Goal: Task Accomplishment & Management: Manage account settings

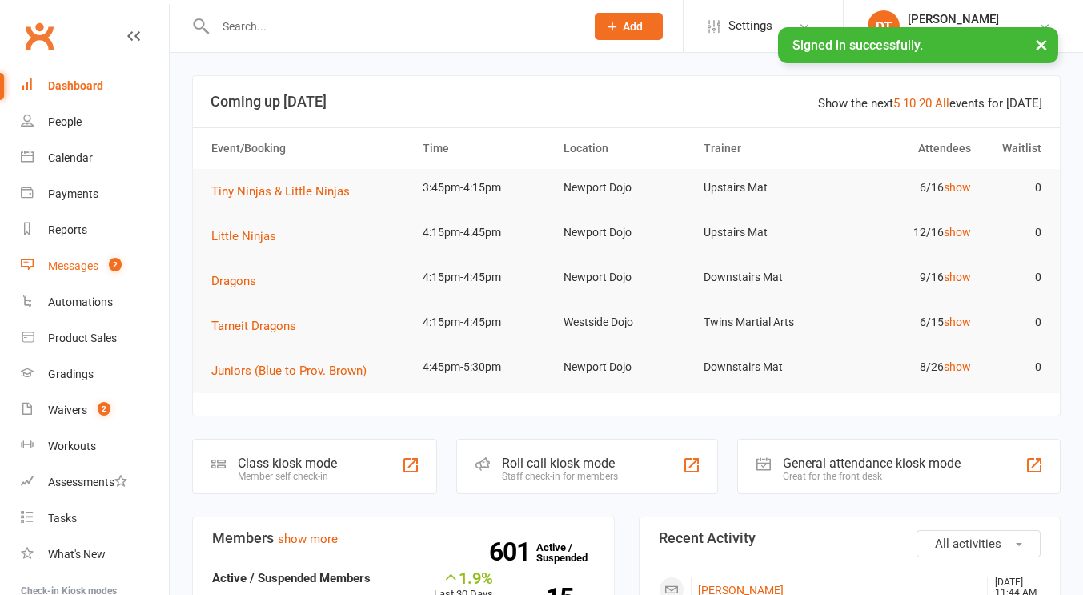
click at [105, 269] on count-badge "2" at bounding box center [111, 265] width 21 height 13
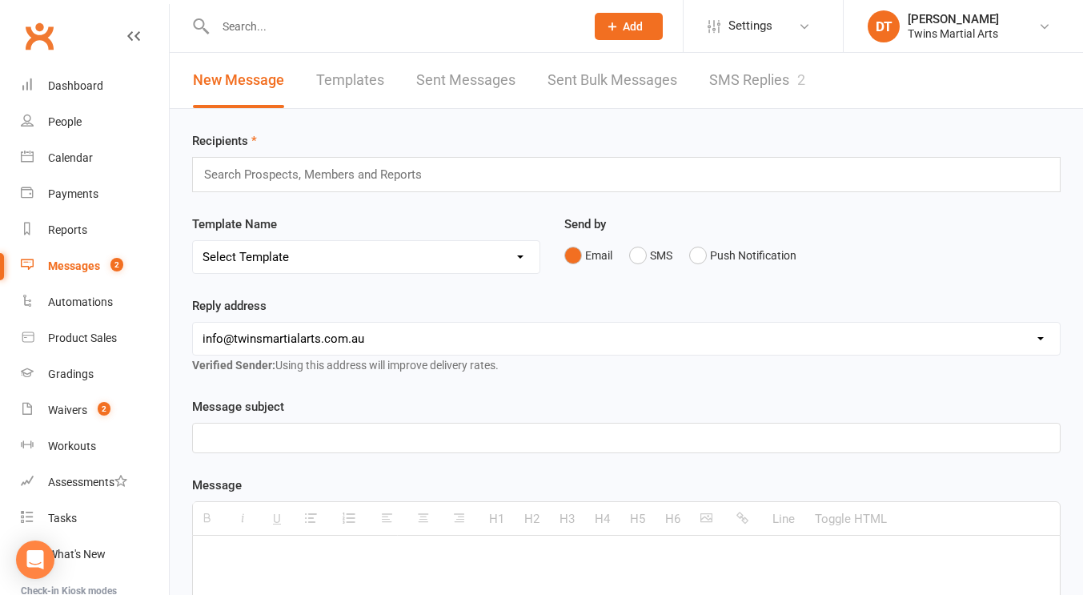
click at [727, 74] on link "SMS Replies 2" at bounding box center [757, 80] width 96 height 55
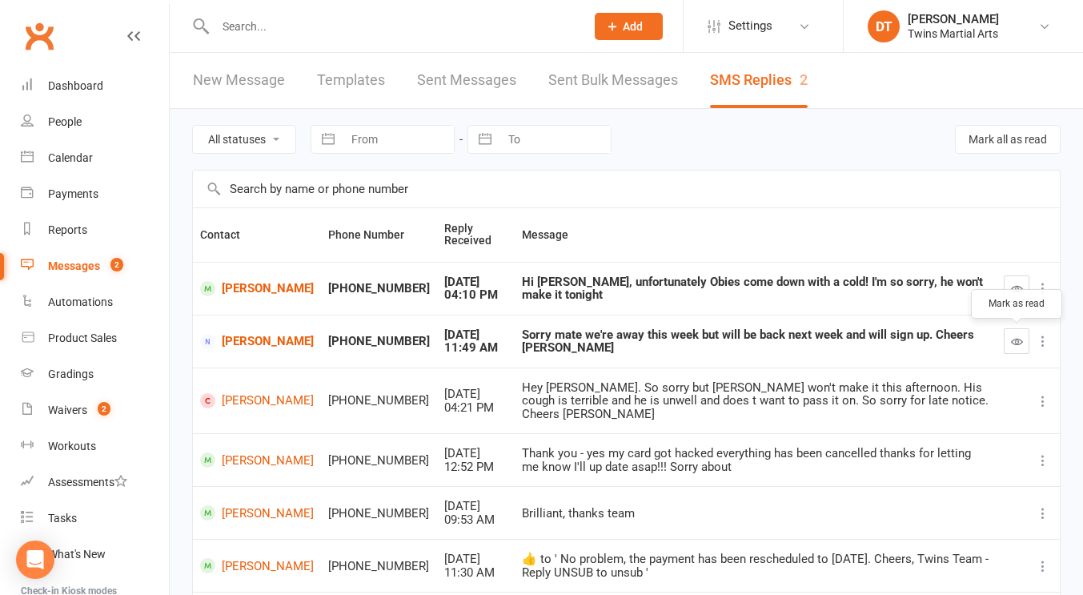
click at [1009, 350] on button "button" at bounding box center [1017, 341] width 26 height 26
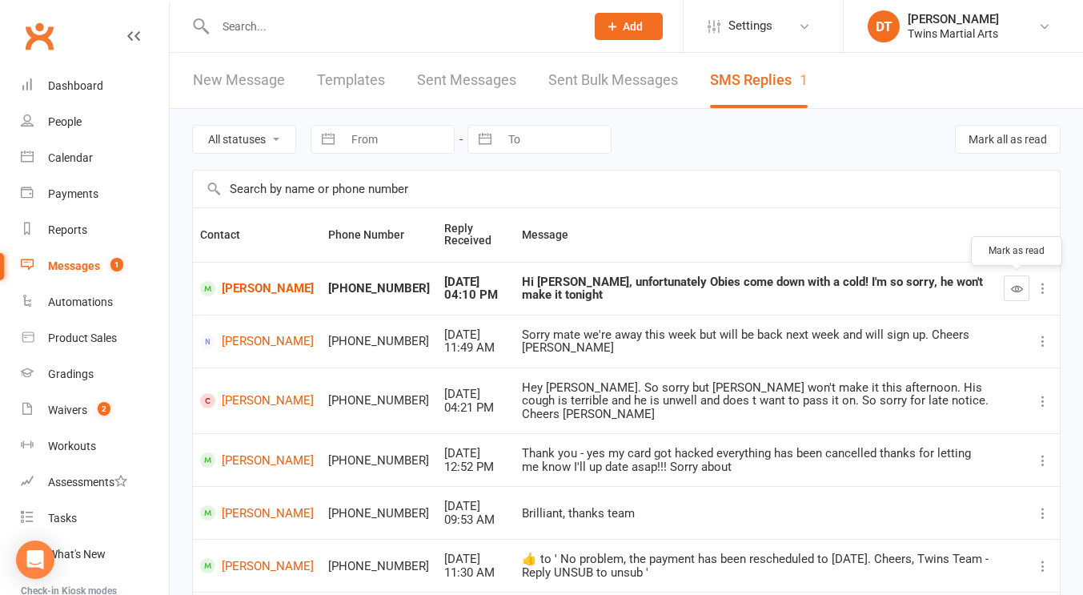
click at [1022, 284] on button "button" at bounding box center [1017, 288] width 26 height 26
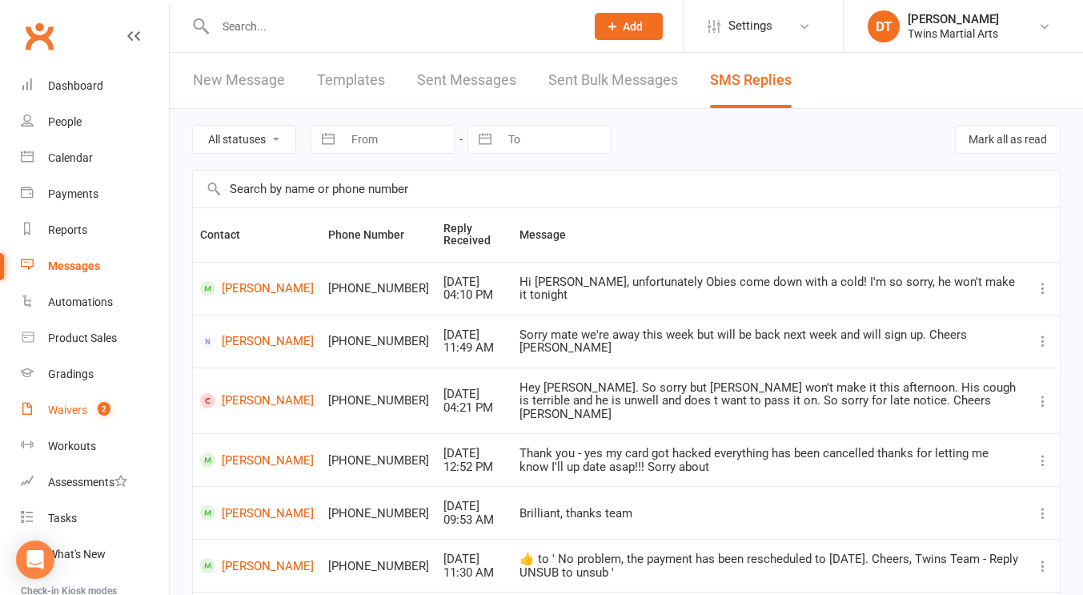
click at [85, 412] on div "Waivers" at bounding box center [67, 410] width 39 height 13
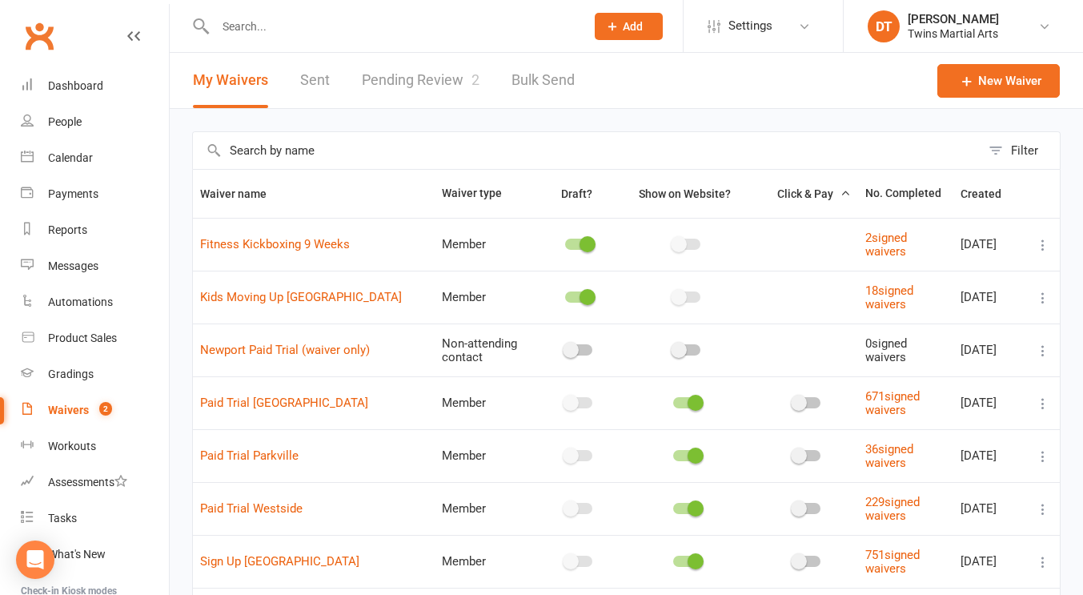
click at [419, 96] on link "Pending Review 2" at bounding box center [421, 80] width 118 height 55
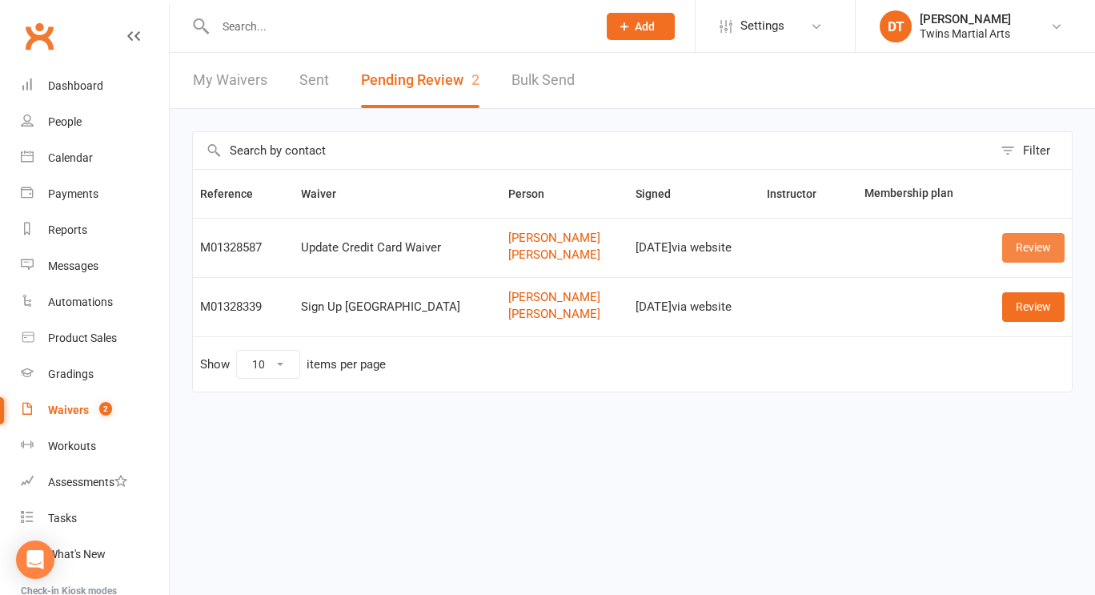
click at [1029, 247] on link "Review" at bounding box center [1033, 247] width 62 height 29
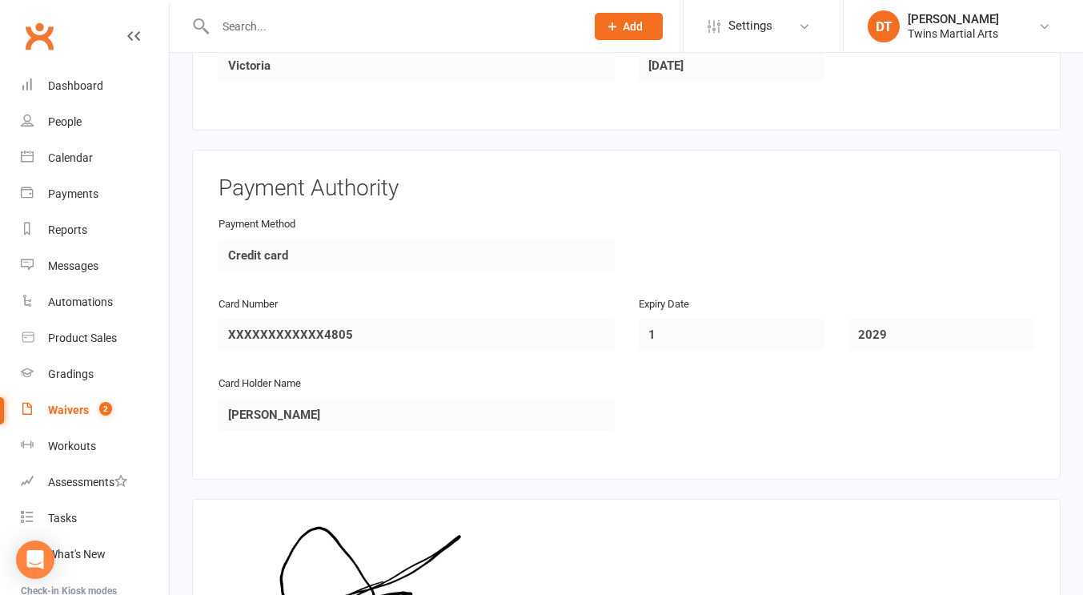
scroll to position [1429, 0]
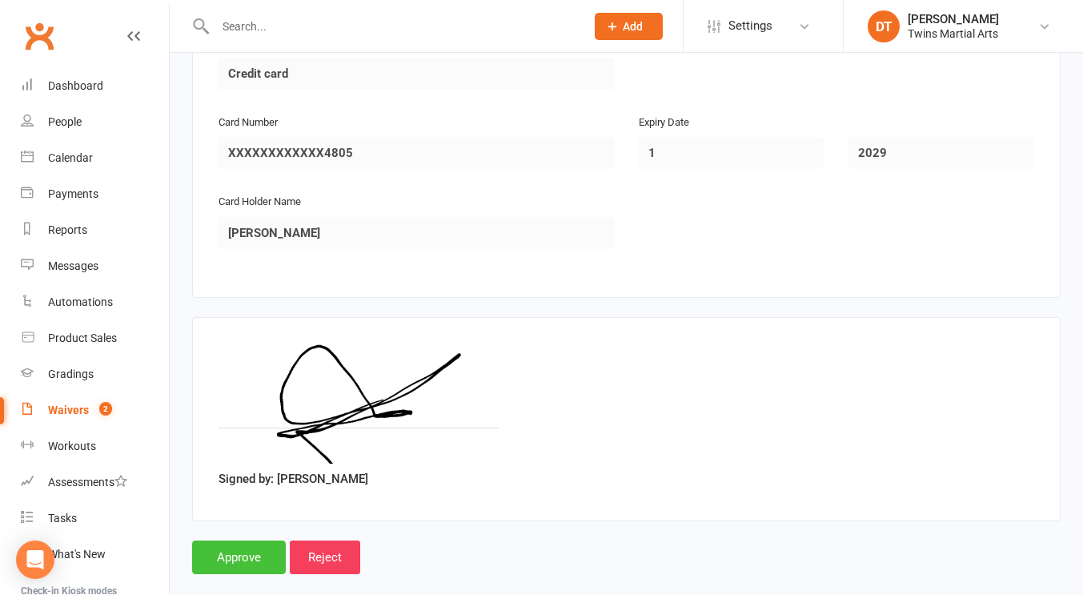
click at [244, 540] on input "Approve" at bounding box center [239, 557] width 94 height 34
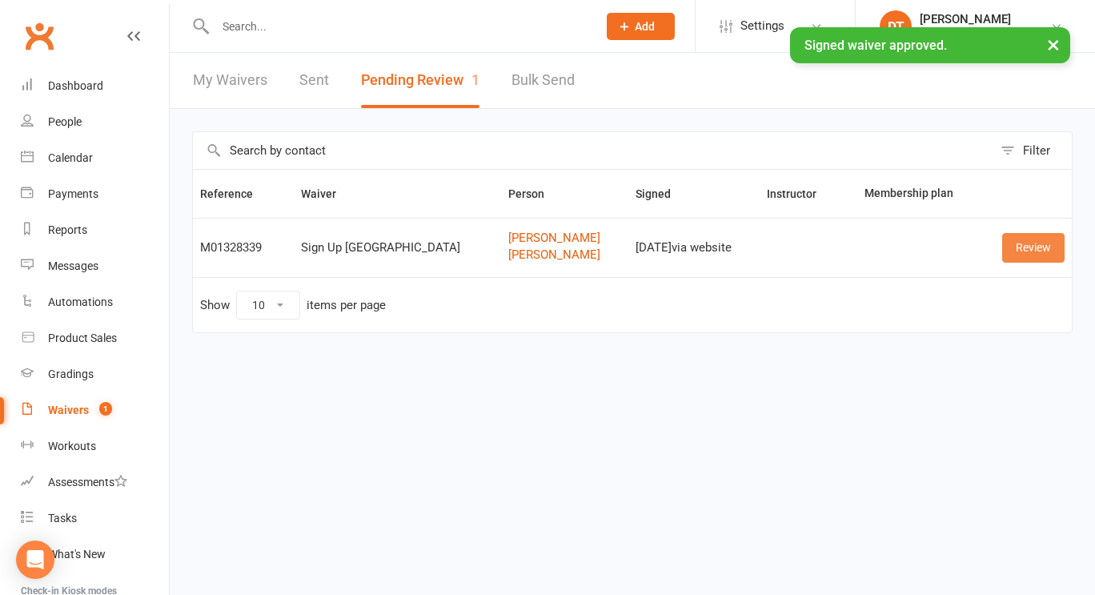
click at [1031, 254] on link "Review" at bounding box center [1033, 247] width 62 height 29
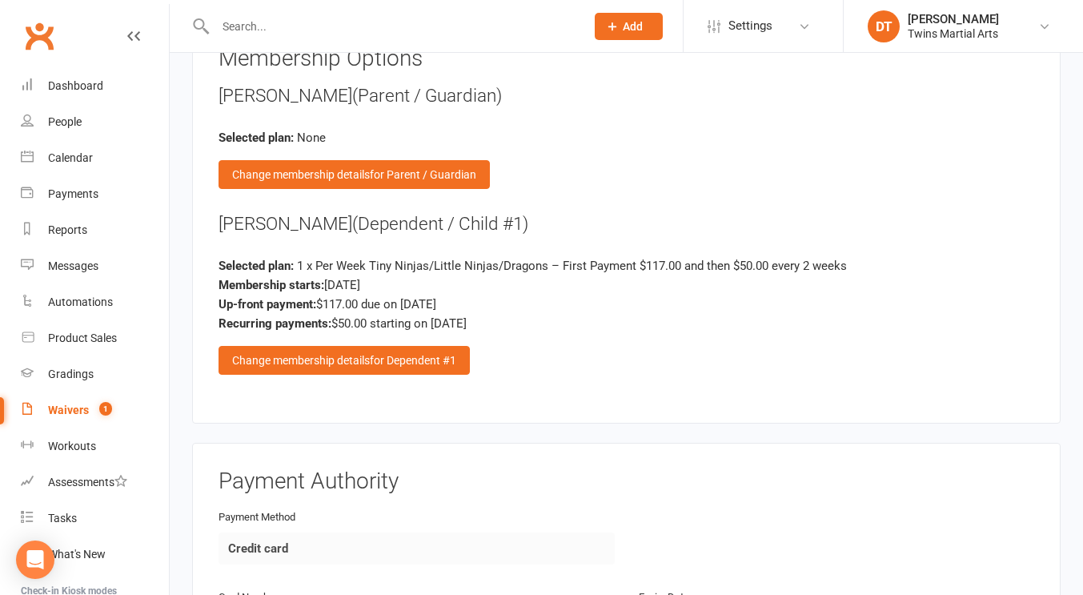
scroll to position [2063, 0]
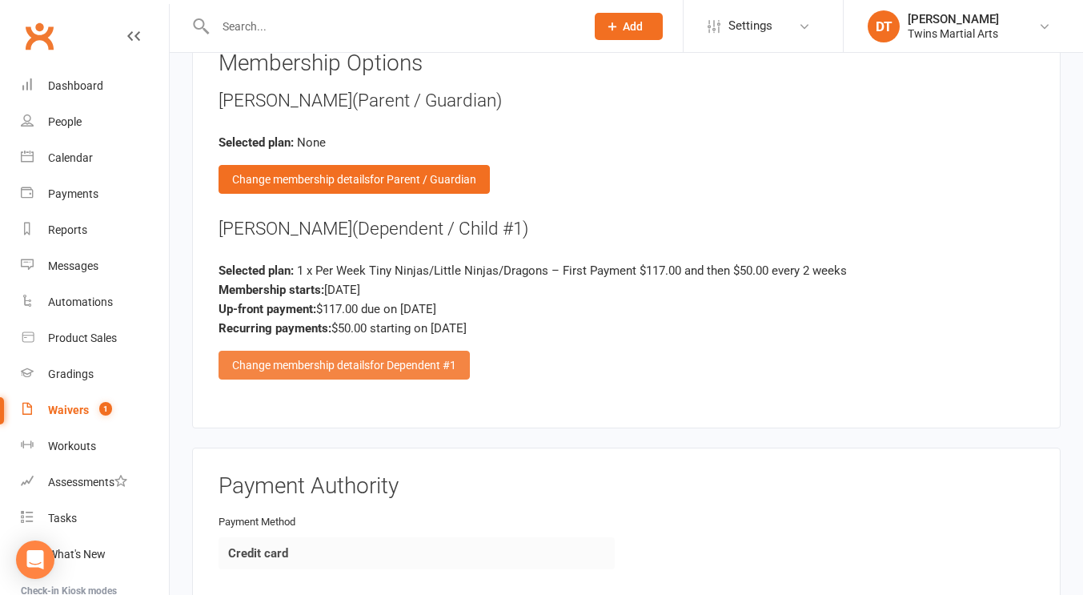
click at [437, 351] on div "Change membership details for Dependent #1" at bounding box center [344, 365] width 251 height 29
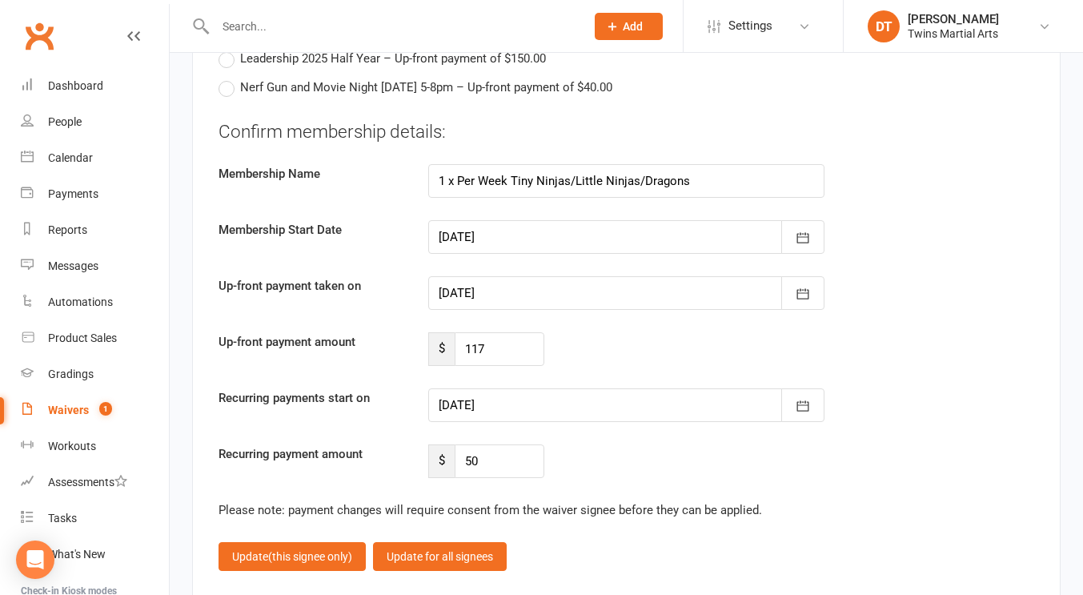
scroll to position [4031, 0]
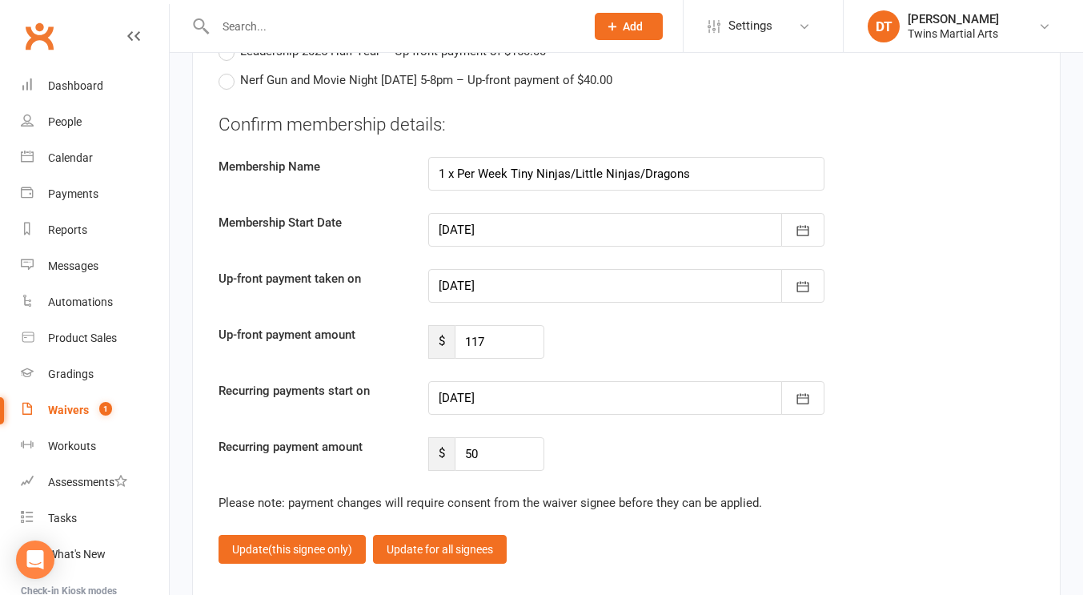
click at [564, 279] on div at bounding box center [626, 286] width 396 height 34
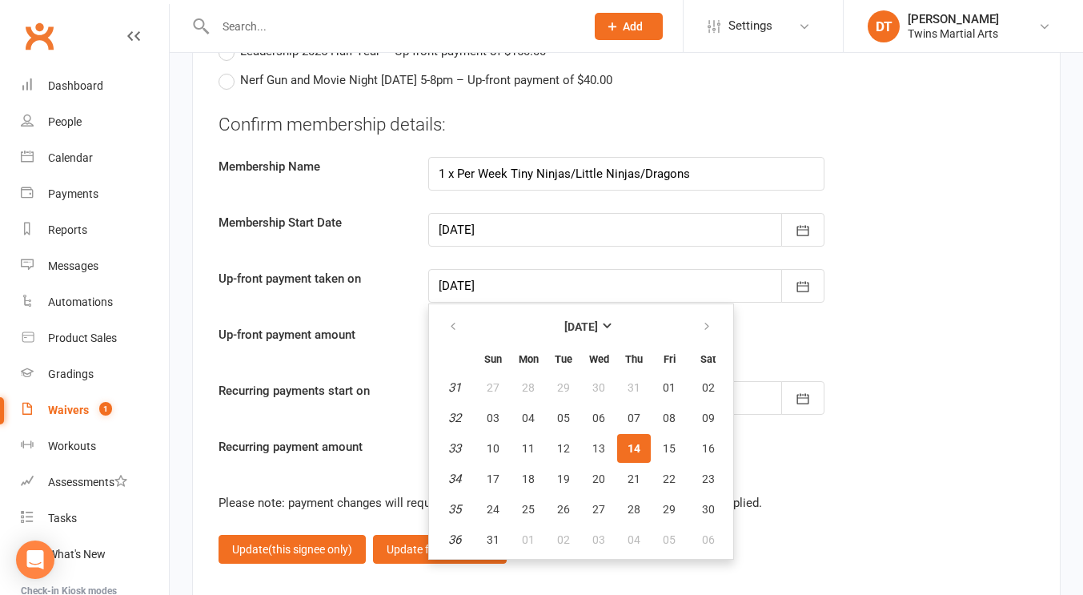
click at [383, 269] on label "Up-front payment taken on" at bounding box center [312, 278] width 210 height 19
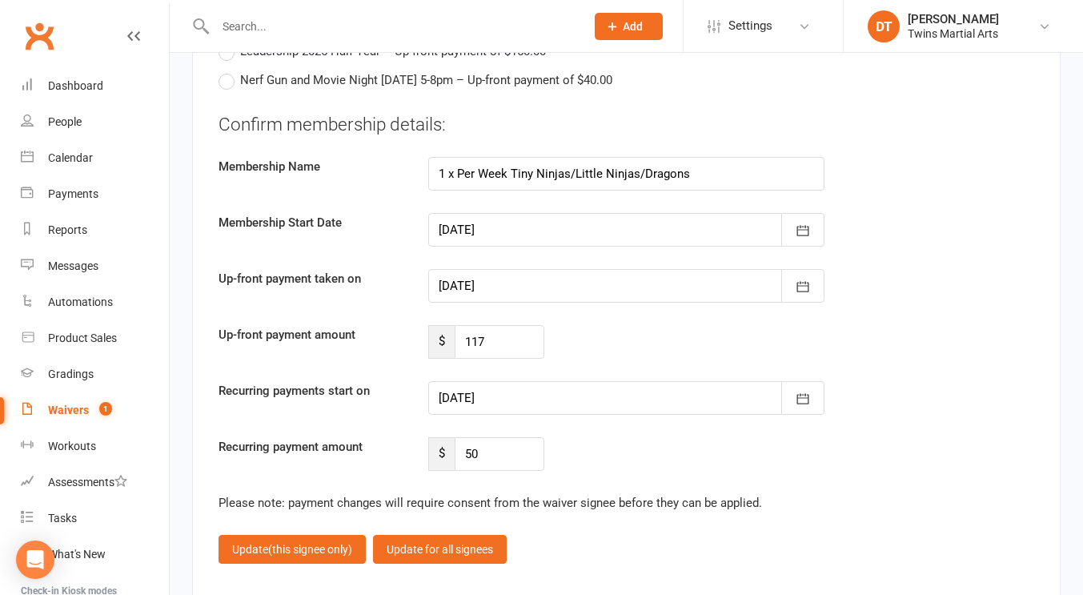
click at [500, 398] on div at bounding box center [626, 398] width 396 height 34
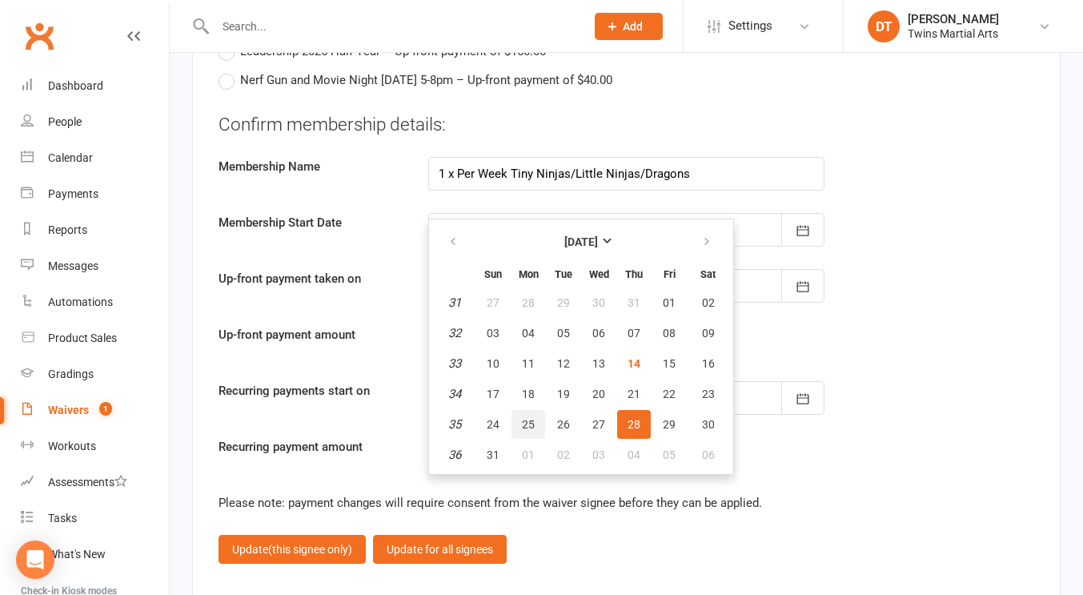
click at [531, 418] on span "25" at bounding box center [528, 424] width 13 height 13
type input "25 Aug 2025"
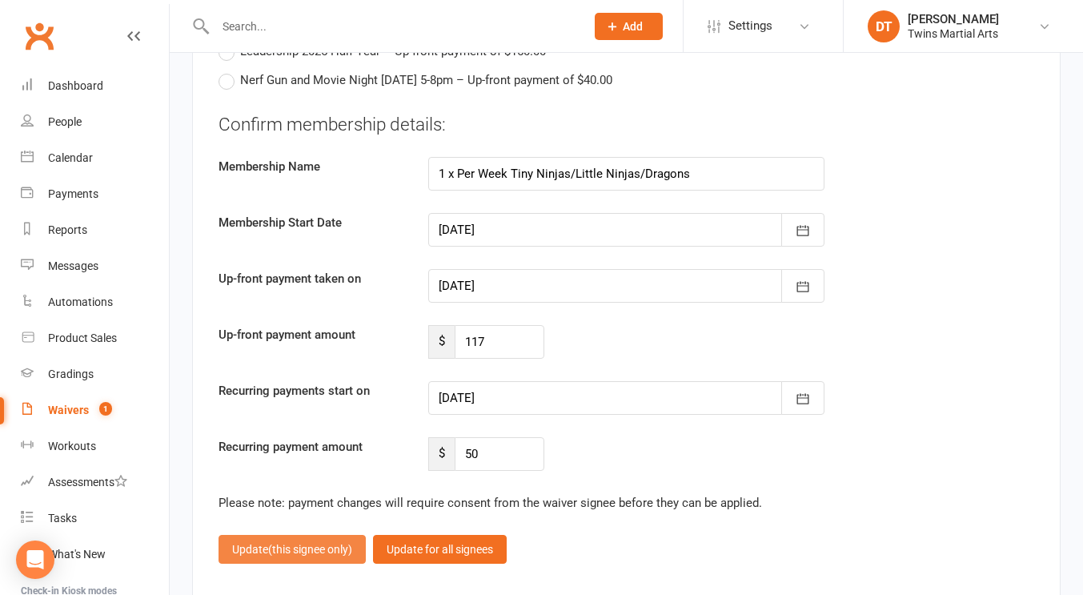
click at [310, 544] on span "(this signee only)" at bounding box center [310, 549] width 84 height 13
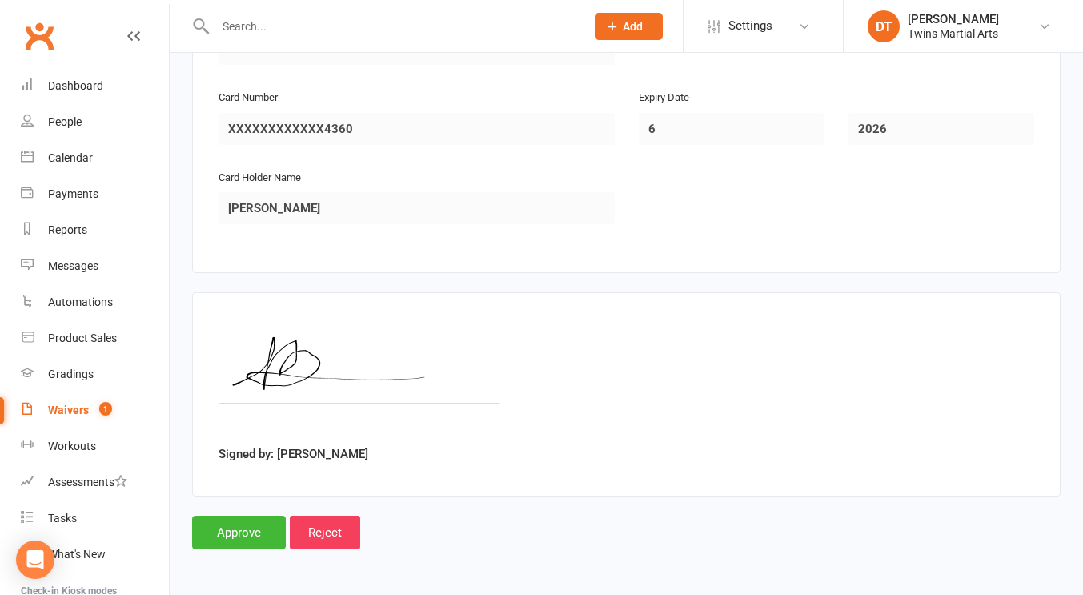
scroll to position [2561, 0]
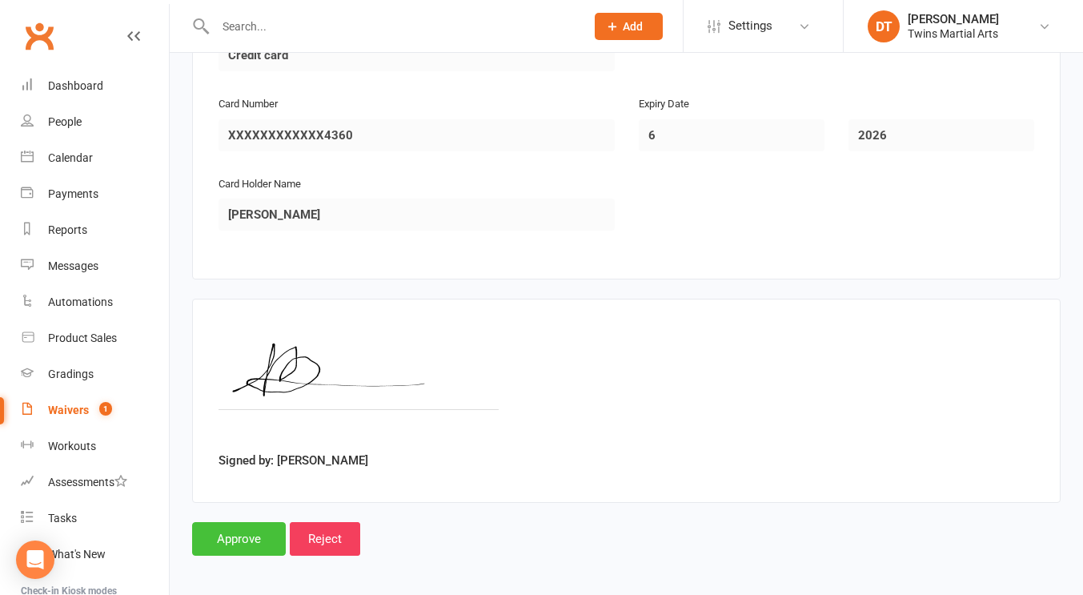
drag, startPoint x: 252, startPoint y: 530, endPoint x: 303, endPoint y: 307, distance: 228.4
click at [240, 528] on input "Approve" at bounding box center [239, 539] width 94 height 34
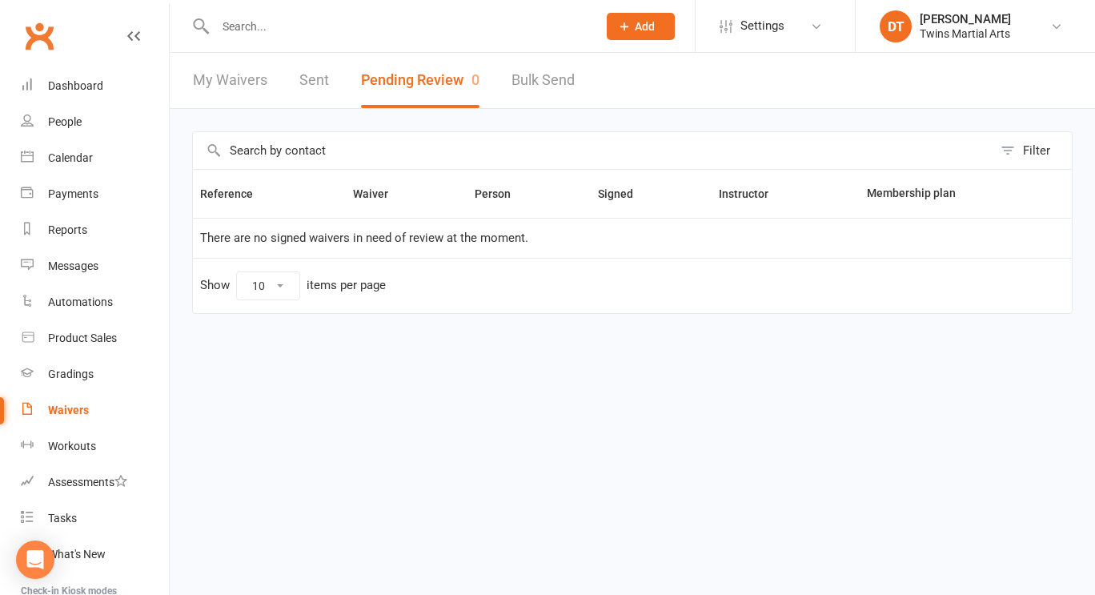
click at [421, 30] on input "text" at bounding box center [398, 26] width 375 height 22
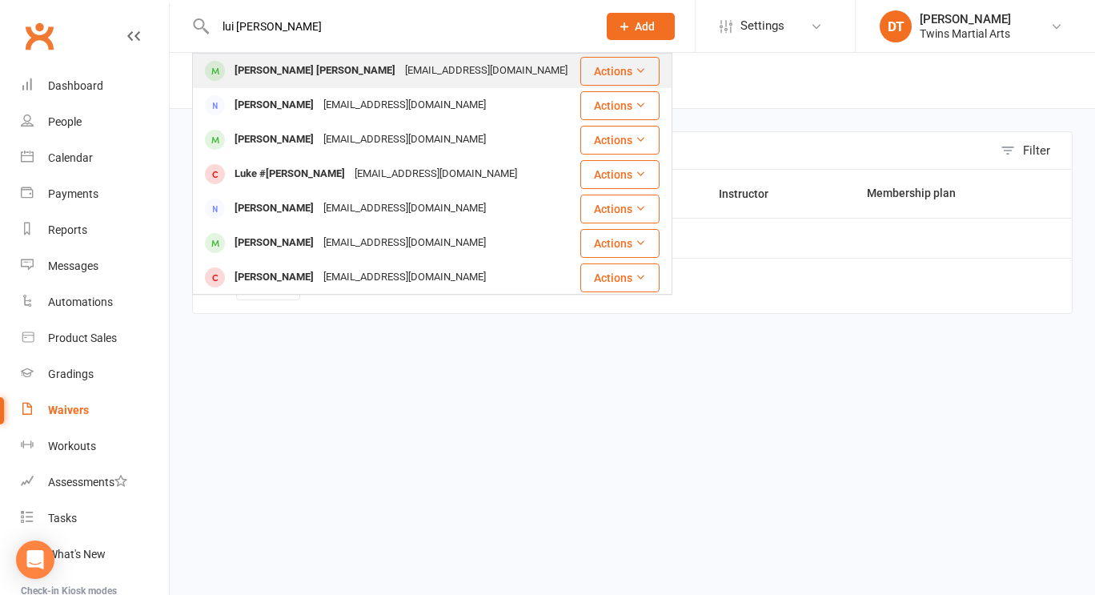
type input "lui gusman"
click at [400, 80] on div "Arabella_hickey@hotmail.com" at bounding box center [486, 70] width 172 height 23
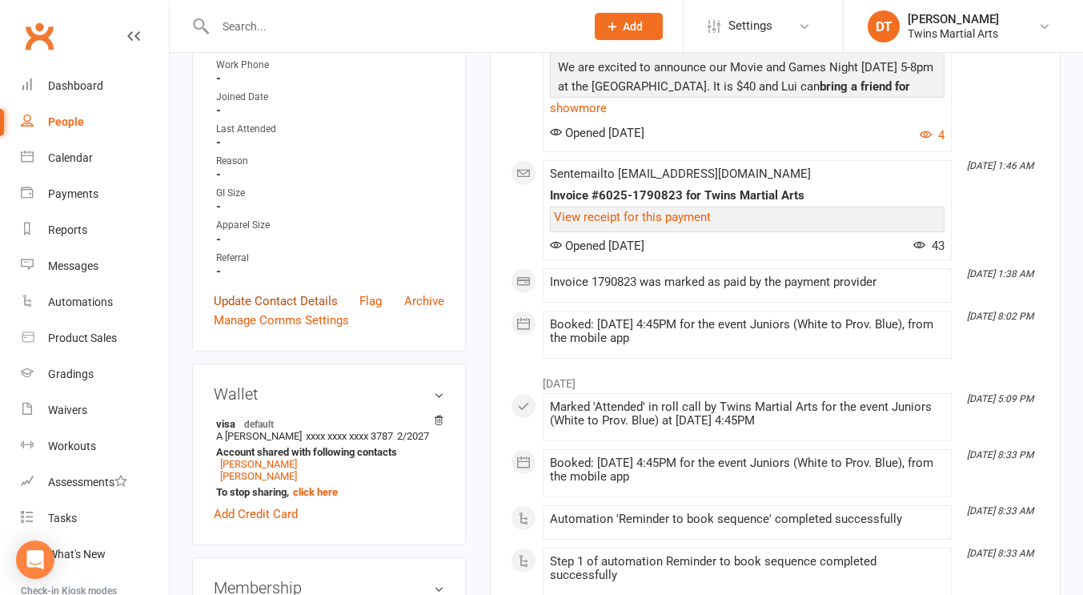
click at [283, 311] on link "Update Contact Details" at bounding box center [276, 300] width 124 height 19
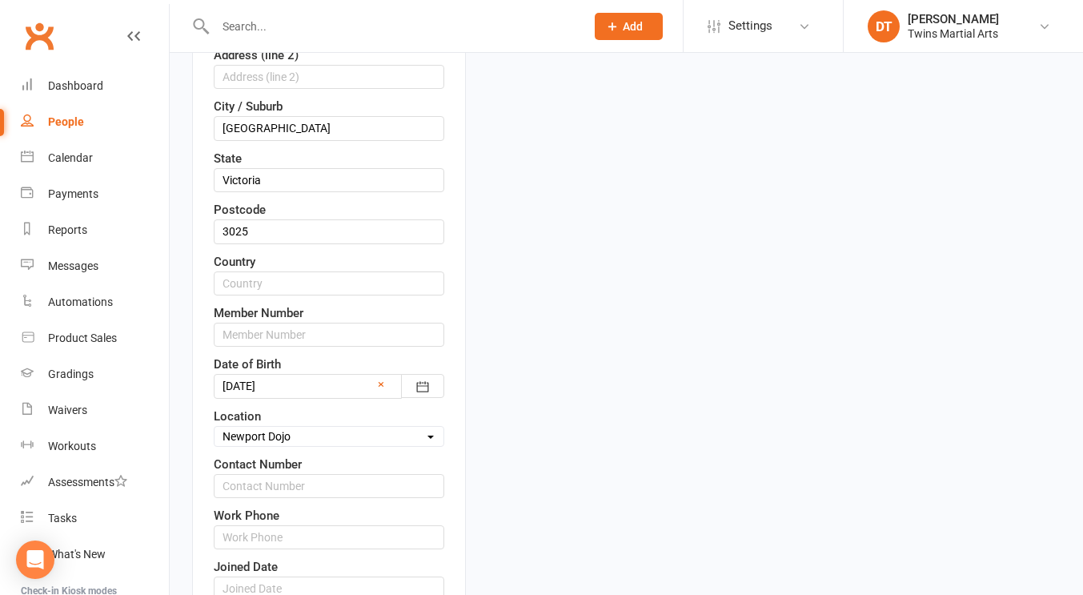
scroll to position [75, 0]
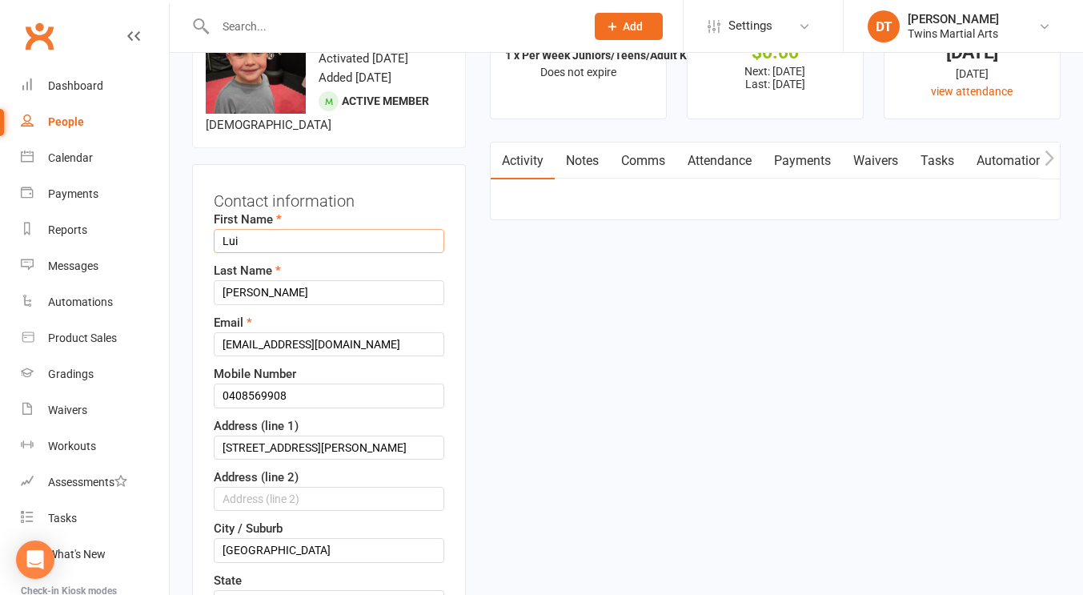
click at [220, 236] on input "Lui" at bounding box center [329, 241] width 231 height 24
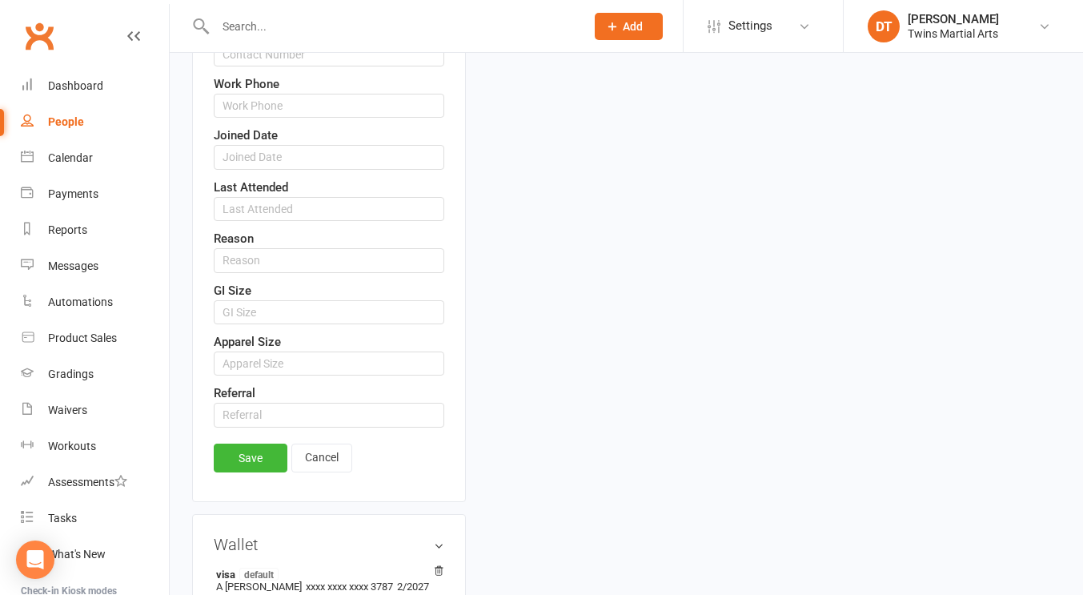
scroll to position [935, 0]
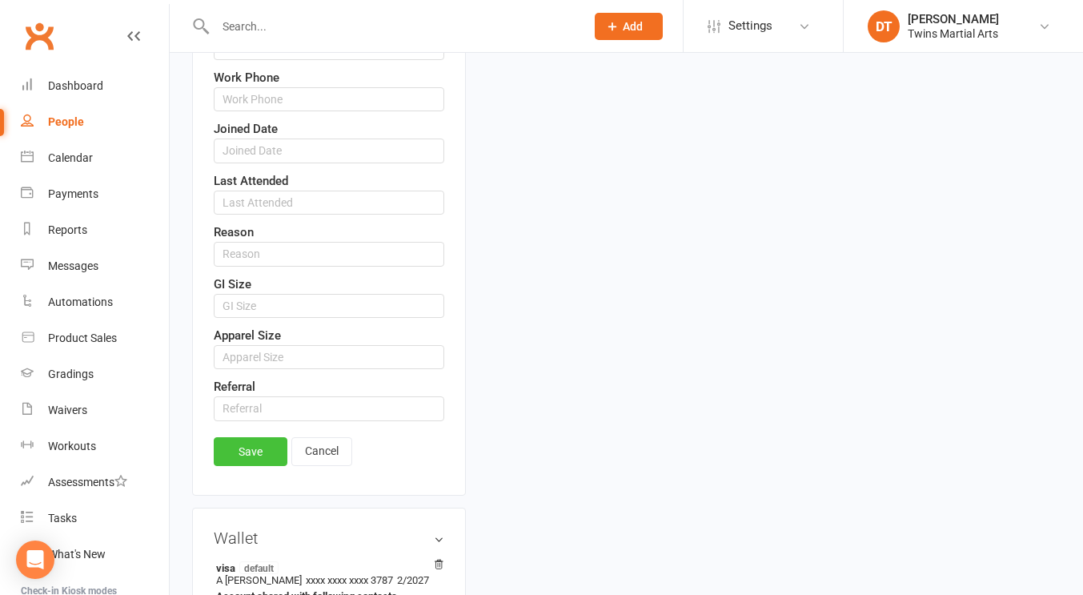
type input "#Lui"
click at [251, 455] on link "Save" at bounding box center [251, 451] width 74 height 29
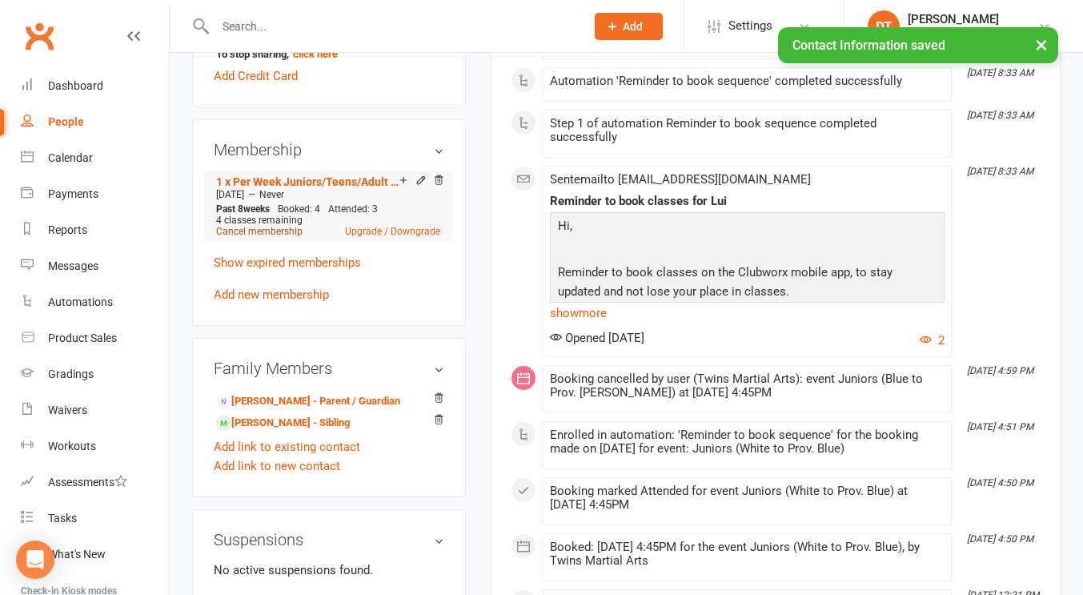
click at [278, 237] on link "Cancel membership" at bounding box center [259, 231] width 86 height 11
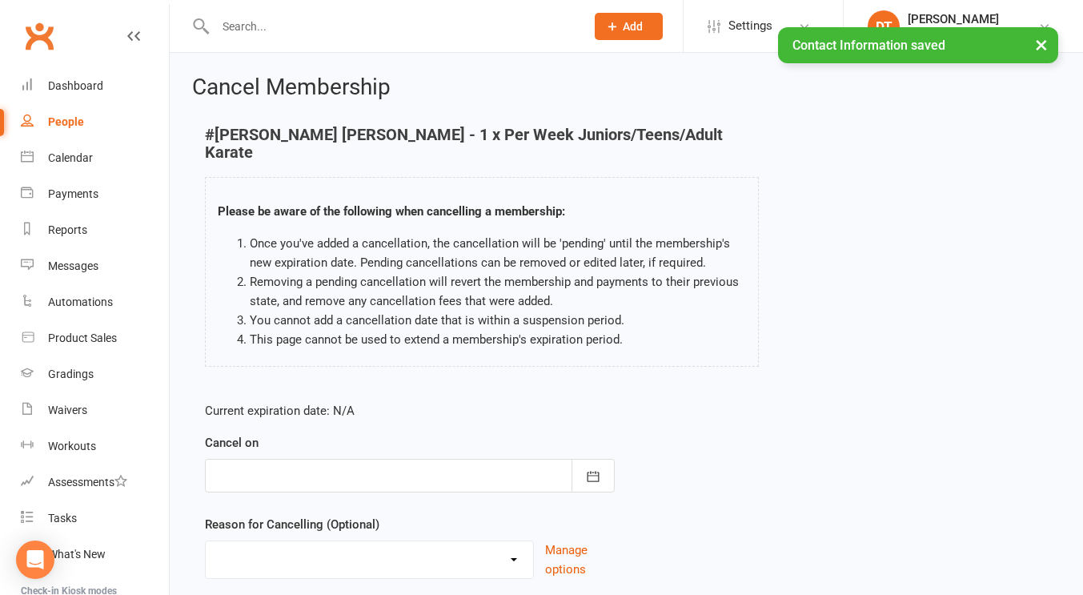
click at [439, 459] on div at bounding box center [410, 476] width 410 height 34
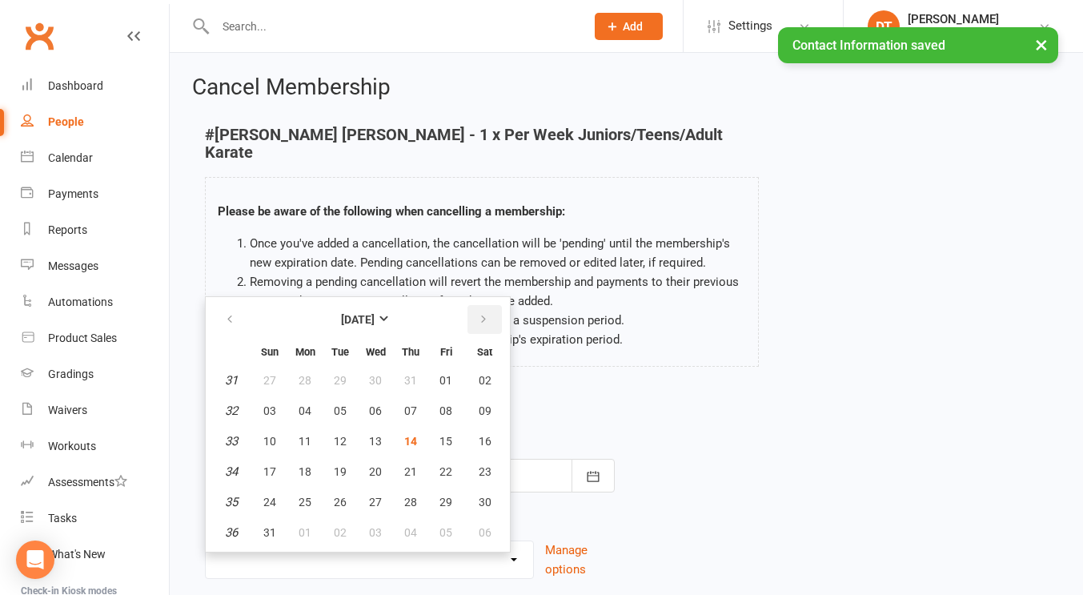
click at [484, 313] on icon "button" at bounding box center [483, 319] width 11 height 13
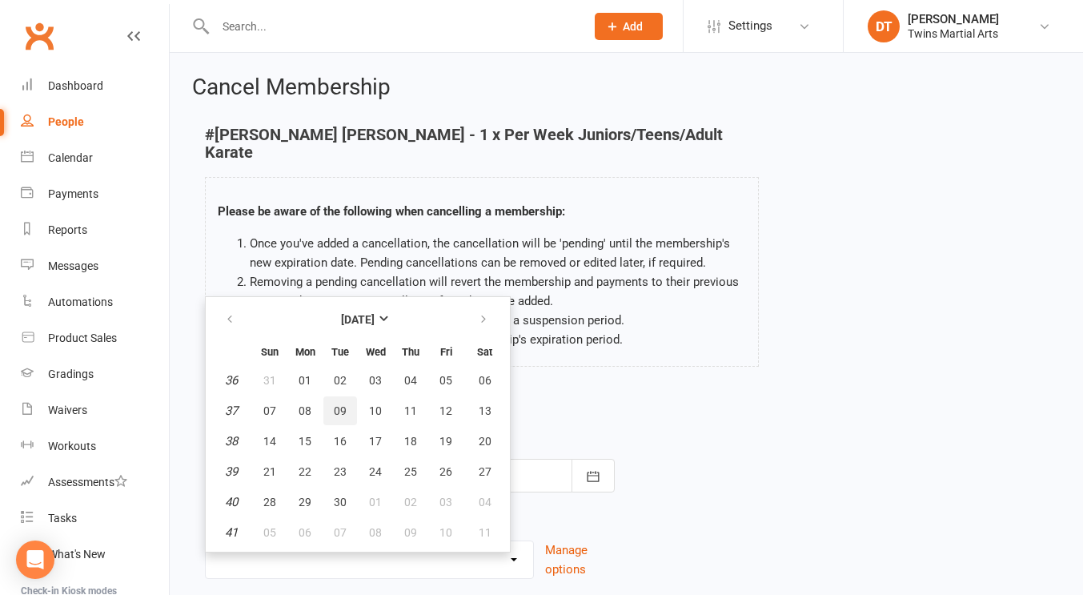
click at [343, 404] on span "09" at bounding box center [340, 410] width 13 height 13
type input "09 Sep 2025"
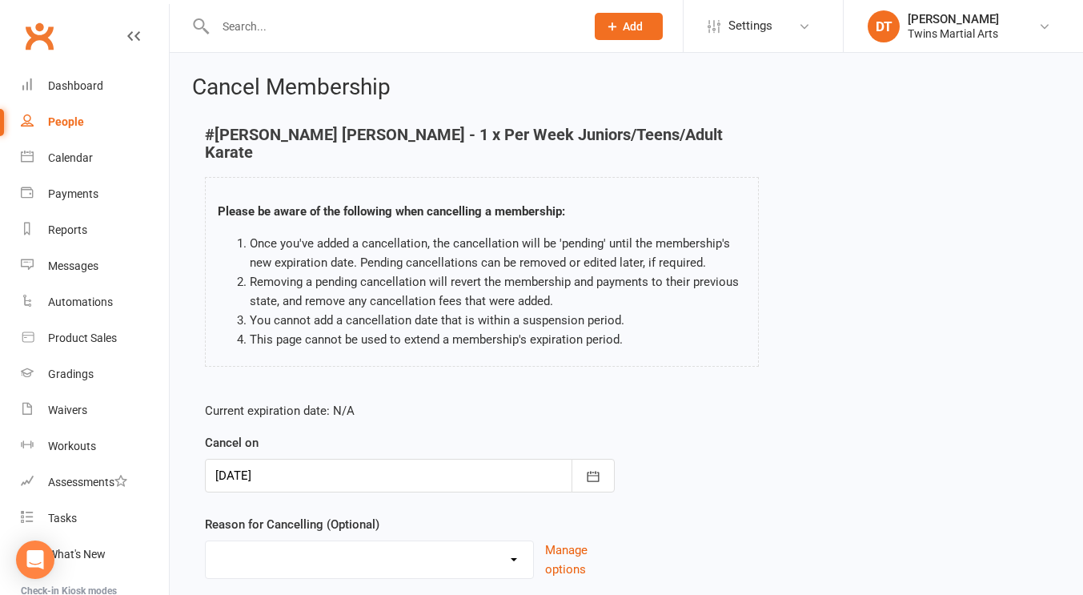
scroll to position [97, 0]
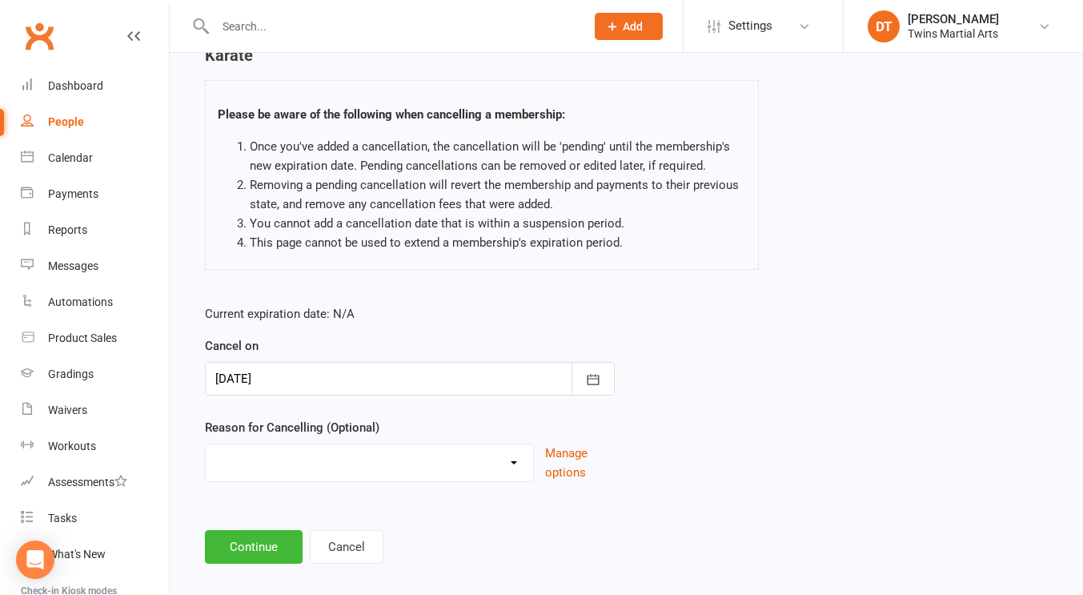
click at [291, 508] on main "#Lui Gusman - 1 x Per Week Juniors/Teens/Adult Karate Please be aware of the fo…" at bounding box center [626, 296] width 869 height 535
click at [283, 530] on button "Continue" at bounding box center [254, 547] width 98 height 34
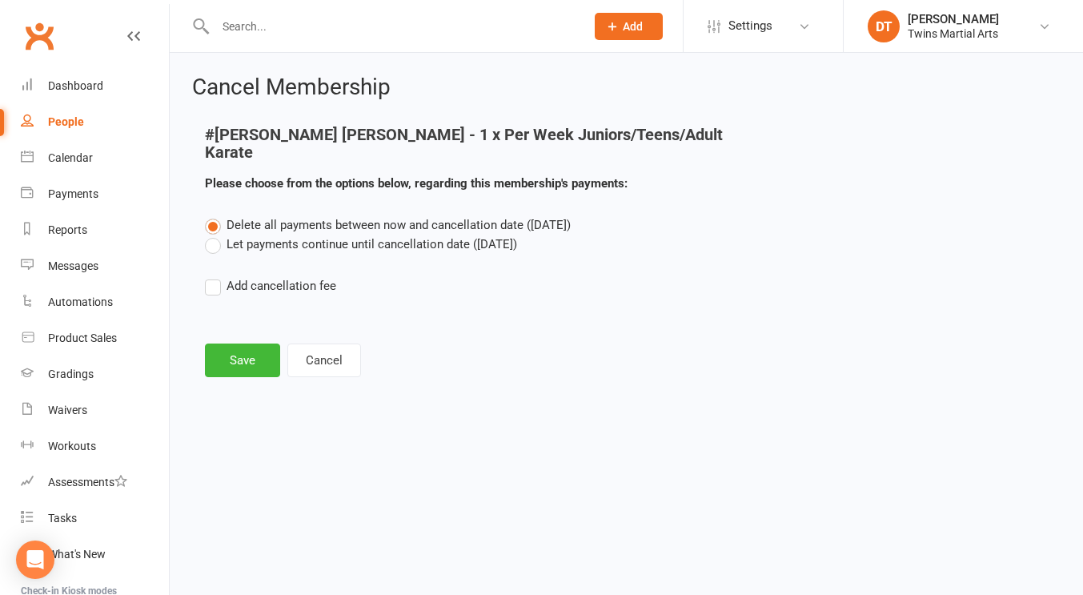
scroll to position [0, 0]
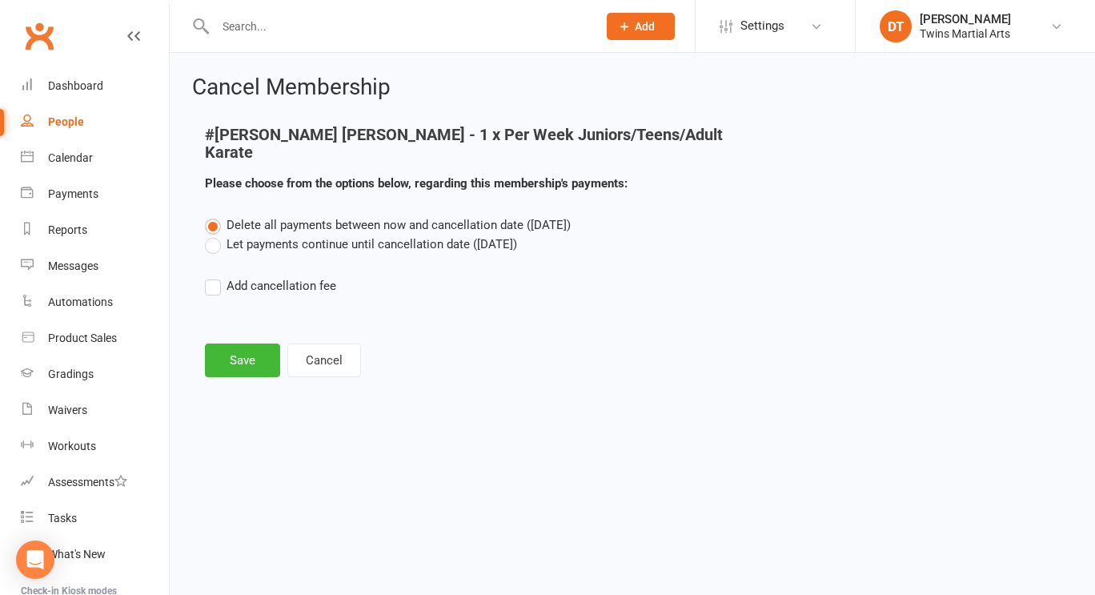
click at [373, 235] on label "Let payments continue until cancellation date (Sep 9, 2025)" at bounding box center [361, 244] width 312 height 19
click at [215, 235] on input "Let payments continue until cancellation date (Sep 9, 2025)" at bounding box center [210, 235] width 10 height 0
click at [250, 344] on button "Save" at bounding box center [242, 360] width 75 height 34
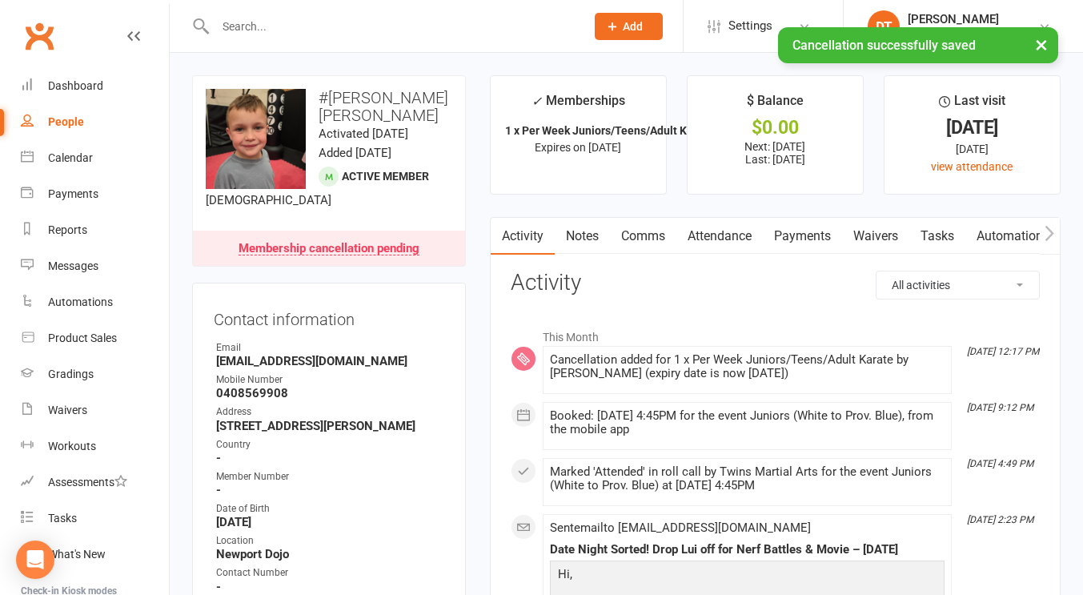
click at [801, 243] on link "Payments" at bounding box center [802, 236] width 79 height 37
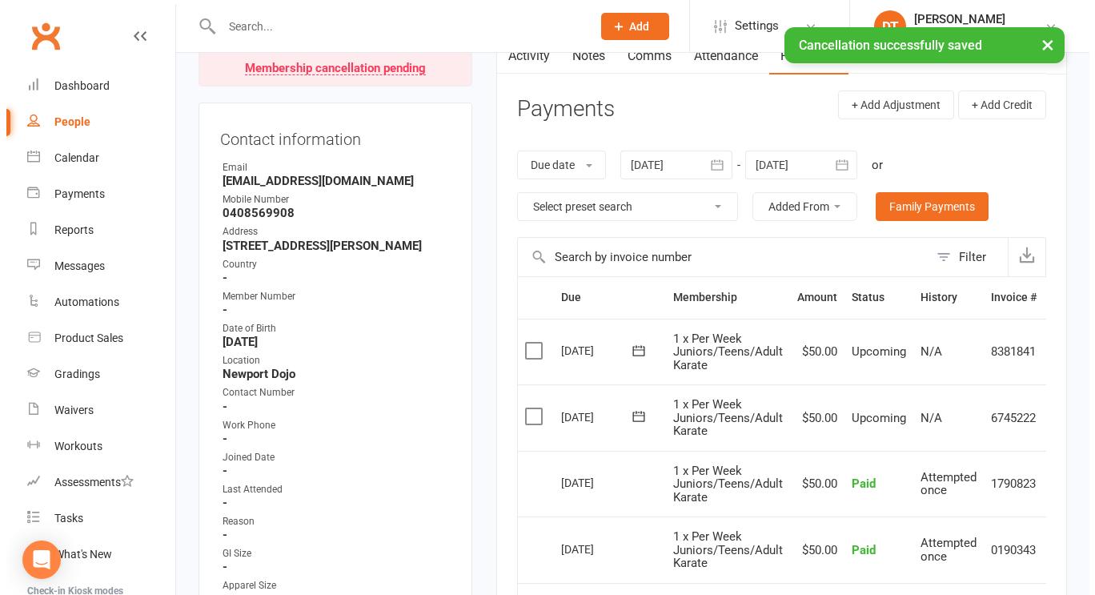
scroll to position [0, 35]
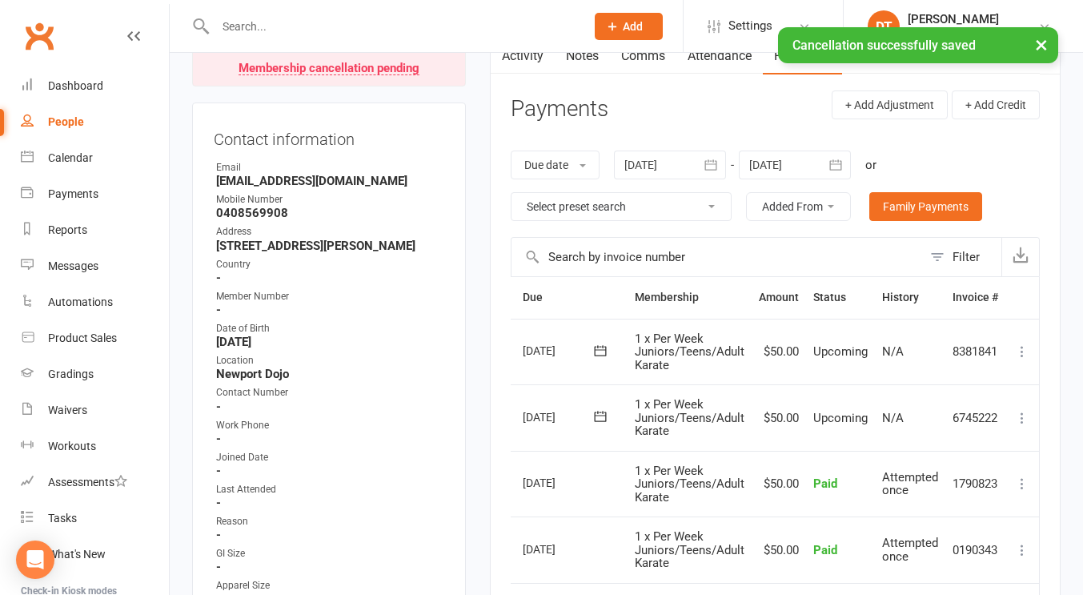
click at [1023, 344] on icon at bounding box center [1022, 351] width 16 height 16
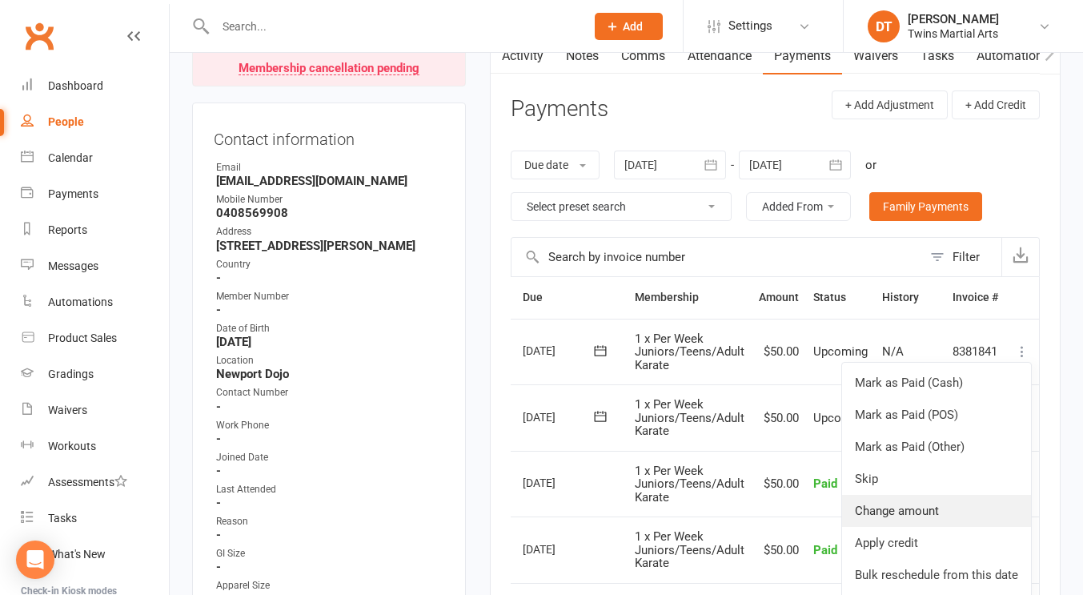
click at [921, 511] on link "Change amount" at bounding box center [936, 511] width 189 height 32
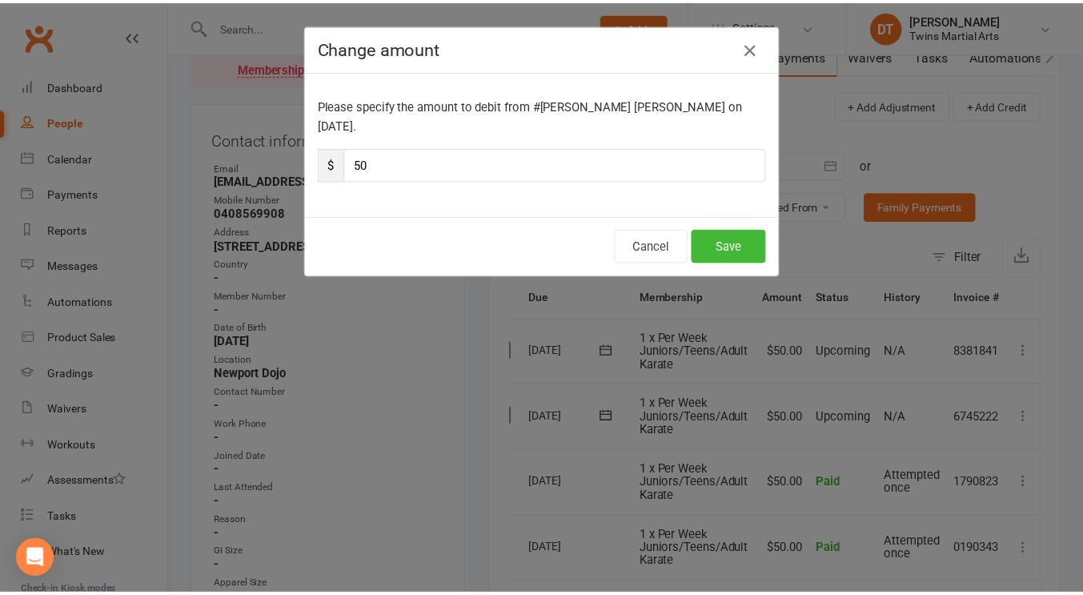
scroll to position [0, 27]
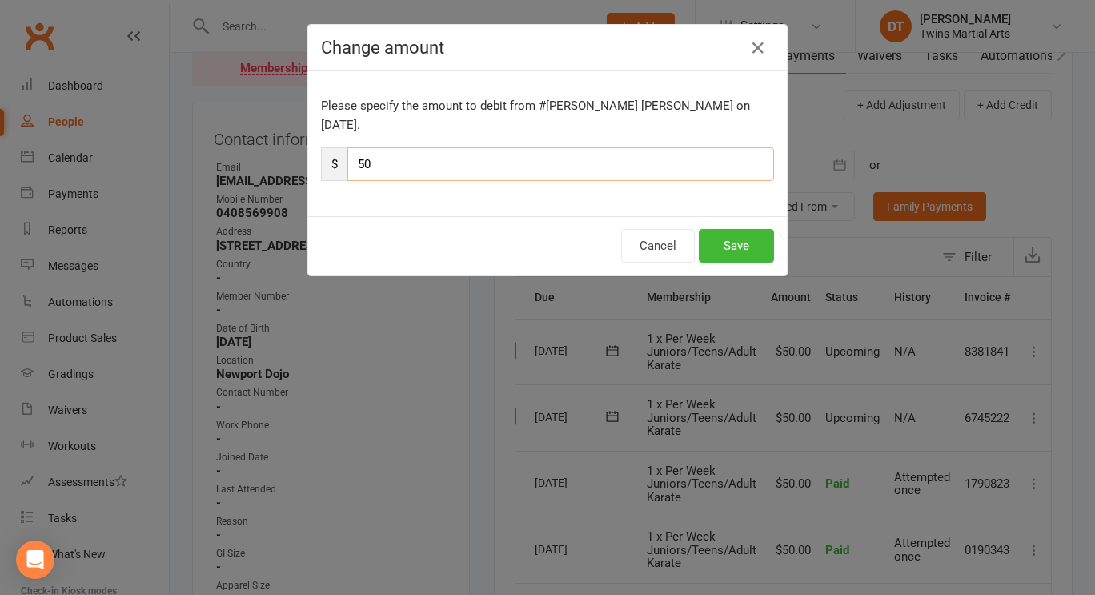
click at [644, 154] on input "50" at bounding box center [560, 164] width 427 height 34
type input "25"
click at [724, 229] on button "Save" at bounding box center [736, 246] width 75 height 34
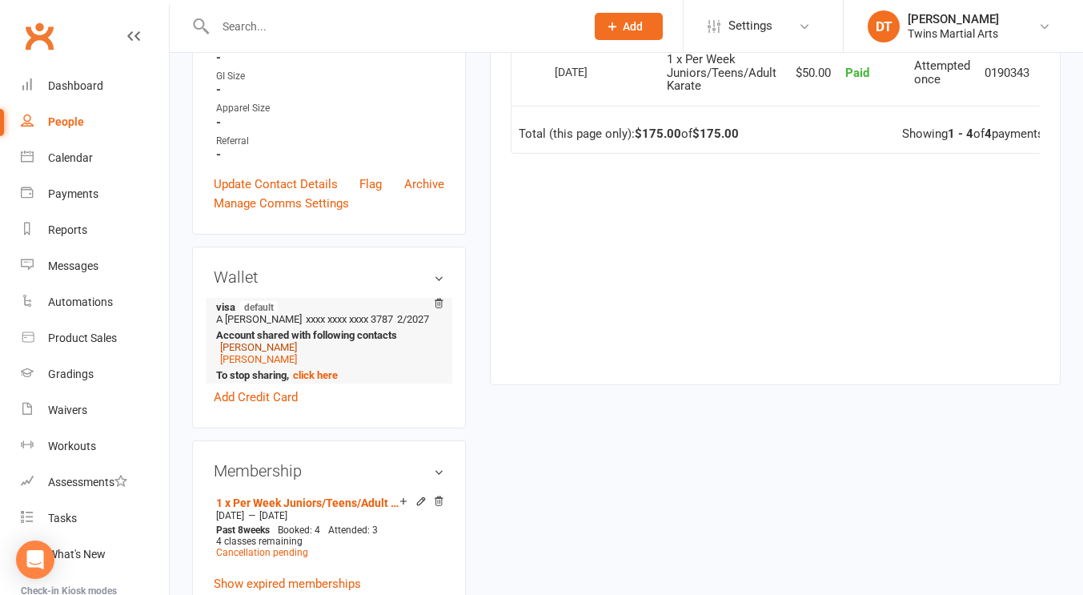
scroll to position [658, 0]
click at [263, 364] on link "Hugo Gusman" at bounding box center [258, 358] width 77 height 12
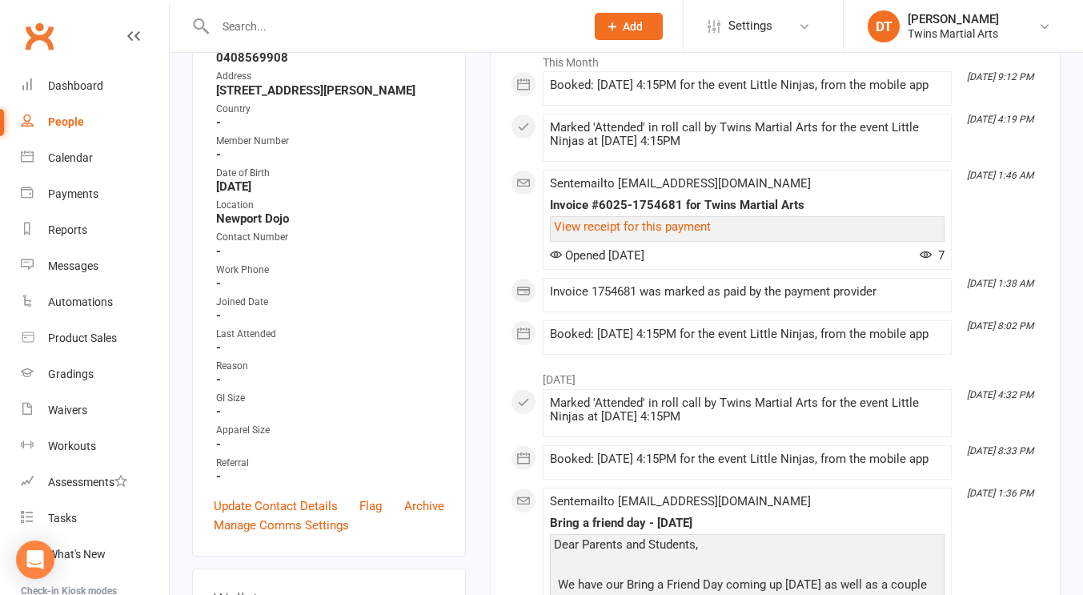
scroll to position [275, 0]
click at [263, 515] on link "Update Contact Details" at bounding box center [276, 505] width 124 height 19
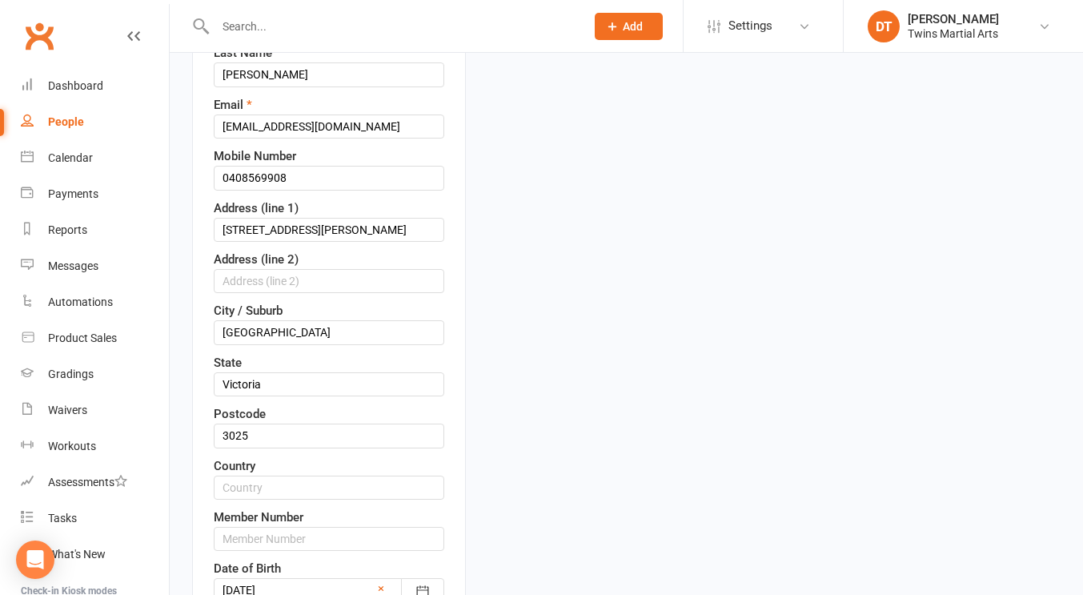
scroll to position [75, 0]
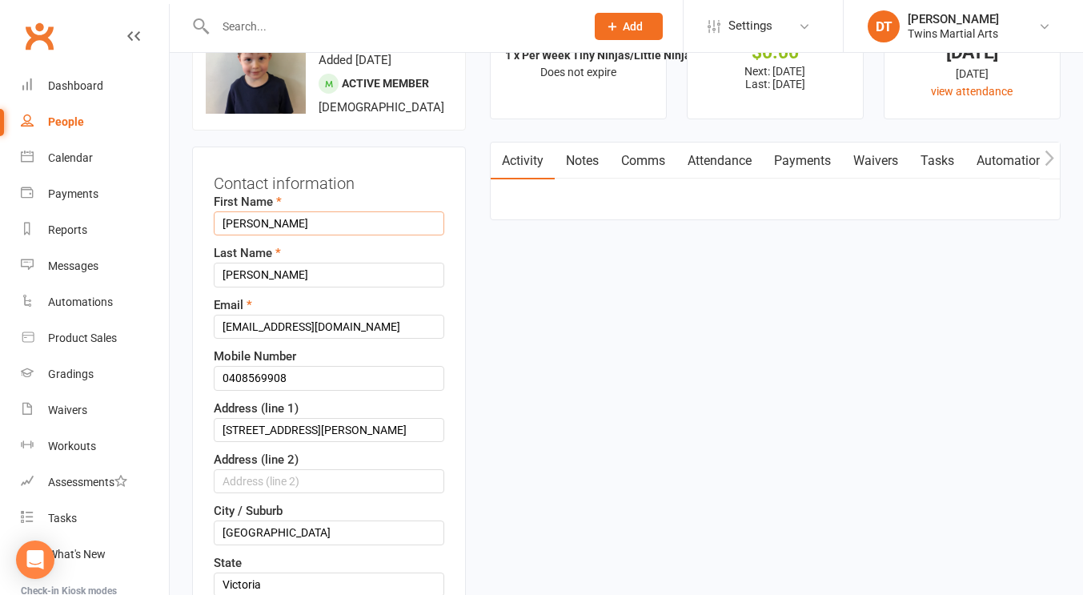
click at [215, 235] on input "Hugo" at bounding box center [329, 223] width 231 height 24
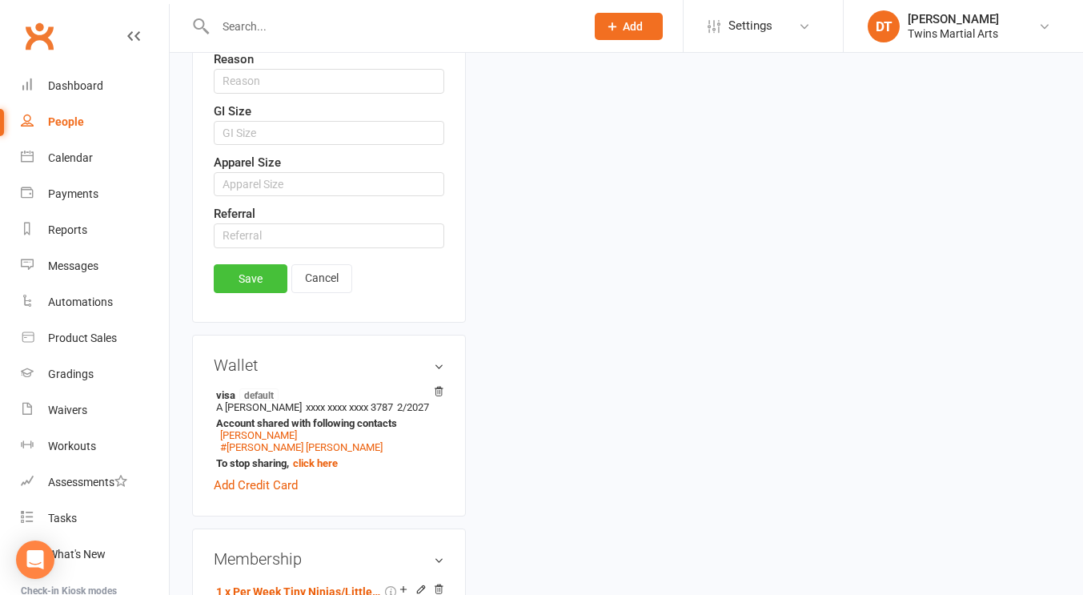
type input "#Hugo"
click at [253, 293] on link "Save" at bounding box center [251, 278] width 74 height 29
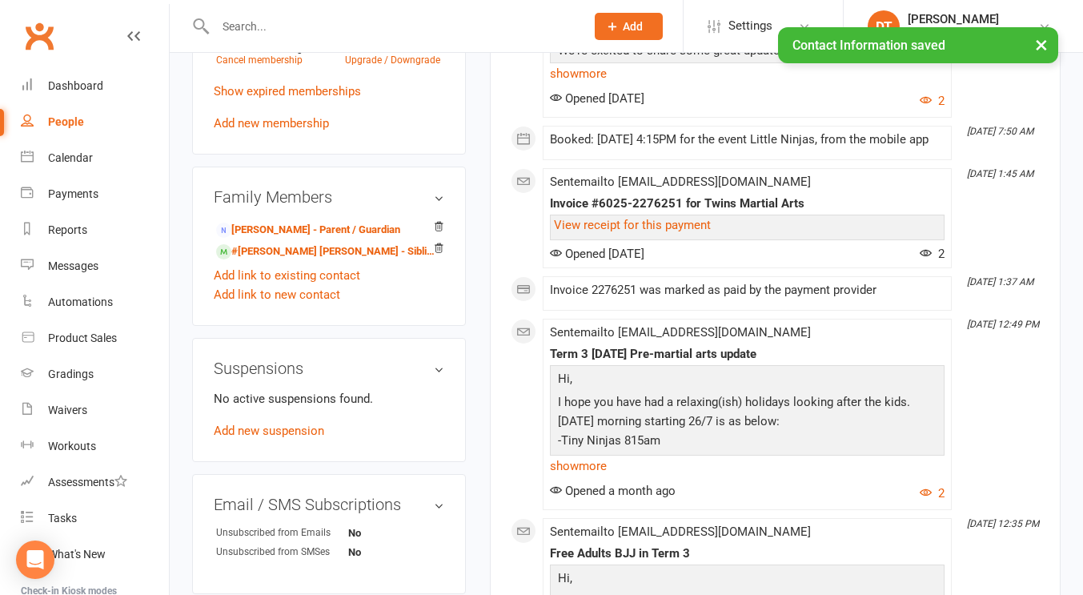
scroll to position [1038, 0]
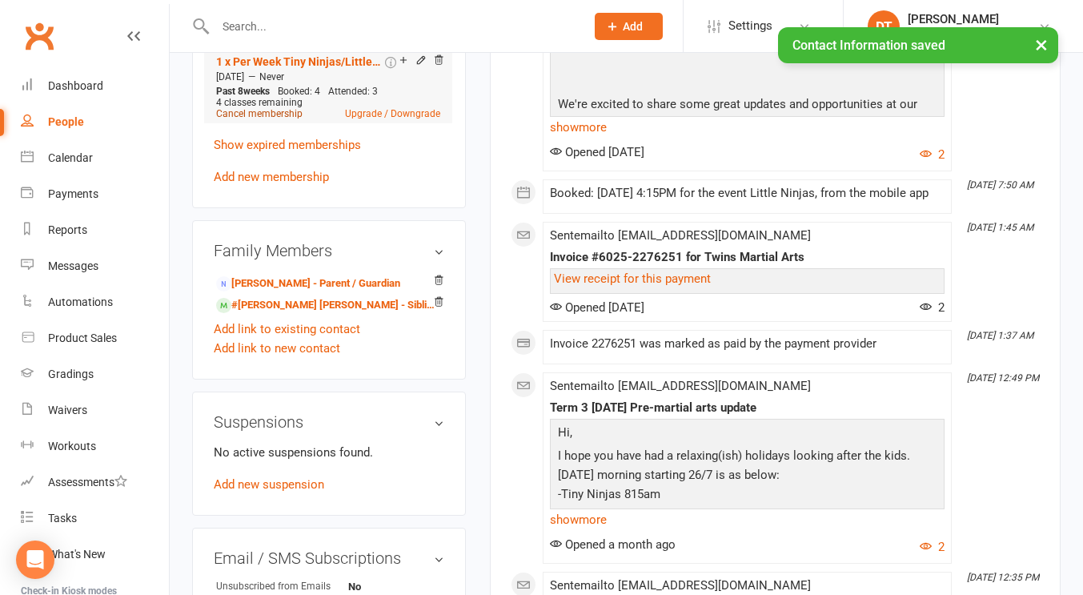
click at [263, 119] on link "Cancel membership" at bounding box center [259, 113] width 86 height 11
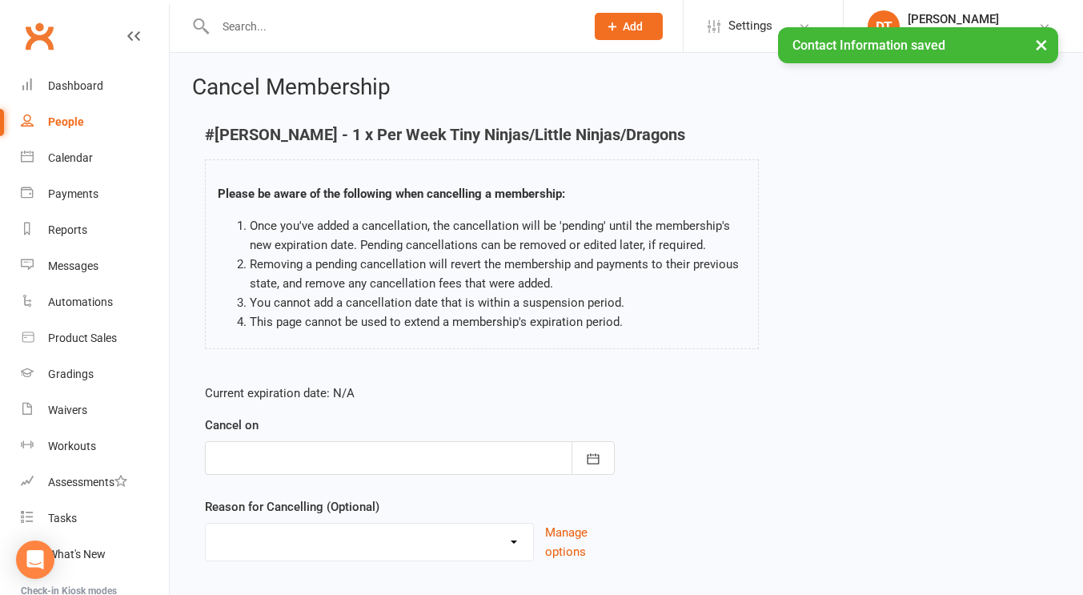
click at [339, 454] on div at bounding box center [410, 458] width 410 height 34
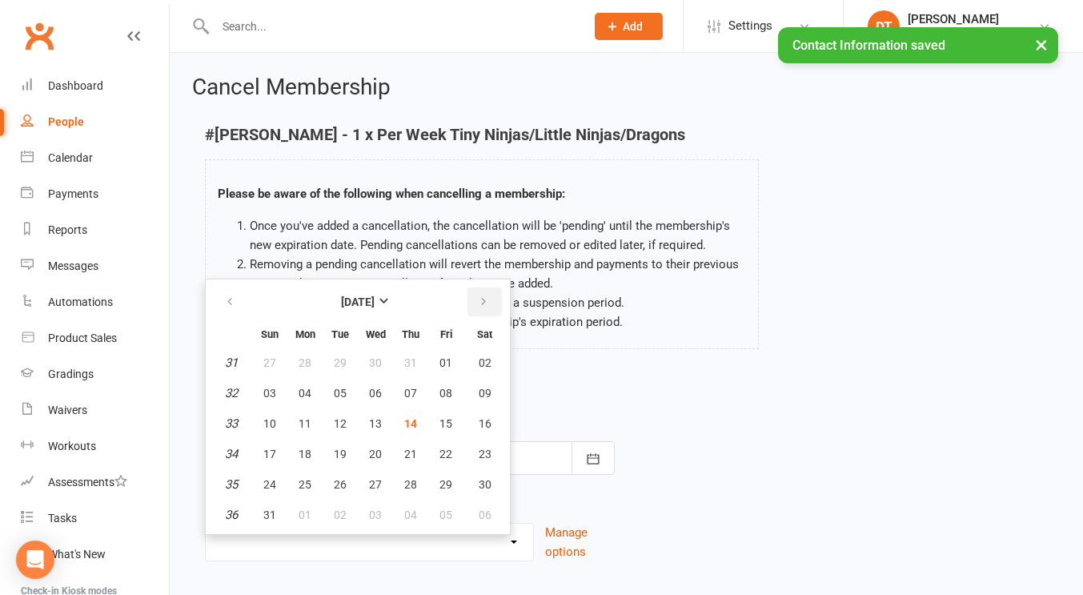
click at [488, 298] on icon "button" at bounding box center [483, 301] width 11 height 13
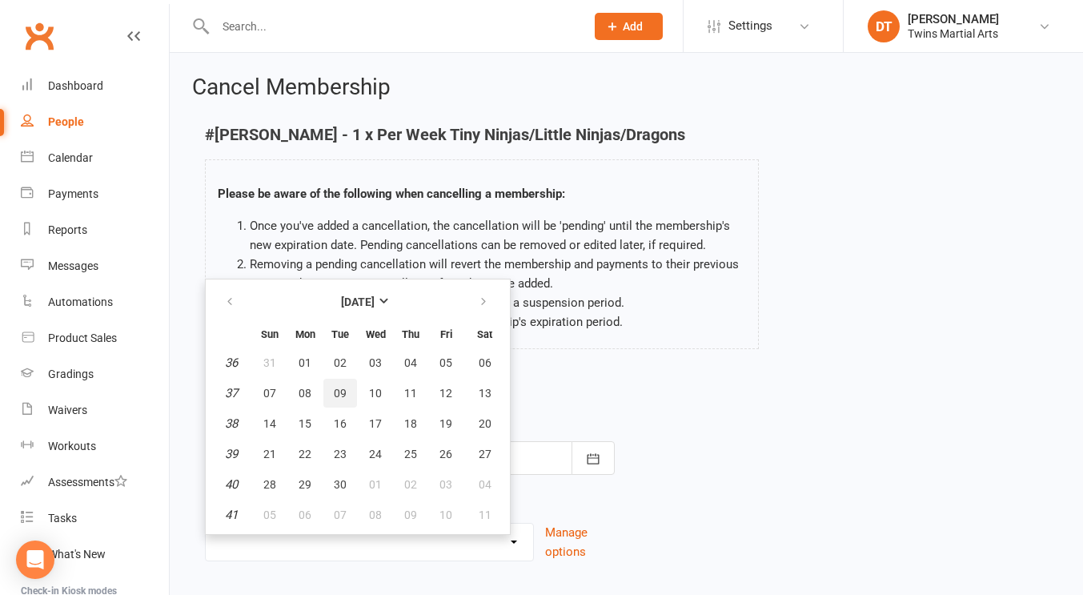
click at [335, 405] on button "09" at bounding box center [340, 393] width 34 height 29
type input "09 Sep 2025"
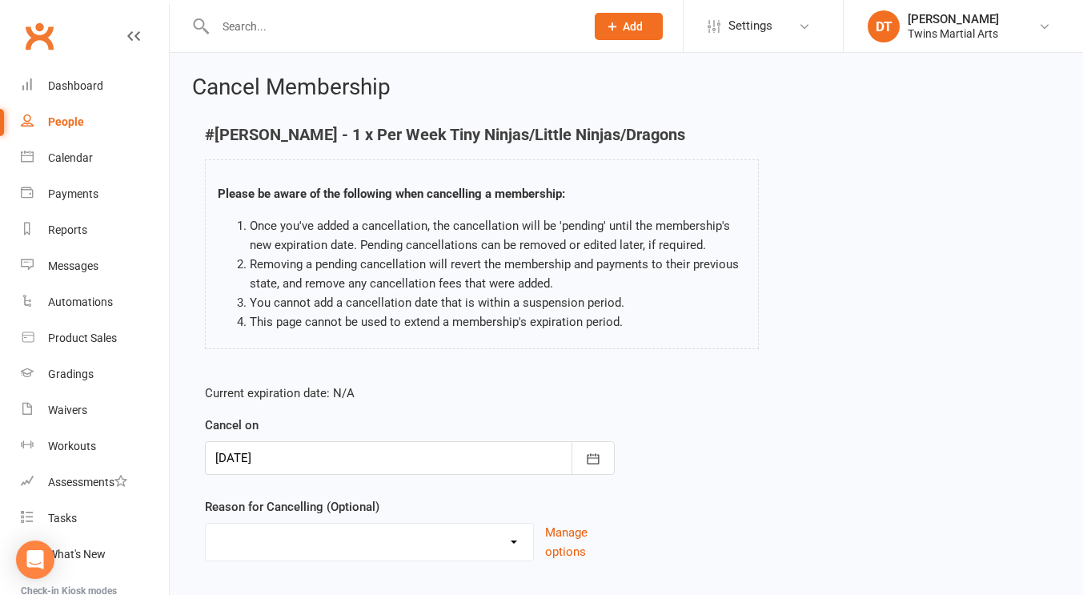
scroll to position [97, 0]
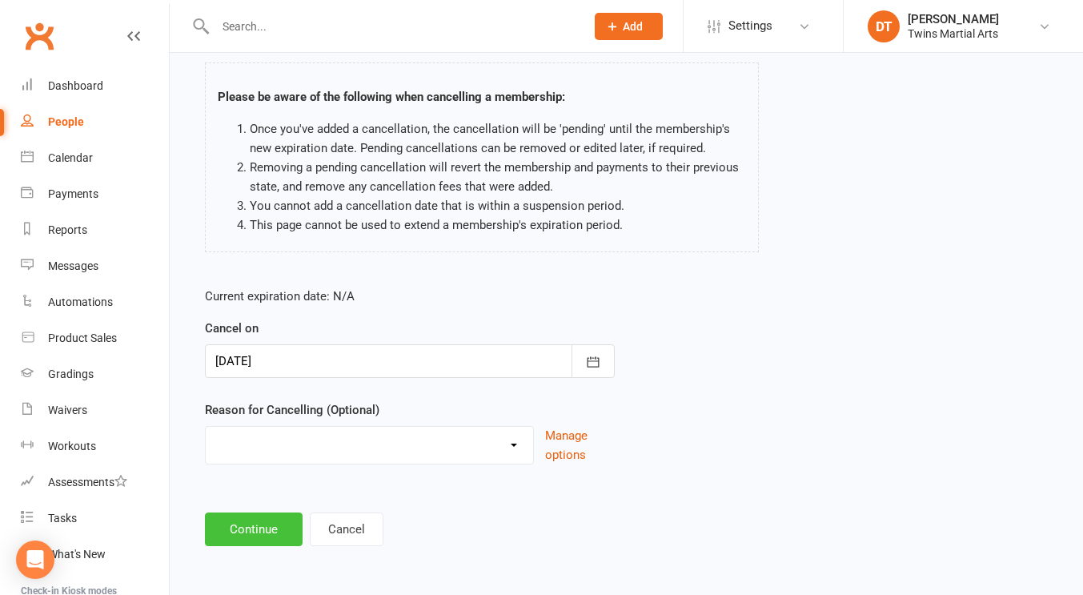
click at [270, 542] on button "Continue" at bounding box center [254, 529] width 98 height 34
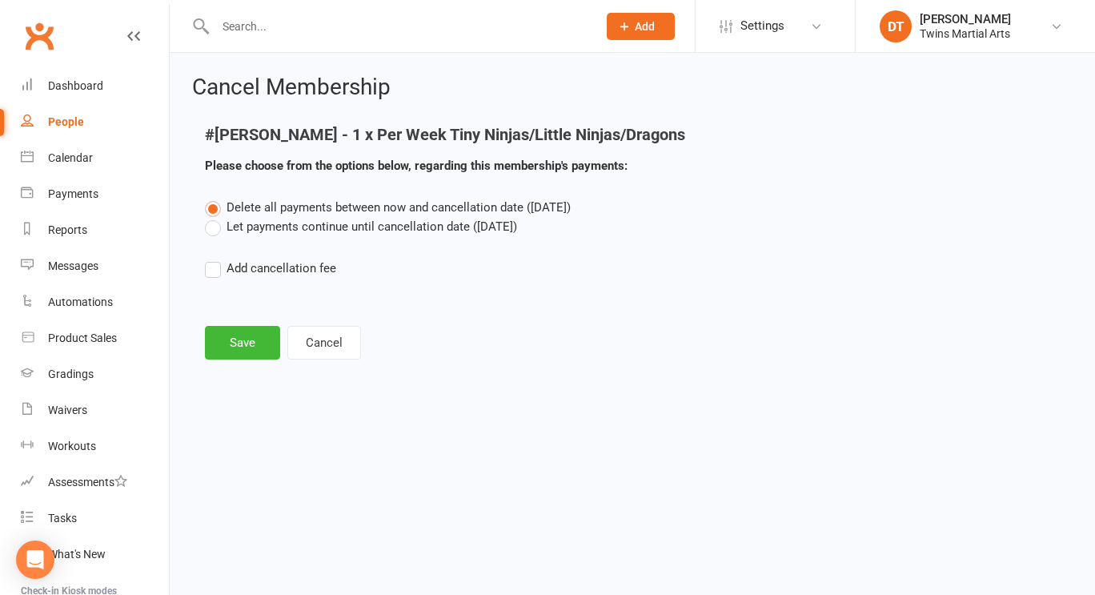
click at [375, 219] on label "Let payments continue until cancellation date (Sep 9, 2025)" at bounding box center [361, 226] width 312 height 19
click at [215, 217] on input "Let payments continue until cancellation date (Sep 9, 2025)" at bounding box center [210, 217] width 10 height 0
click at [246, 330] on button "Save" at bounding box center [242, 343] width 75 height 34
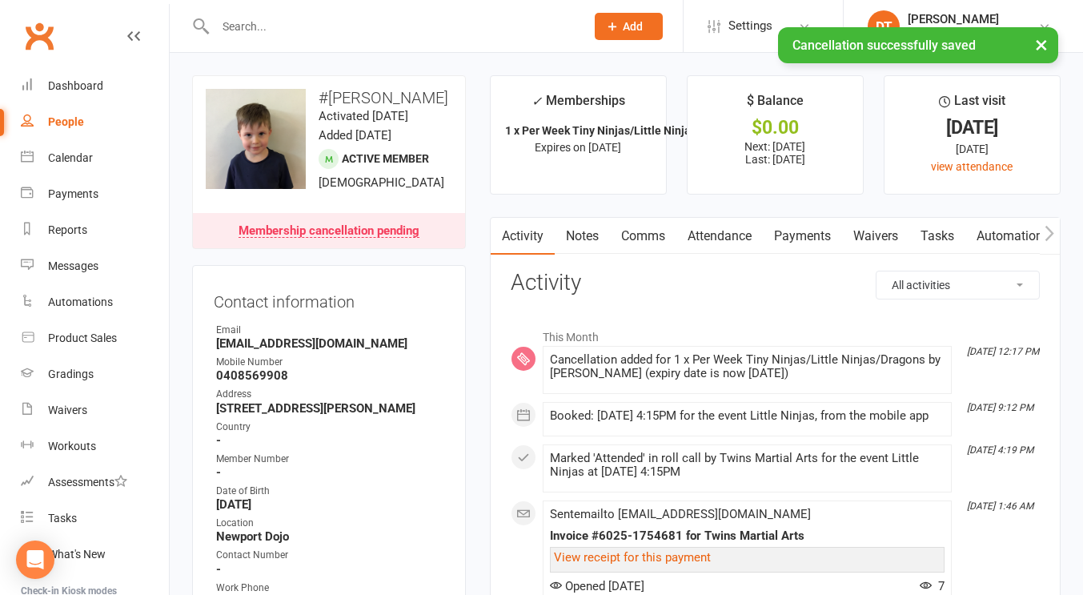
click at [802, 227] on link "Payments" at bounding box center [802, 236] width 79 height 37
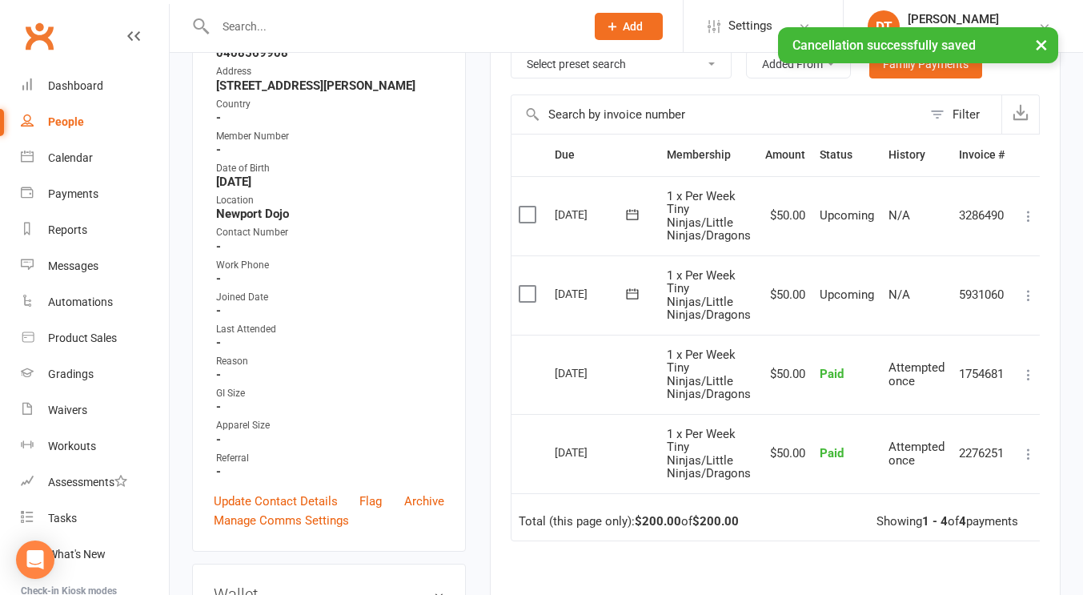
scroll to position [0, 7]
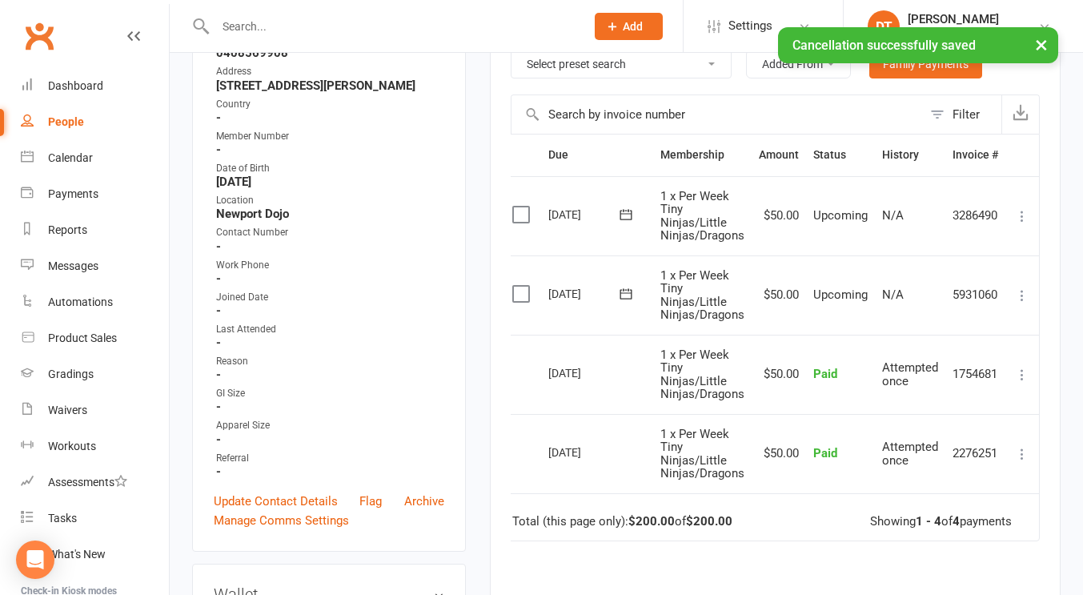
click at [1018, 210] on icon at bounding box center [1022, 216] width 16 height 16
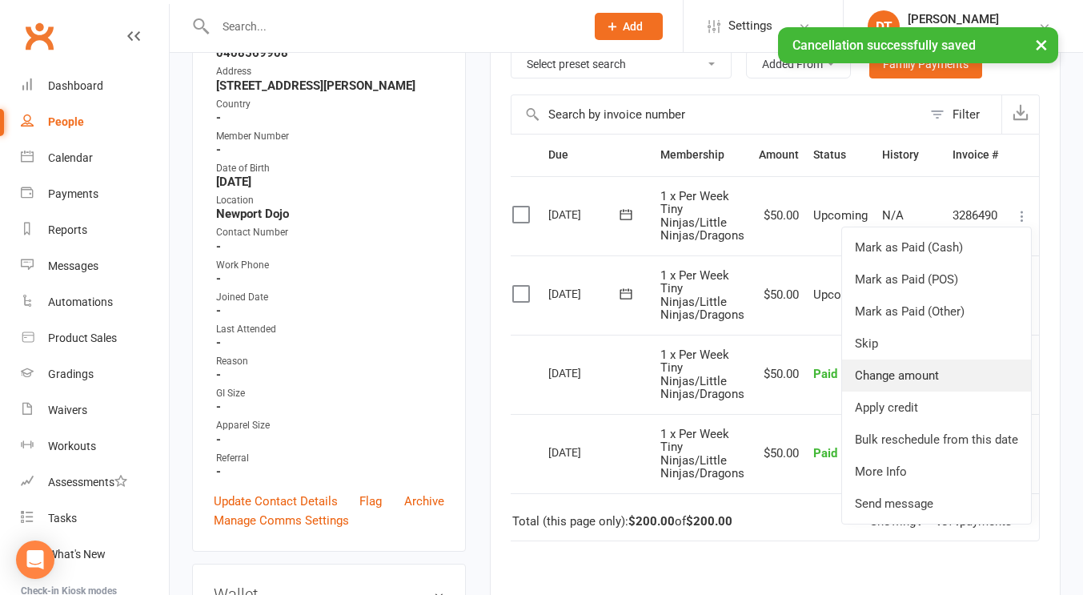
click at [921, 384] on link "Change amount" at bounding box center [936, 375] width 189 height 32
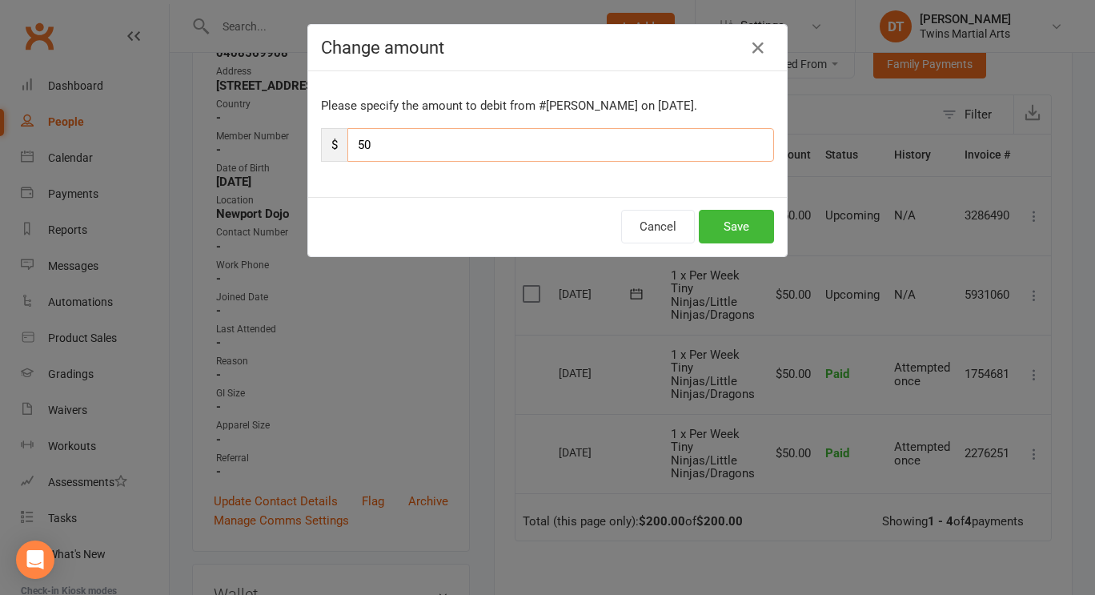
click at [620, 149] on input "50" at bounding box center [560, 145] width 427 height 34
type input "25"
click at [706, 217] on button "Save" at bounding box center [736, 227] width 75 height 34
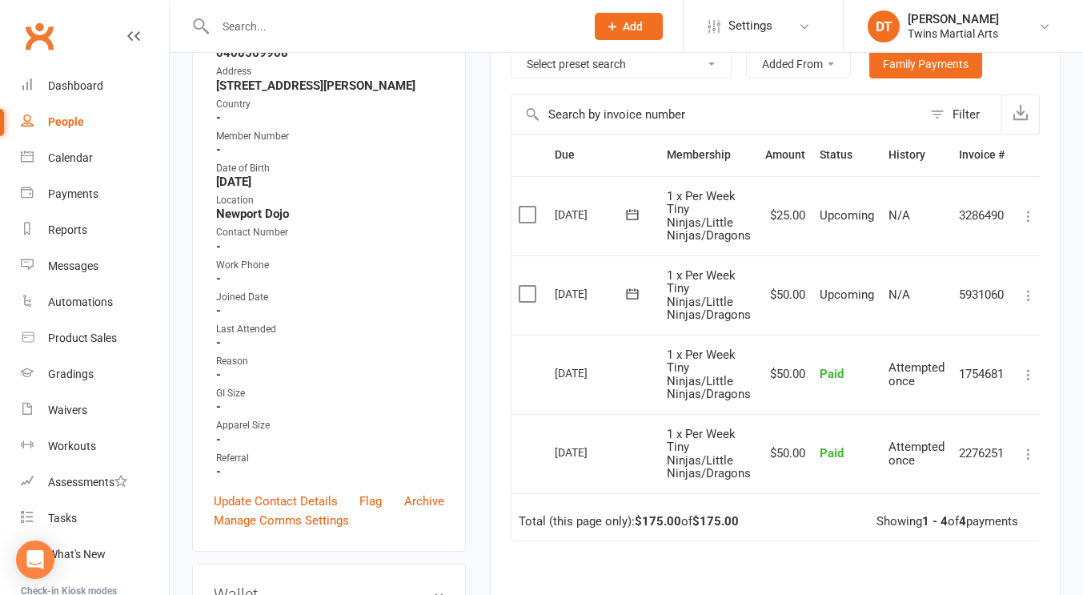
click at [773, 291] on td "$50.00" at bounding box center [785, 294] width 54 height 79
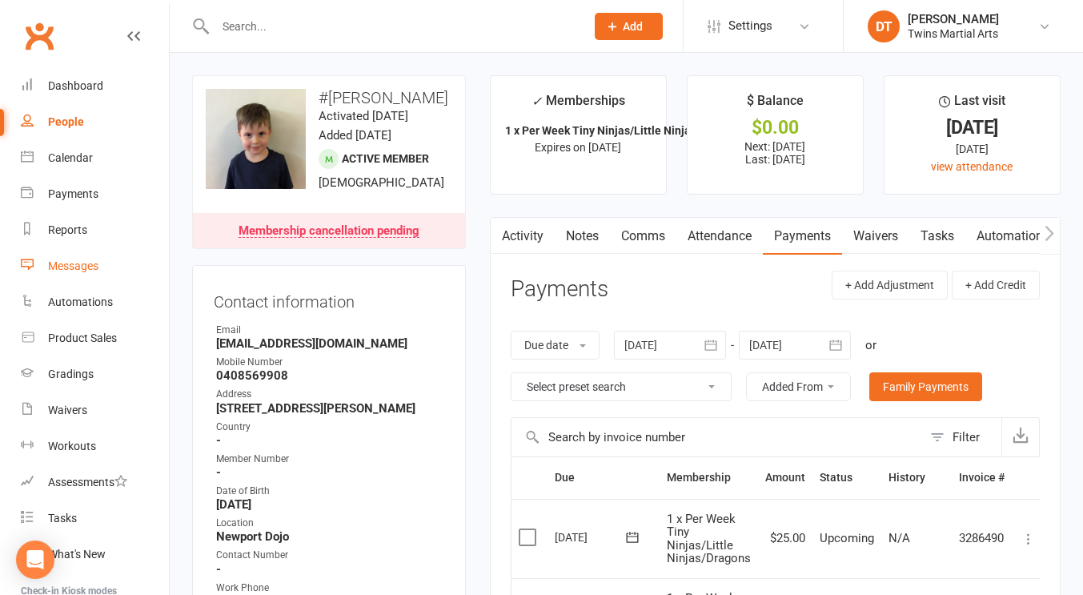
click at [49, 273] on link "Messages" at bounding box center [95, 266] width 148 height 36
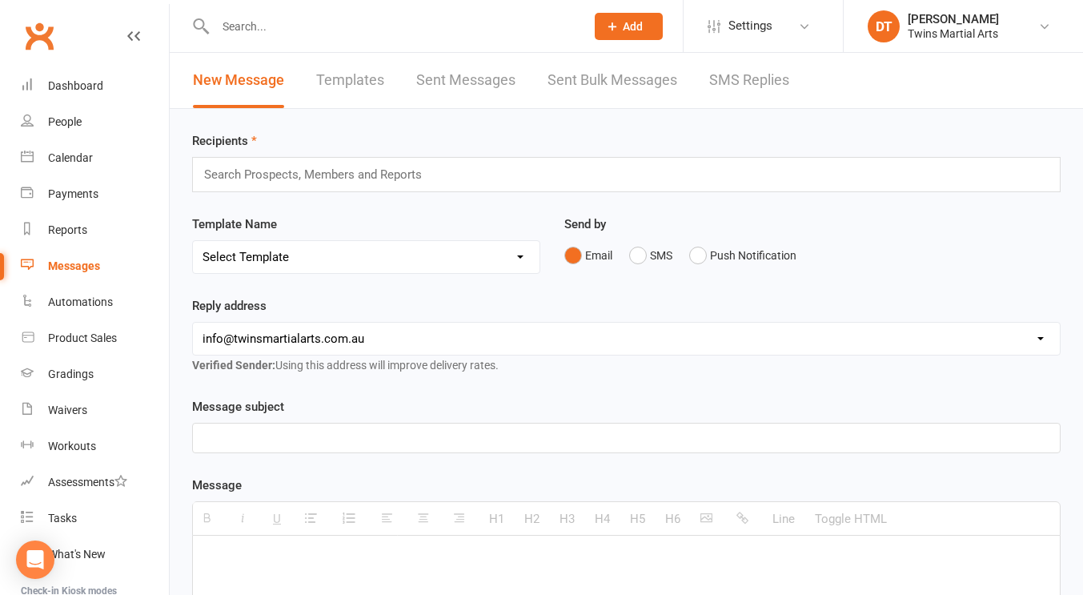
click at [452, 169] on div "Search Prospects, Members and Reports" at bounding box center [626, 174] width 869 height 35
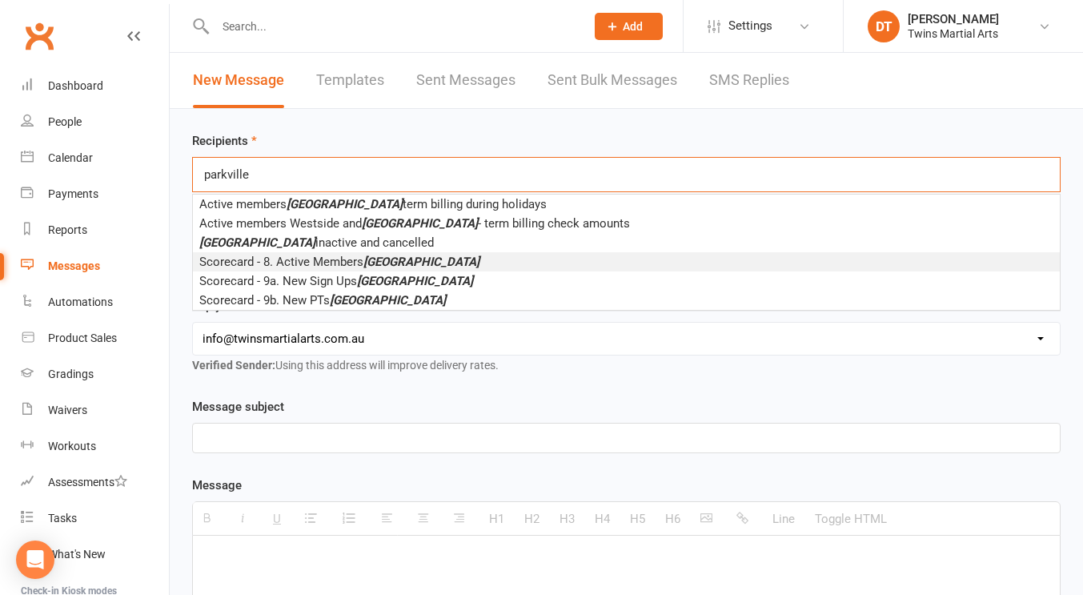
type input "parkville"
click at [402, 262] on em "Parkville" at bounding box center [421, 262] width 116 height 14
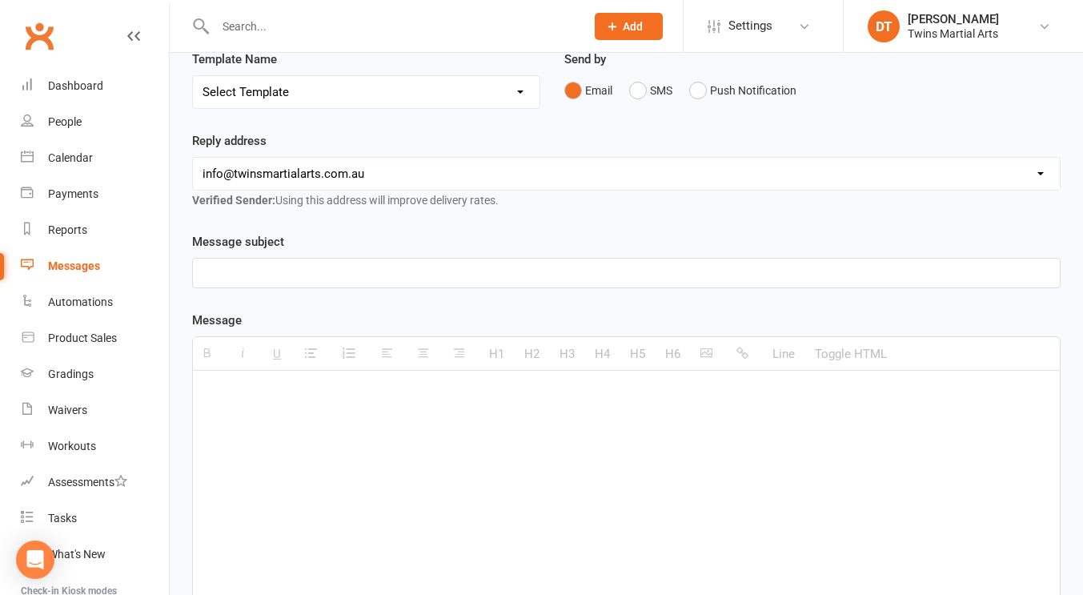
click at [347, 276] on p at bounding box center [627, 272] width 848 height 19
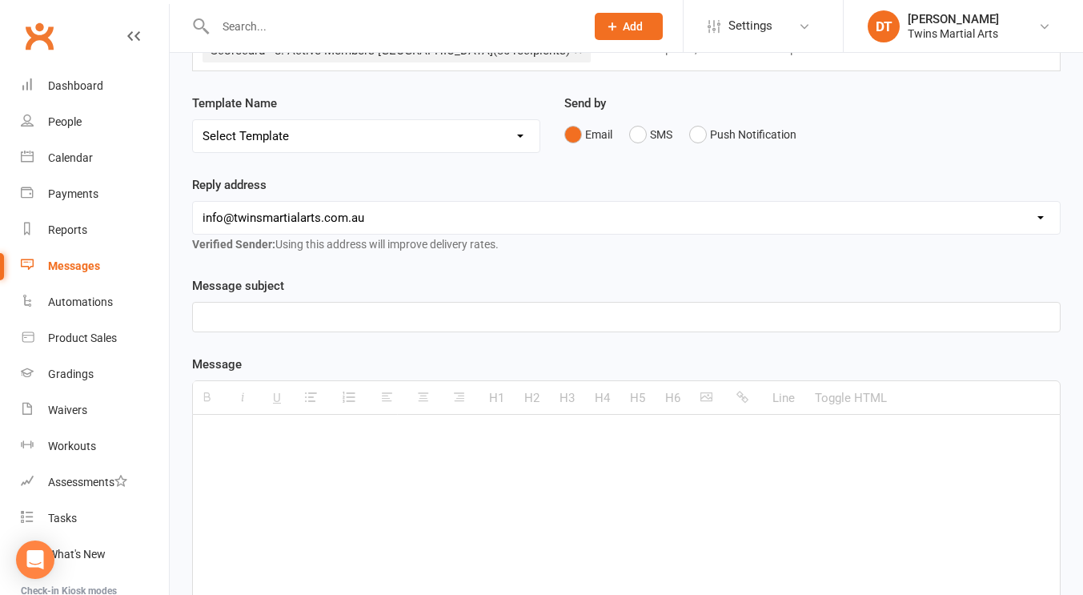
scroll to position [129, 0]
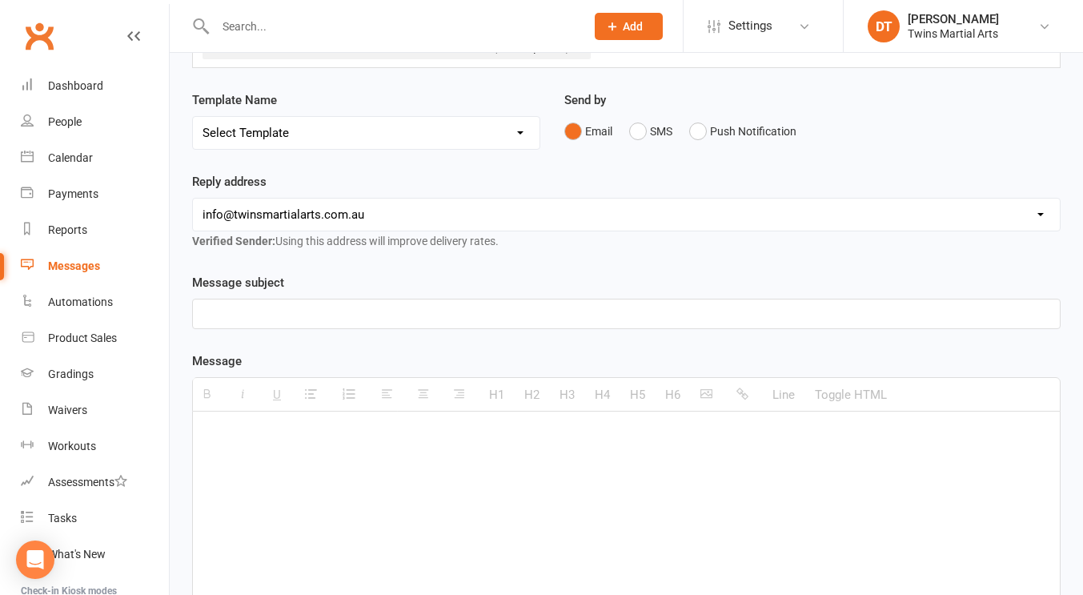
click at [326, 325] on div at bounding box center [626, 313] width 867 height 29
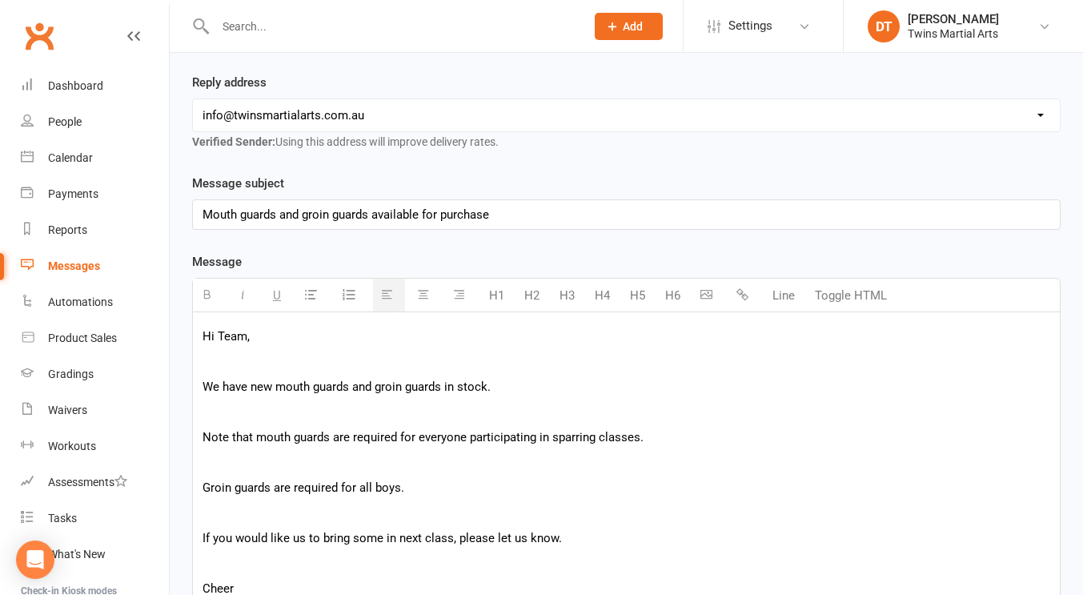
scroll to position [254, 0]
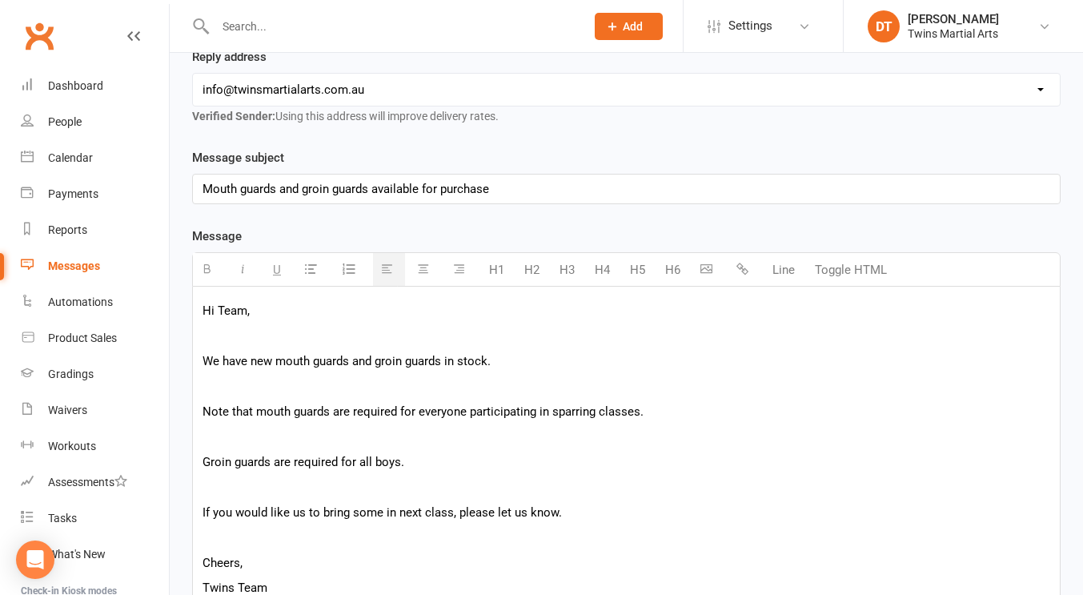
click at [417, 399] on div "Hi Team, We have new mouth guards and groin guards in stock. Note that mouth gu…" at bounding box center [626, 448] width 867 height 322
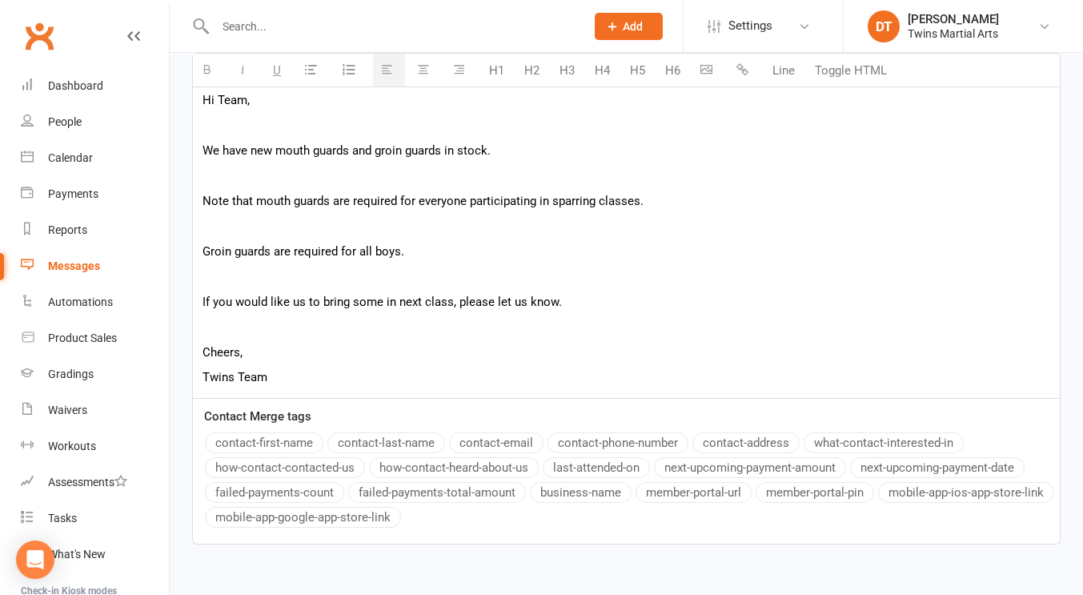
click at [406, 360] on p "Cheers," at bounding box center [627, 352] width 848 height 19
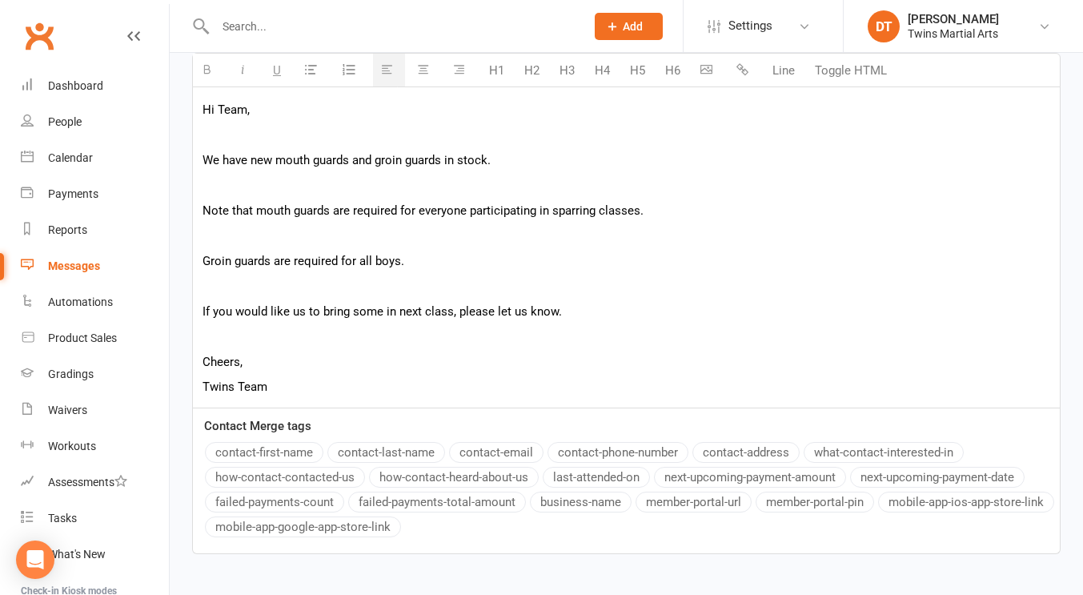
scroll to position [454, 0]
click at [409, 308] on p "If you would like us to bring some in next class, please let us know." at bounding box center [627, 312] width 848 height 19
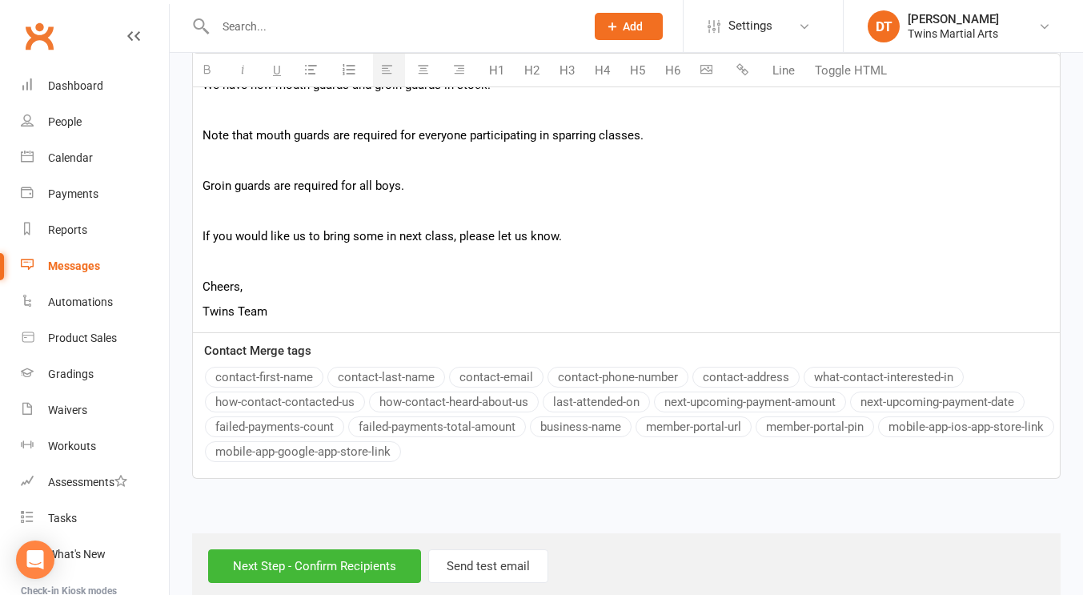
scroll to position [556, 0]
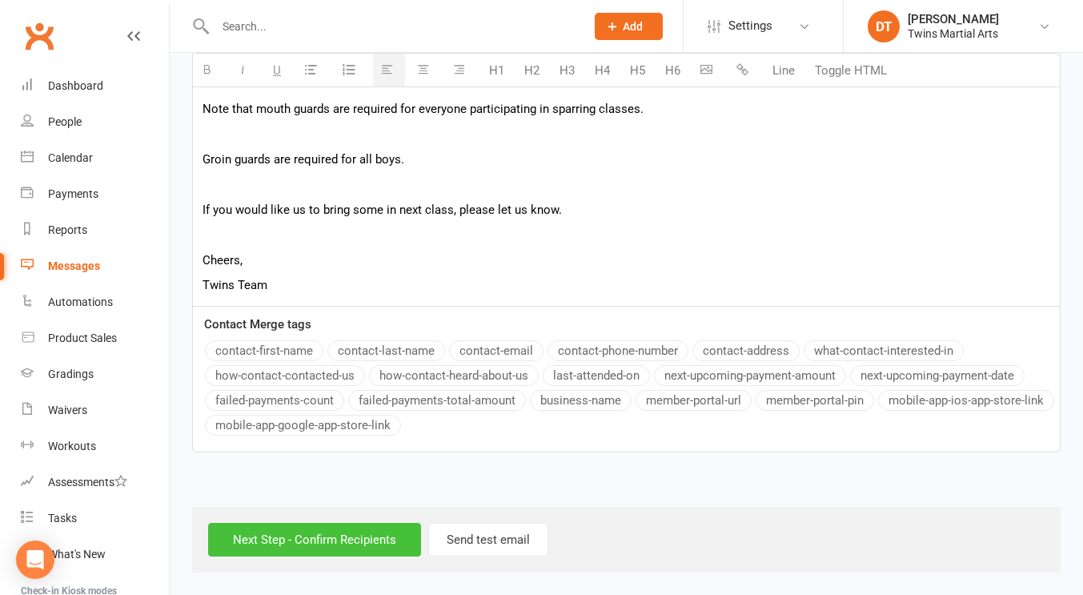
click at [331, 528] on input "Next Step - Confirm Recipients" at bounding box center [314, 540] width 213 height 34
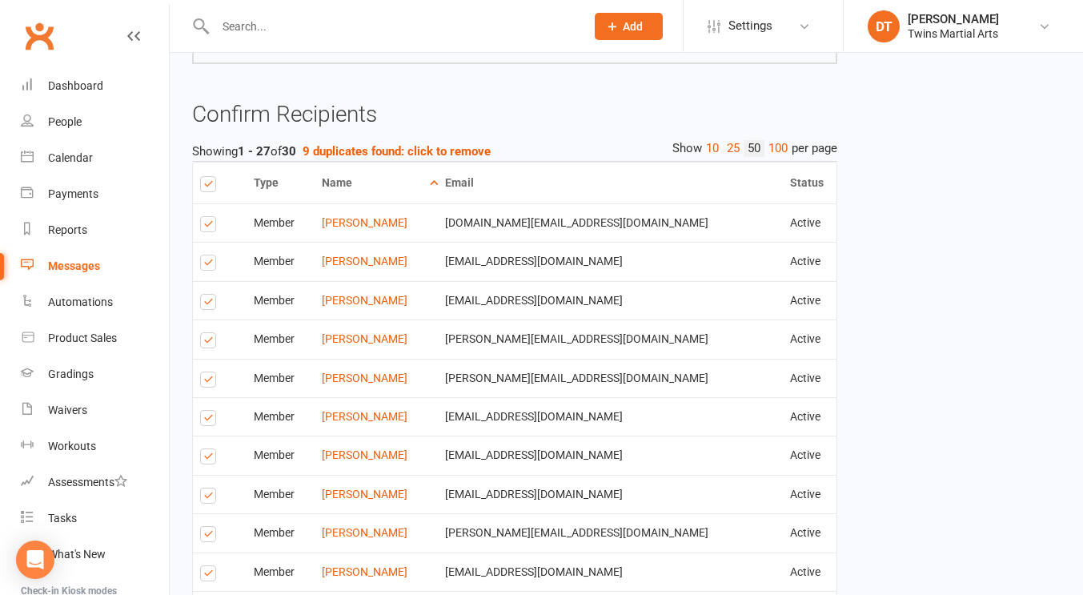
scroll to position [552, 0]
click at [420, 158] on strong "9 duplicates found: click to remove" at bounding box center [397, 152] width 188 height 14
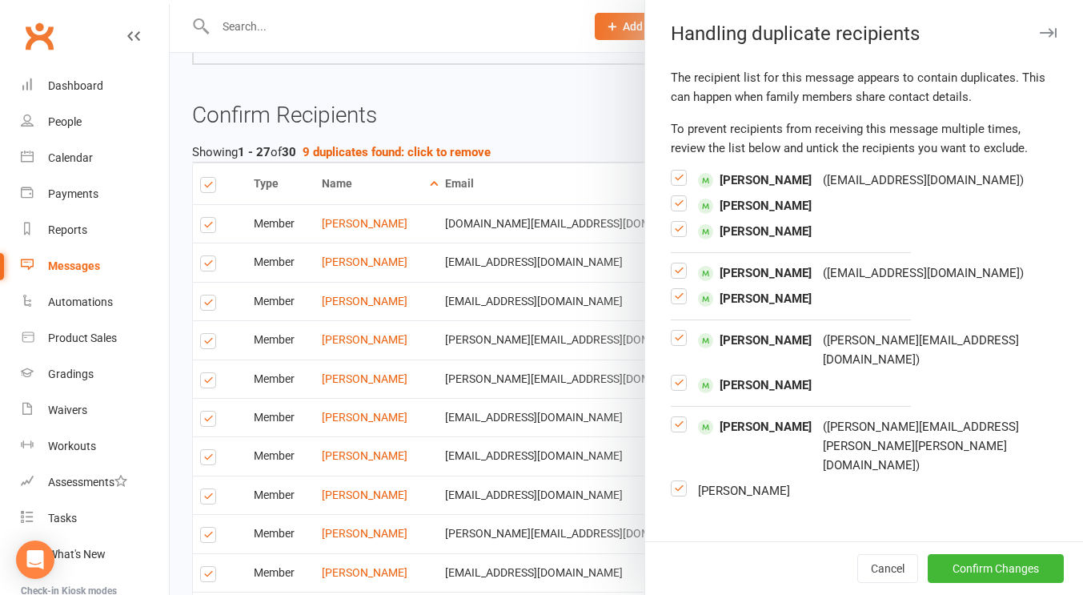
click at [675, 235] on label at bounding box center [679, 235] width 16 height 0
click at [675, 222] on input "checkbox" at bounding box center [679, 222] width 16 height 0
click at [672, 210] on label at bounding box center [679, 210] width 16 height 0
click at [672, 196] on input "checkbox" at bounding box center [679, 196] width 16 height 0
click at [673, 277] on label at bounding box center [679, 277] width 16 height 0
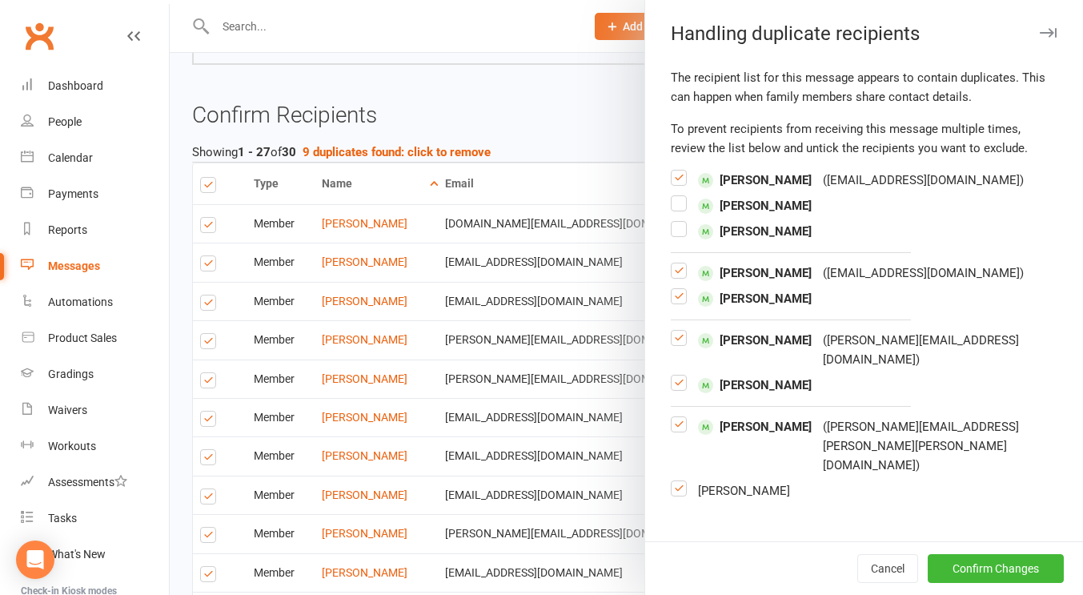
click at [673, 263] on input "checkbox" at bounding box center [679, 263] width 16 height 0
click at [671, 344] on label at bounding box center [679, 344] width 16 height 0
click at [671, 331] on input "checkbox" at bounding box center [679, 331] width 16 height 0
click at [675, 431] on label at bounding box center [679, 431] width 16 height 0
click at [675, 417] on input "checkbox" at bounding box center [679, 417] width 16 height 0
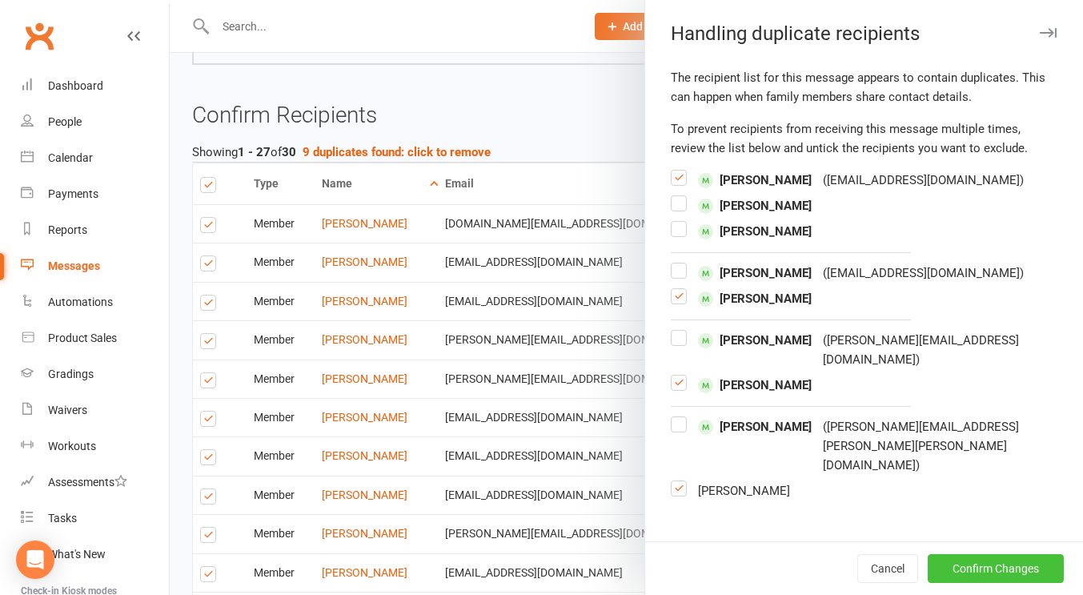
click at [947, 559] on button "Confirm Changes" at bounding box center [996, 568] width 136 height 29
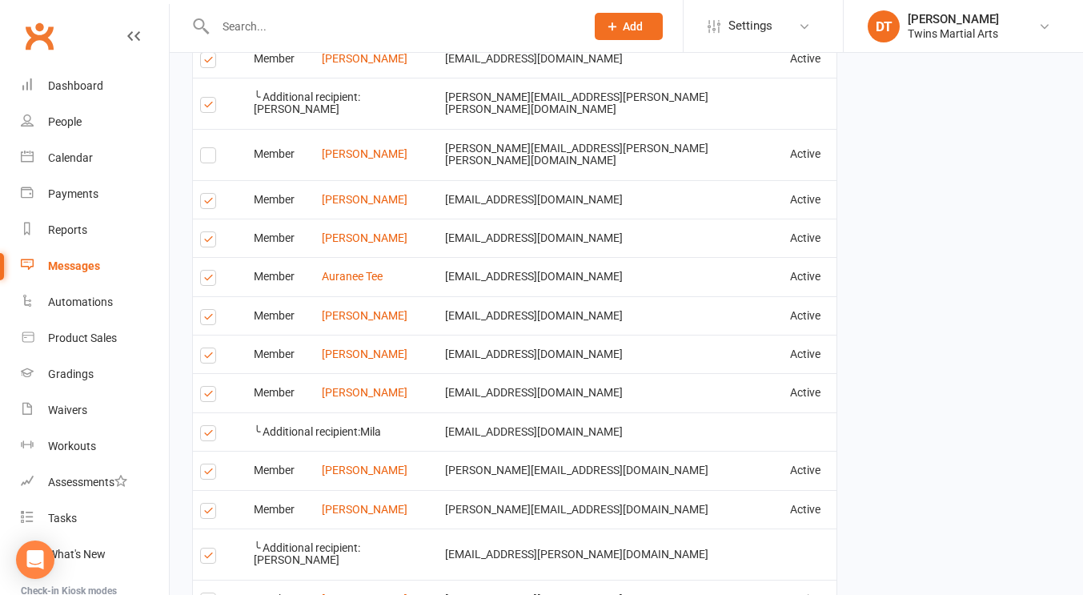
scroll to position [1454, 0]
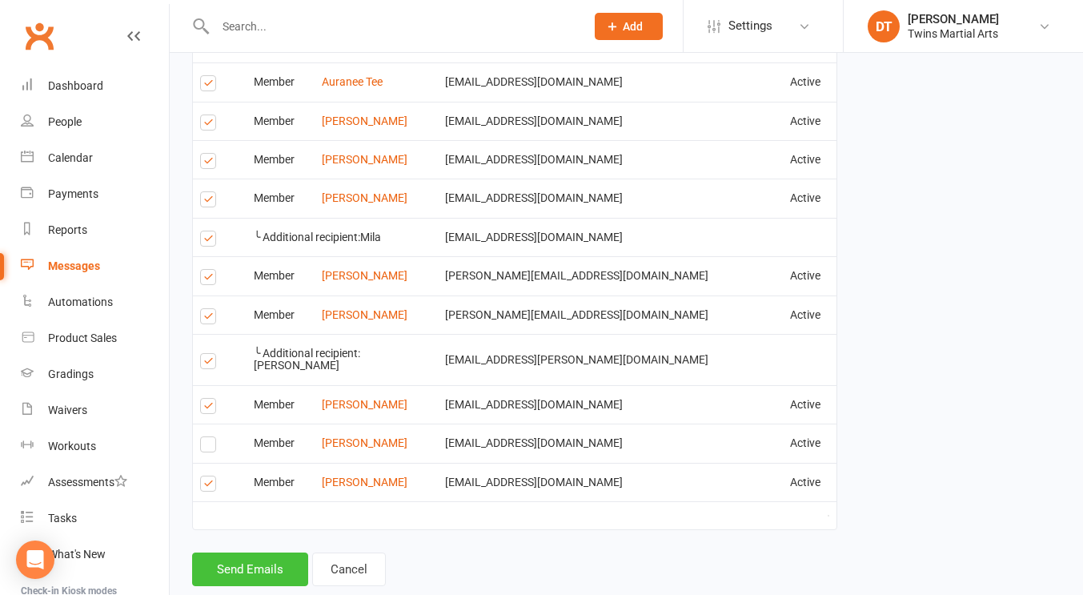
click at [245, 552] on button "Send Emails" at bounding box center [250, 569] width 116 height 34
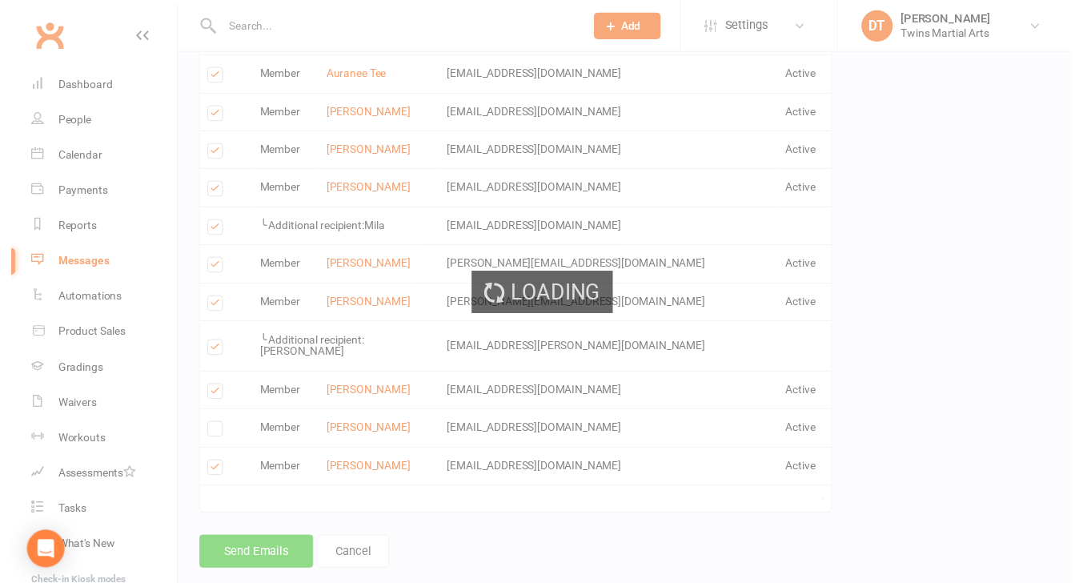
scroll to position [1447, 0]
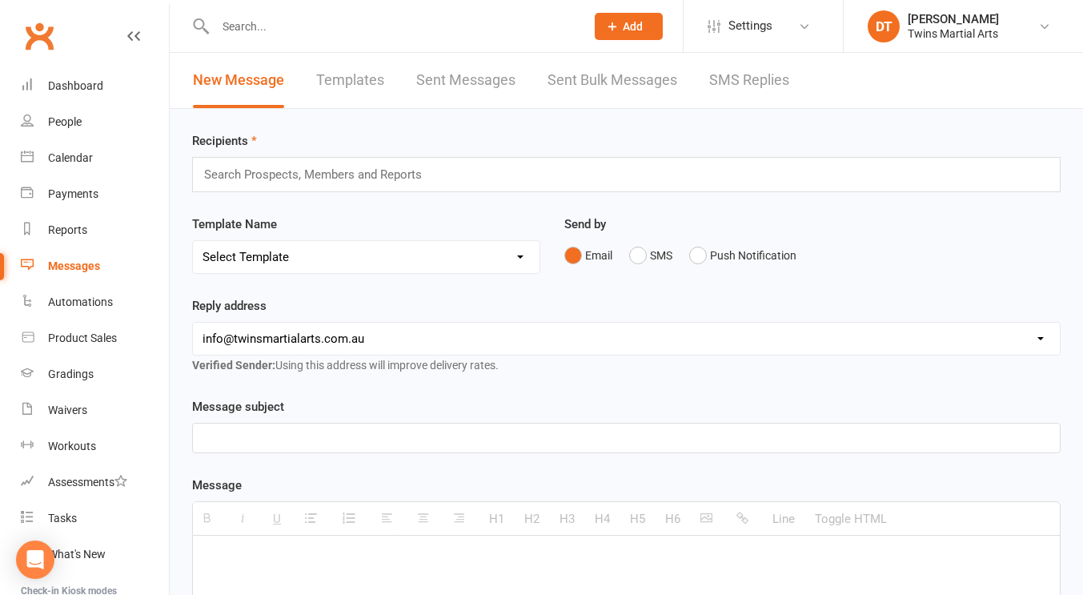
click at [429, 30] on input "text" at bounding box center [392, 26] width 363 height 22
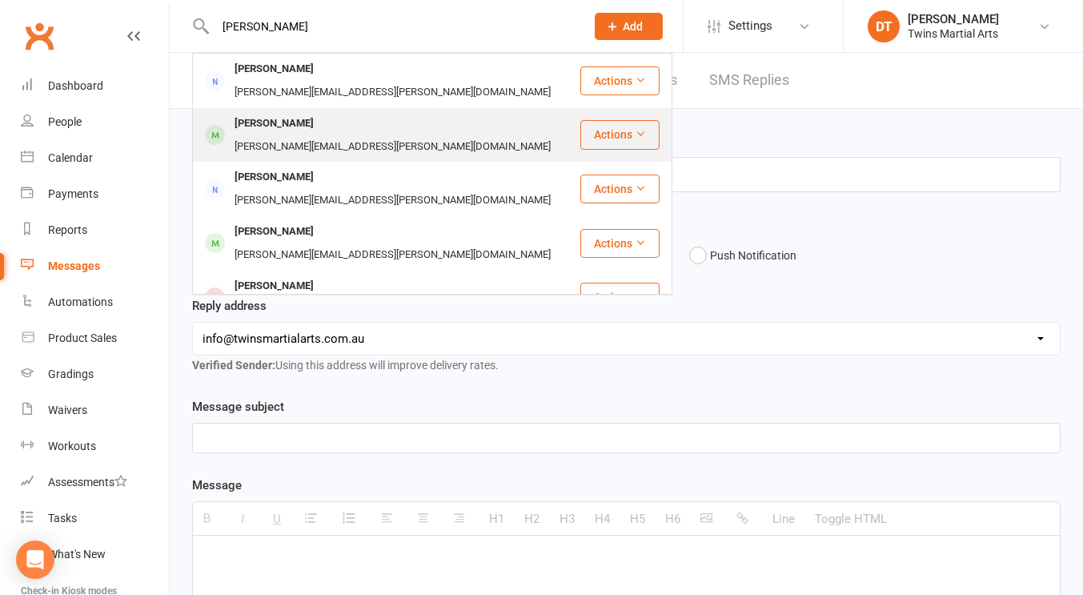
type input "max dowdell"
click at [383, 135] on div "Clare.dowdell@outlook.com" at bounding box center [393, 146] width 326 height 23
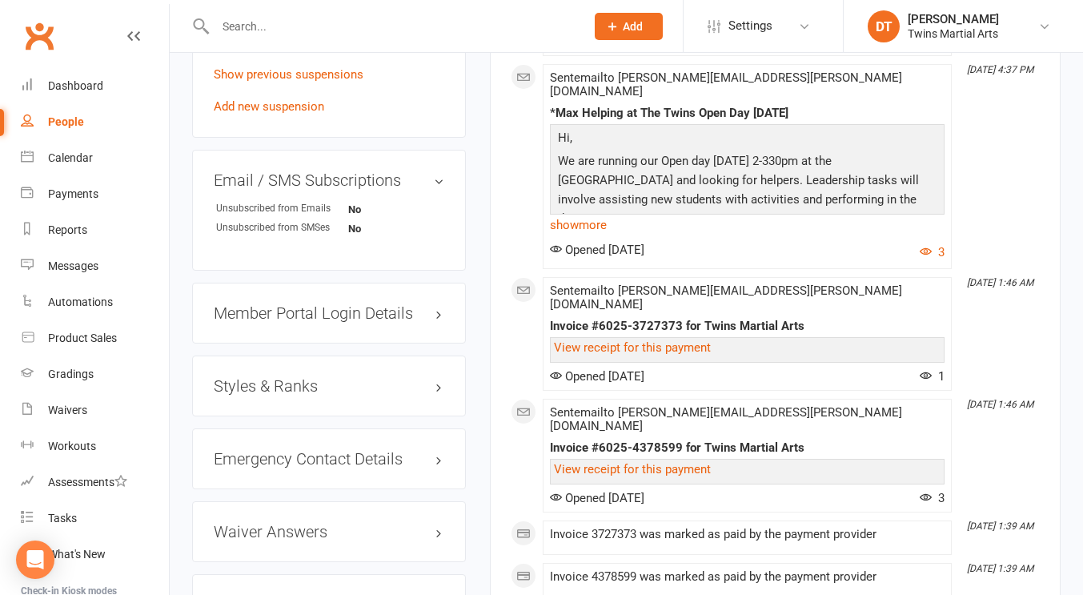
scroll to position [1550, 0]
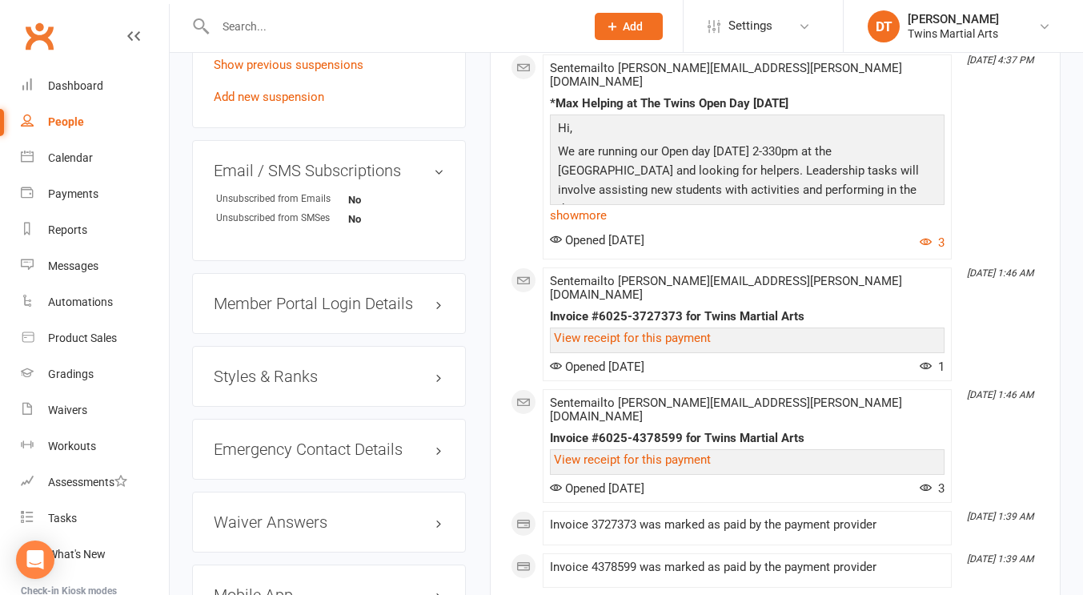
click at [342, 381] on h3 "Styles & Ranks" at bounding box center [329, 376] width 231 height 18
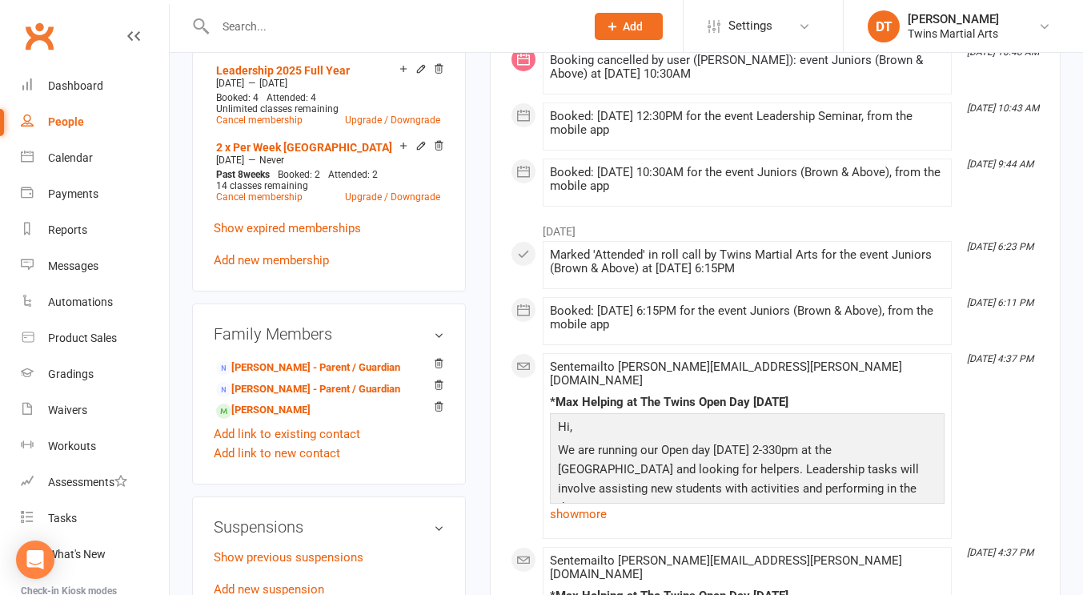
scroll to position [1061, 0]
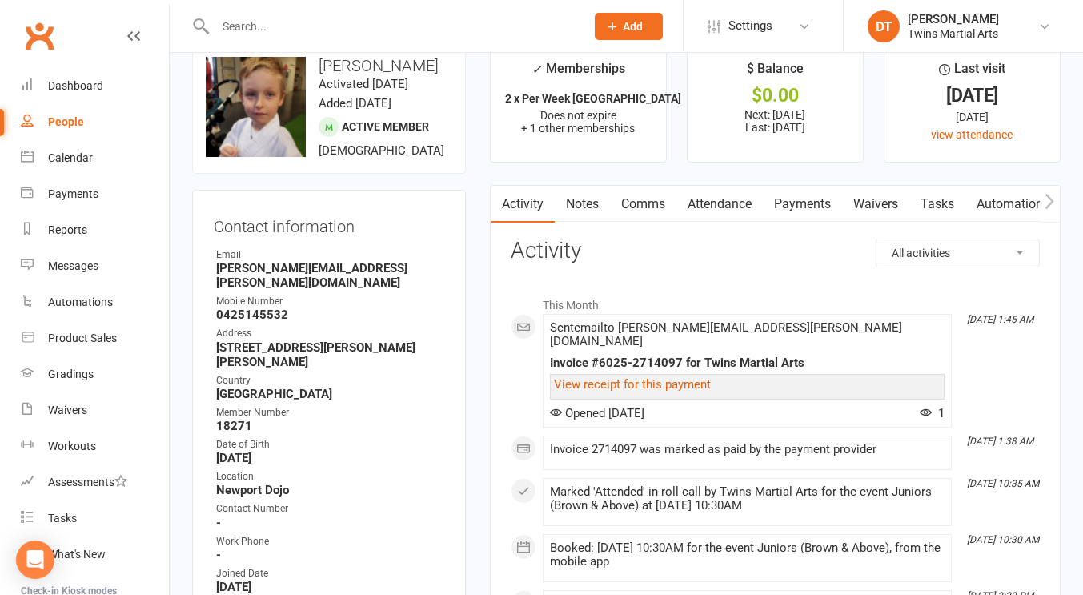
scroll to position [0, 0]
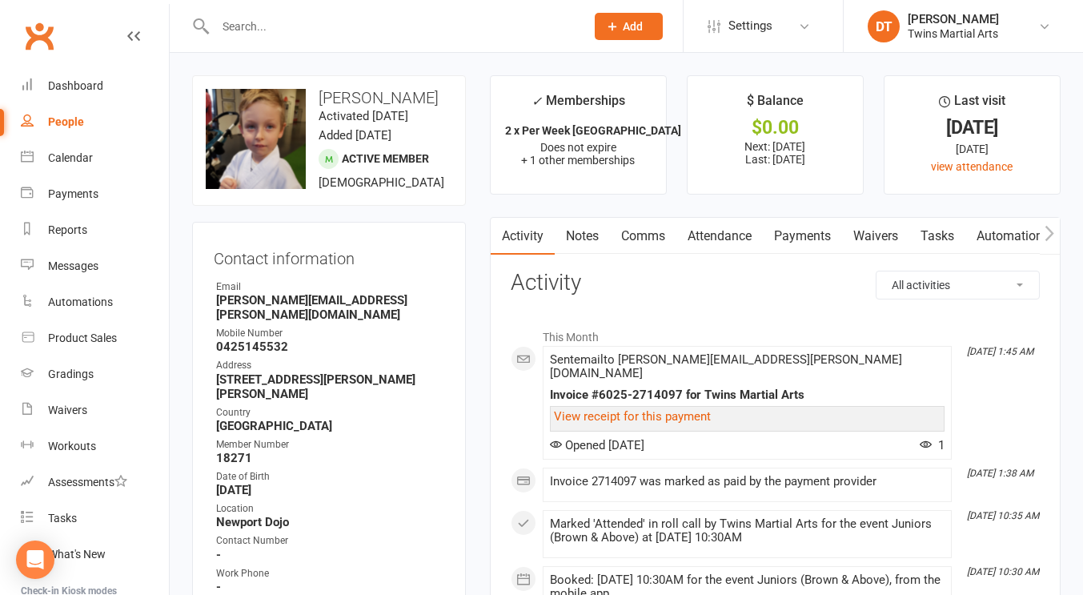
click at [451, 206] on div "upload photo change photo Max Dowdell Activated 15 January, 2021 Added 18 Decem…" at bounding box center [329, 140] width 274 height 130
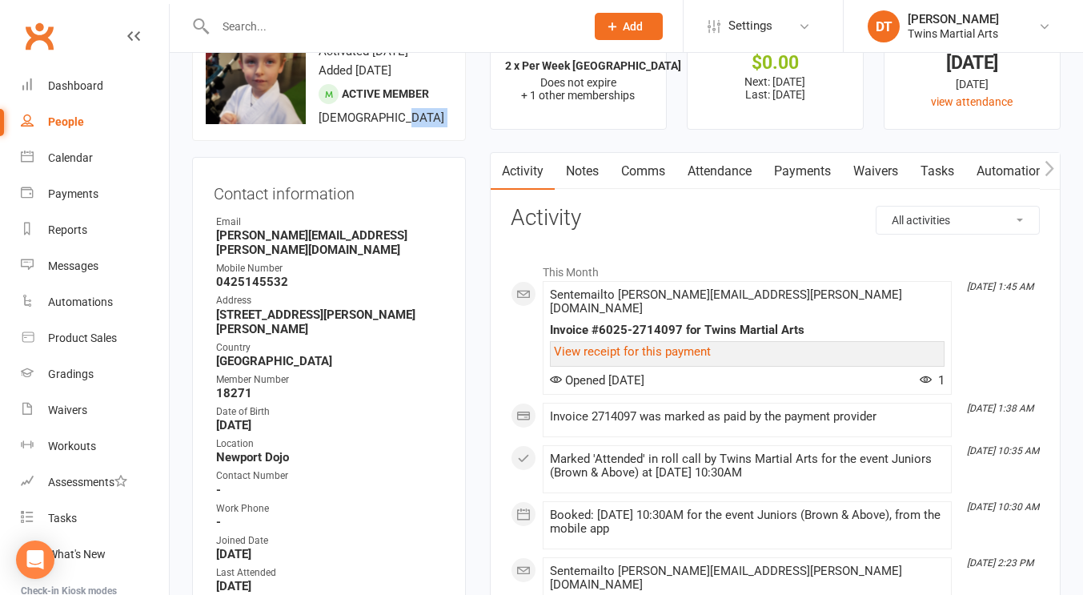
scroll to position [58, 0]
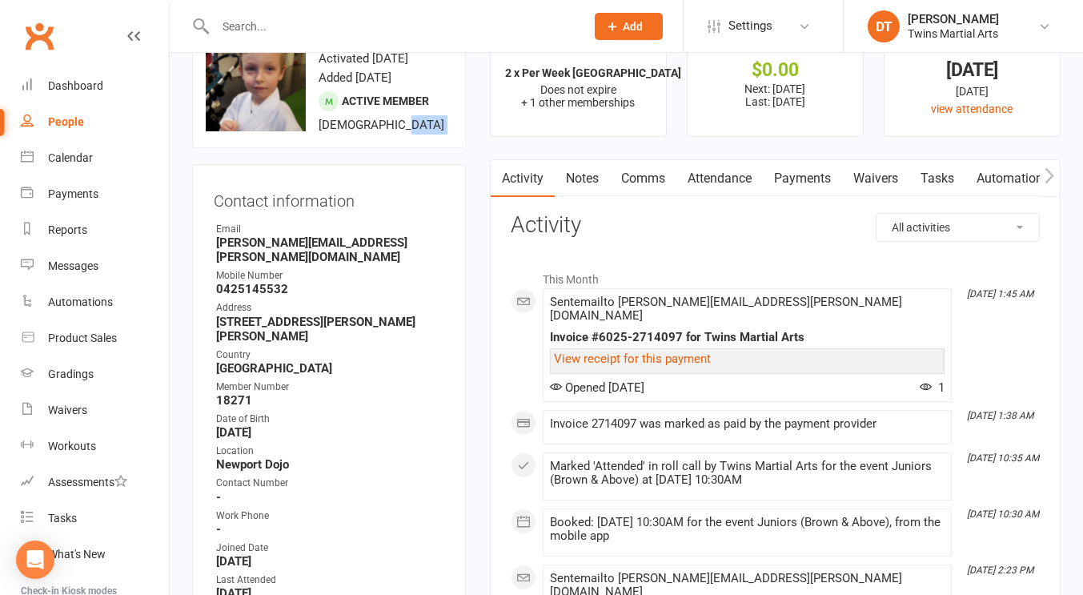
click at [794, 177] on link "Payments" at bounding box center [802, 178] width 79 height 37
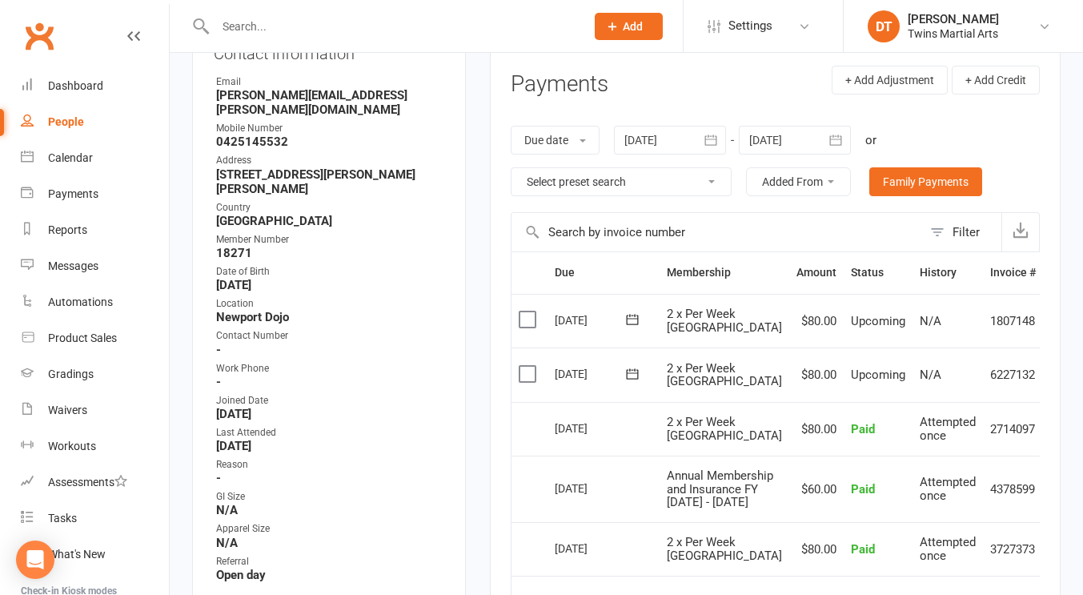
scroll to position [206, 0]
click at [698, 401] on td "2 x Per Week Newport" at bounding box center [725, 428] width 130 height 54
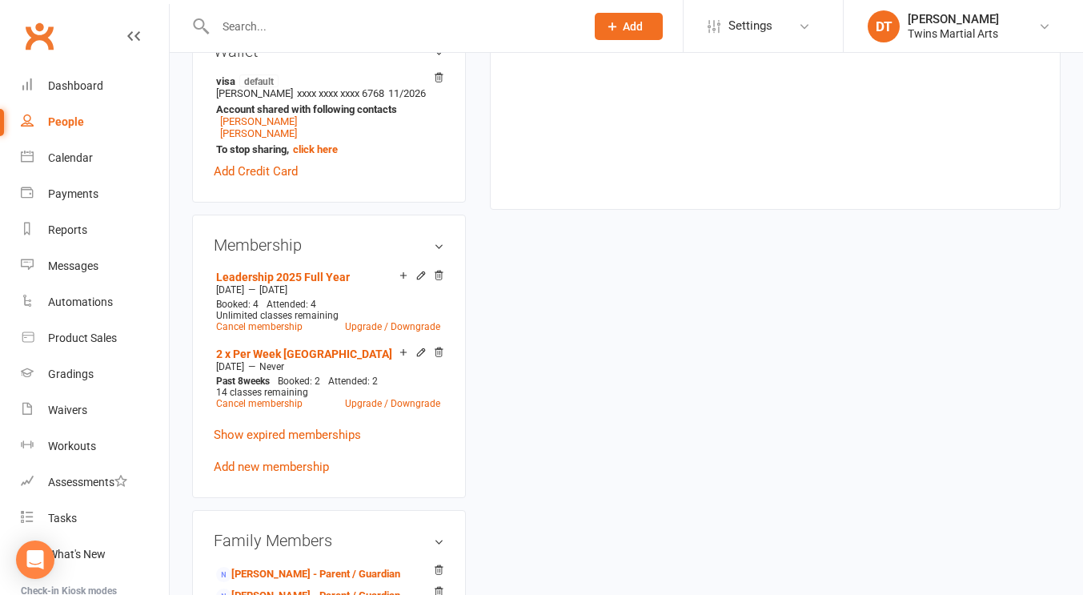
scroll to position [852, 0]
click at [408, 397] on div "14 classes remaining" at bounding box center [328, 391] width 224 height 11
click at [402, 408] on link "Upgrade / Downgrade" at bounding box center [392, 402] width 95 height 11
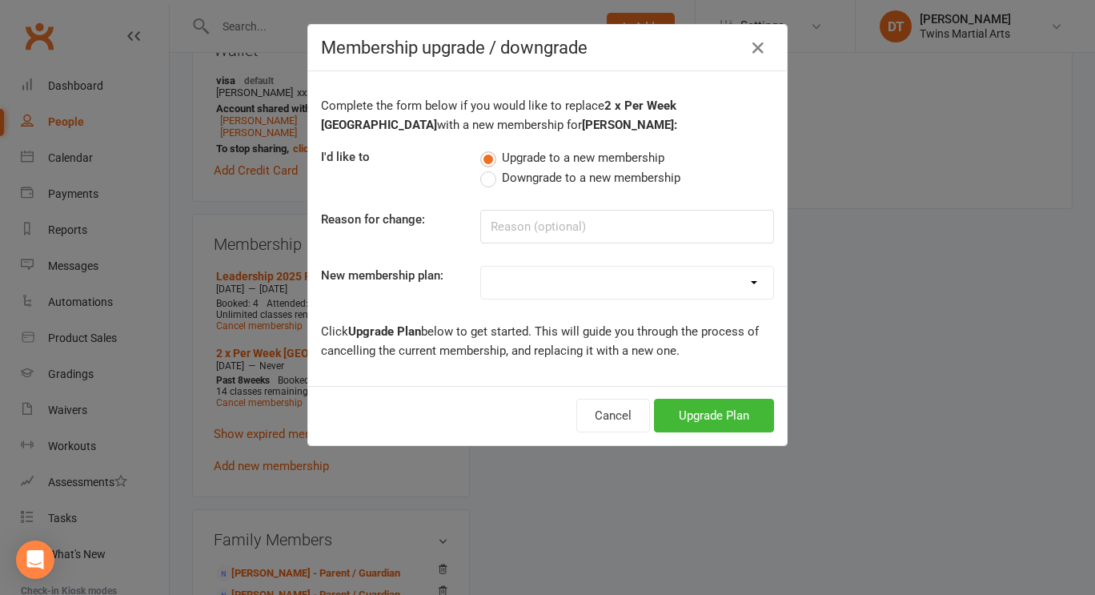
click at [612, 183] on span "Downgrade to a new membership" at bounding box center [591, 176] width 179 height 17
click at [491, 168] on input "Downgrade to a new membership" at bounding box center [485, 168] width 10 height 0
click at [707, 404] on button "Downgrade Plan" at bounding box center [706, 416] width 136 height 34
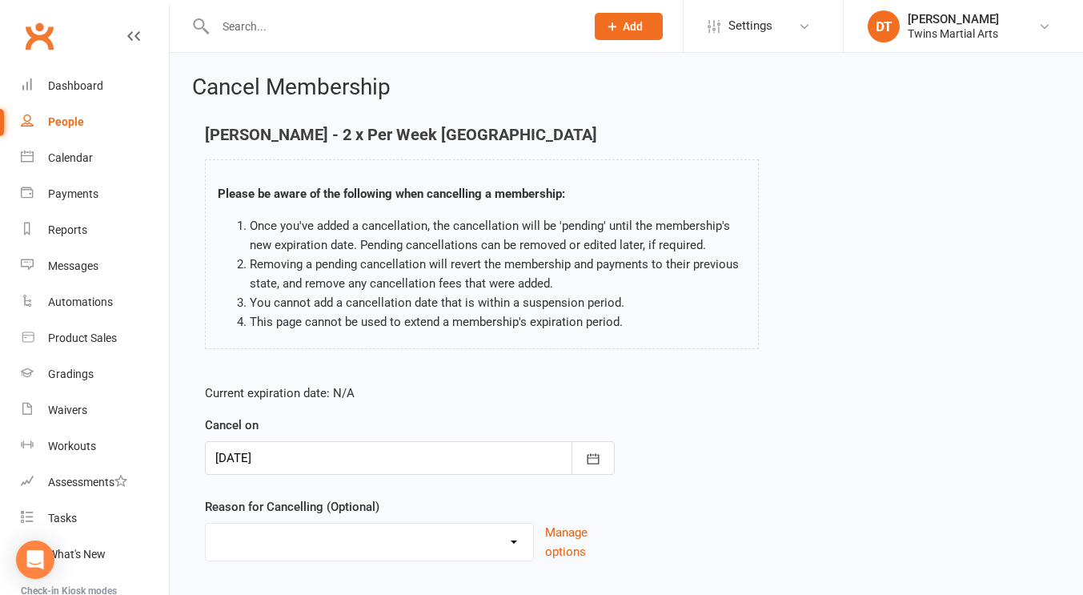
scroll to position [97, 0]
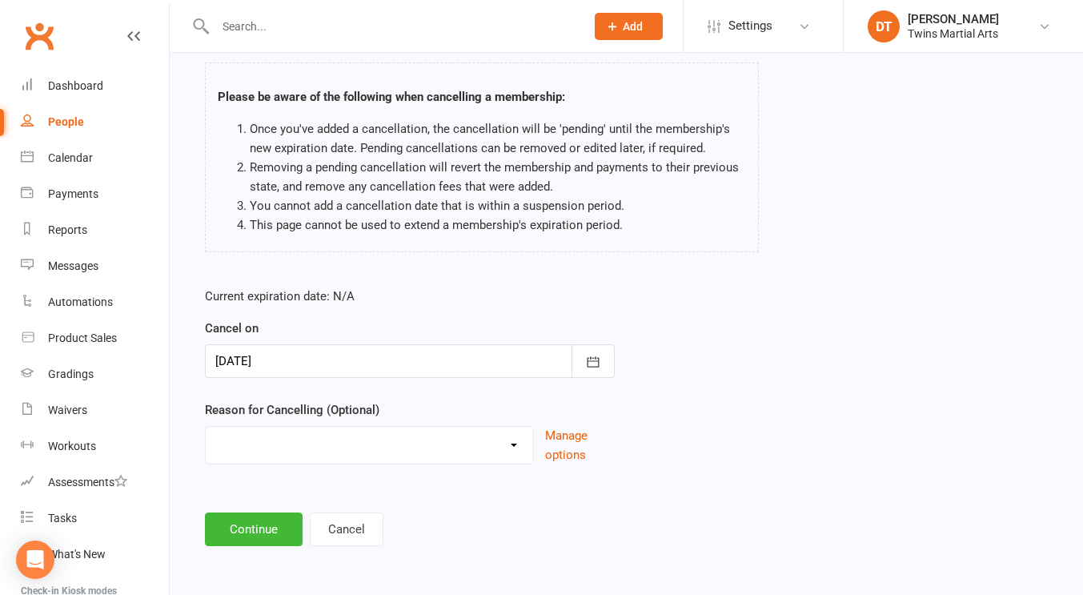
click at [324, 365] on div at bounding box center [410, 361] width 410 height 34
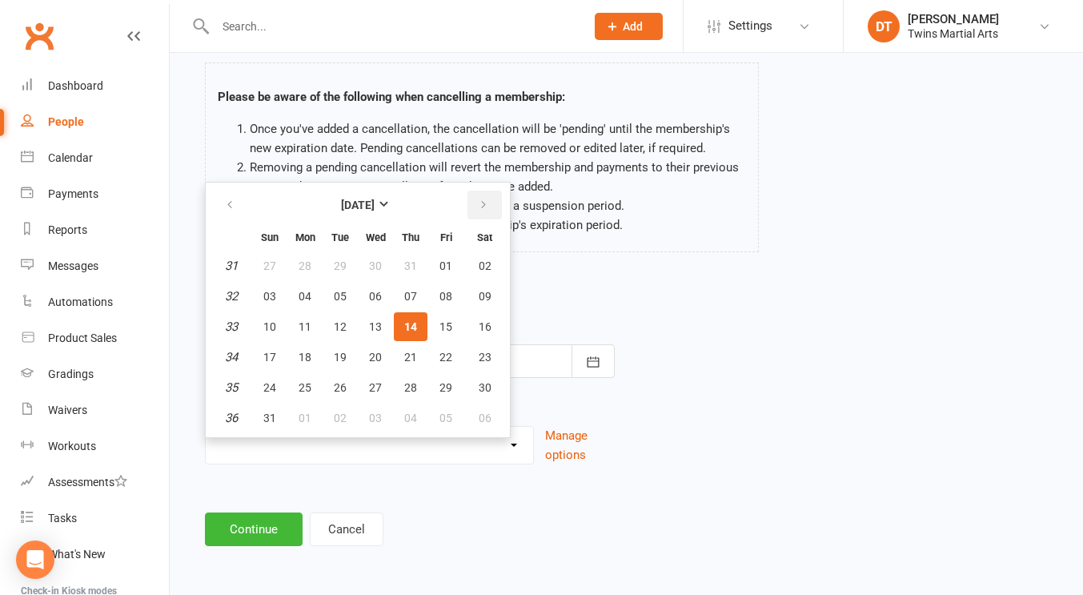
click at [489, 210] on button "button" at bounding box center [485, 205] width 34 height 29
click at [311, 295] on span "08" at bounding box center [305, 296] width 13 height 13
type input "08 Sep 2025"
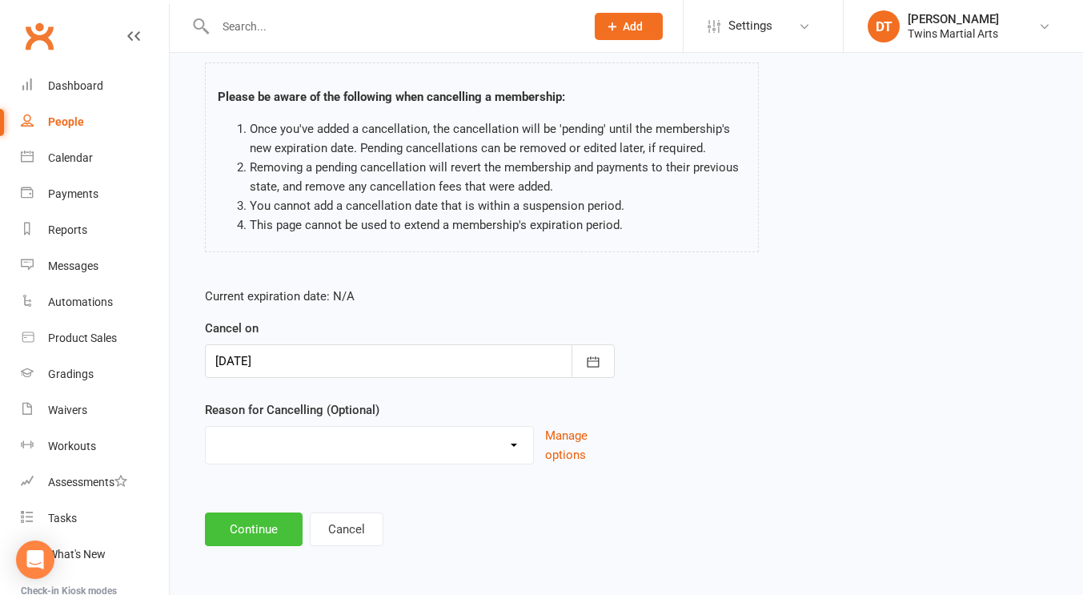
click at [267, 528] on button "Continue" at bounding box center [254, 529] width 98 height 34
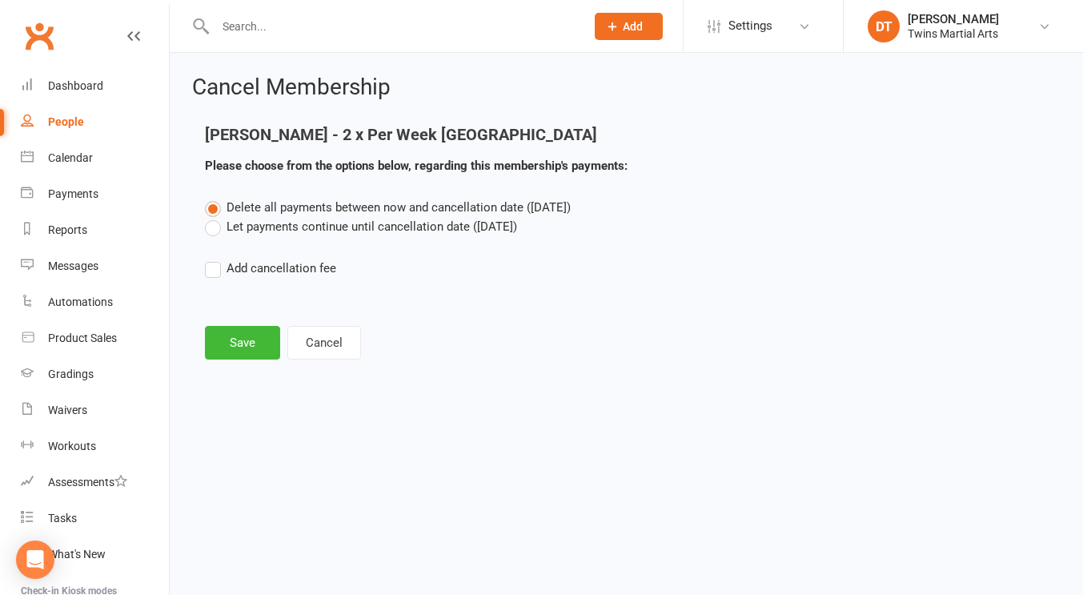
scroll to position [0, 0]
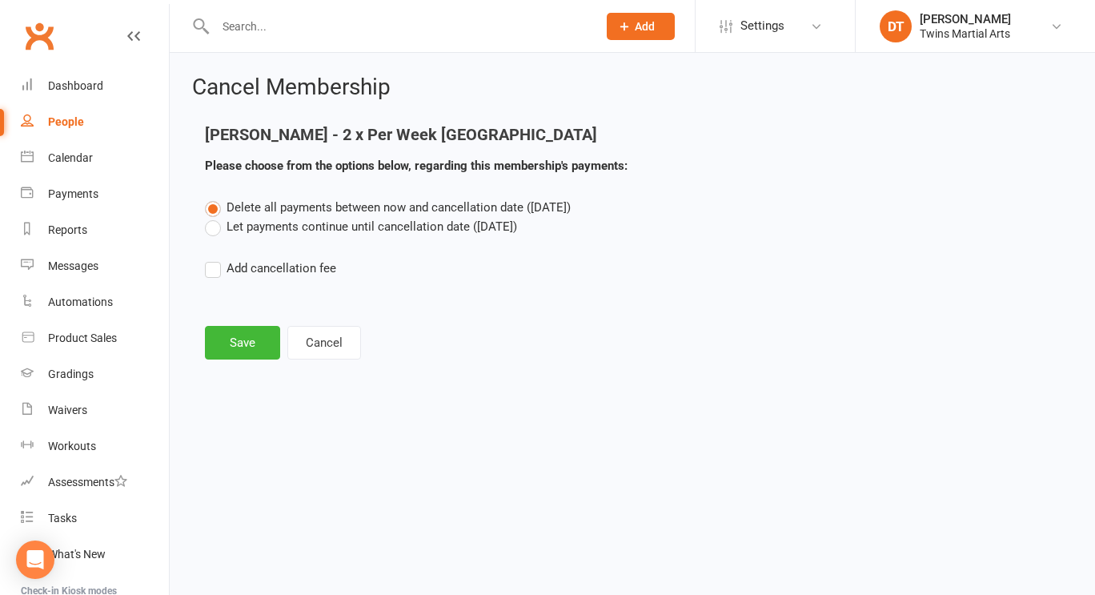
click at [364, 227] on label "Let payments continue until cancellation date (Sep 8, 2025)" at bounding box center [361, 226] width 312 height 19
click at [215, 217] on input "Let payments continue until cancellation date (Sep 8, 2025)" at bounding box center [210, 217] width 10 height 0
click at [247, 353] on button "Save" at bounding box center [242, 343] width 75 height 34
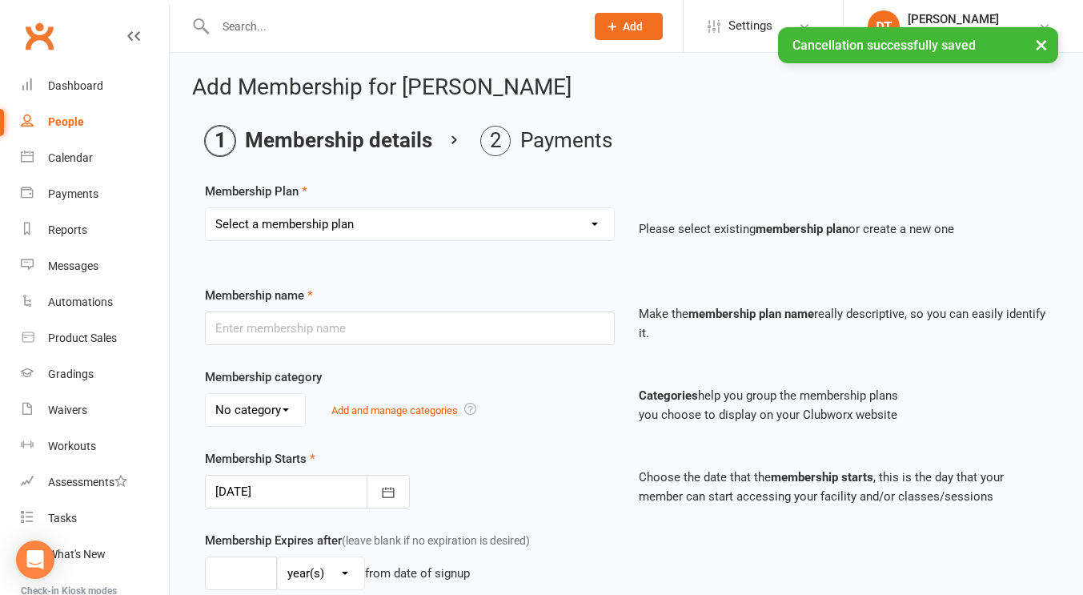
click at [354, 223] on select "Select a membership plan Create new Membership Plan 1 x Per Week Tiny Ninjas/Li…" at bounding box center [410, 224] width 408 height 32
select select "2"
click at [206, 208] on select "Select a membership plan Create new Membership Plan 1 x Per Week Tiny Ninjas/Li…" at bounding box center [410, 224] width 408 height 32
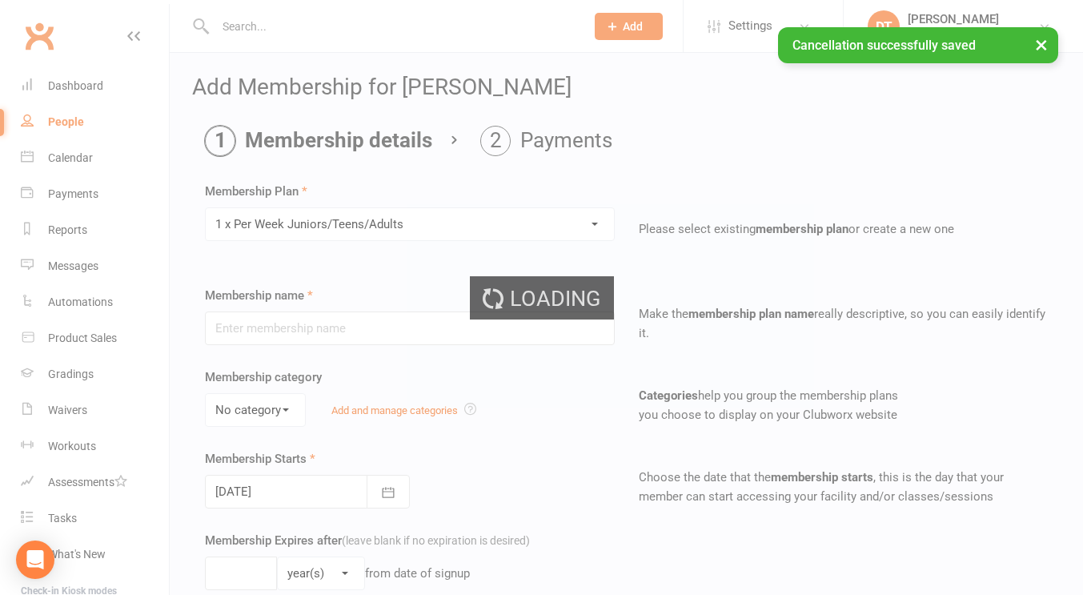
type input "1 x Per Week Juniors/Teens/Adults"
select select "3"
type input "8"
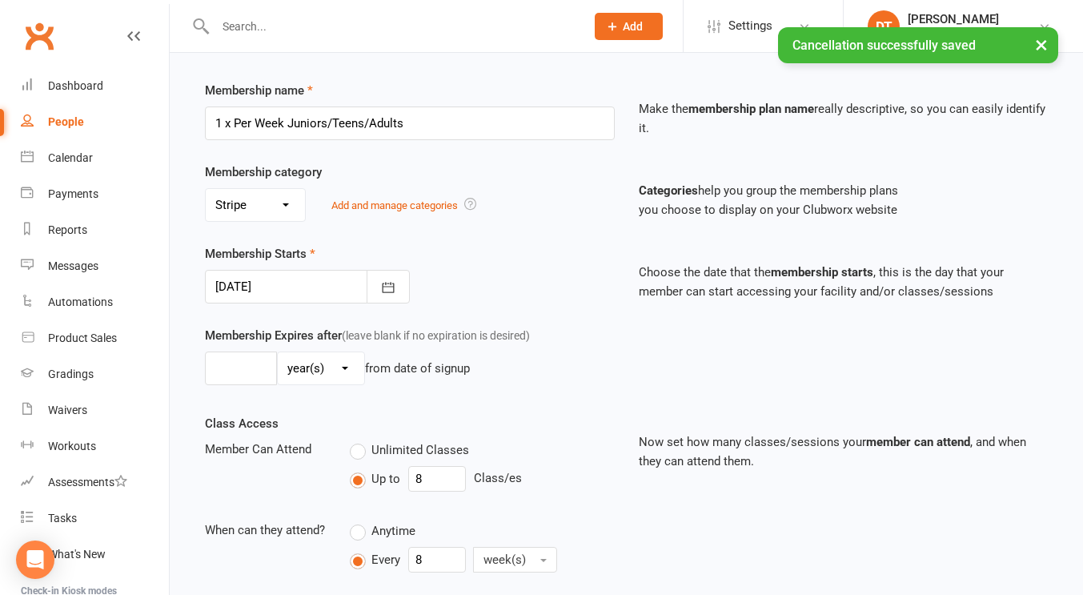
scroll to position [216, 0]
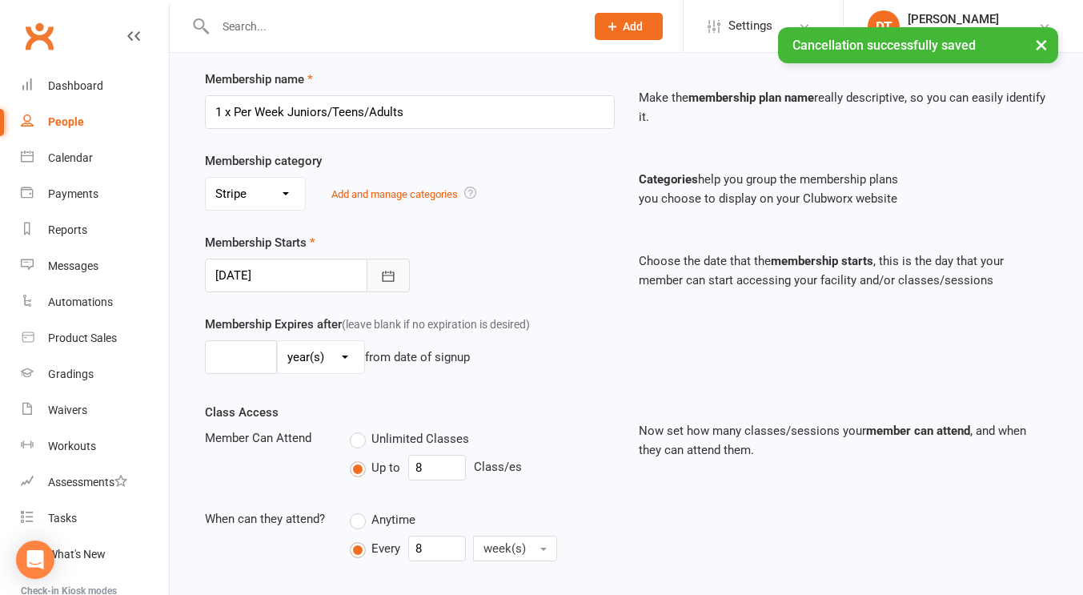
click at [371, 279] on button "button" at bounding box center [388, 276] width 43 height 34
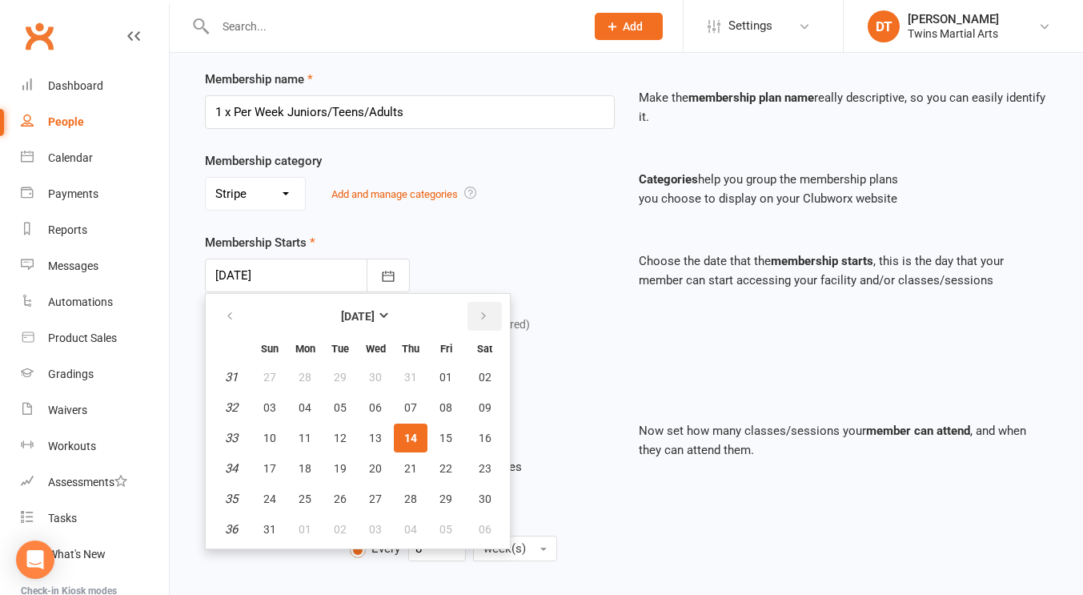
click at [482, 303] on button "button" at bounding box center [485, 316] width 34 height 29
click at [309, 411] on span "08" at bounding box center [305, 407] width 13 height 13
type input "08 Sep 2025"
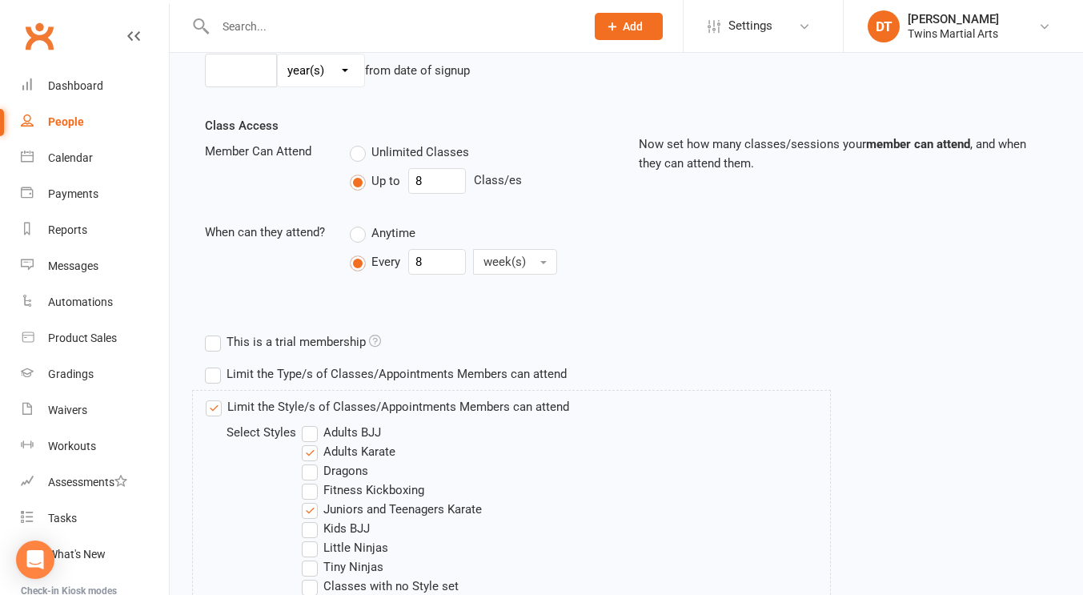
scroll to position [692, 0]
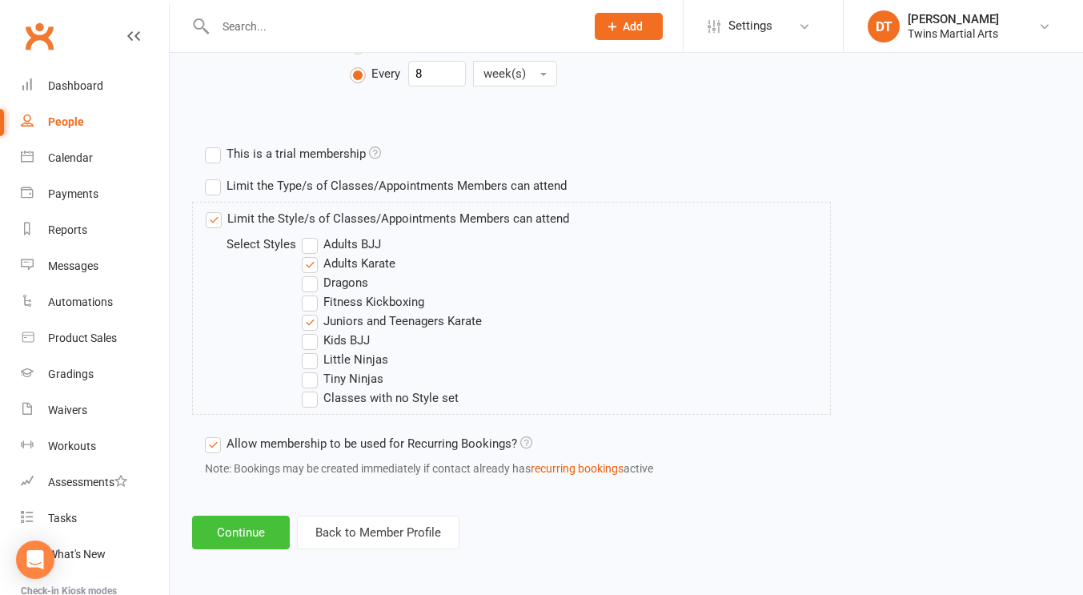
click at [242, 548] on button "Continue" at bounding box center [241, 533] width 98 height 34
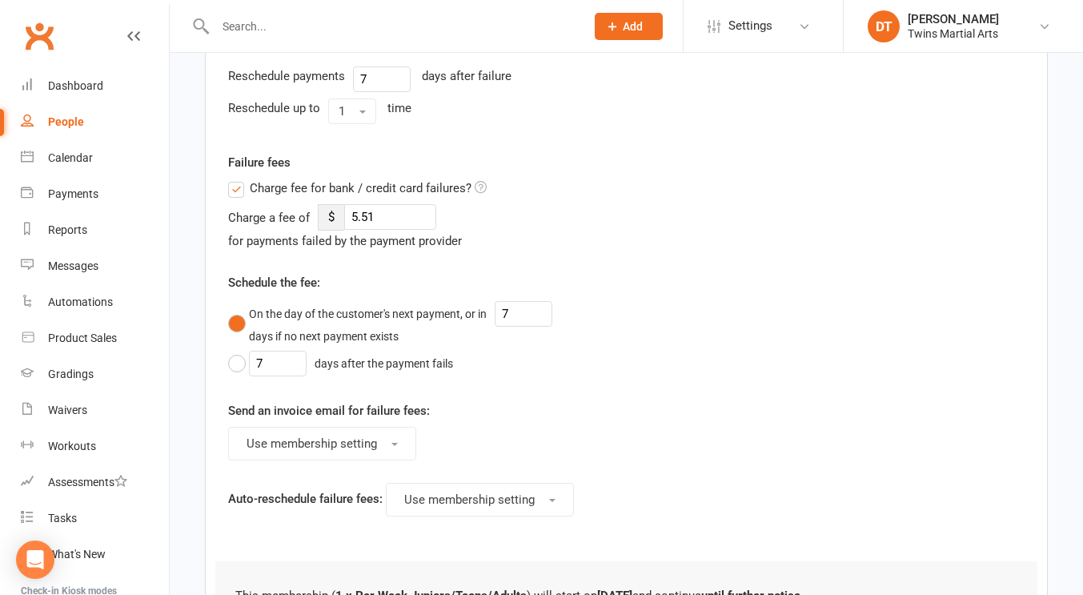
scroll to position [0, 0]
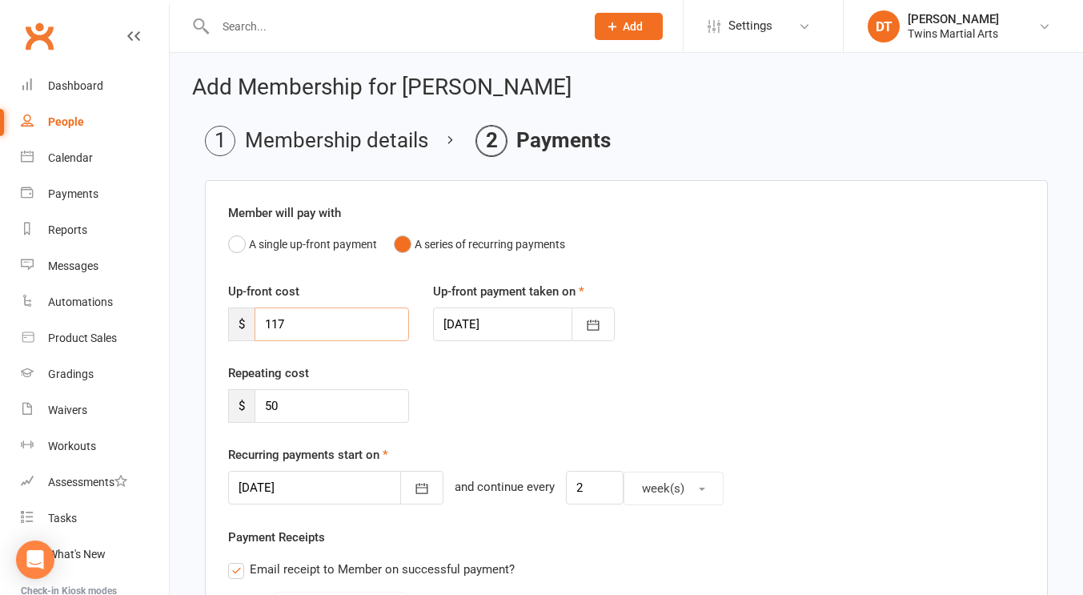
drag, startPoint x: 366, startPoint y: 314, endPoint x: 165, endPoint y: 327, distance: 201.4
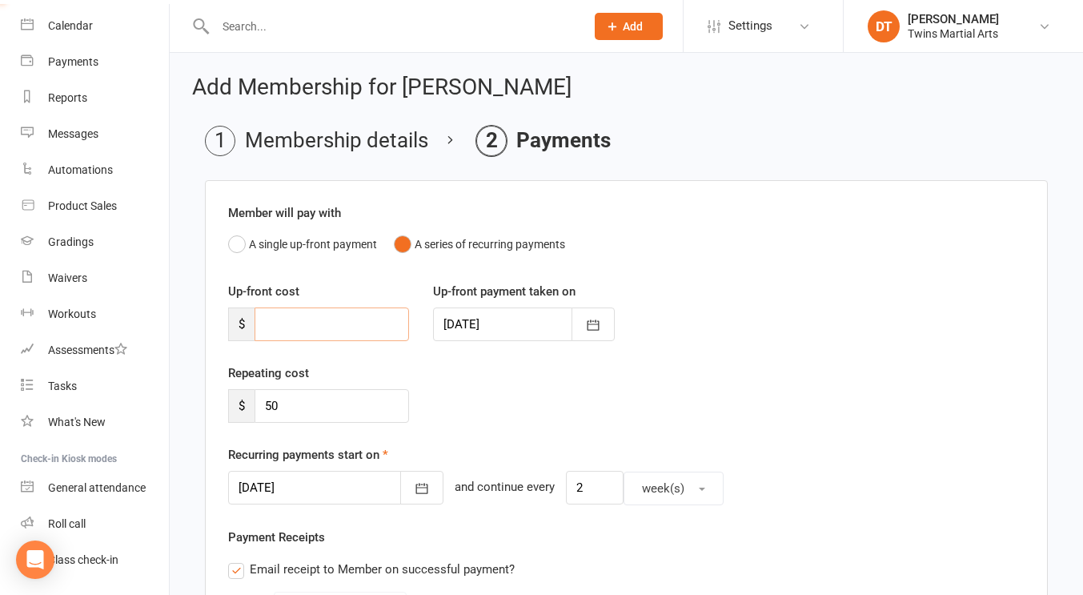
scroll to position [133, 0]
click at [325, 500] on div at bounding box center [335, 488] width 215 height 34
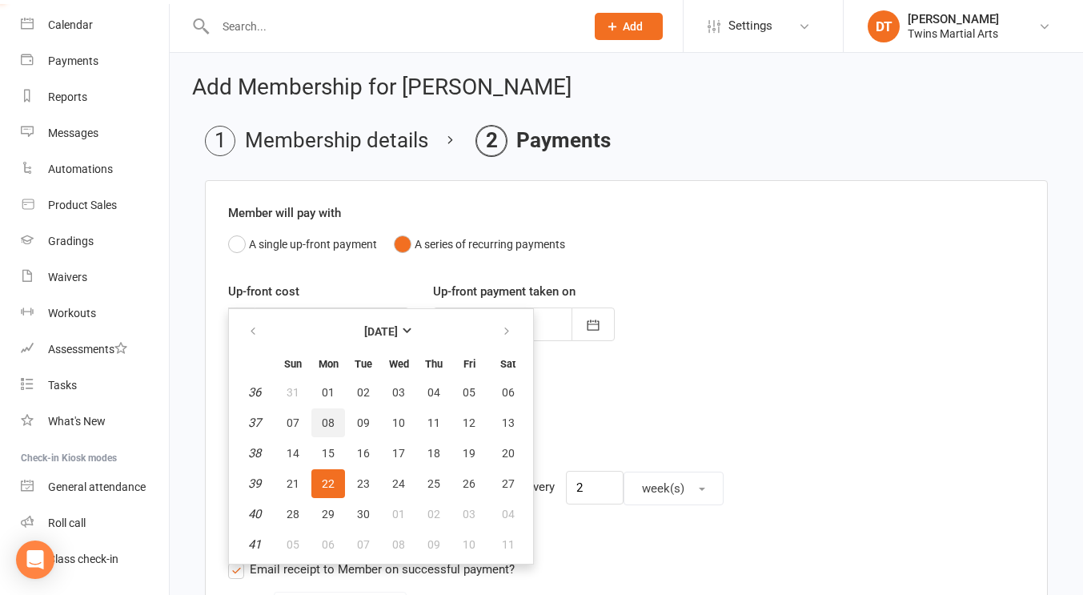
click at [323, 415] on button "08" at bounding box center [328, 422] width 34 height 29
type input "08 Sep 2025"
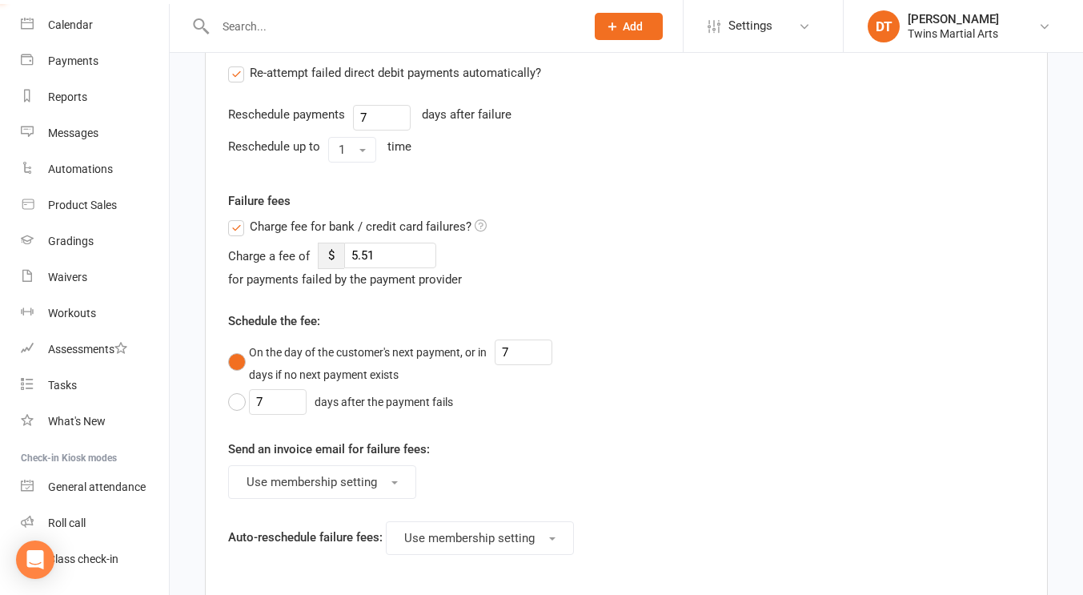
scroll to position [910, 0]
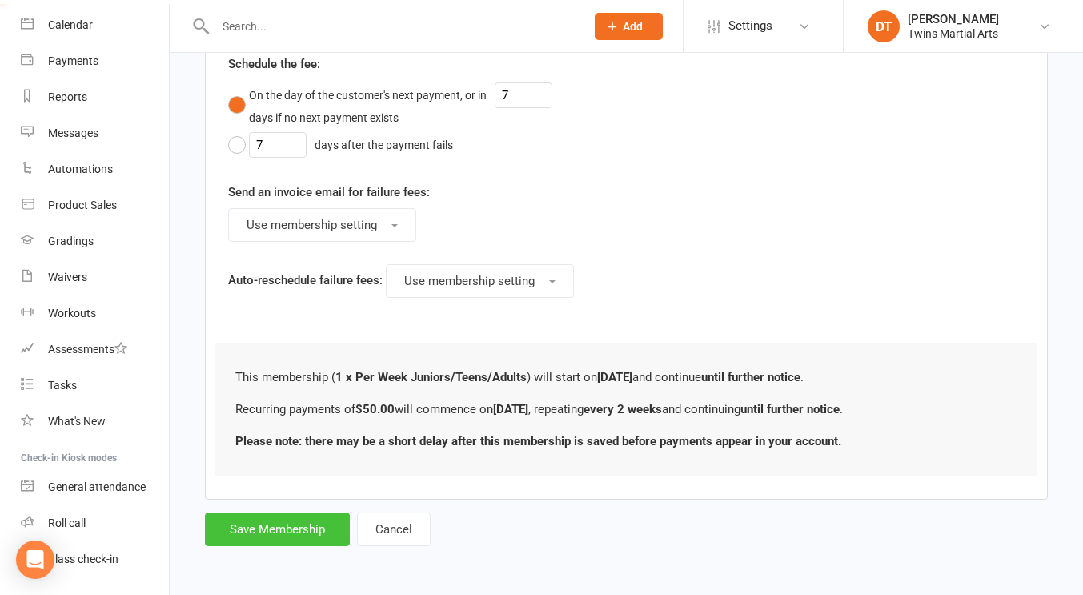
click at [271, 536] on button "Save Membership" at bounding box center [277, 529] width 145 height 34
type input "0"
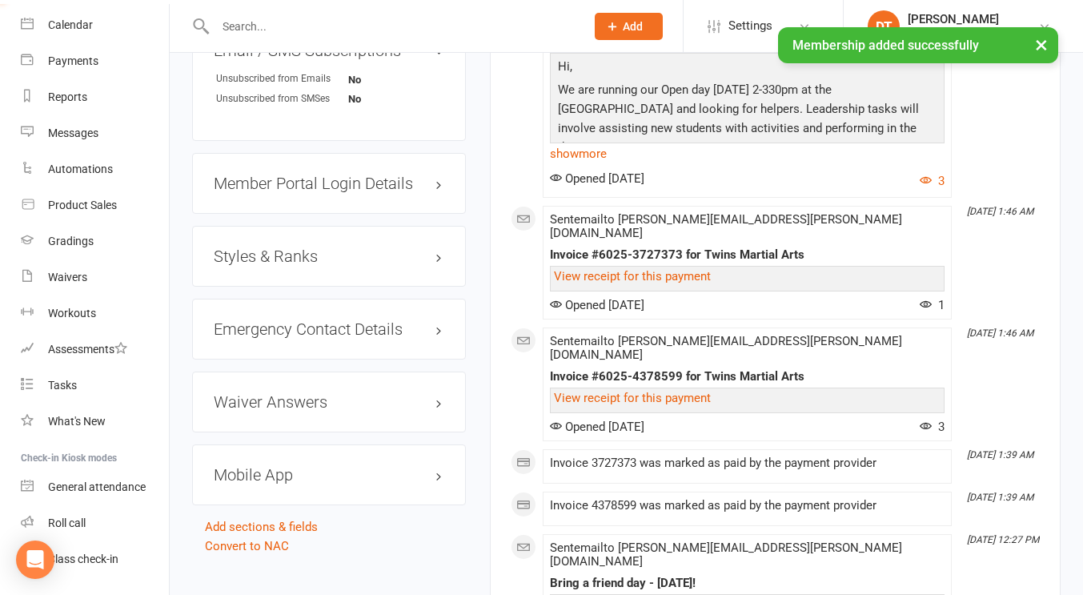
scroll to position [1790, 0]
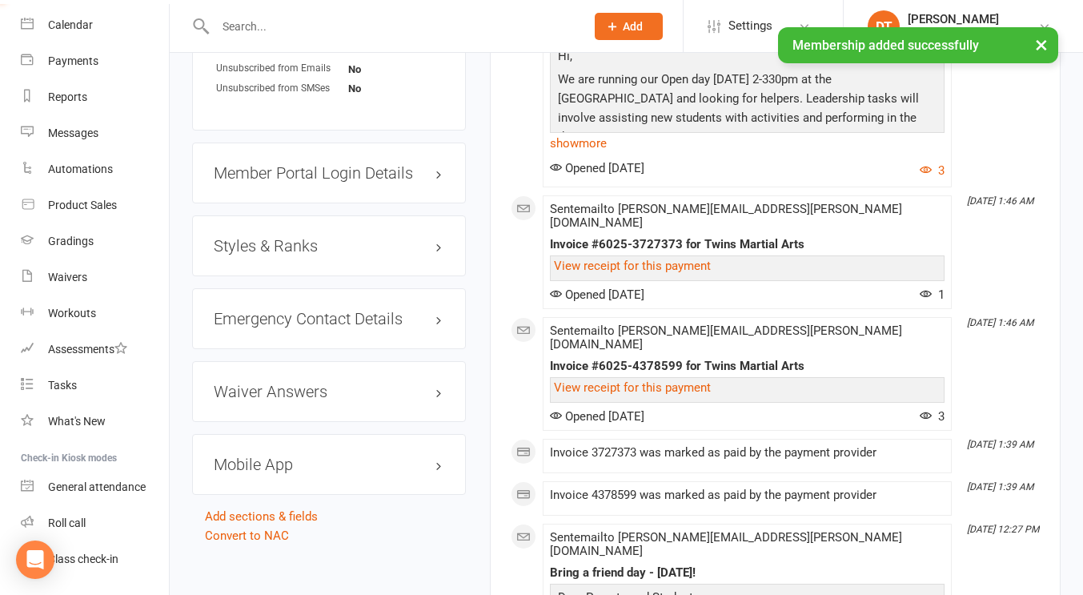
click at [343, 255] on h3 "Styles & Ranks" at bounding box center [329, 246] width 231 height 18
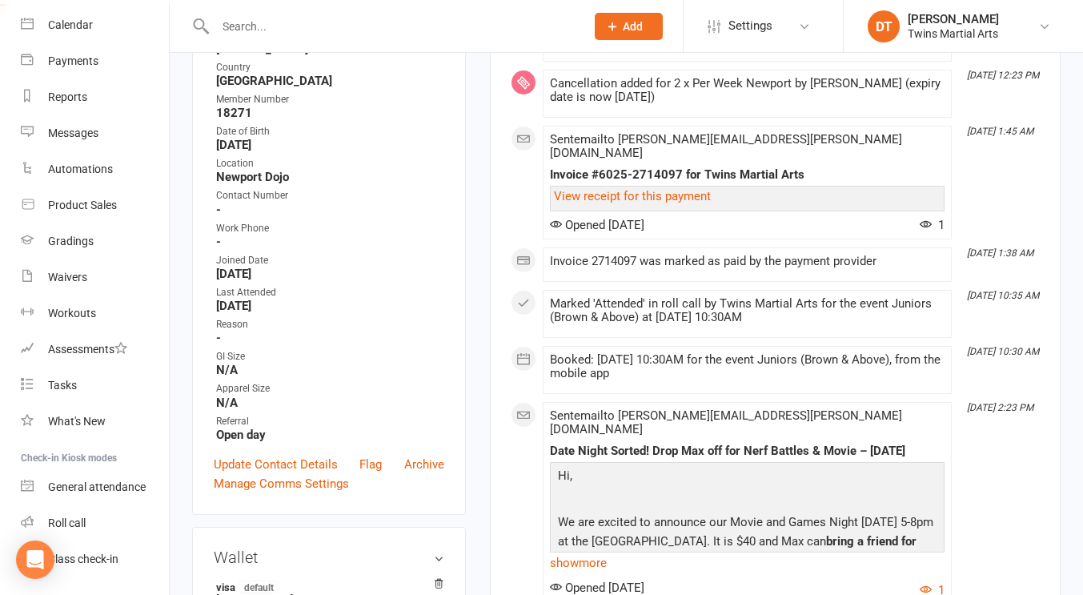
click at [460, 199] on div "Contact information Owner Email Clare.dowdell@outlook.com Mobile Number 0425145…" at bounding box center [329, 196] width 274 height 638
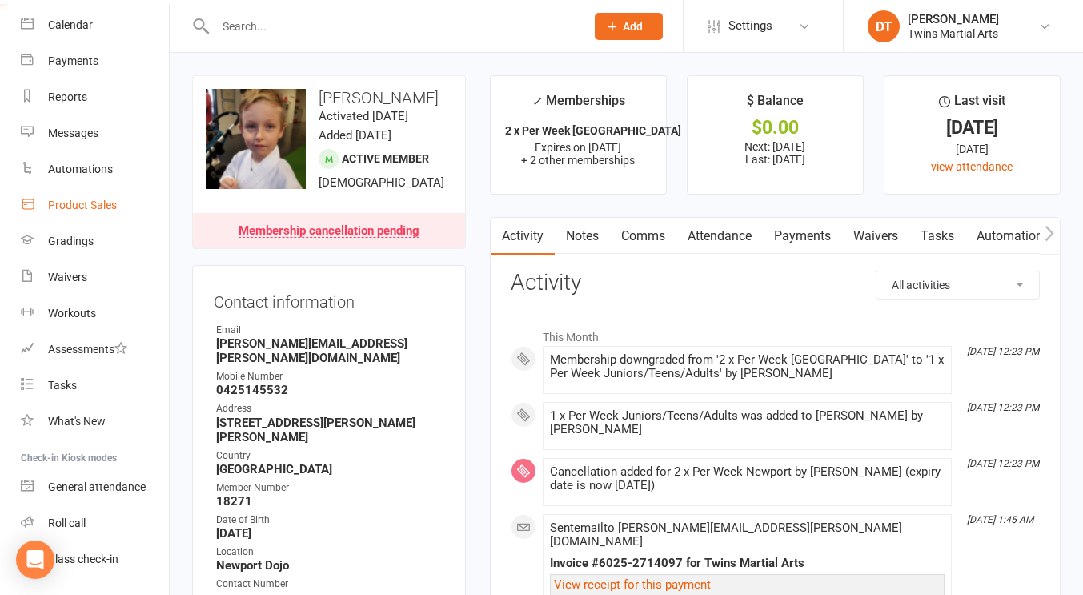
scroll to position [0, 0]
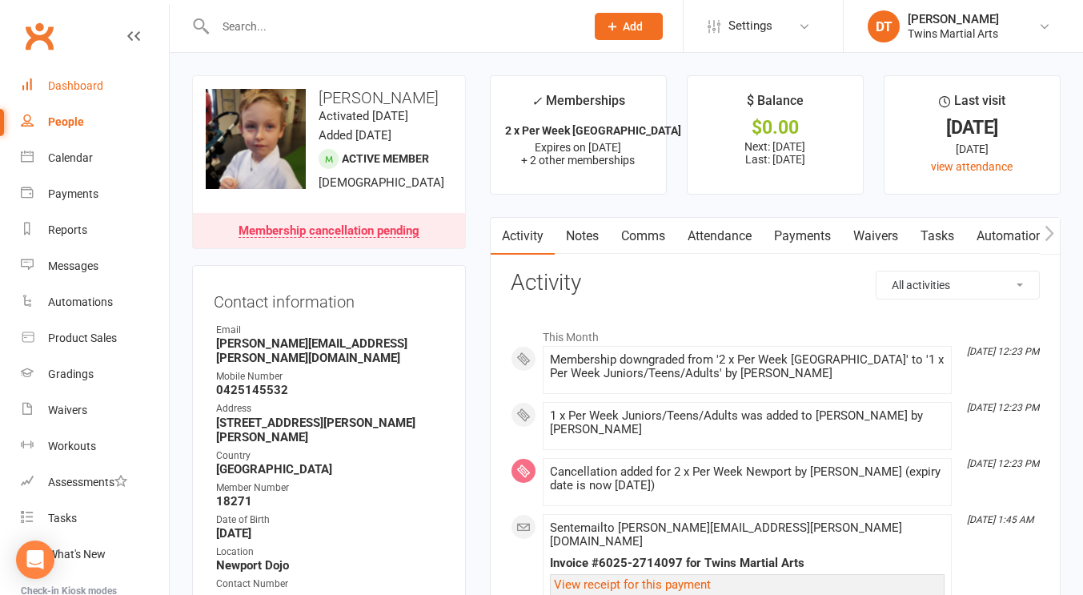
click at [94, 94] on link "Dashboard" at bounding box center [95, 86] width 148 height 36
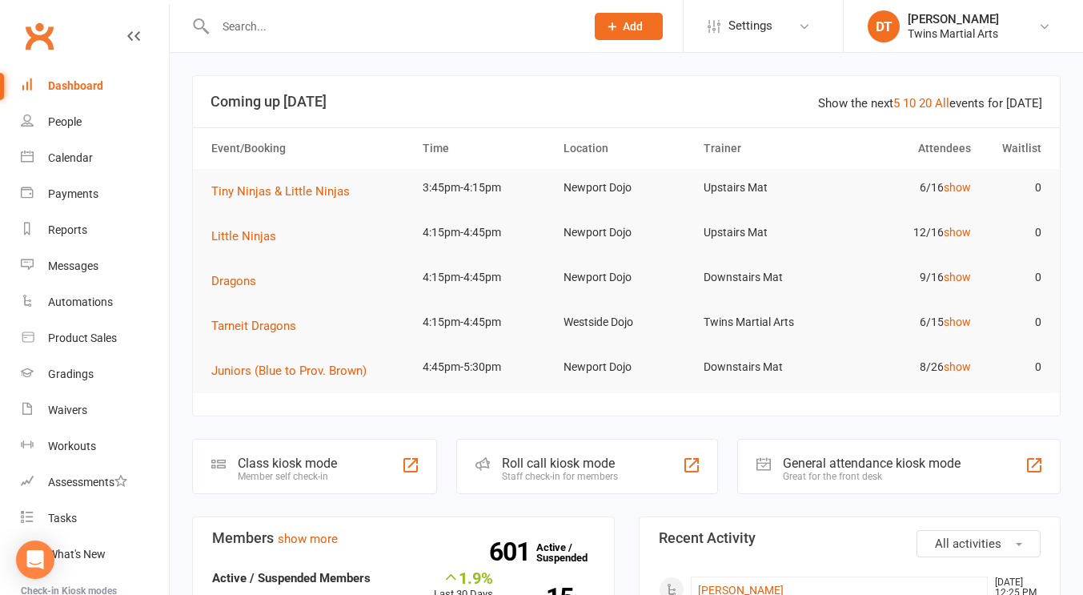
click at [456, 21] on input "text" at bounding box center [392, 26] width 363 height 22
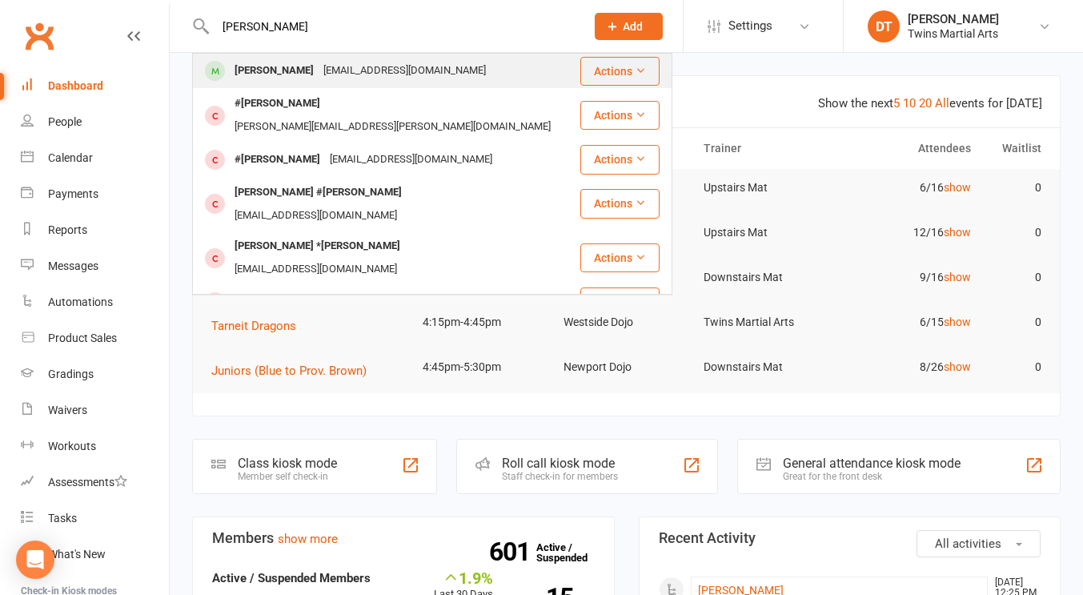
type input "elliot mc"
click at [436, 66] on div "sarahmcdonnell8@gmail.com" at bounding box center [405, 70] width 172 height 23
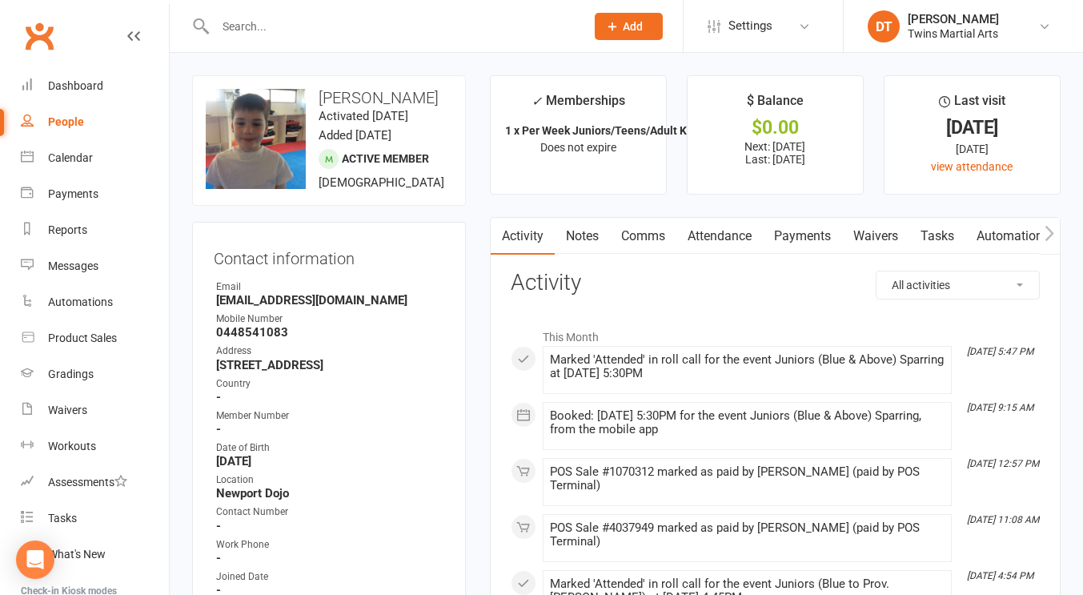
click at [799, 226] on link "Payments" at bounding box center [802, 236] width 79 height 37
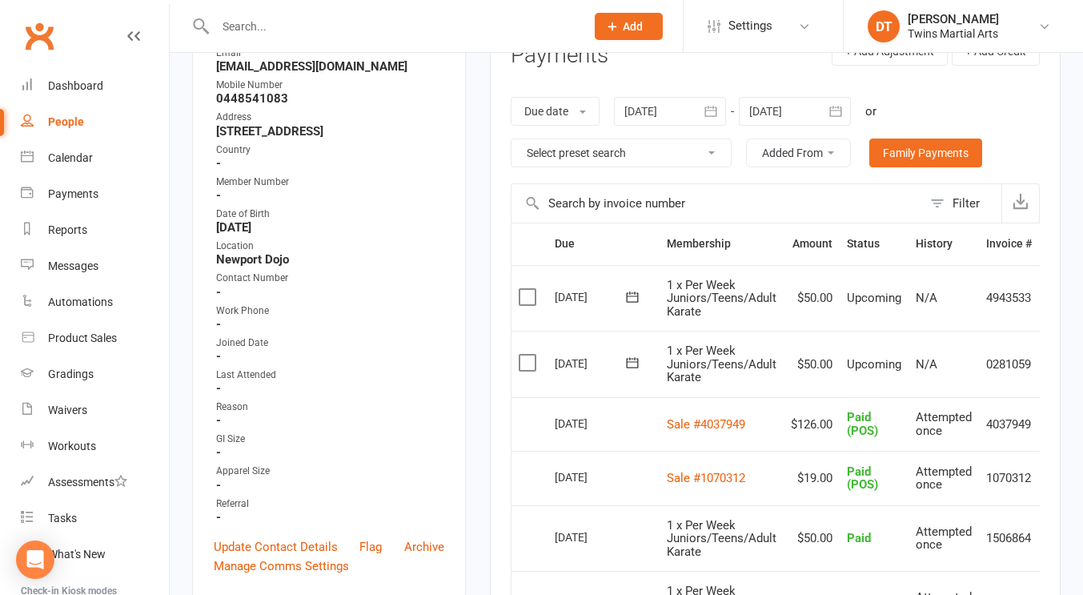
scroll to position [233, 0]
click at [727, 444] on td "Sale #4037949" at bounding box center [722, 425] width 124 height 54
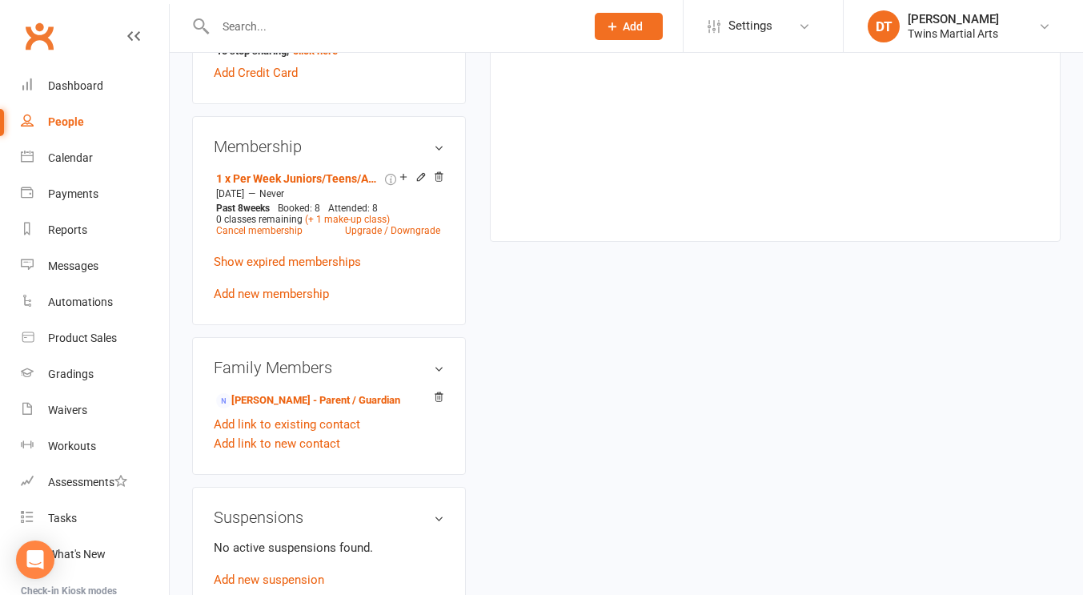
scroll to position [909, 0]
click at [406, 235] on link "Upgrade / Downgrade" at bounding box center [392, 229] width 95 height 11
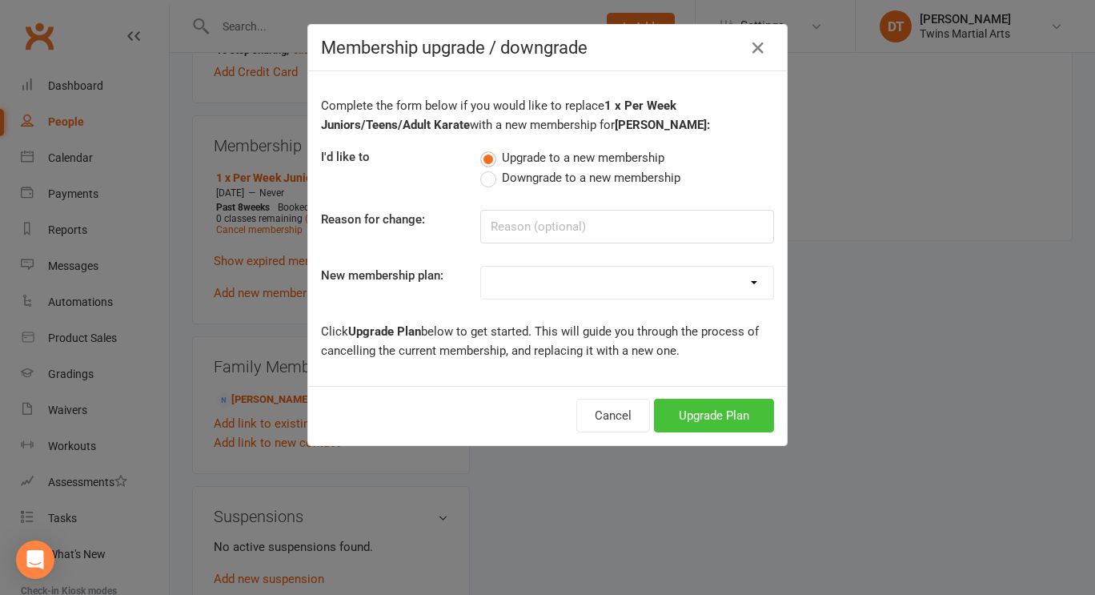
click at [717, 420] on button "Upgrade Plan" at bounding box center [714, 416] width 120 height 34
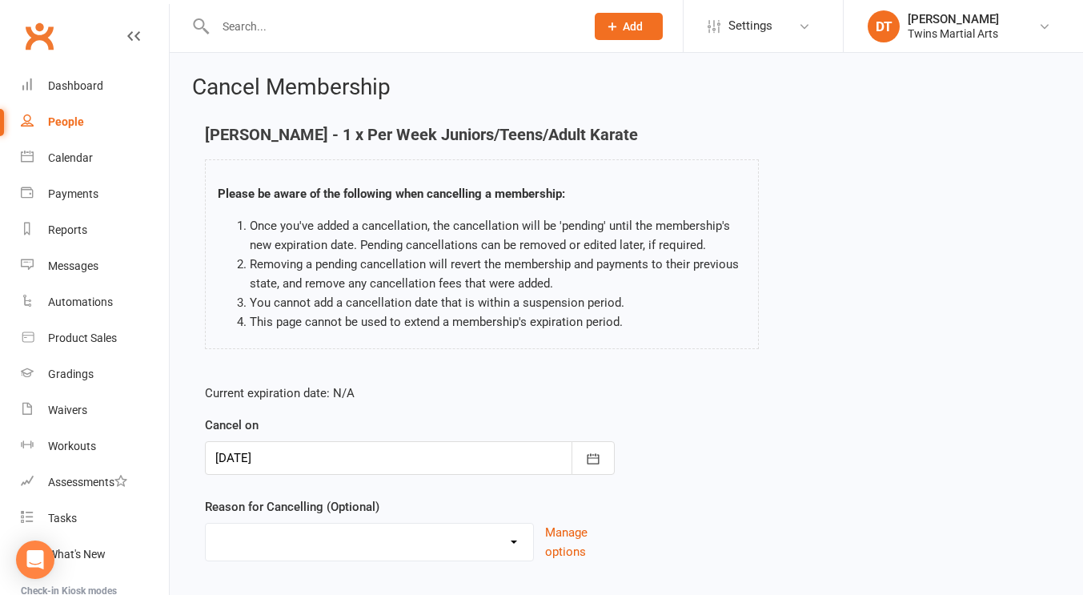
scroll to position [97, 0]
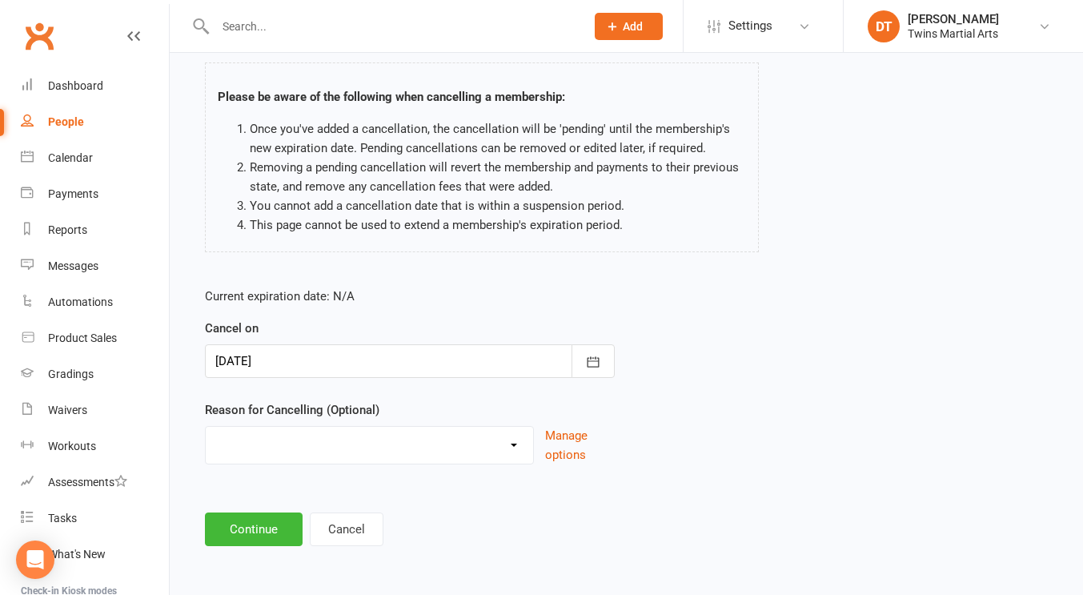
click at [332, 355] on div at bounding box center [410, 361] width 410 height 34
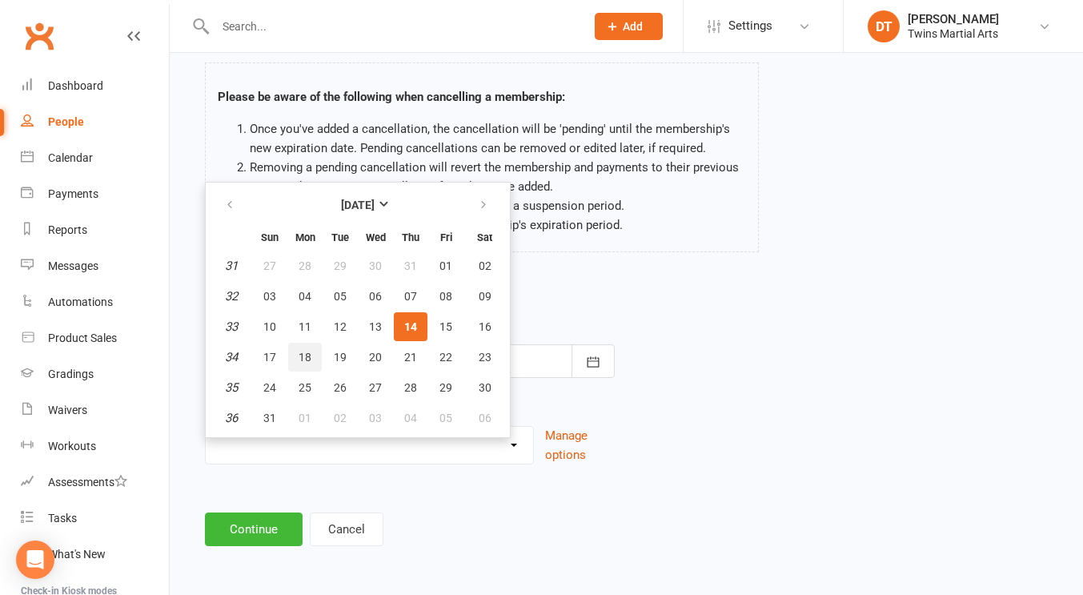
click at [299, 357] on span "18" at bounding box center [305, 357] width 13 height 13
type input "18 Aug 2025"
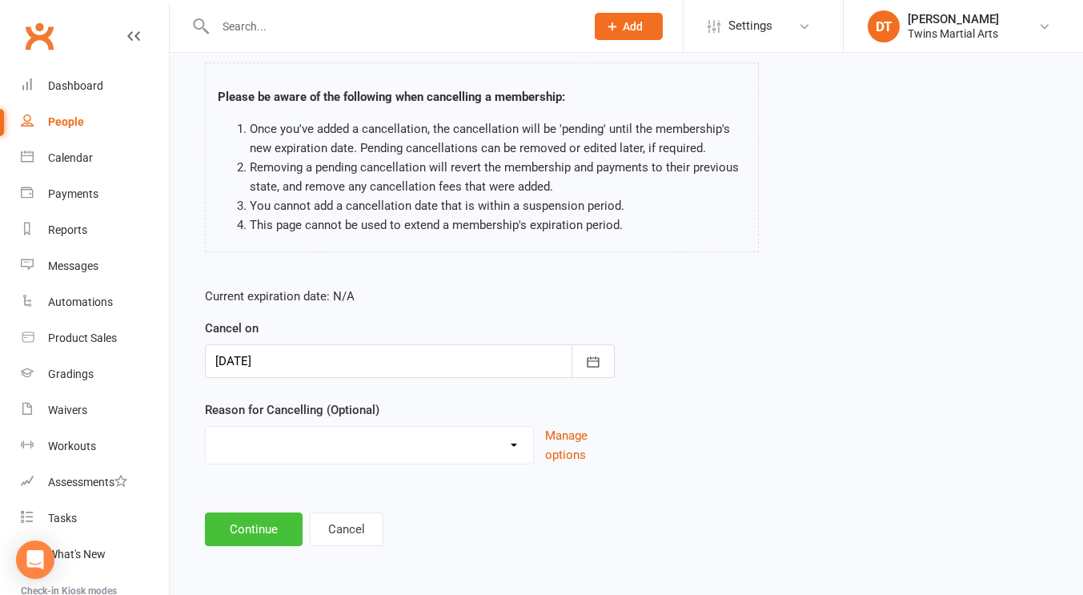
click at [261, 514] on button "Continue" at bounding box center [254, 529] width 98 height 34
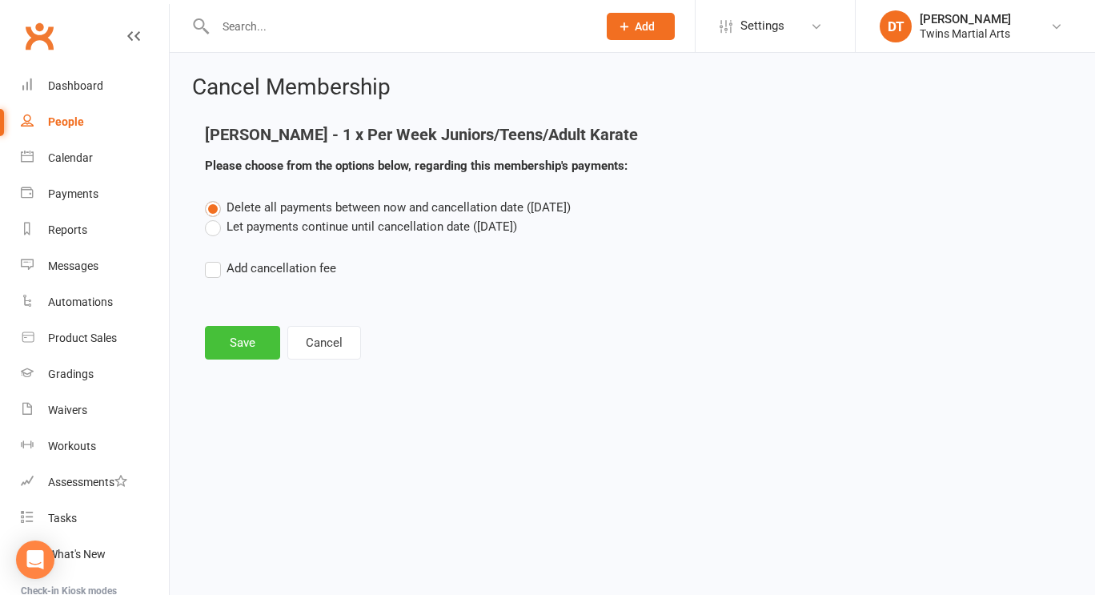
click at [255, 336] on button "Save" at bounding box center [242, 343] width 75 height 34
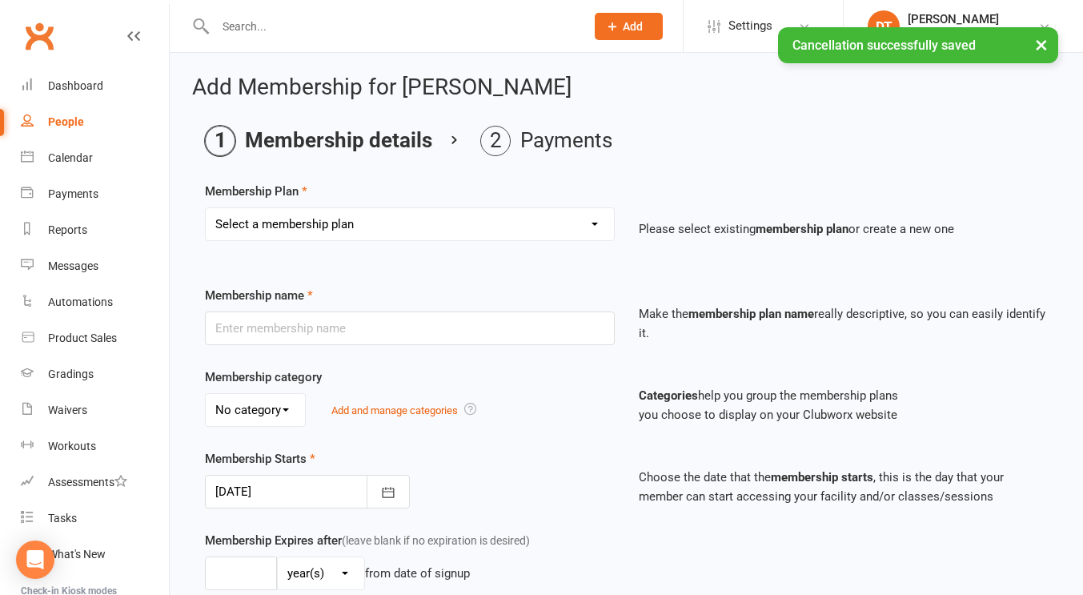
click at [424, 231] on select "Select a membership plan Create new Membership Plan 1 x Per Week Tiny Ninjas/Li…" at bounding box center [410, 224] width 408 height 32
select select "3"
click at [206, 208] on select "Select a membership plan Create new Membership Plan 1 x Per Week Tiny Ninjas/Li…" at bounding box center [410, 224] width 408 height 32
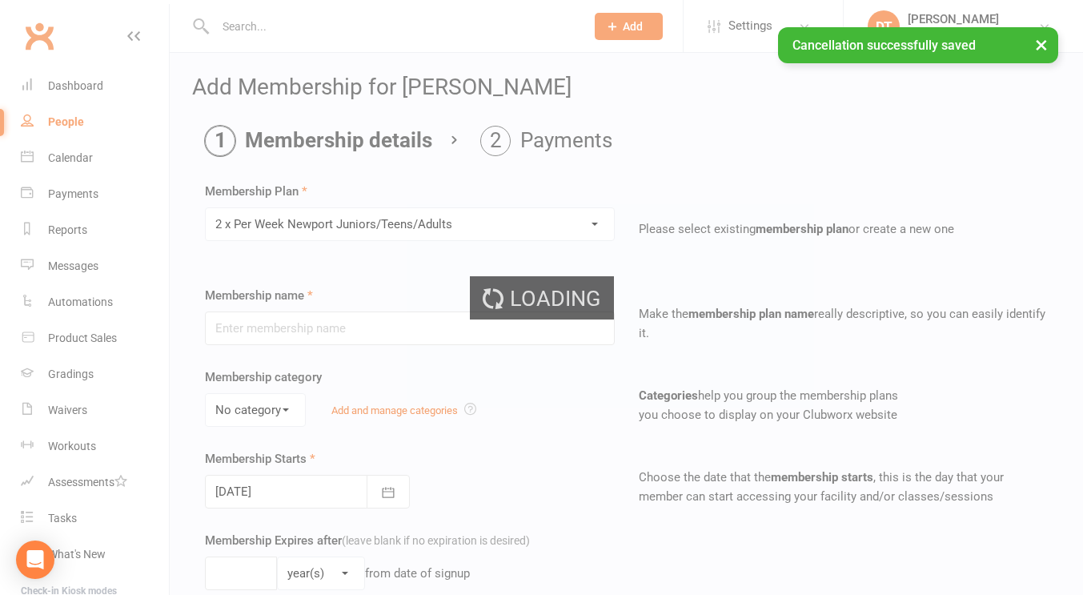
type input "2 x Per Week Newport Juniors/Teens/Adults"
select select "3"
type input "0"
type input "16"
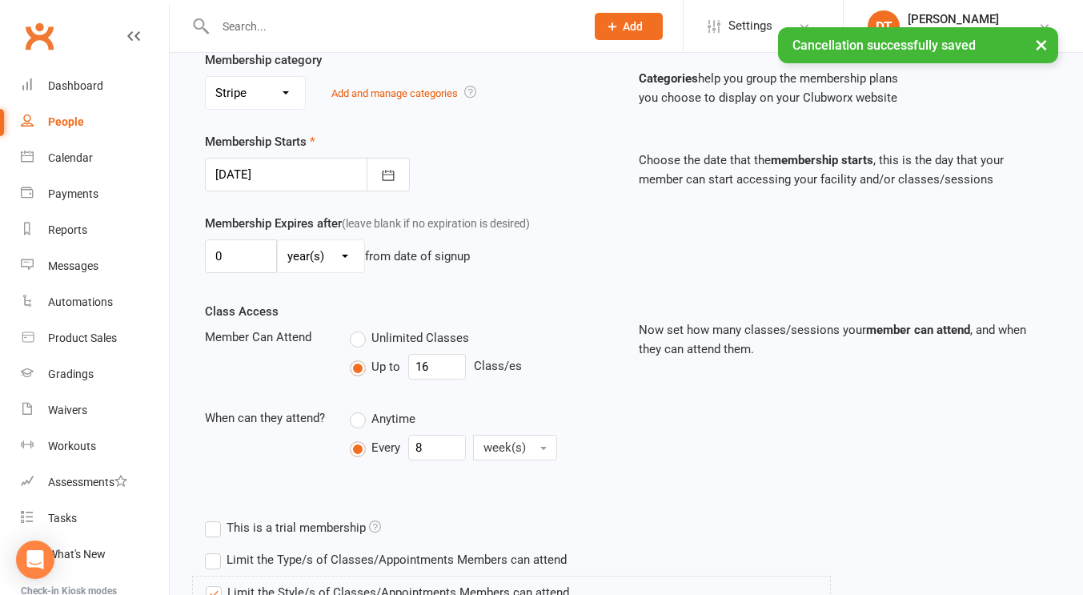
scroll to position [320, 0]
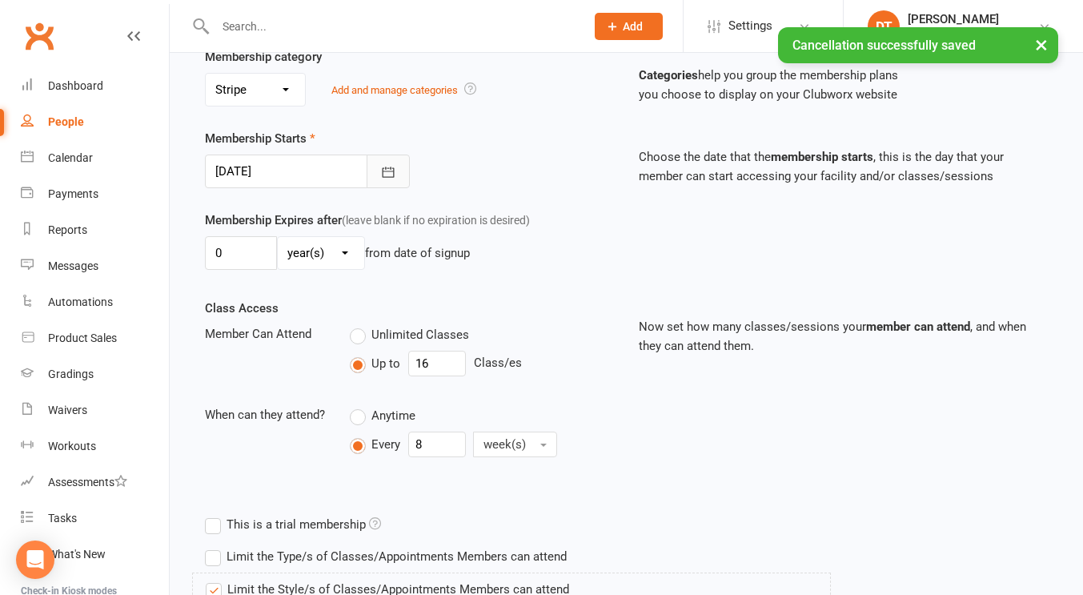
click at [380, 172] on icon "button" at bounding box center [388, 172] width 16 height 16
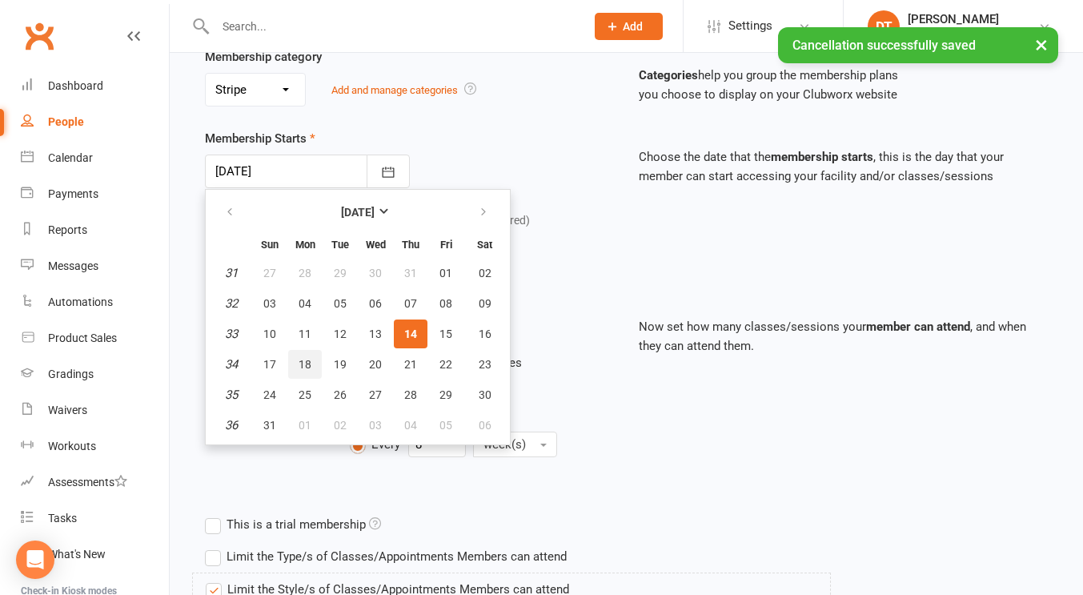
click at [311, 368] on span "18" at bounding box center [305, 364] width 13 height 13
type input "18 Aug 2025"
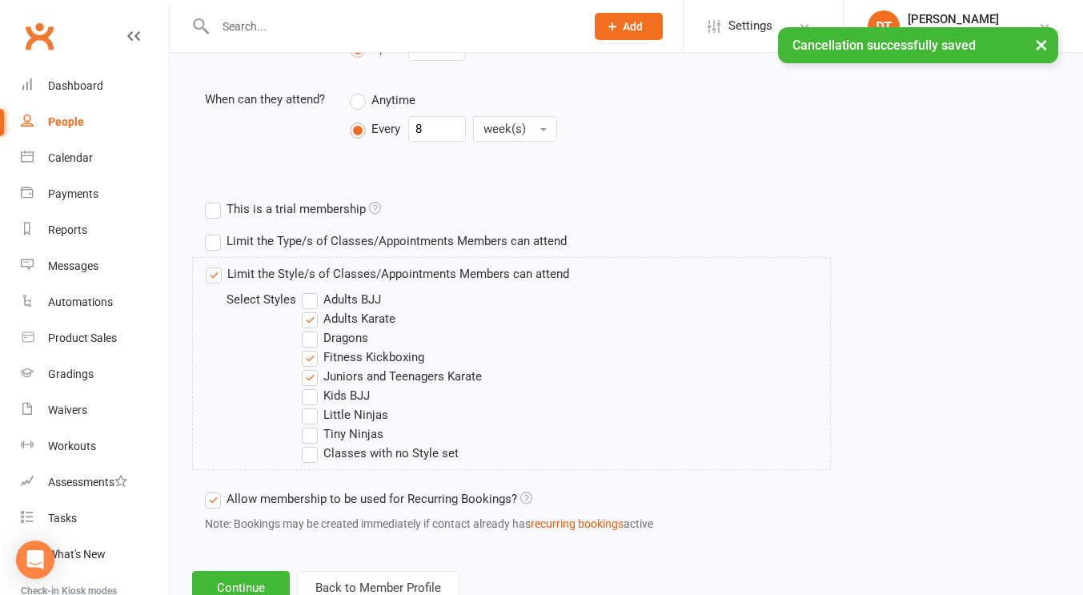
scroll to position [692, 0]
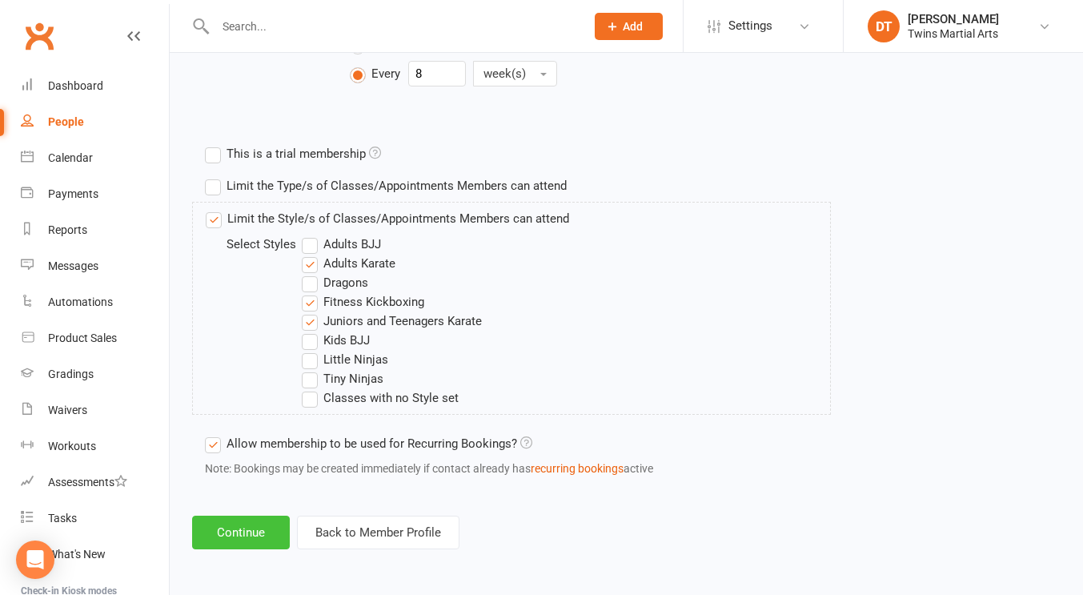
click at [251, 520] on button "Continue" at bounding box center [241, 533] width 98 height 34
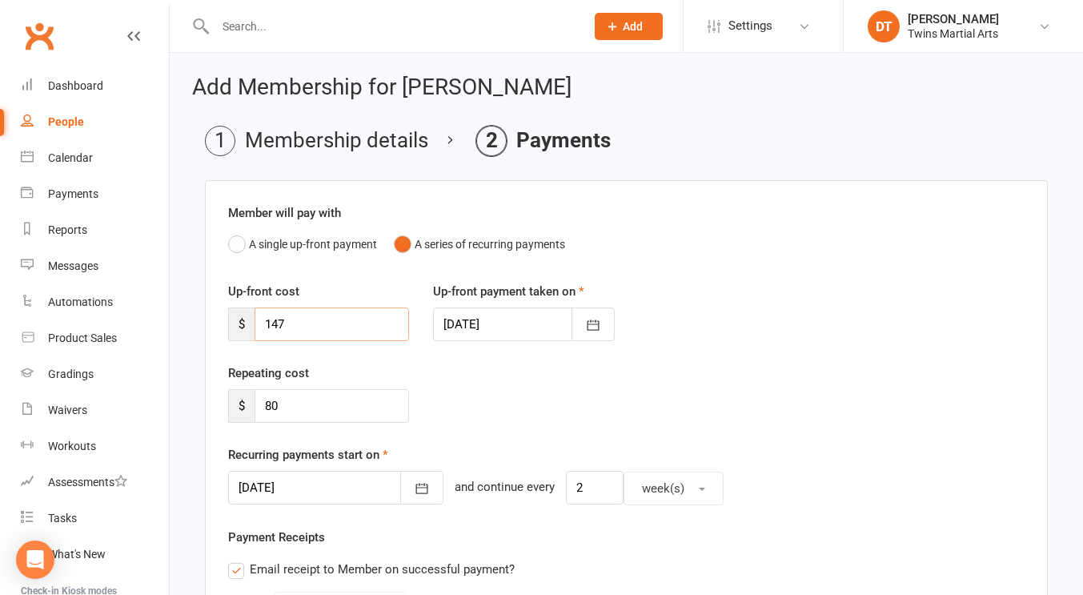
drag, startPoint x: 391, startPoint y: 319, endPoint x: 217, endPoint y: 311, distance: 173.9
click at [217, 311] on div "Up-front cost $ 147" at bounding box center [318, 311] width 205 height 59
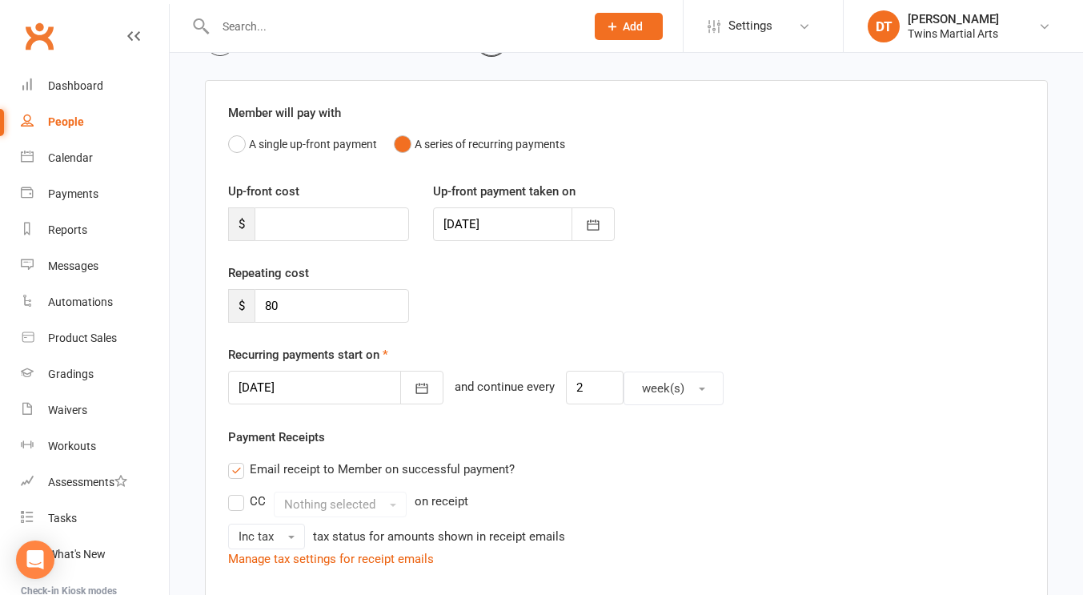
click at [279, 391] on div at bounding box center [335, 388] width 215 height 34
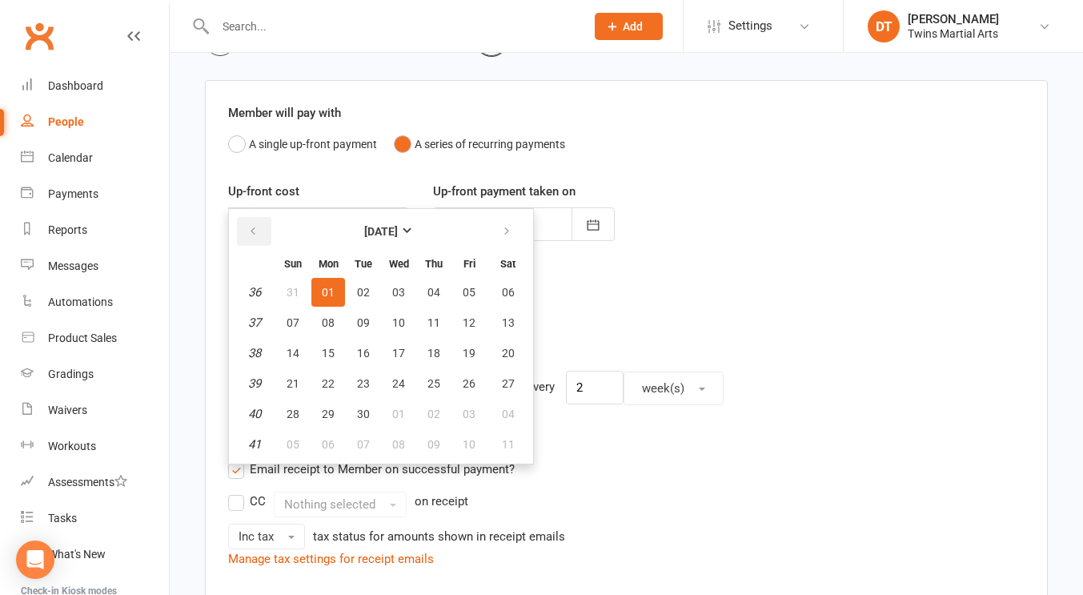
click at [261, 230] on button "button" at bounding box center [254, 231] width 34 height 29
click at [330, 390] on span "18" at bounding box center [328, 383] width 13 height 13
type input "18 Aug 2025"
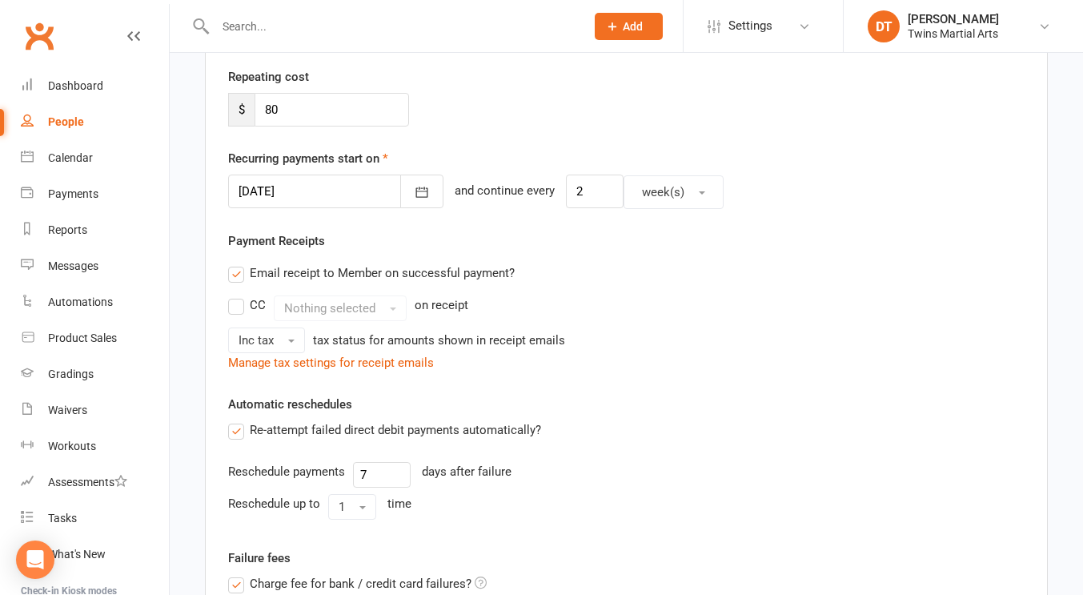
scroll to position [910, 0]
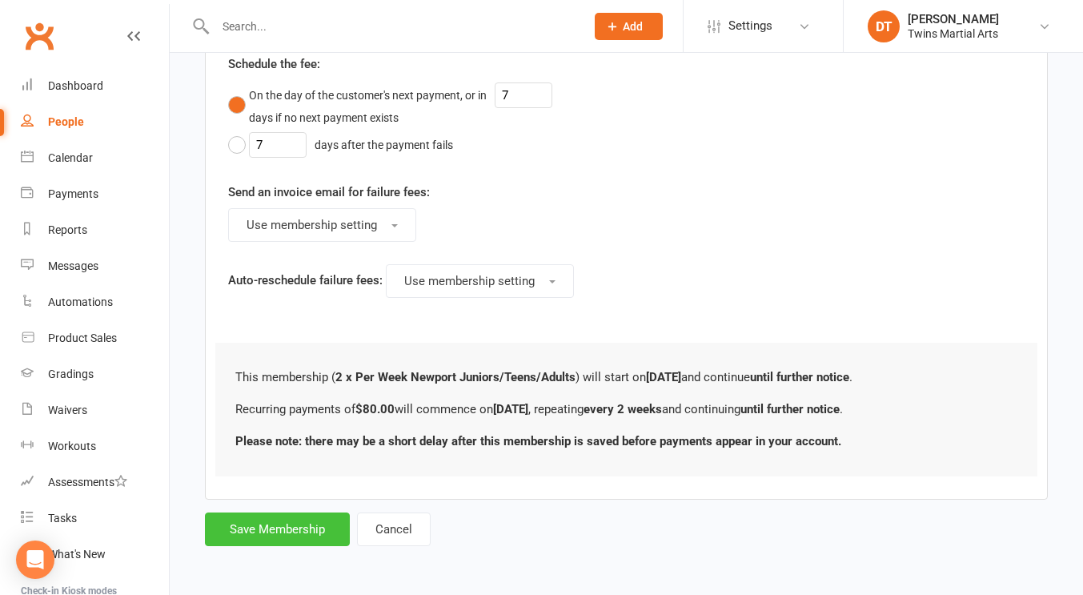
click at [279, 534] on button "Save Membership" at bounding box center [277, 529] width 145 height 34
type input "0"
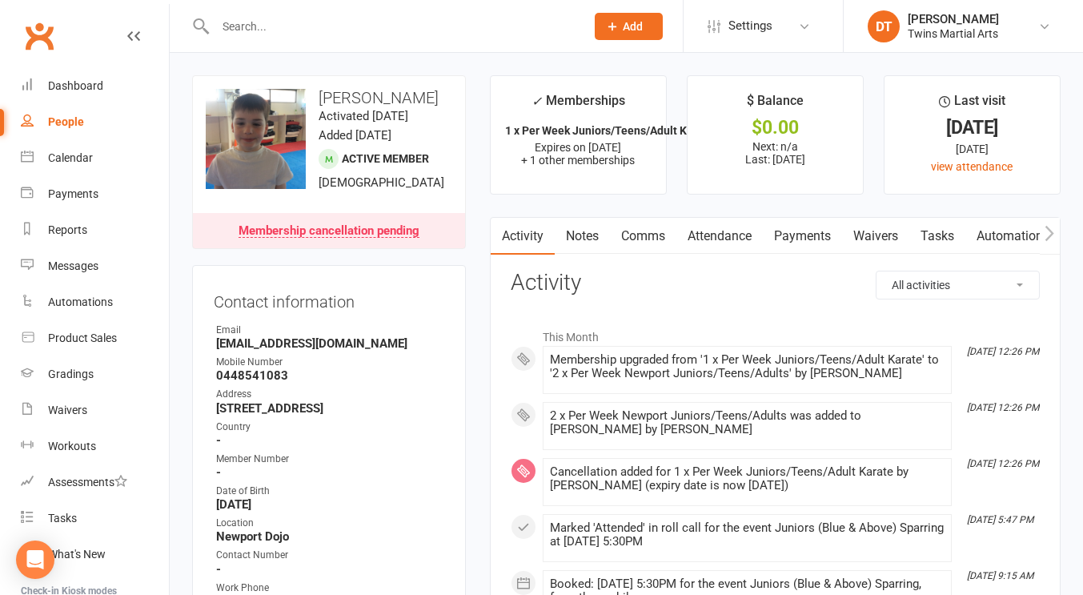
click at [372, 22] on input "text" at bounding box center [392, 26] width 363 height 22
paste input "monica.kilpatrick@gmail.com>"
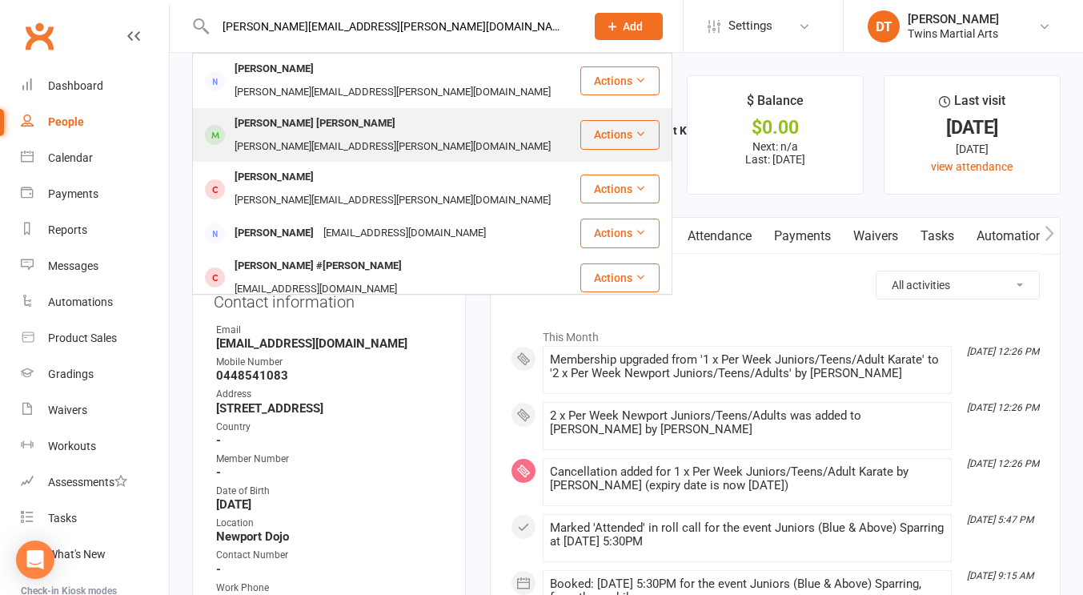
type input "monica.kilpatrick@gmail.com>"
click at [386, 135] on div "monica.kilpatrick@gmail.com" at bounding box center [393, 146] width 326 height 23
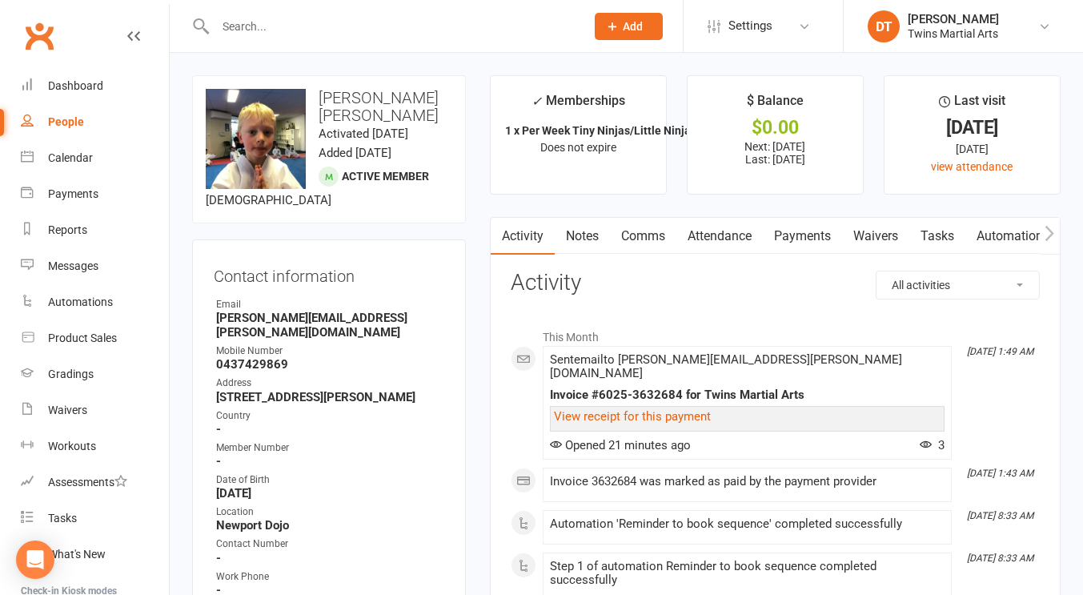
click at [464, 303] on div "Contact information Owner Email monica.kilpatrick@gmail.com Mobile Number 04374…" at bounding box center [329, 551] width 274 height 624
click at [542, 10] on div at bounding box center [383, 26] width 382 height 52
click at [525, 23] on input "text" at bounding box center [392, 26] width 363 height 22
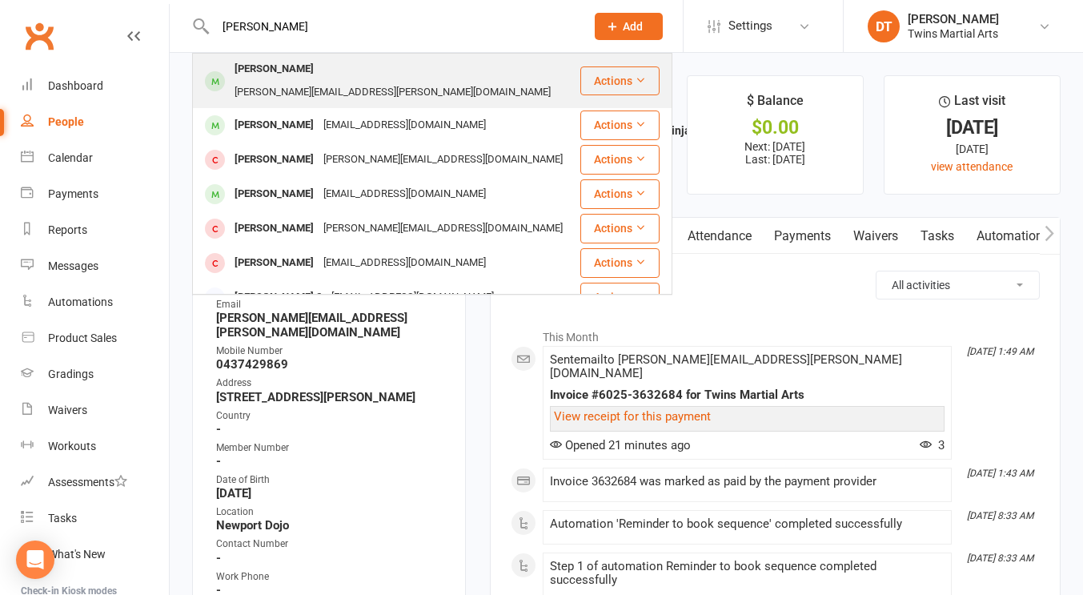
type input "mika mcan"
click at [480, 70] on div "Mika Mcanulty Heidi.samantha@hotmail.com" at bounding box center [386, 80] width 385 height 53
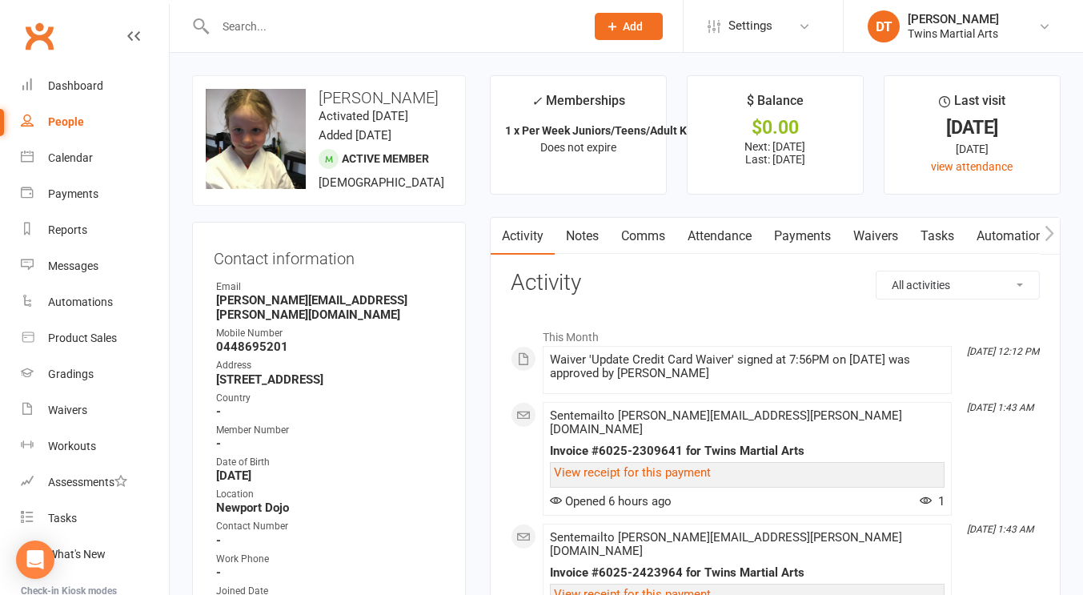
click at [487, 27] on input "text" at bounding box center [392, 26] width 363 height 22
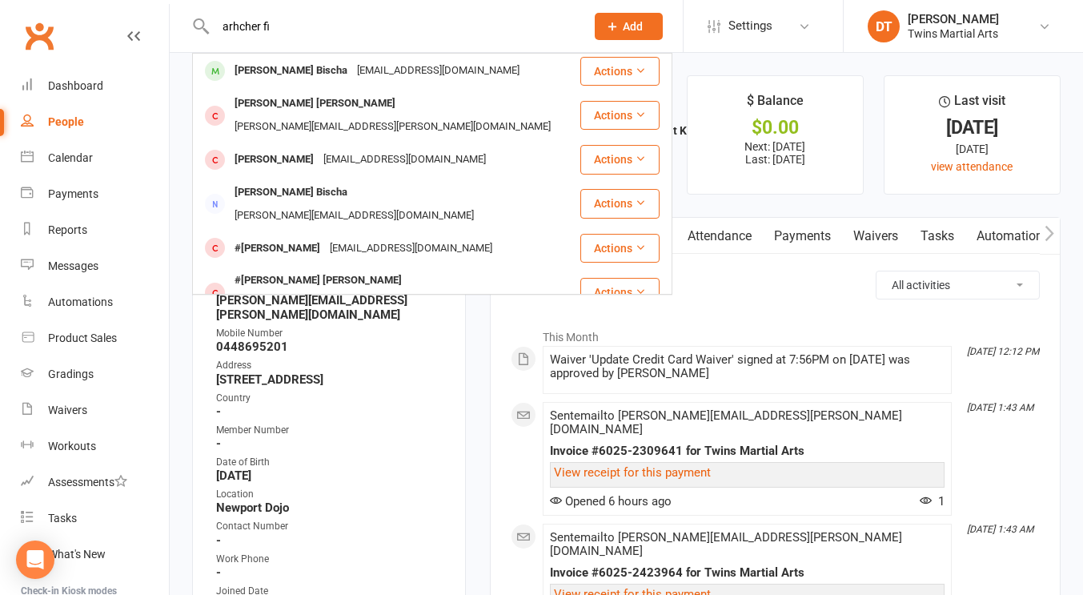
click at [420, 24] on input "arhcher fi" at bounding box center [392, 26] width 363 height 22
paste input "monica.kilpatrick@gmail.com"
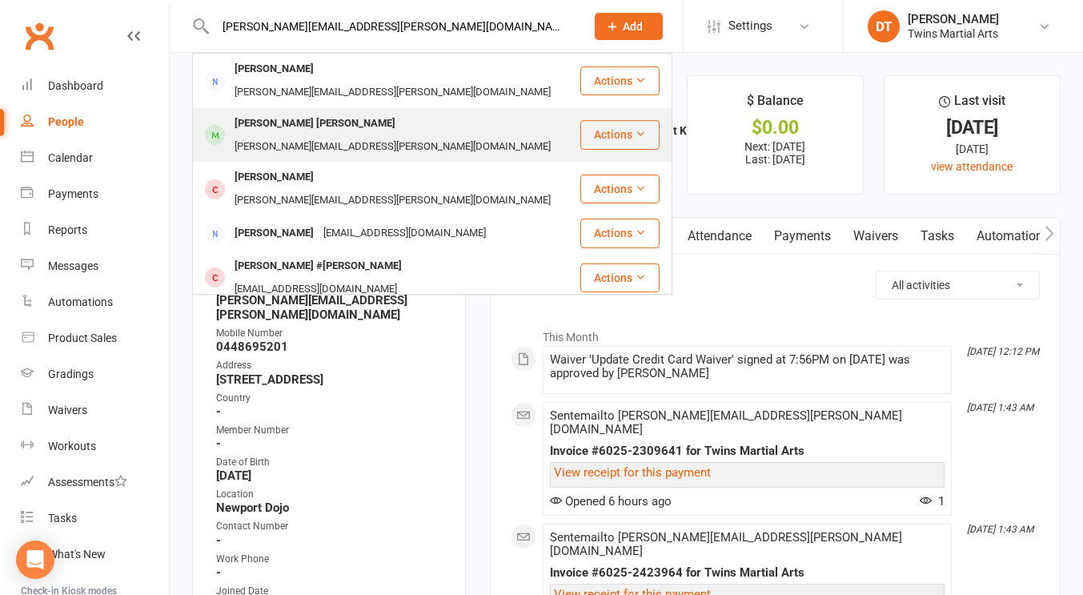
type input "monica.kilpatrick@gmail.com"
click at [409, 135] on div "monica.kilpatrick@gmail.com" at bounding box center [393, 146] width 326 height 23
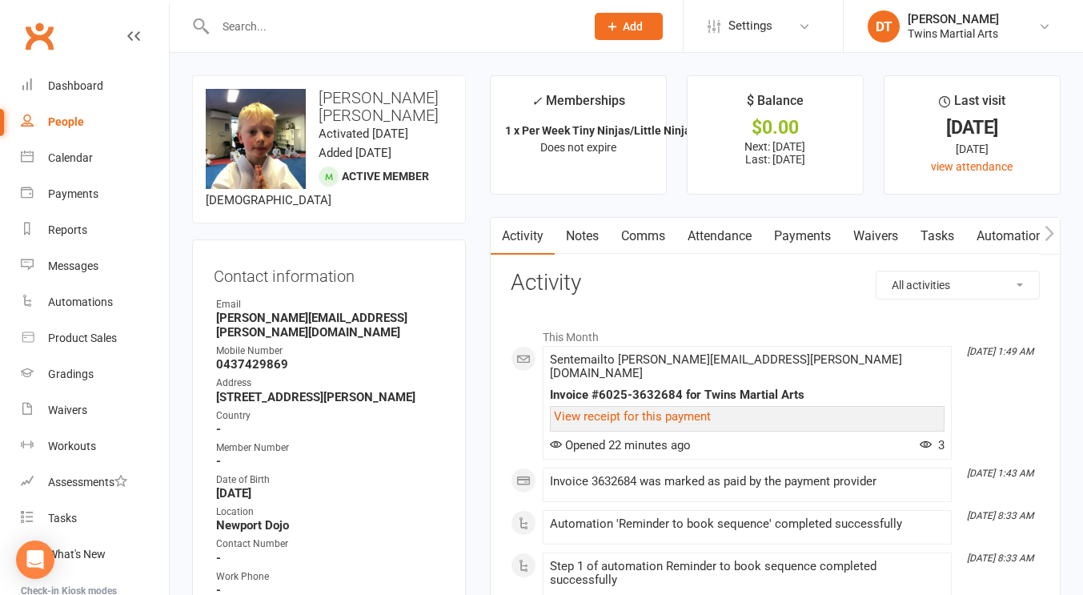
click at [452, 36] on input "text" at bounding box center [392, 26] width 363 height 22
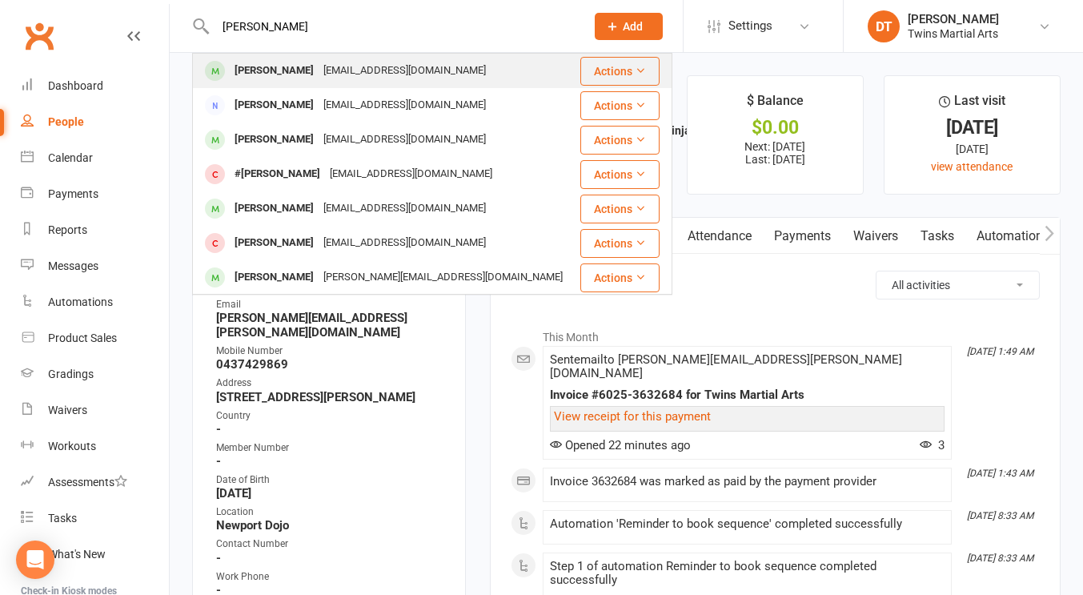
type input "ethan ardizzone"
click at [420, 78] on div "antmon99@gmail.com" at bounding box center [405, 70] width 172 height 23
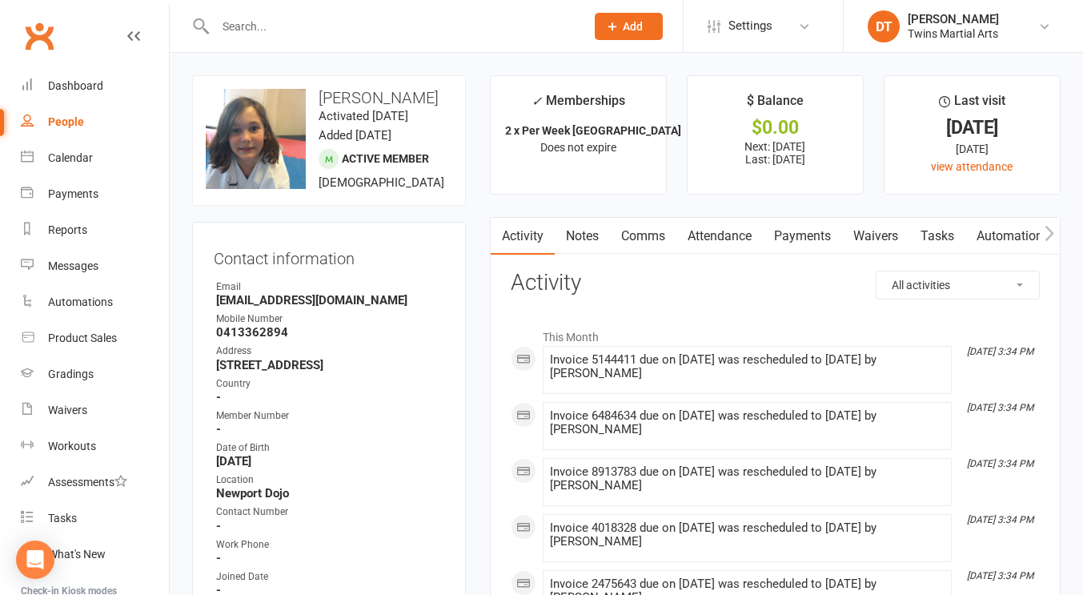
click at [796, 239] on link "Payments" at bounding box center [802, 236] width 79 height 37
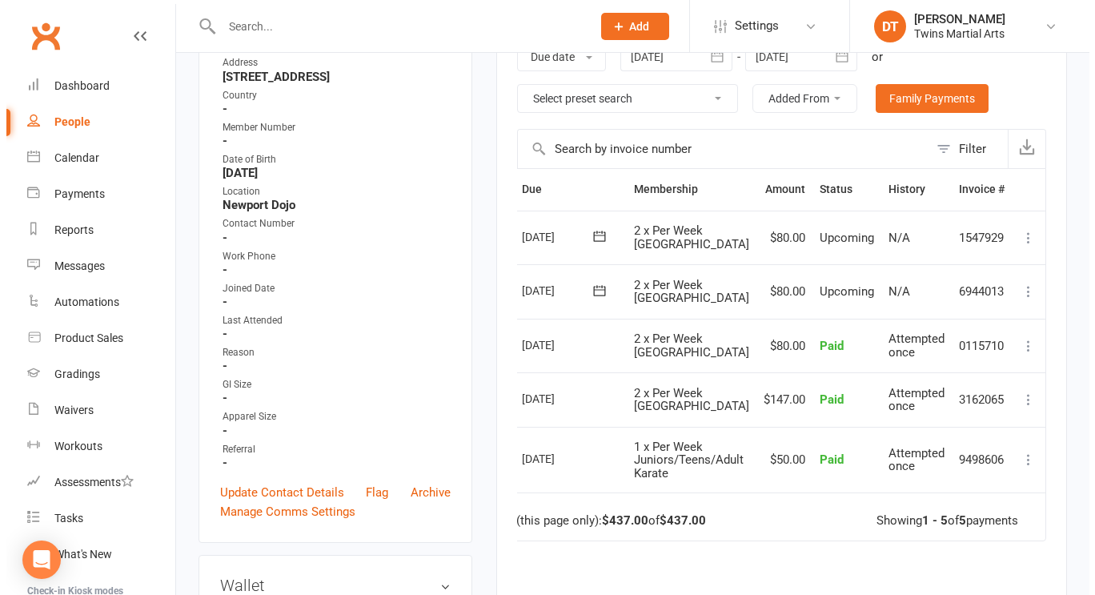
scroll to position [0, 38]
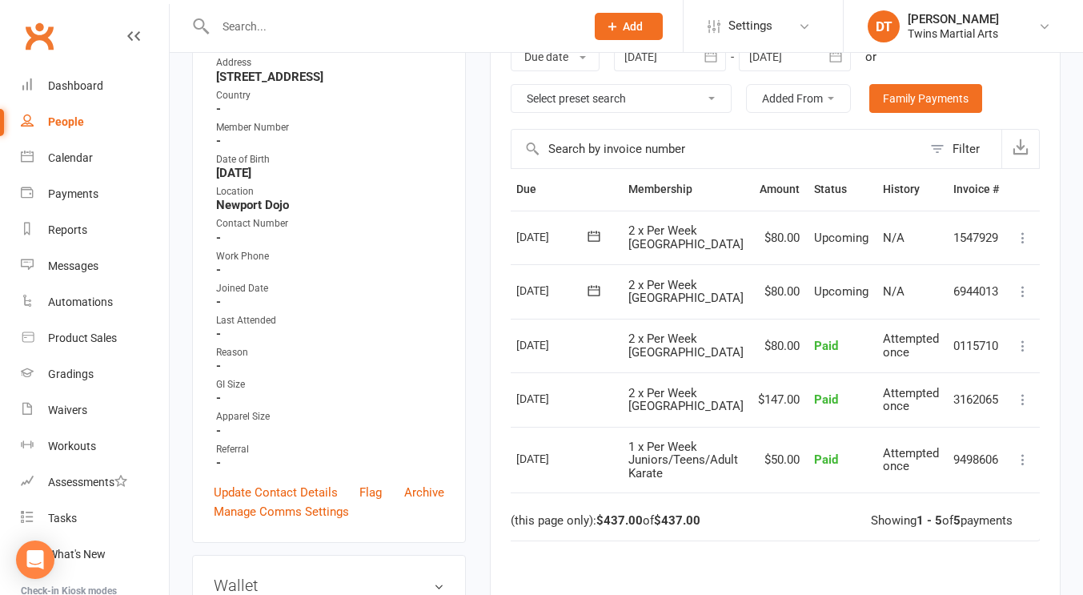
click at [1024, 290] on icon at bounding box center [1023, 291] width 16 height 16
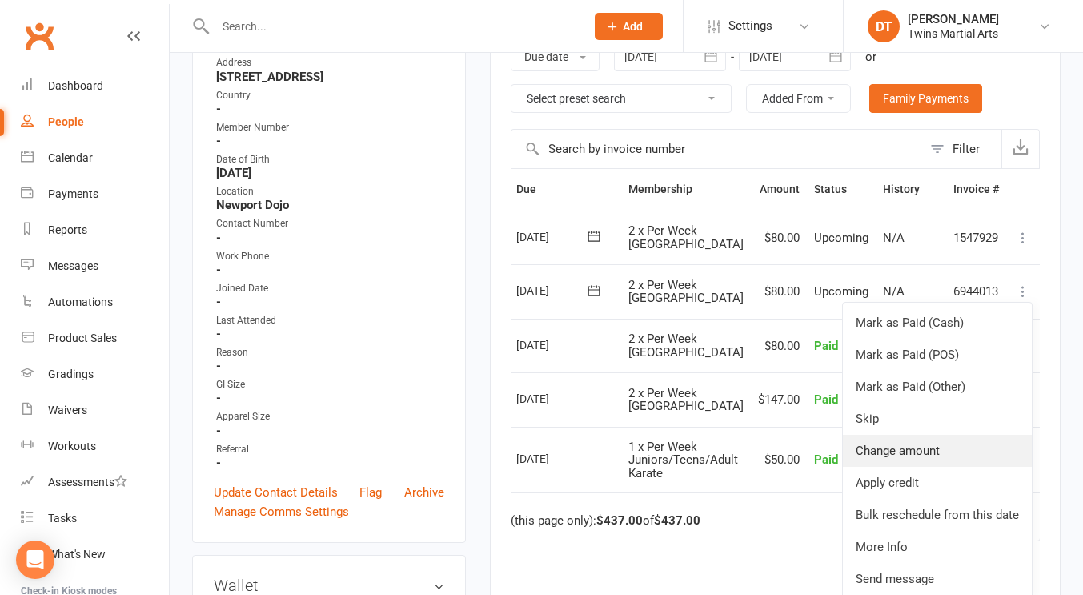
click at [925, 453] on link "Change amount" at bounding box center [937, 451] width 189 height 32
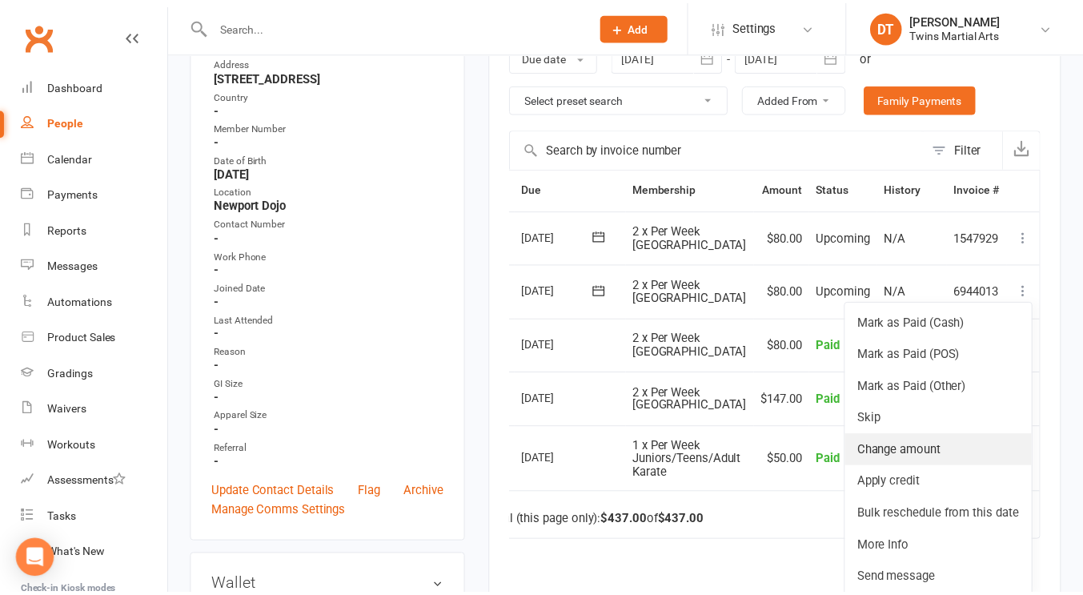
scroll to position [0, 31]
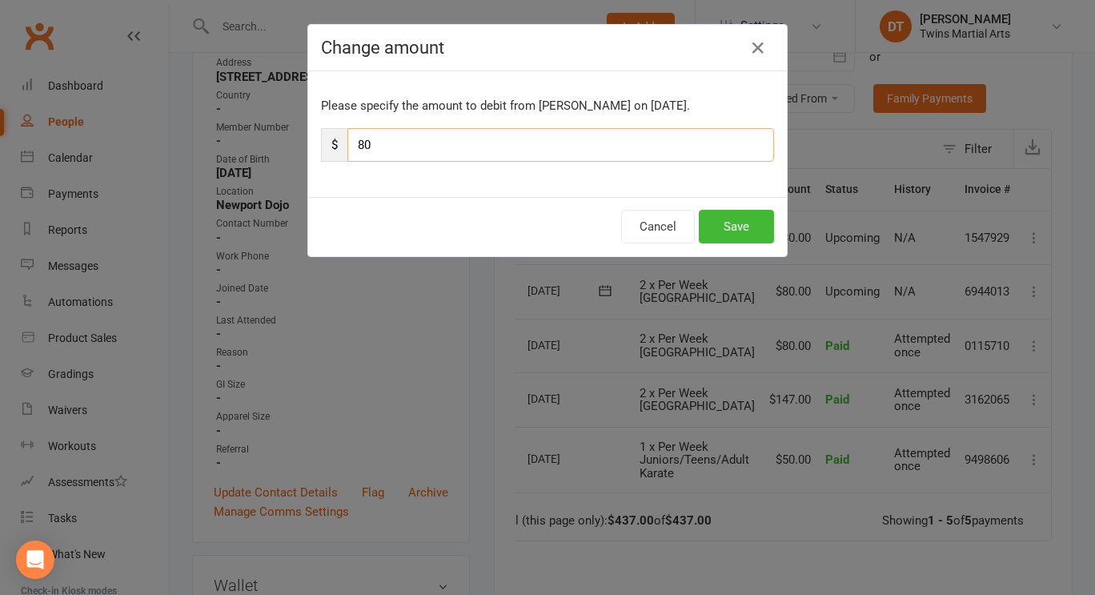
click at [668, 152] on input "80" at bounding box center [560, 145] width 427 height 34
type input "0"
click at [707, 224] on button "Save" at bounding box center [736, 227] width 75 height 34
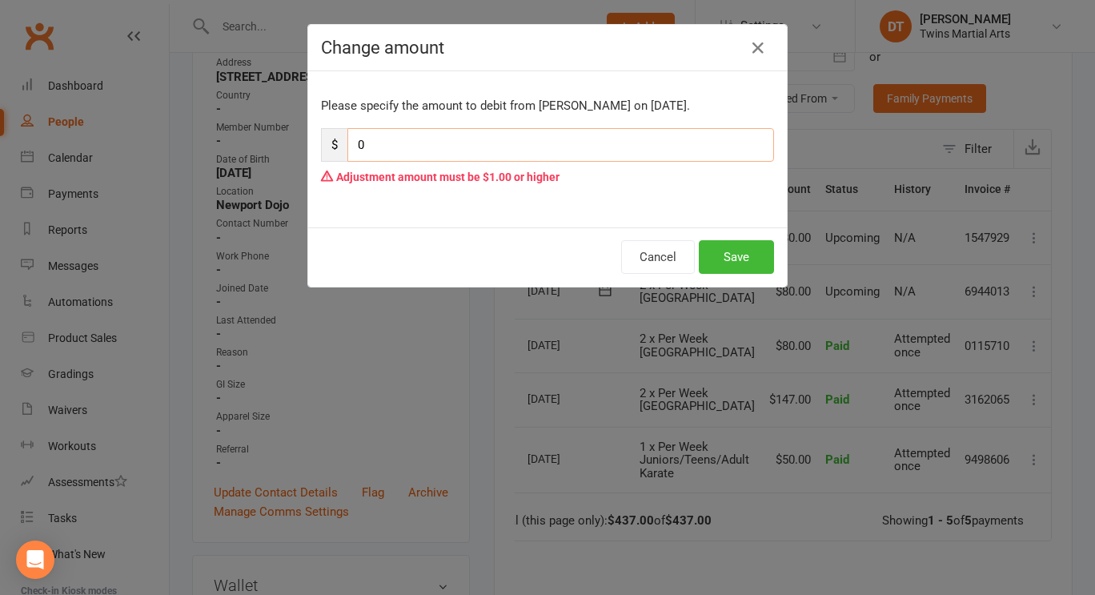
click at [624, 138] on input "0" at bounding box center [560, 145] width 427 height 34
click at [648, 262] on button "Cancel" at bounding box center [658, 257] width 74 height 34
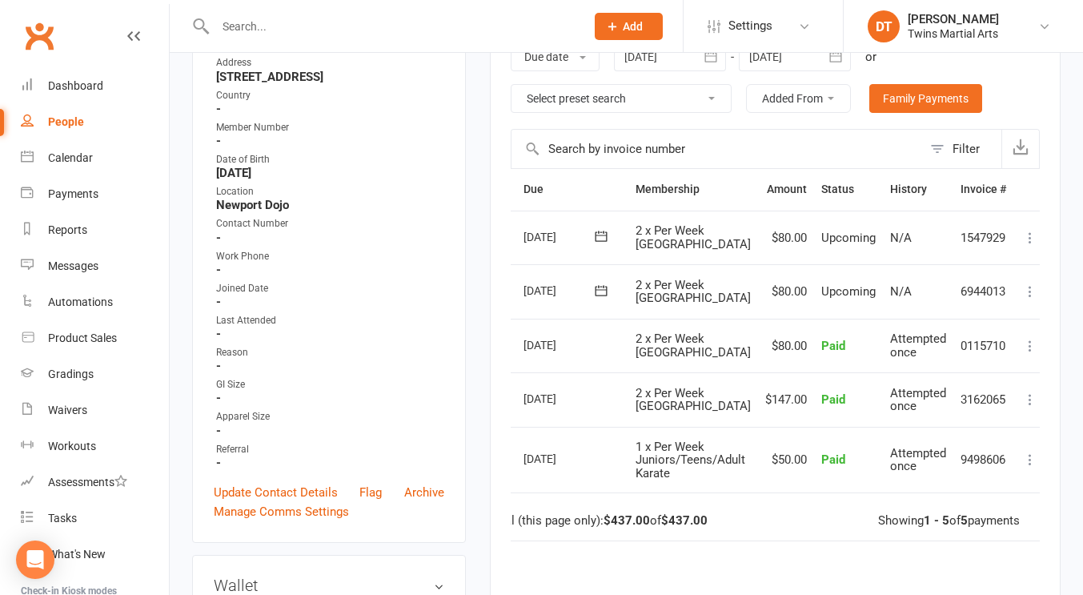
click at [1026, 287] on icon at bounding box center [1030, 291] width 16 height 16
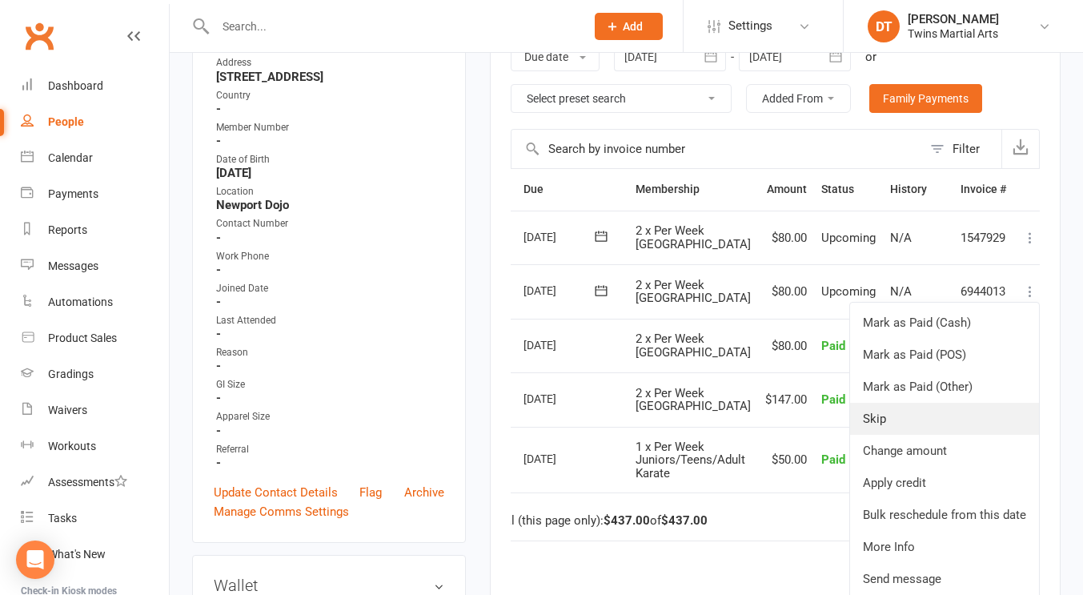
click at [933, 417] on link "Skip" at bounding box center [944, 419] width 189 height 32
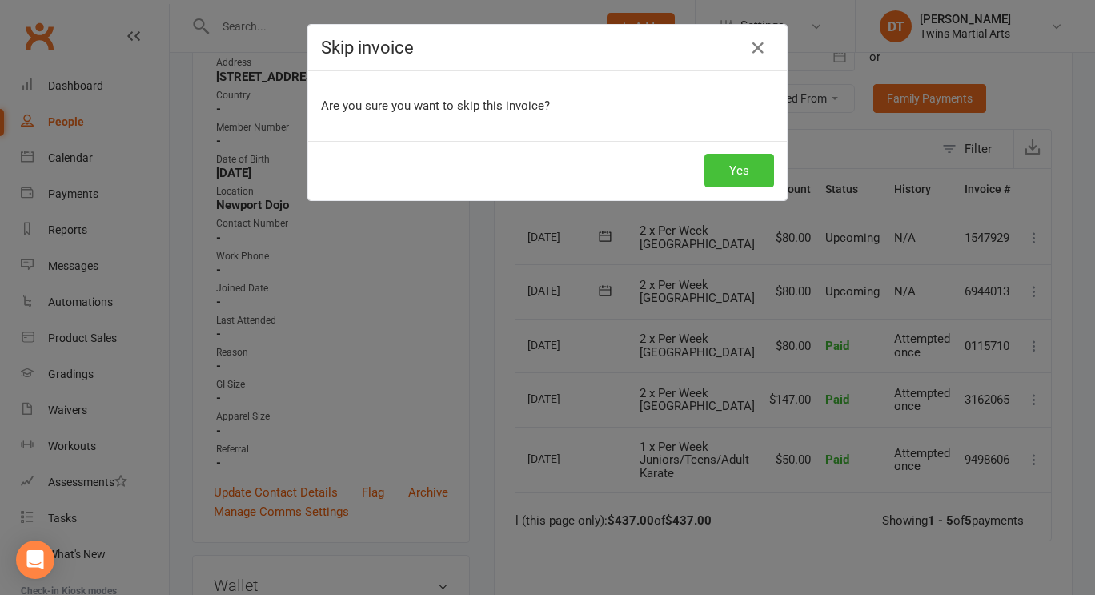
click at [729, 169] on button "Yes" at bounding box center [740, 171] width 70 height 34
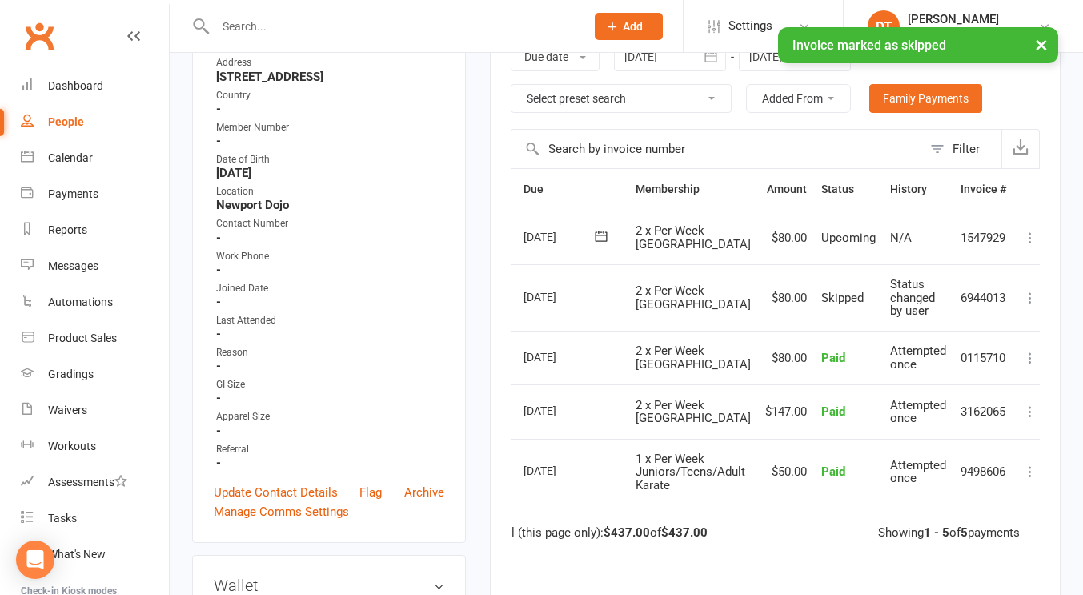
click at [1030, 235] on icon at bounding box center [1030, 238] width 16 height 16
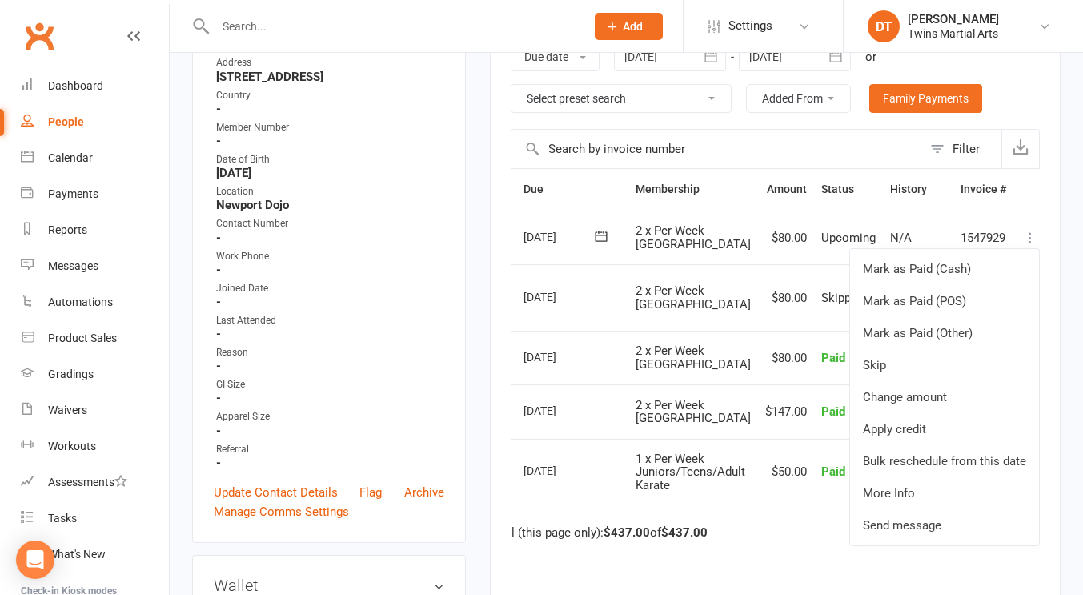
click at [793, 340] on td "$80.00" at bounding box center [786, 358] width 56 height 54
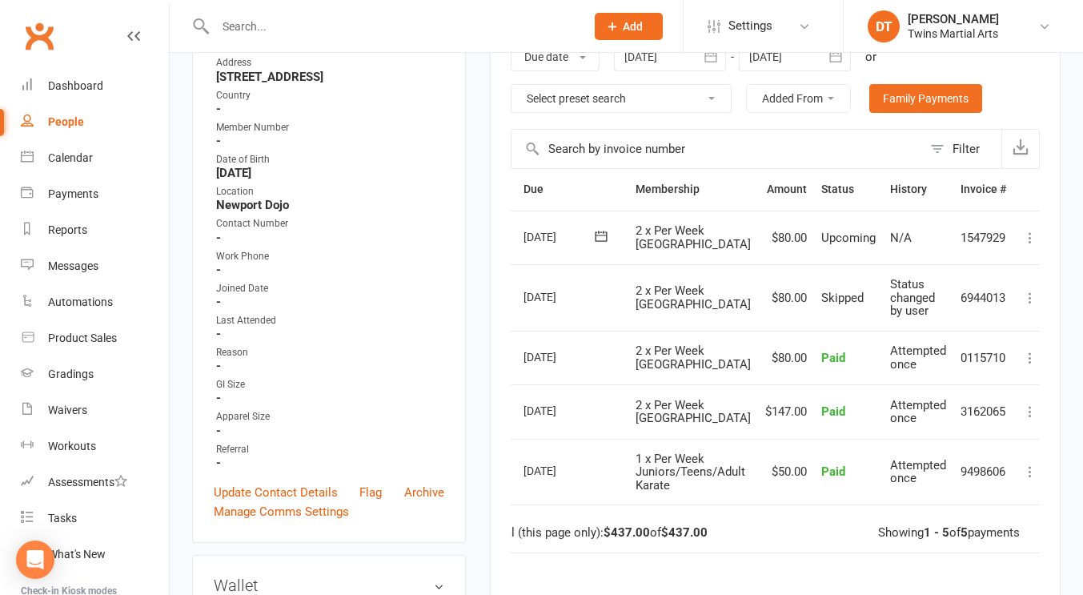
click at [1028, 237] on icon at bounding box center [1030, 238] width 16 height 16
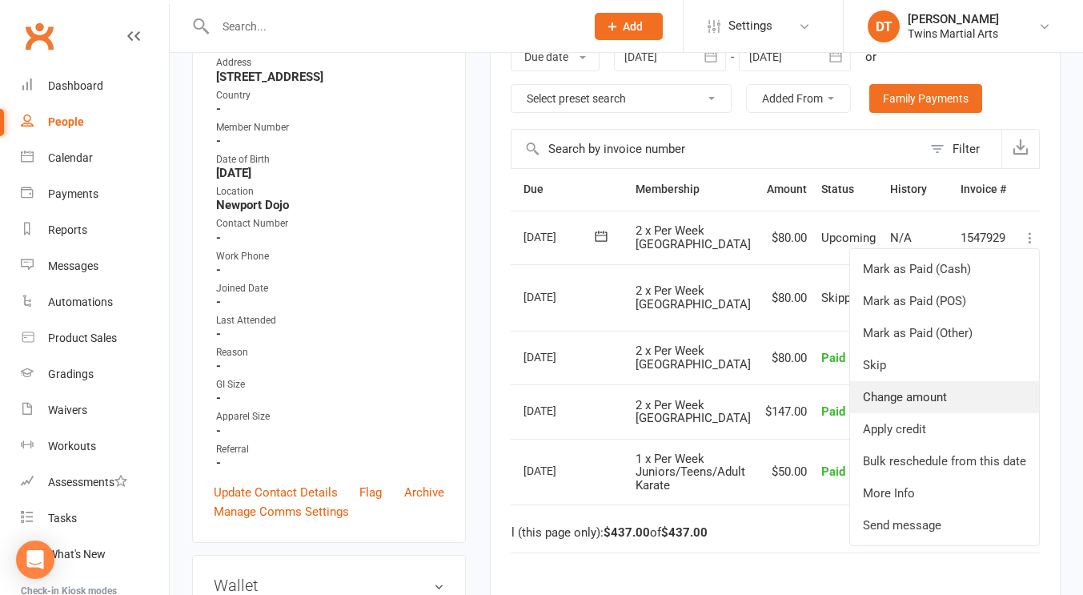
click at [923, 398] on link "Change amount" at bounding box center [944, 397] width 189 height 32
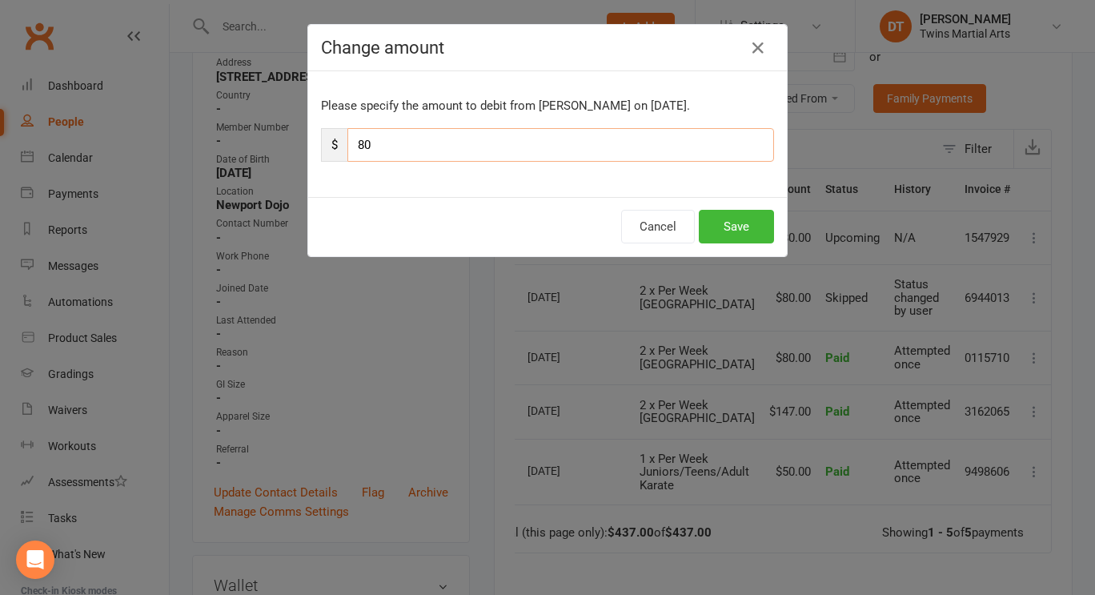
click at [584, 148] on input "80" at bounding box center [560, 145] width 427 height 34
type input "23"
click at [749, 219] on button "Save" at bounding box center [736, 227] width 75 height 34
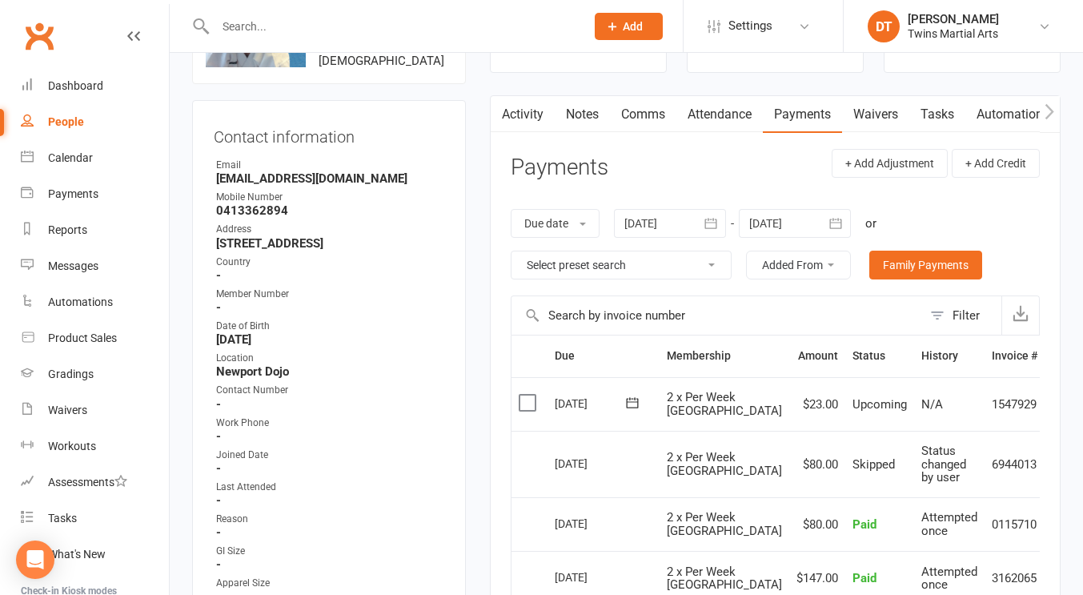
scroll to position [121, 0]
click at [595, 115] on link "Notes" at bounding box center [582, 115] width 55 height 37
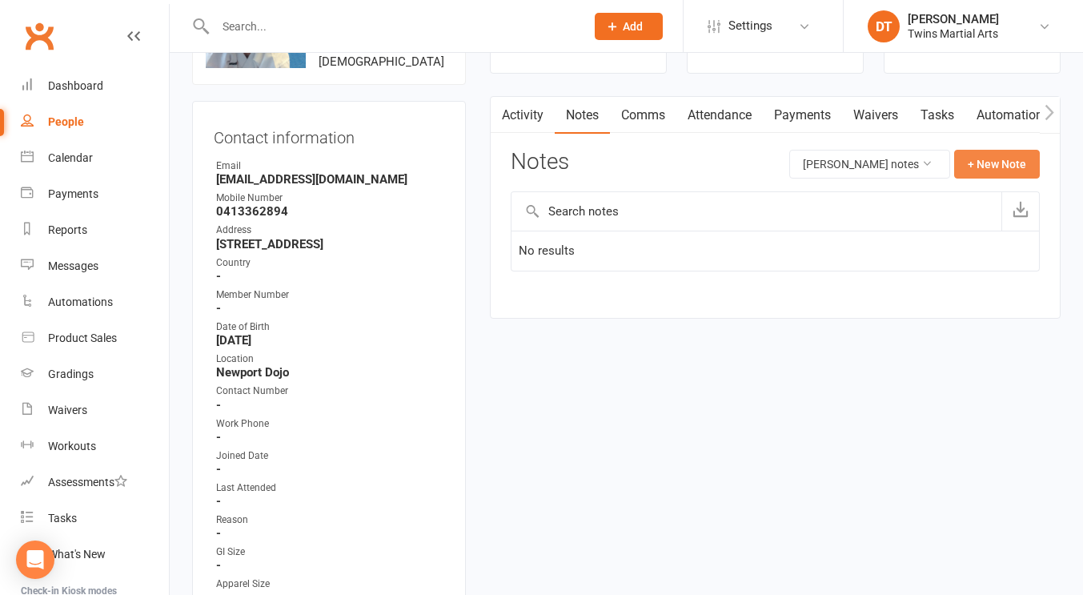
click at [982, 165] on button "+ New Note" at bounding box center [997, 164] width 86 height 29
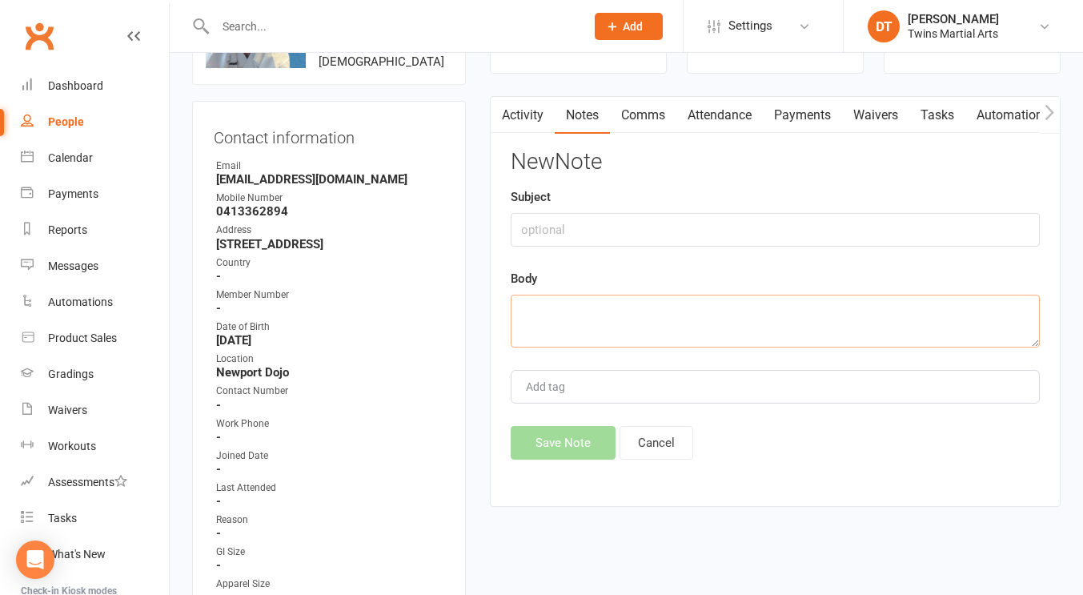
click at [687, 312] on textarea at bounding box center [775, 321] width 529 height 53
type textarea "A"
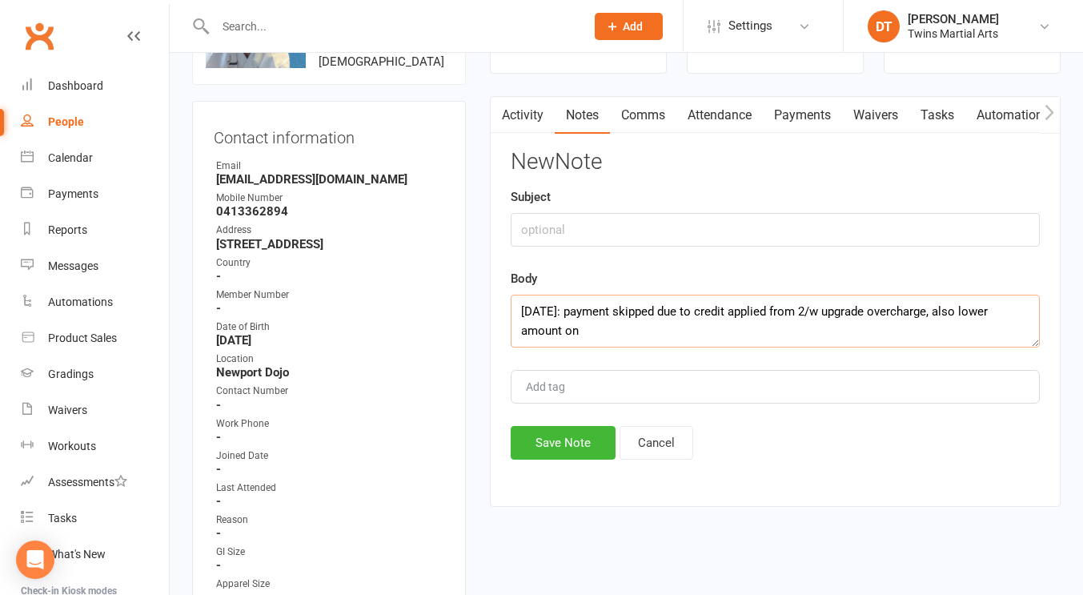
click at [737, 335] on textarea "18/08/25: payment skipped due to credit applied from 2/w upgrade overcharge, al…" at bounding box center [775, 321] width 529 height 53
type textarea "18/08/25: payment skipped due to credit applied from 2/w upgrade overcharge, al…"
click at [576, 445] on button "Save Note" at bounding box center [563, 443] width 105 height 34
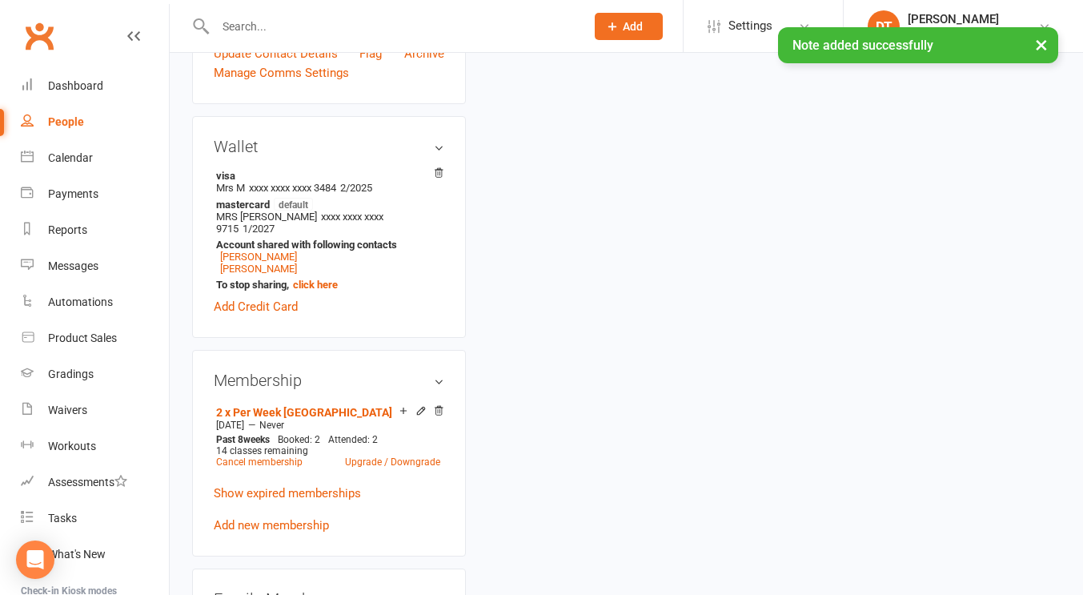
scroll to position [728, 0]
click at [297, 274] on link "[PERSON_NAME]" at bounding box center [258, 268] width 77 height 12
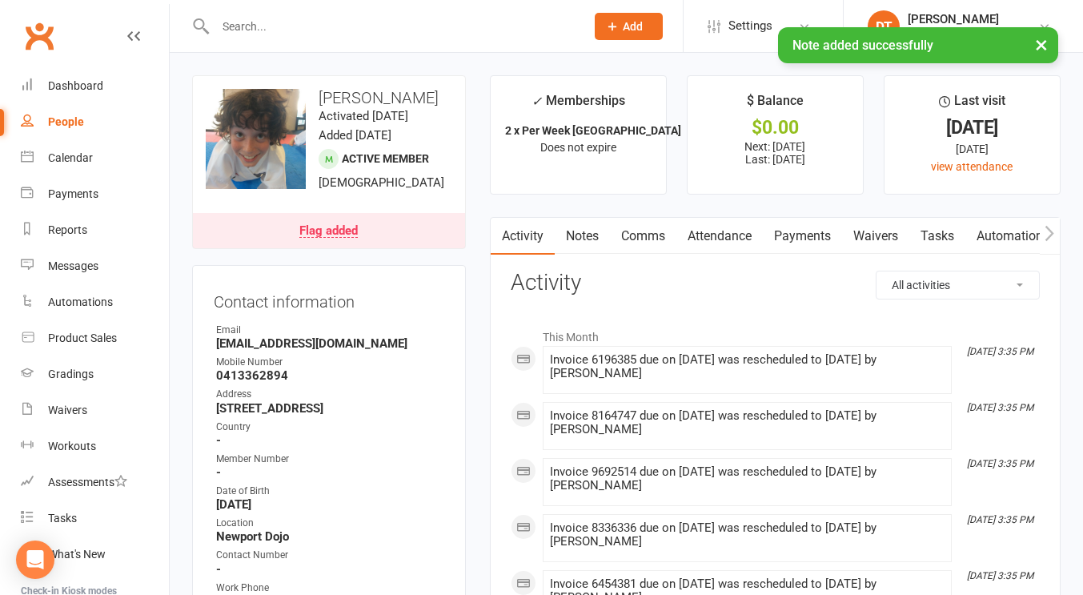
click at [604, 226] on link "Notes" at bounding box center [582, 236] width 55 height 37
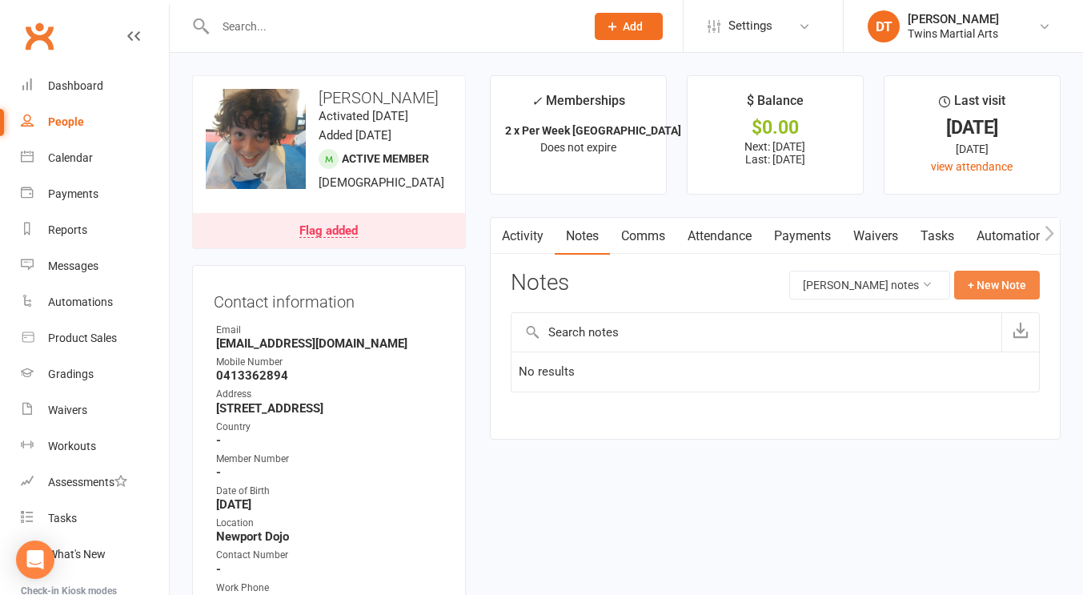
click at [993, 289] on button "+ New Note" at bounding box center [997, 285] width 86 height 29
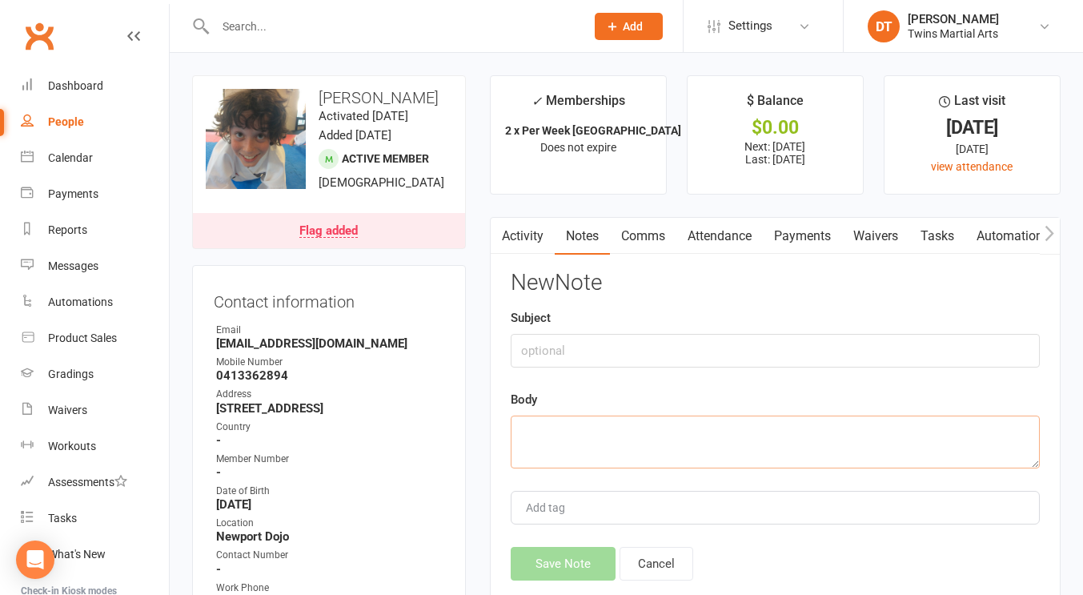
click at [660, 436] on textarea at bounding box center [775, 442] width 529 height 53
paste textarea "18/08/25: payment skipped due to credit applied from 2/w upgrade overcharge, al…"
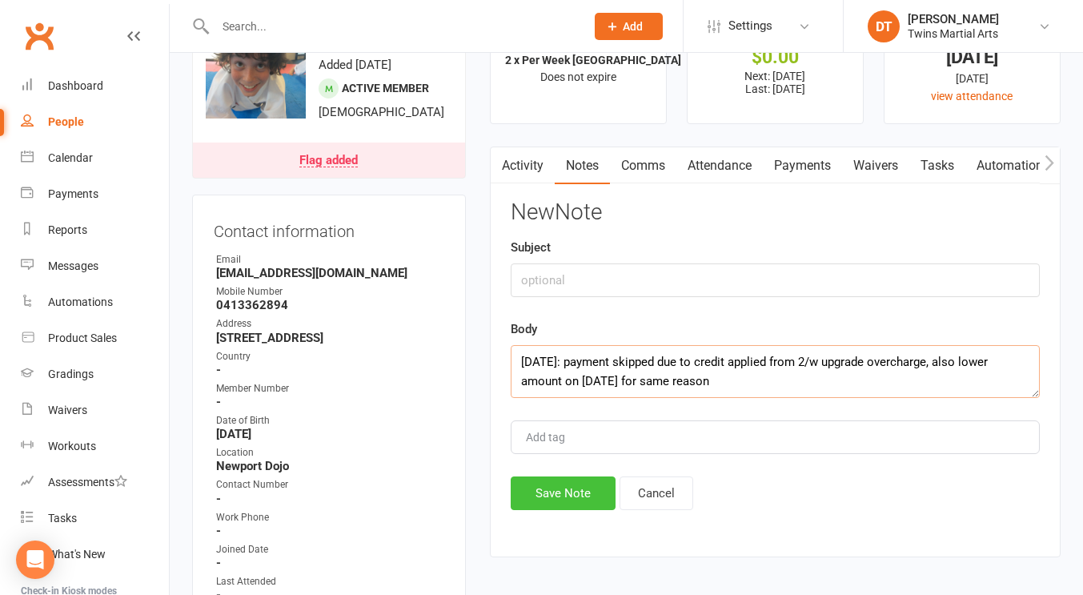
scroll to position [71, 0]
type textarea "18/08/25: payment skipped due to credit applied from 2/w upgrade overcharge, al…"
click at [578, 484] on button "Save Note" at bounding box center [563, 493] width 105 height 34
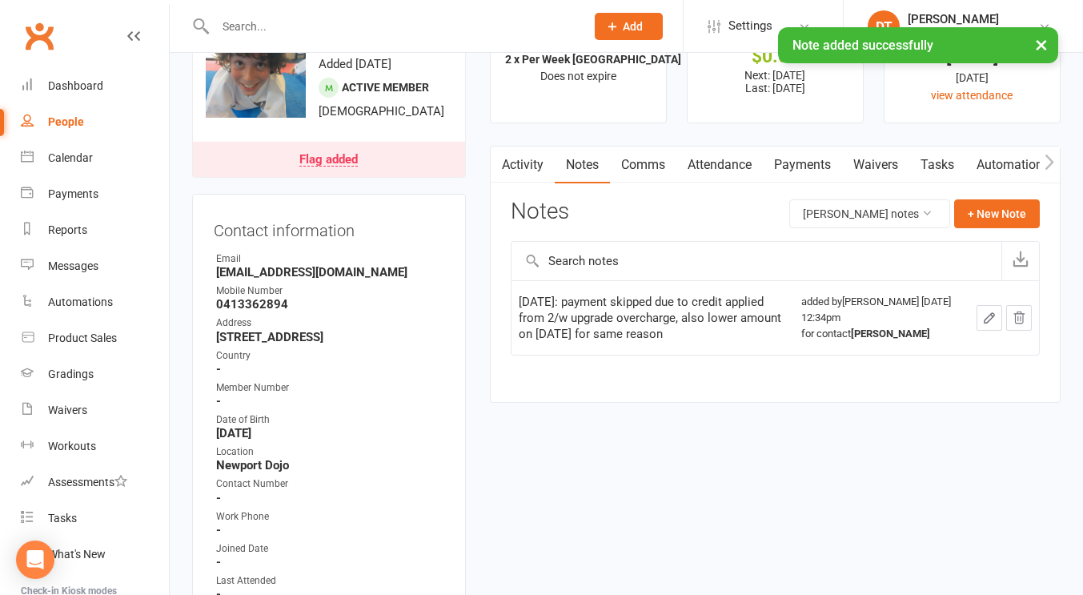
click at [791, 155] on link "Payments" at bounding box center [802, 165] width 79 height 37
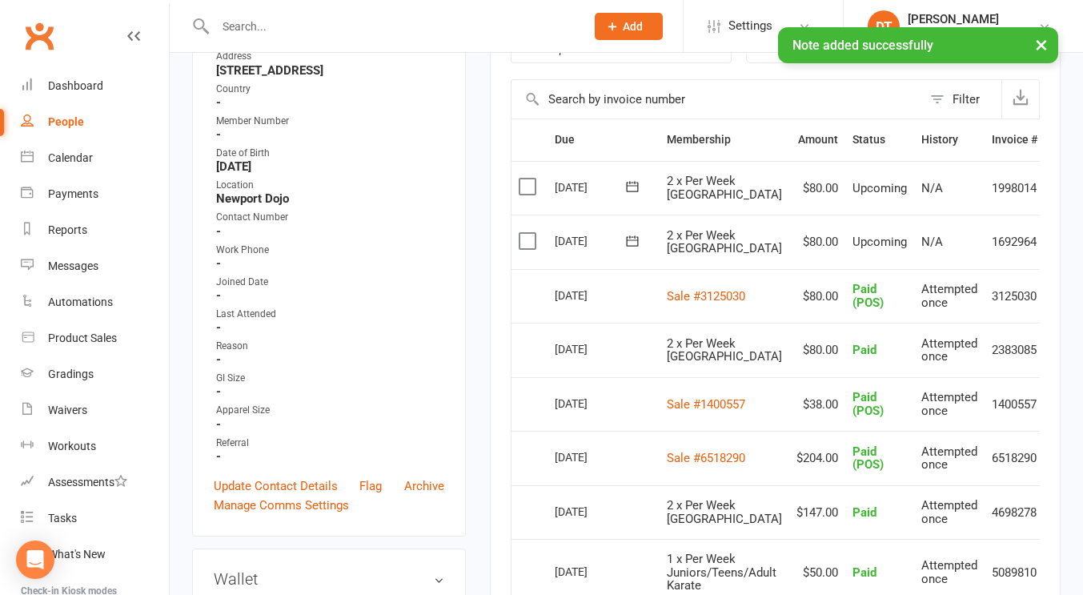
scroll to position [0, 39]
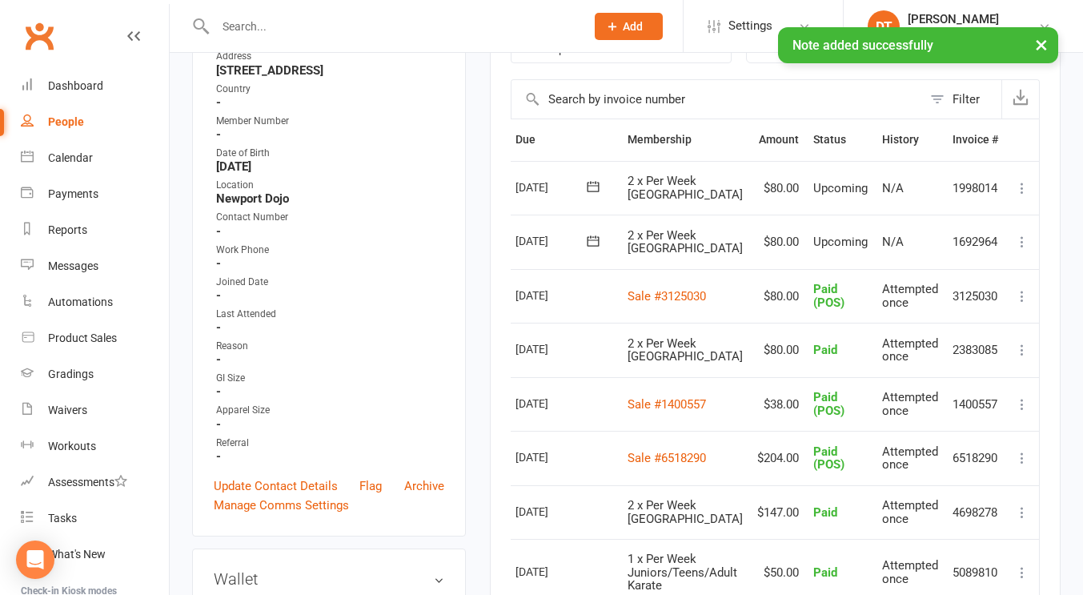
click at [1029, 234] on icon at bounding box center [1022, 242] width 16 height 16
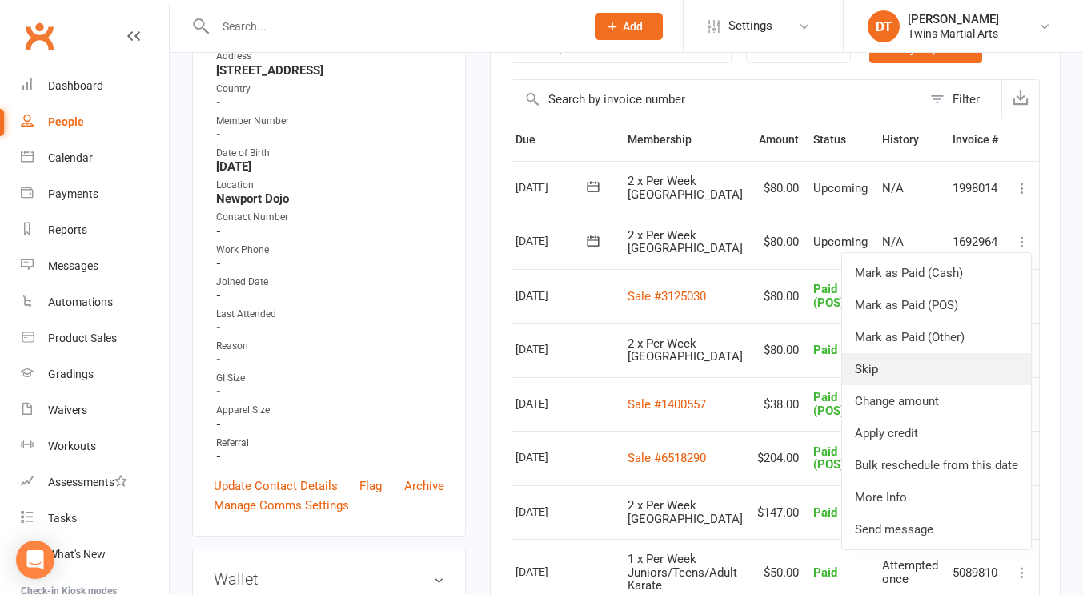
click at [905, 373] on link "Skip" at bounding box center [936, 369] width 189 height 32
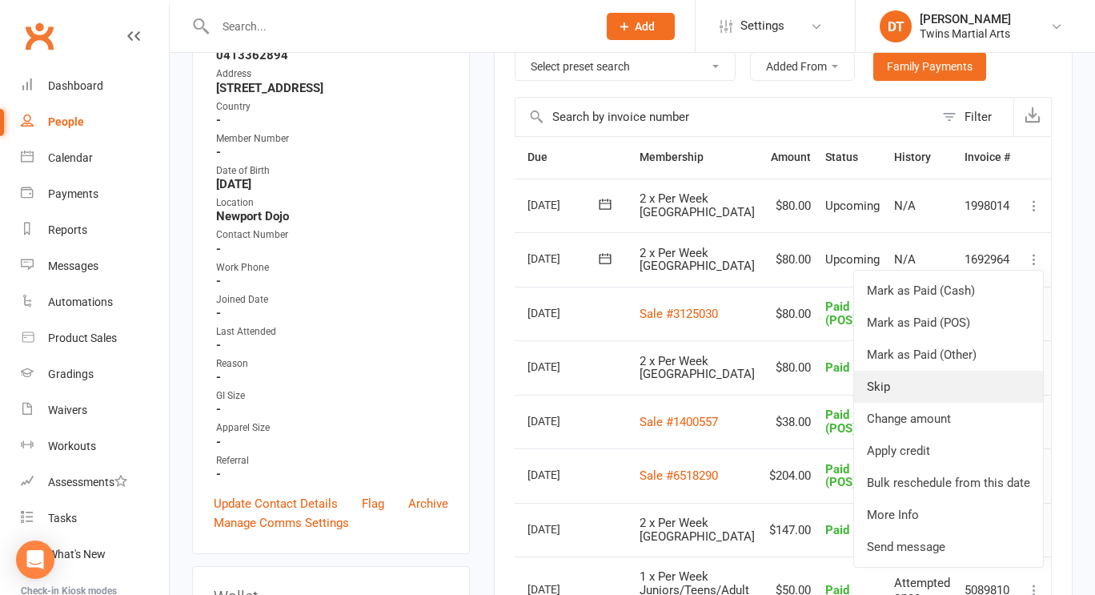
scroll to position [0, 31]
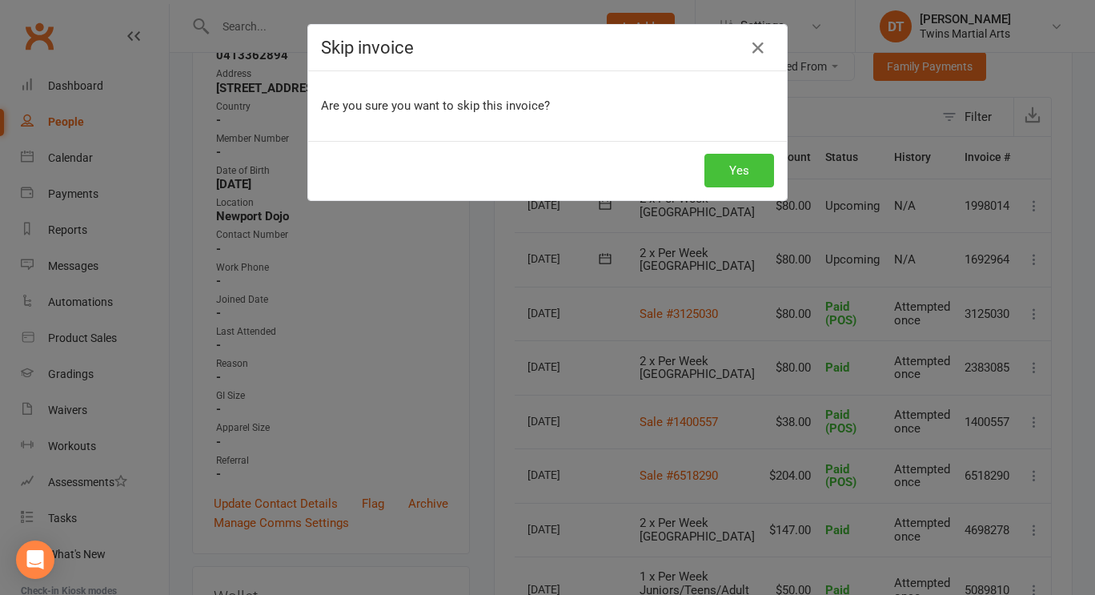
click at [739, 163] on button "Yes" at bounding box center [740, 171] width 70 height 34
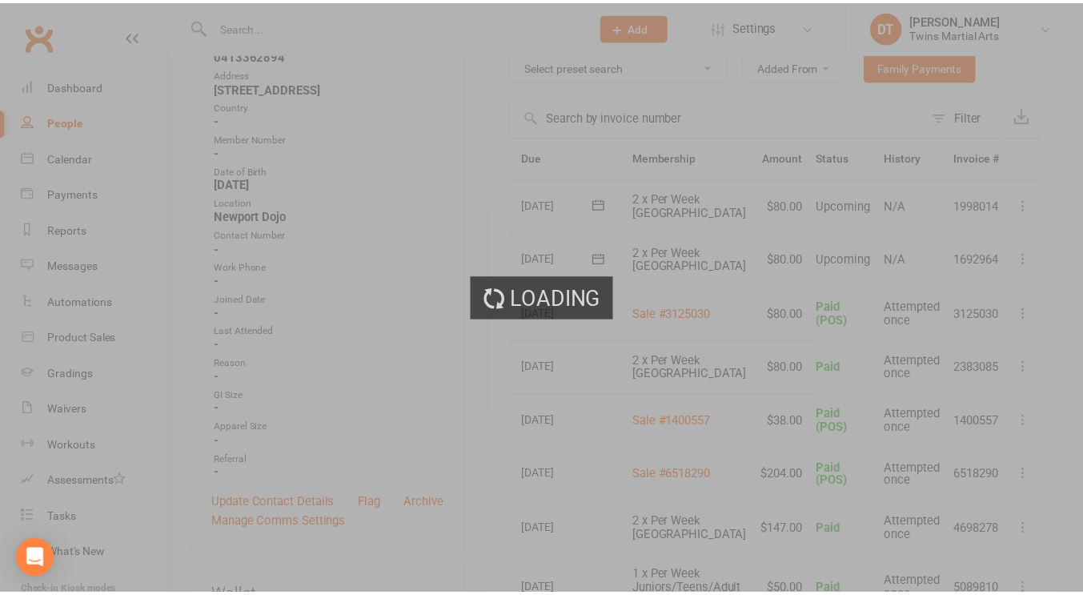
scroll to position [338, 0]
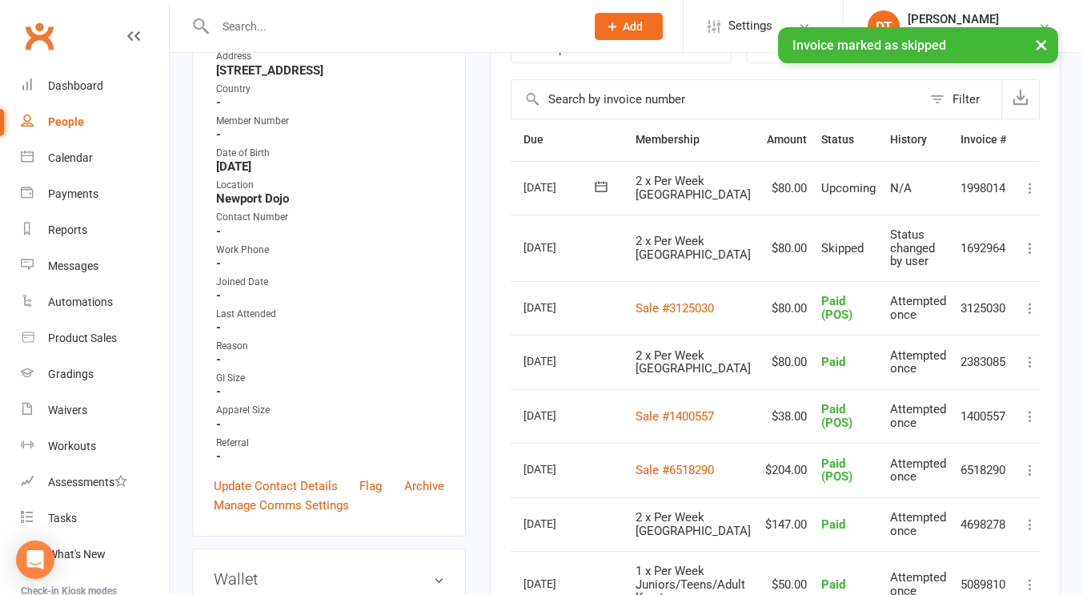
click at [1034, 184] on icon at bounding box center [1030, 188] width 16 height 16
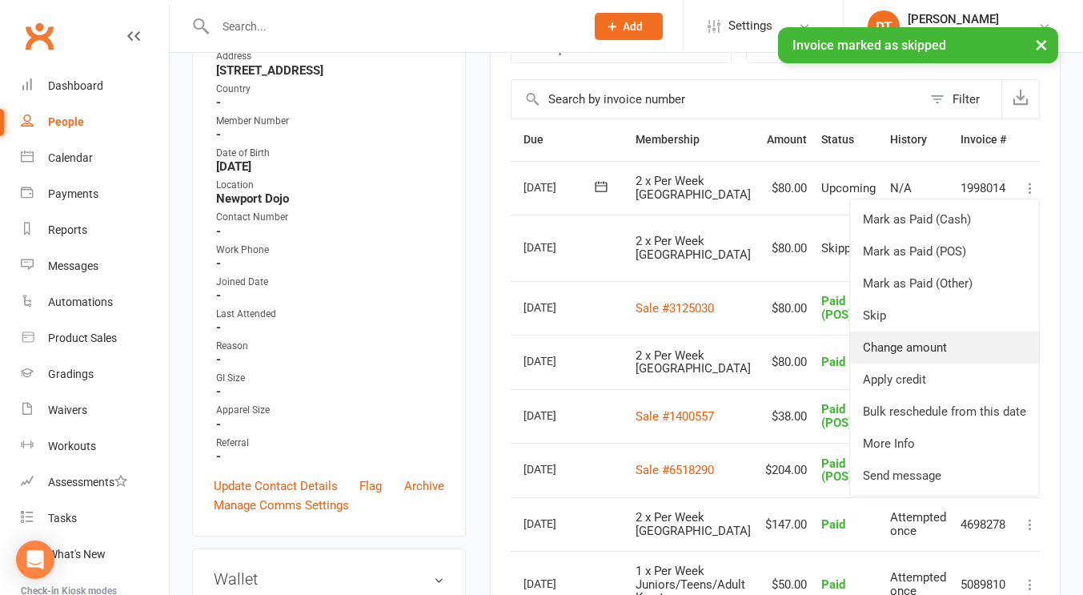
click at [928, 346] on link "Change amount" at bounding box center [944, 347] width 189 height 32
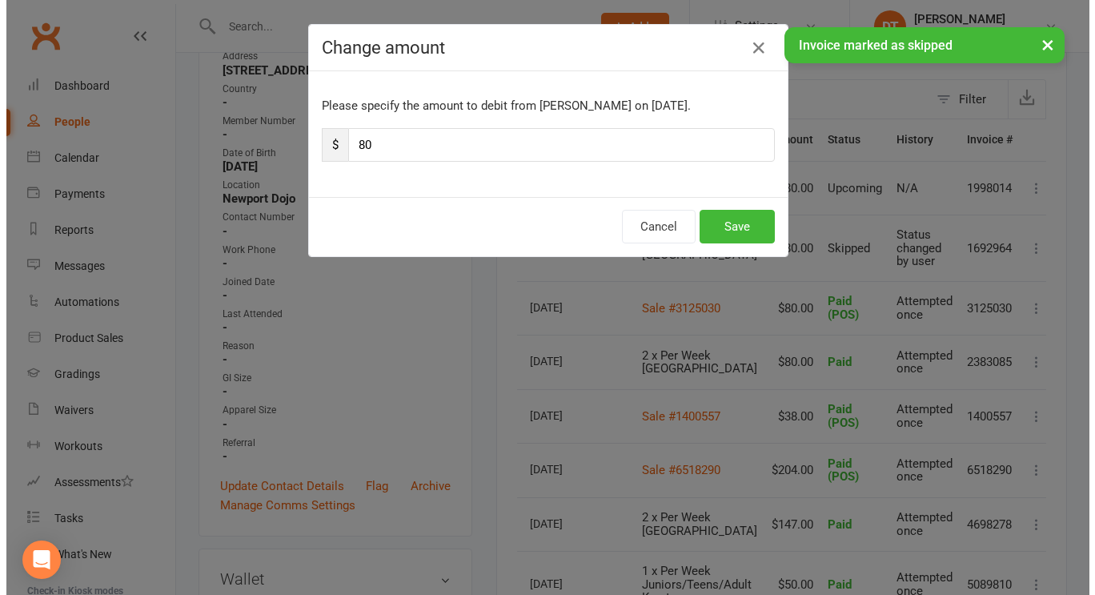
scroll to position [320, 0]
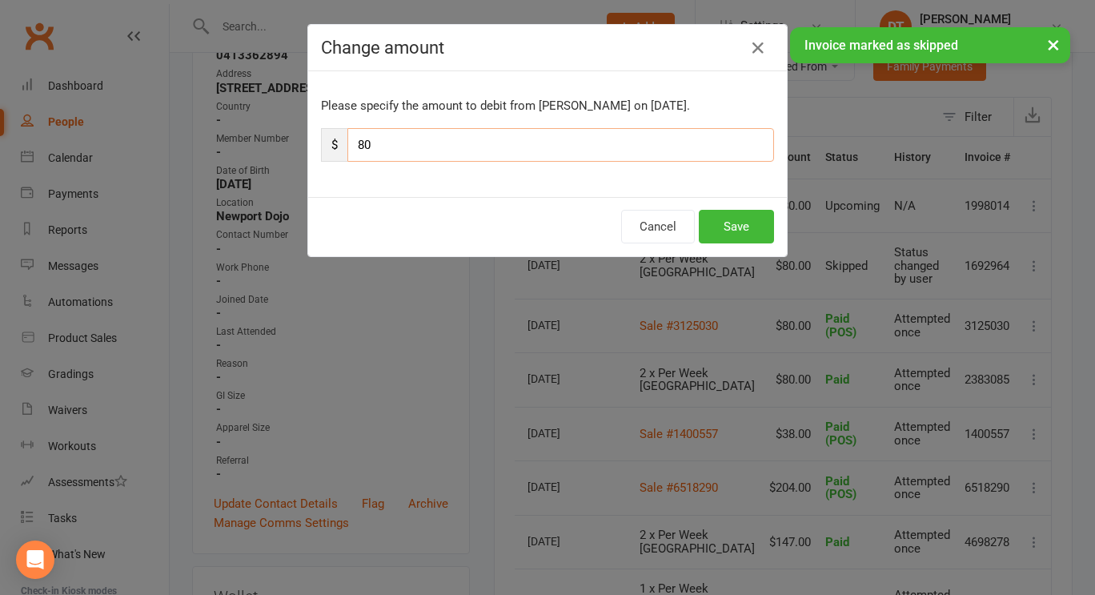
click at [589, 142] on input "80" at bounding box center [560, 145] width 427 height 34
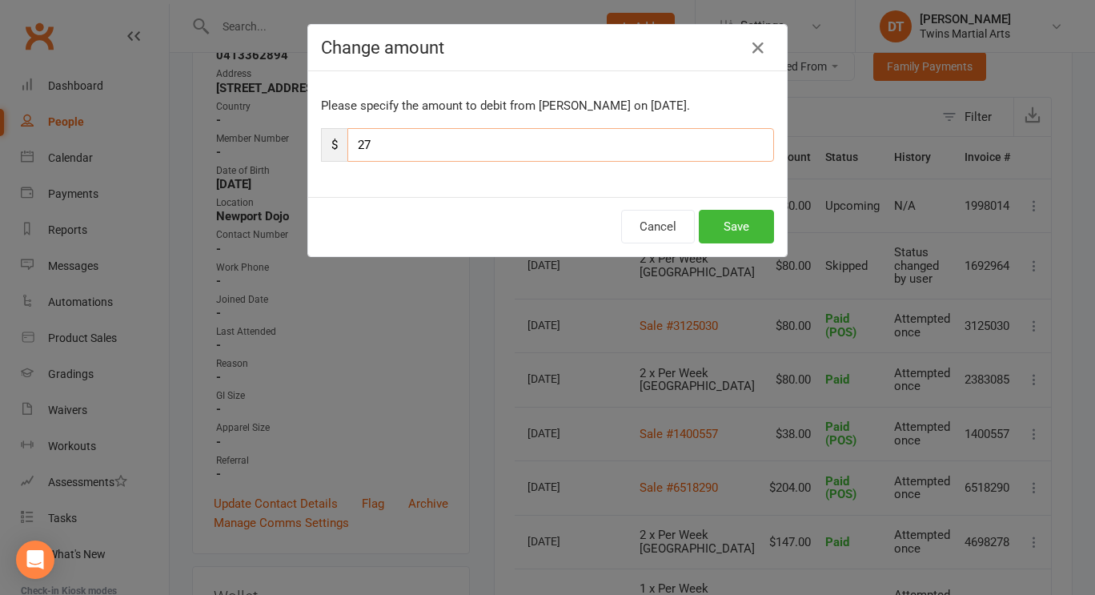
click at [564, 147] on input "27" at bounding box center [560, 145] width 427 height 34
type input "23"
click at [741, 234] on button "Save" at bounding box center [736, 227] width 75 height 34
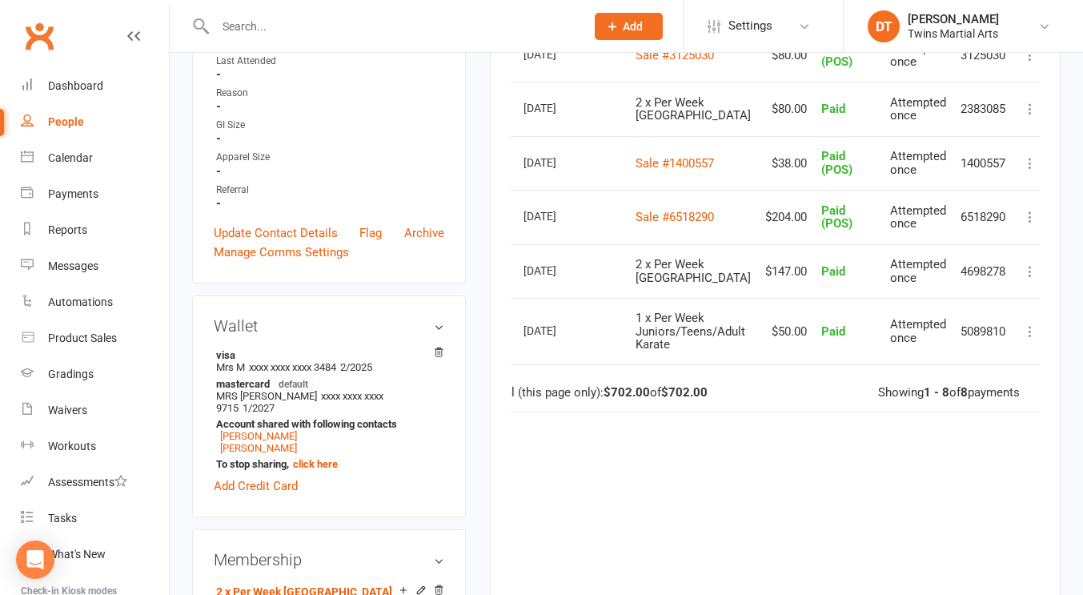
scroll to position [0, 39]
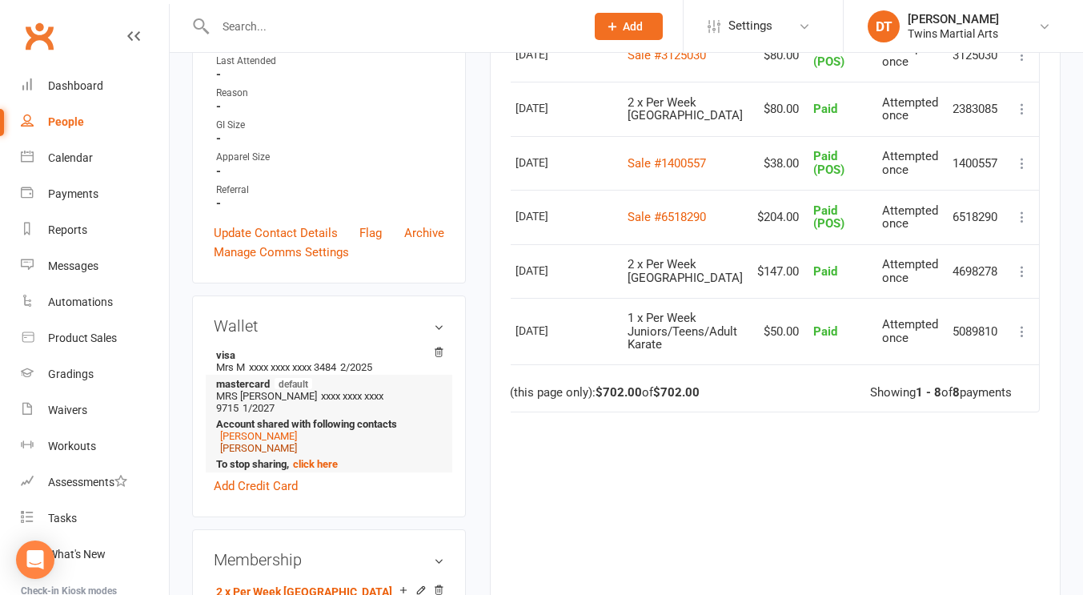
click at [271, 454] on link "[PERSON_NAME]" at bounding box center [258, 448] width 77 height 12
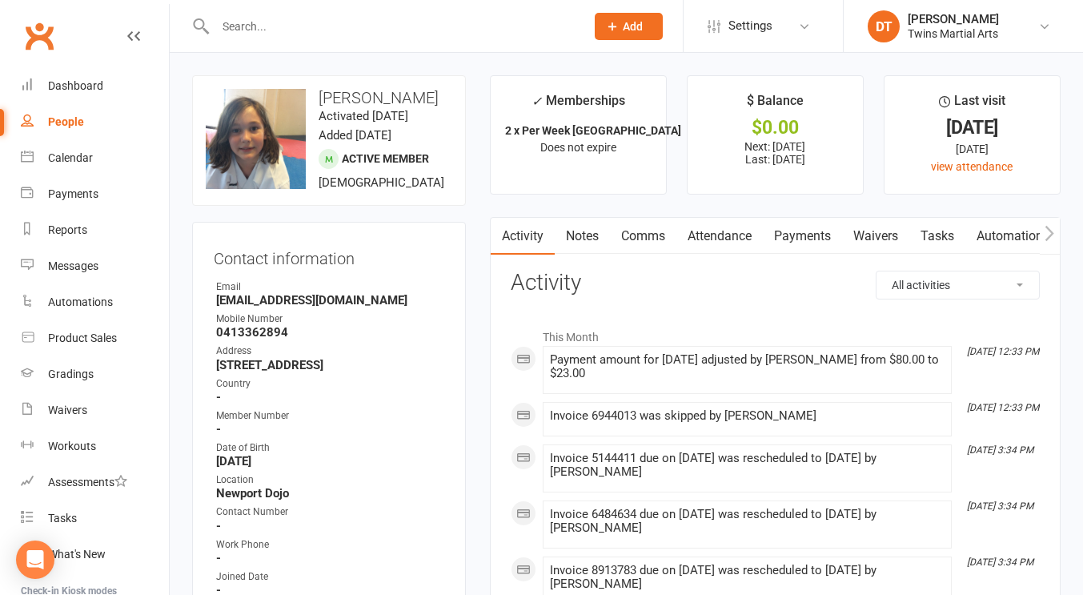
click at [804, 243] on link "Payments" at bounding box center [802, 236] width 79 height 37
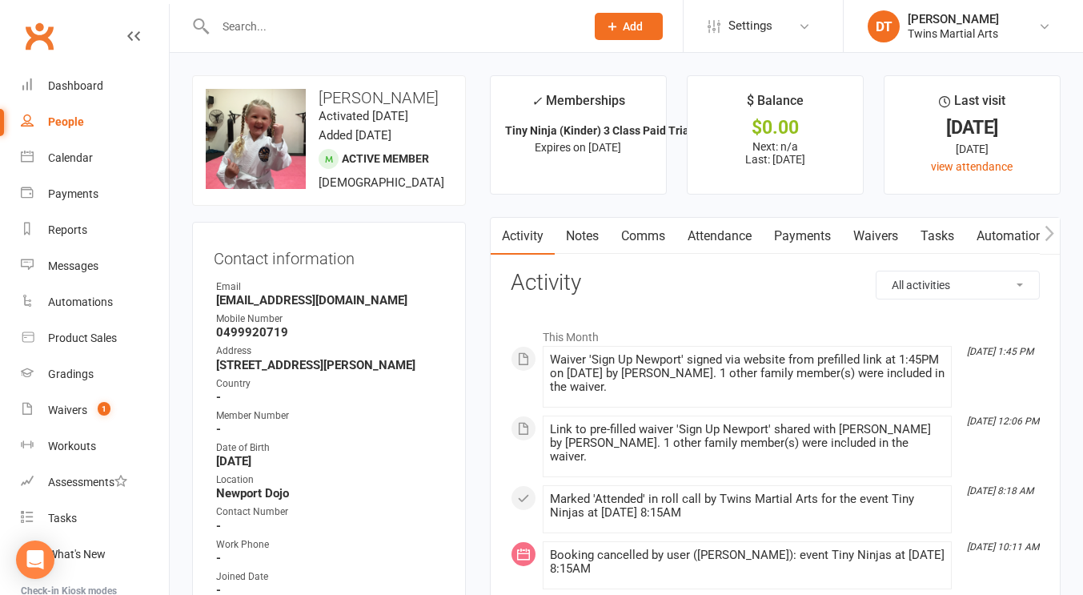
click at [719, 234] on link "Attendance" at bounding box center [720, 236] width 86 height 37
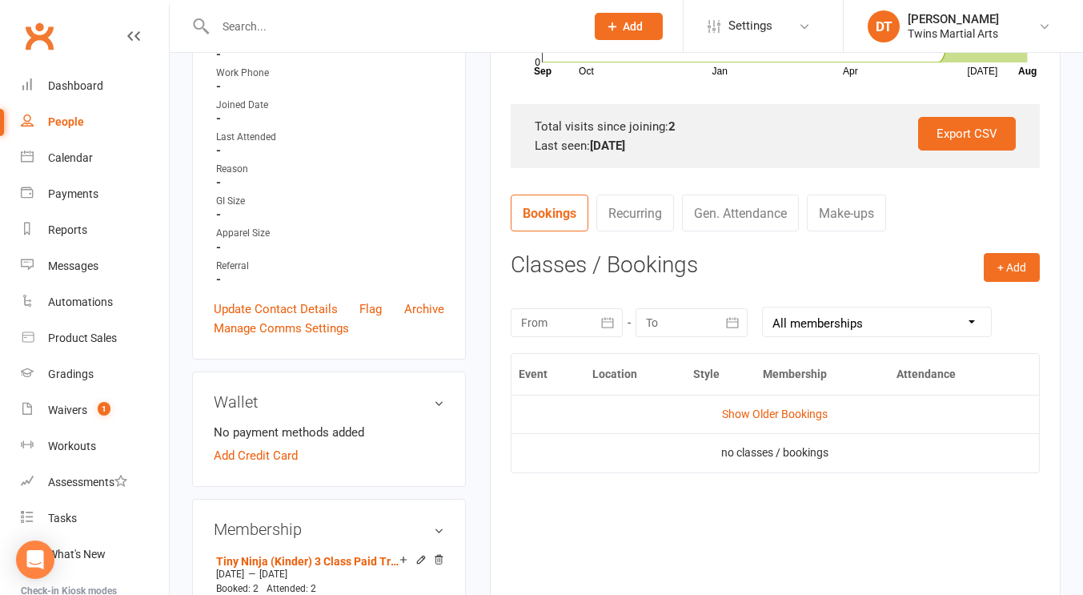
scroll to position [482, 0]
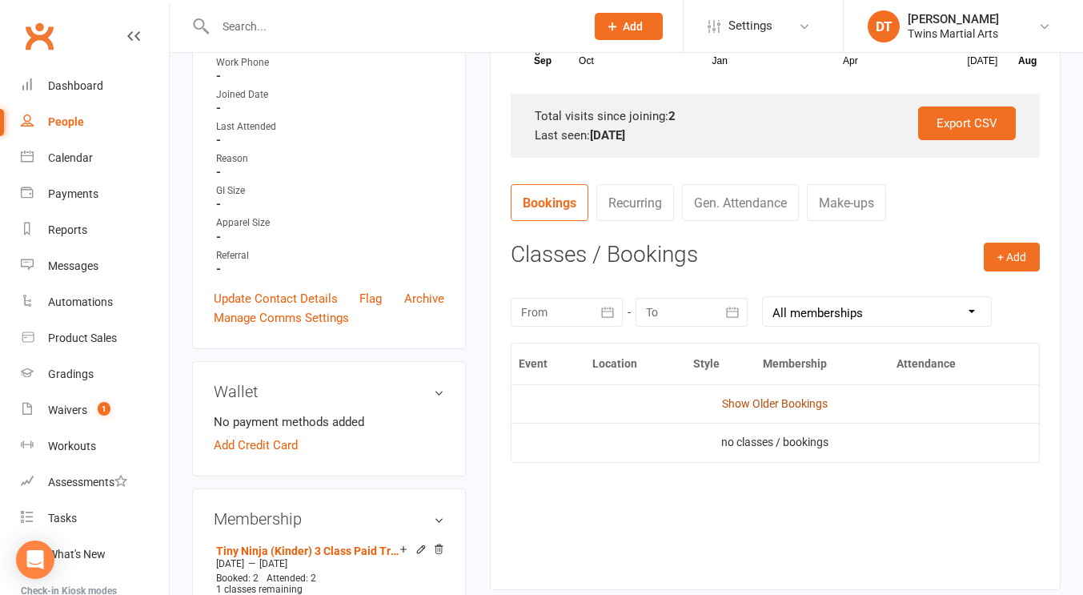
click at [749, 400] on link "Show Older Bookings" at bounding box center [775, 403] width 106 height 13
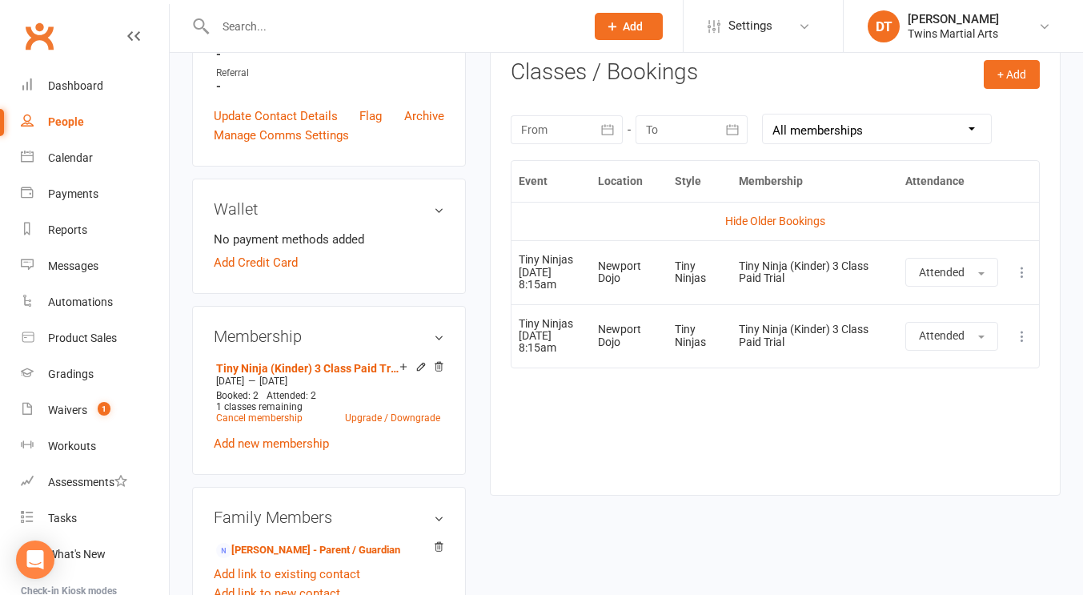
scroll to position [665, 0]
click at [713, 411] on div "Event Location Style Membership Attendance Hide Older Bookings Tiny Ninjas 26 J…" at bounding box center [775, 314] width 529 height 311
click at [617, 445] on div "Event Location Style Membership Attendance Hide Older Bookings Tiny Ninjas 26 J…" at bounding box center [775, 314] width 529 height 311
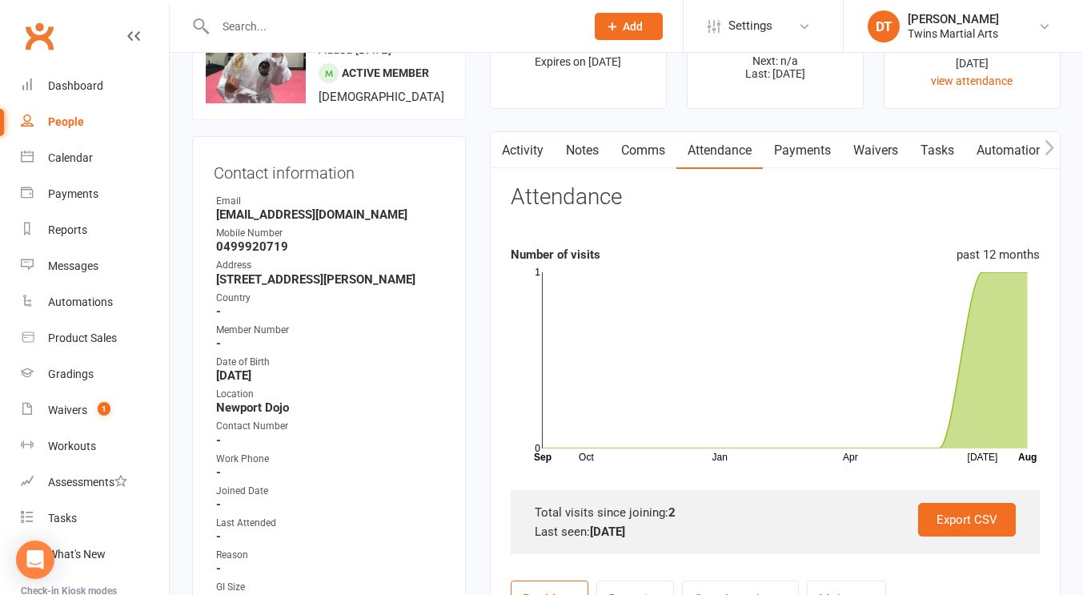
scroll to position [0, 0]
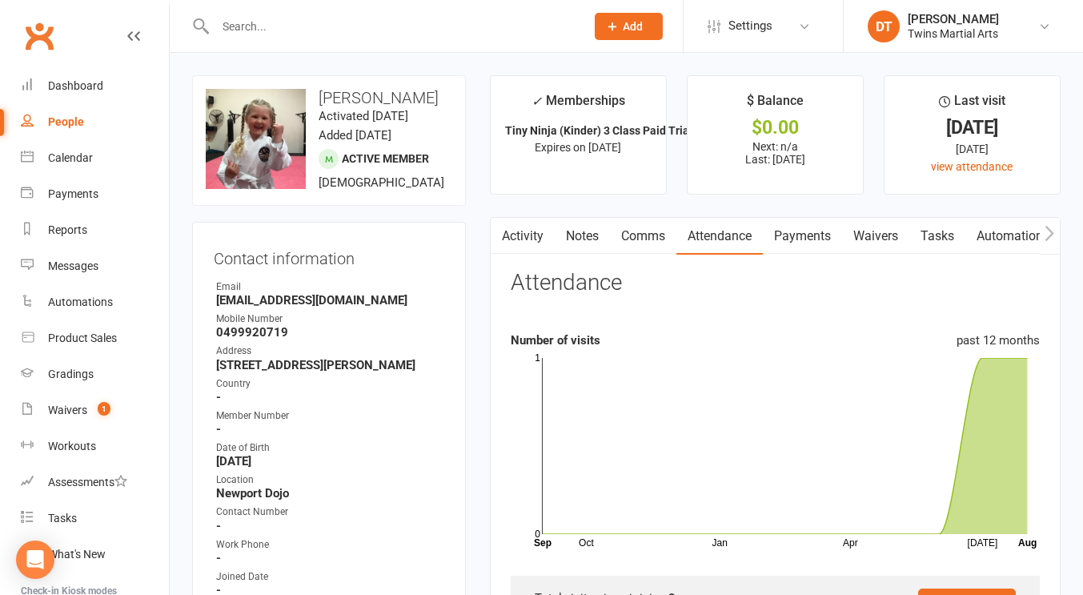
click at [654, 222] on link "Comms" at bounding box center [643, 236] width 66 height 37
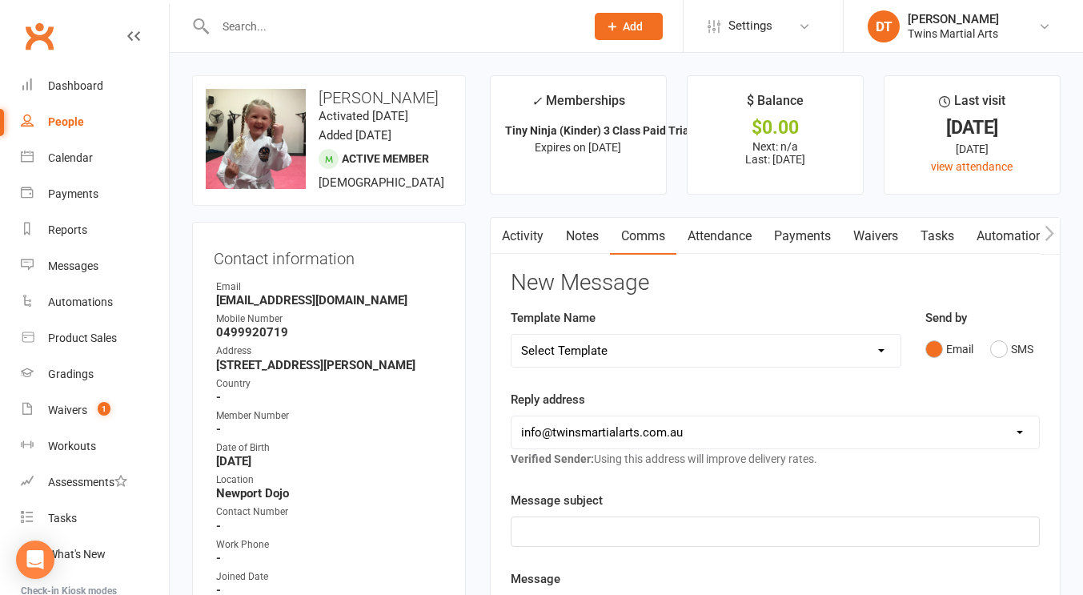
click at [692, 345] on select "Select Template [Email] Bring A Friend [Email] Bring a Friend Referral [Email] …" at bounding box center [706, 351] width 389 height 32
select select "30"
click at [512, 335] on select "Select Template [Email] Bring A Friend [Email] Bring a Friend Referral [Email] …" at bounding box center [706, 351] width 389 height 32
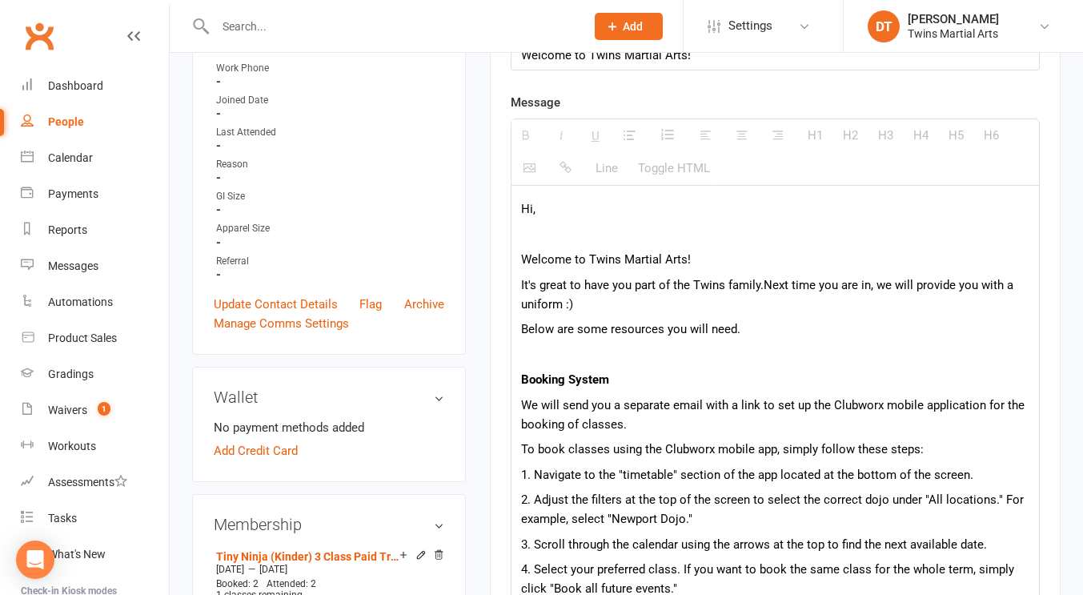
scroll to position [474, 0]
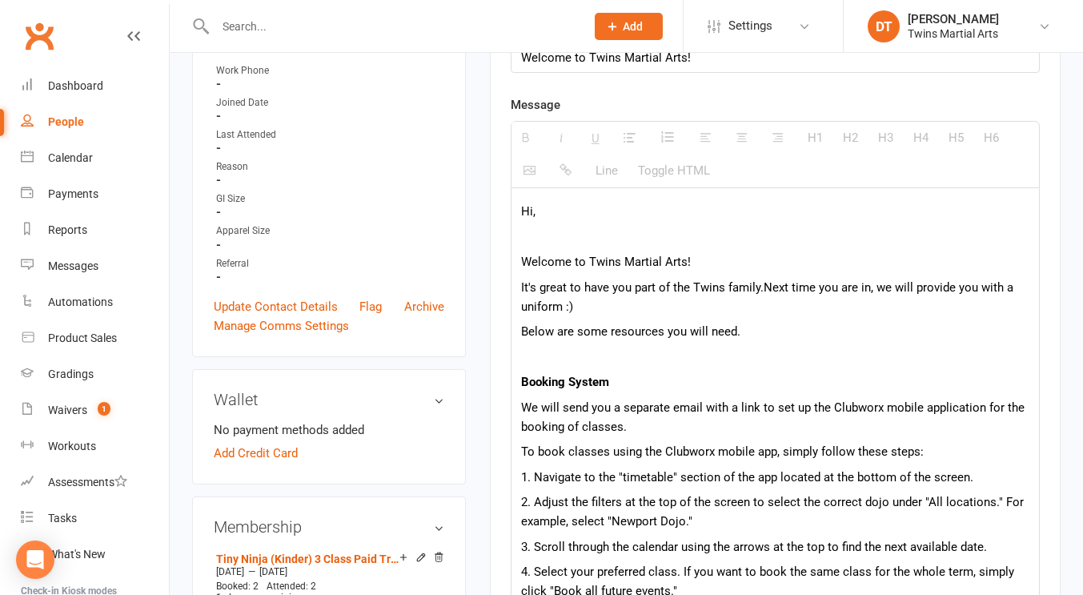
click at [592, 202] on p "Hi," at bounding box center [775, 211] width 508 height 19
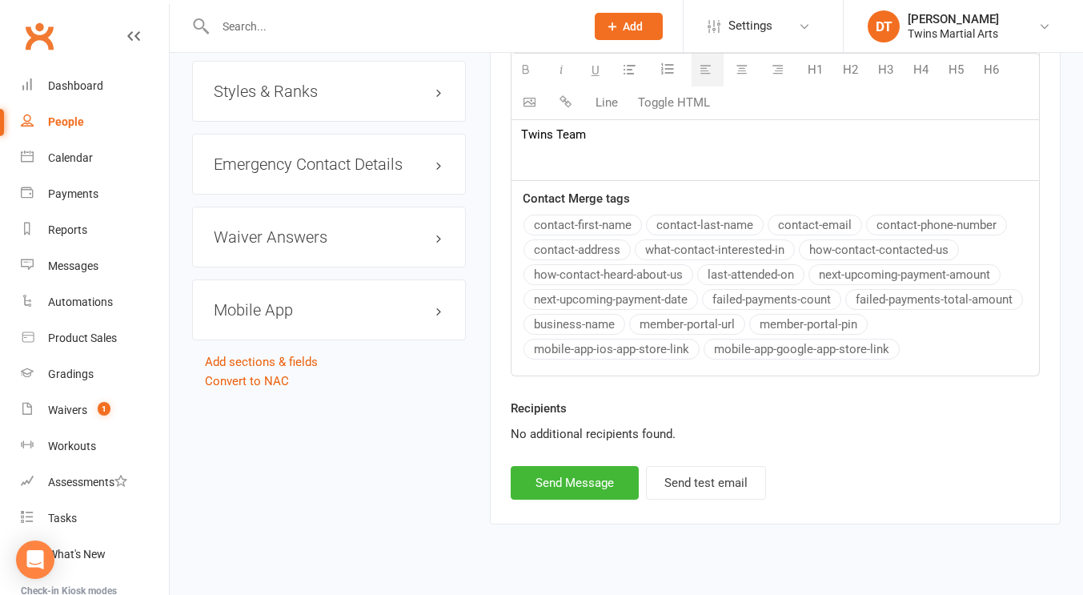
scroll to position [1595, 0]
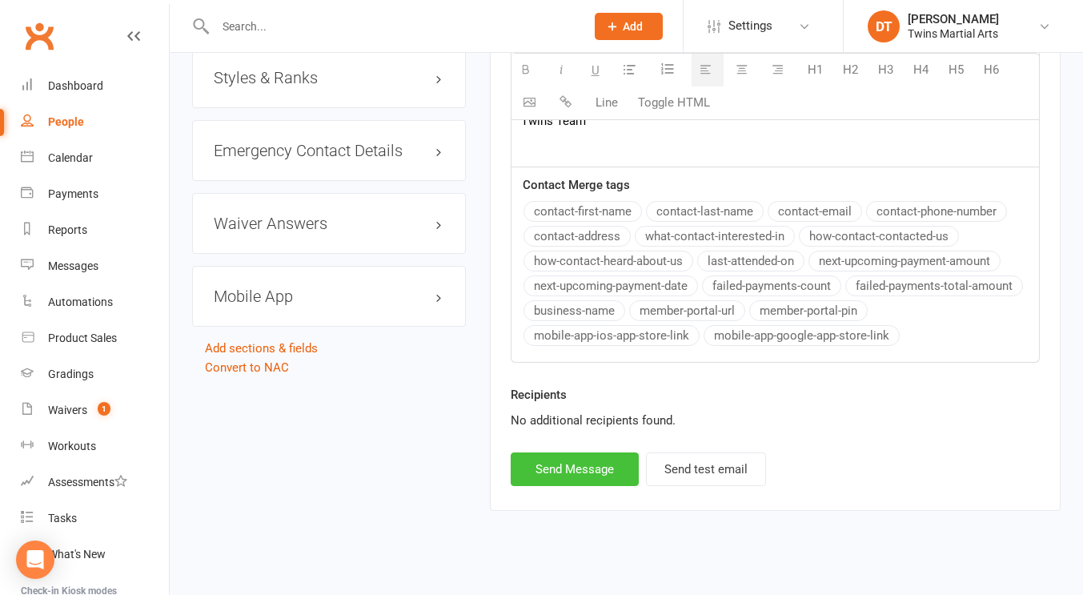
click at [546, 486] on button "Send Message" at bounding box center [575, 469] width 128 height 34
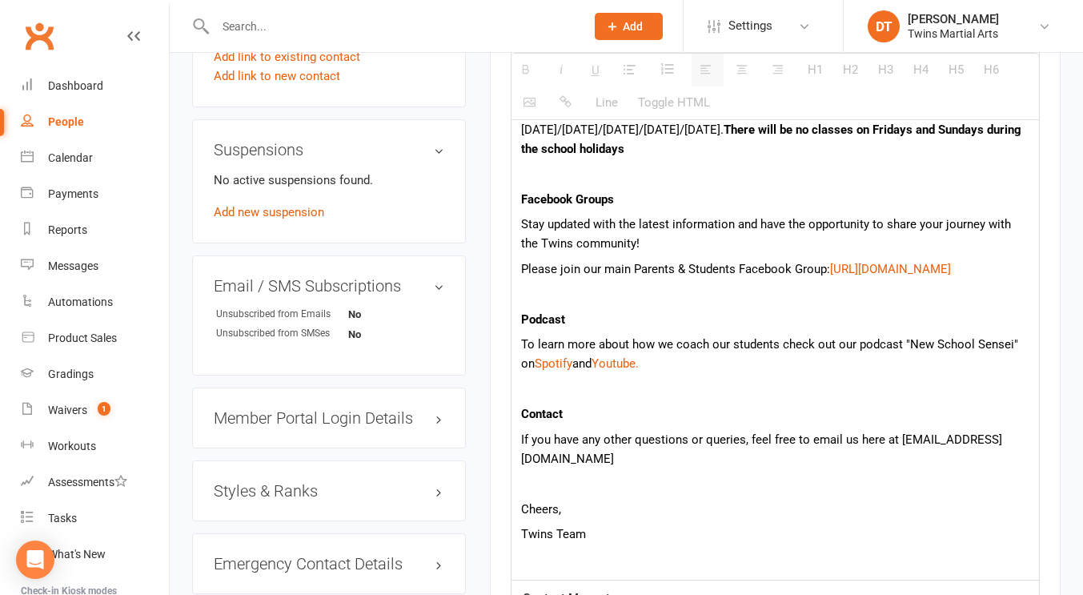
select select
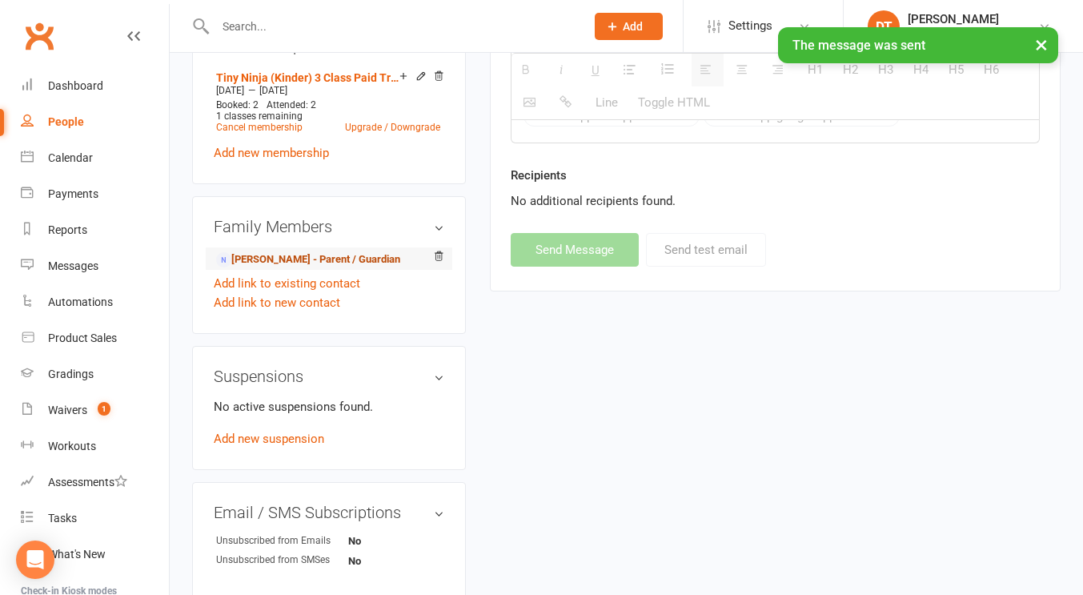
click at [300, 263] on link "Nina Brown - Parent / Guardian" at bounding box center [308, 259] width 184 height 17
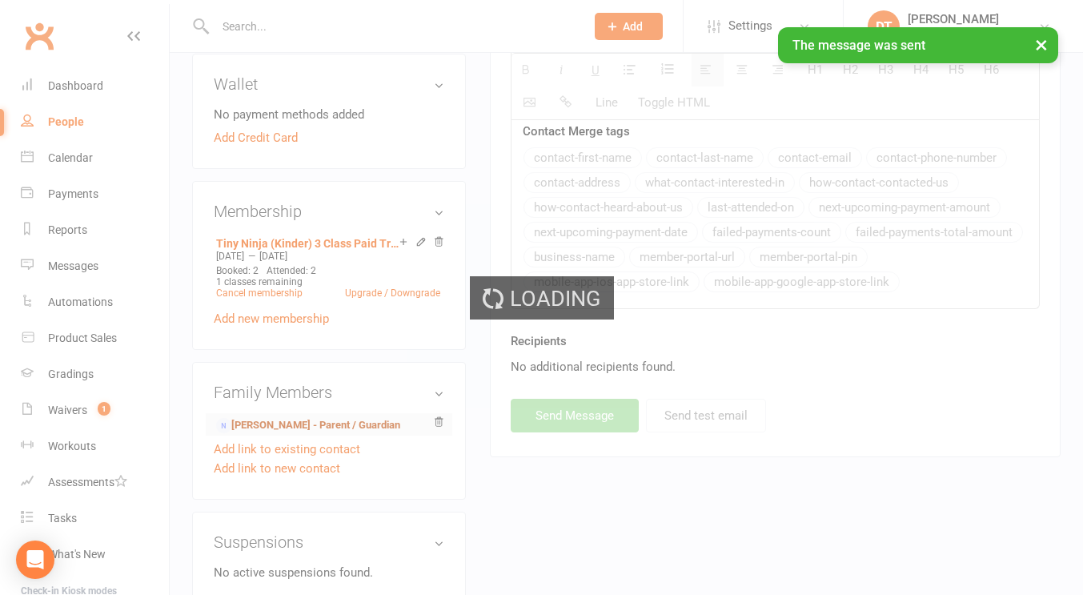
scroll to position [786, 0]
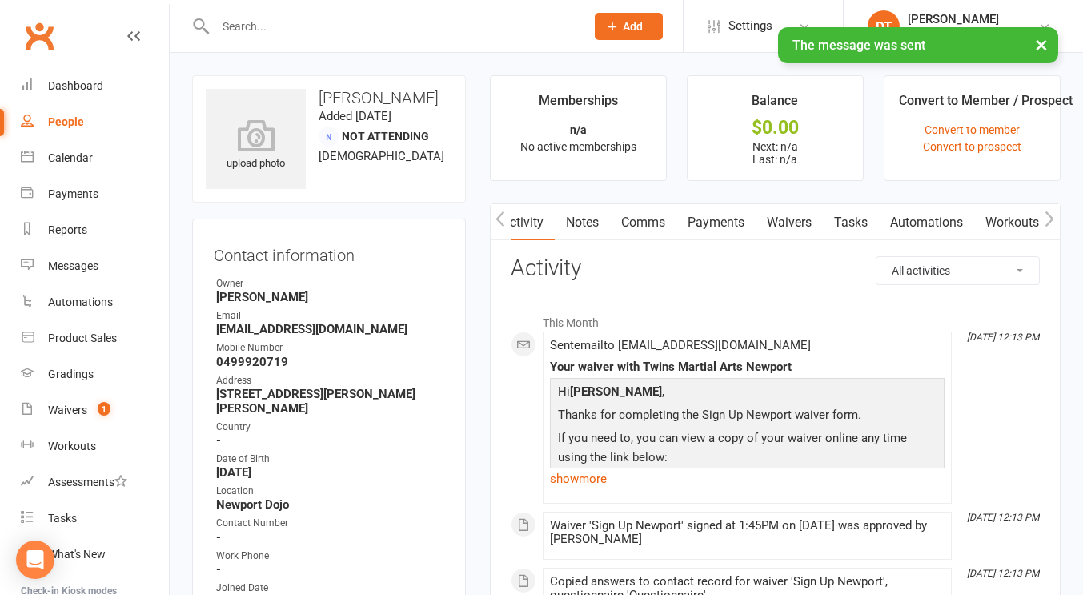
scroll to position [0, 141]
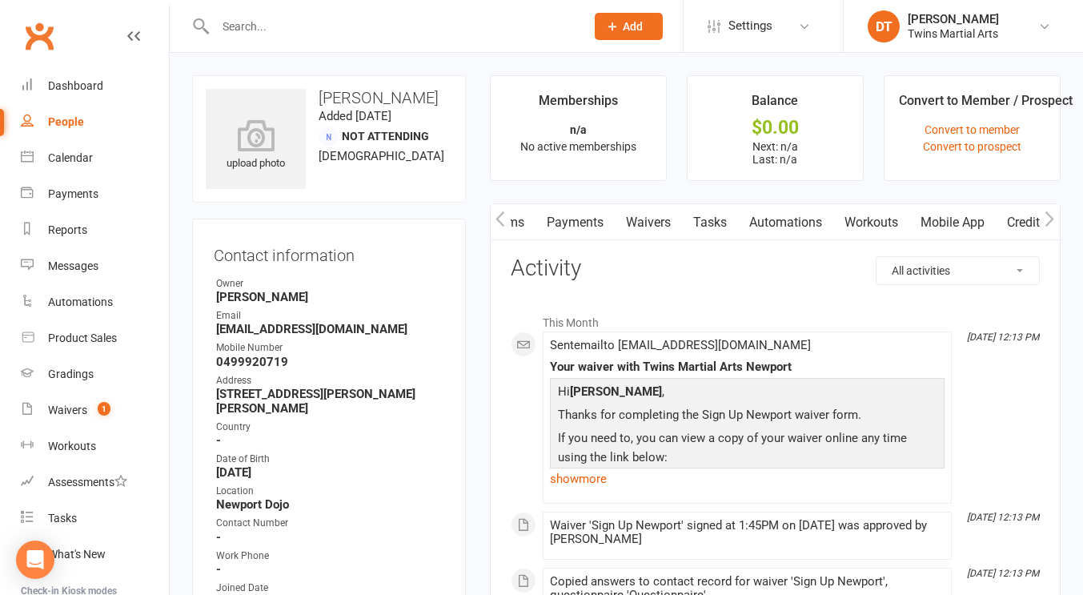
click at [943, 219] on link "Mobile App" at bounding box center [952, 222] width 86 height 37
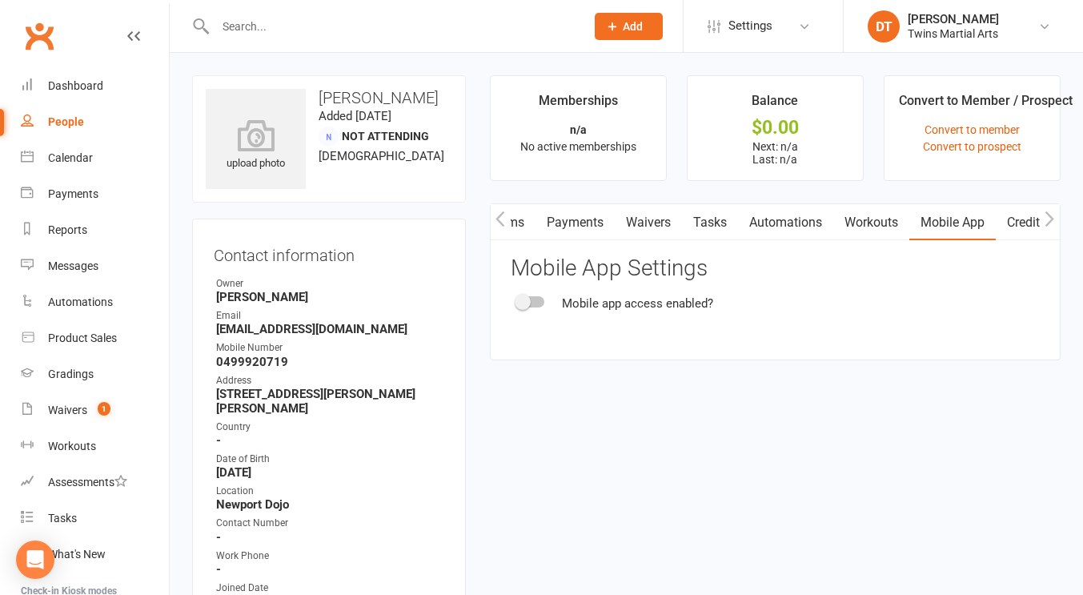
click at [532, 302] on div at bounding box center [530, 301] width 27 height 11
click at [517, 299] on input "checkbox" at bounding box center [517, 299] width 0 height 0
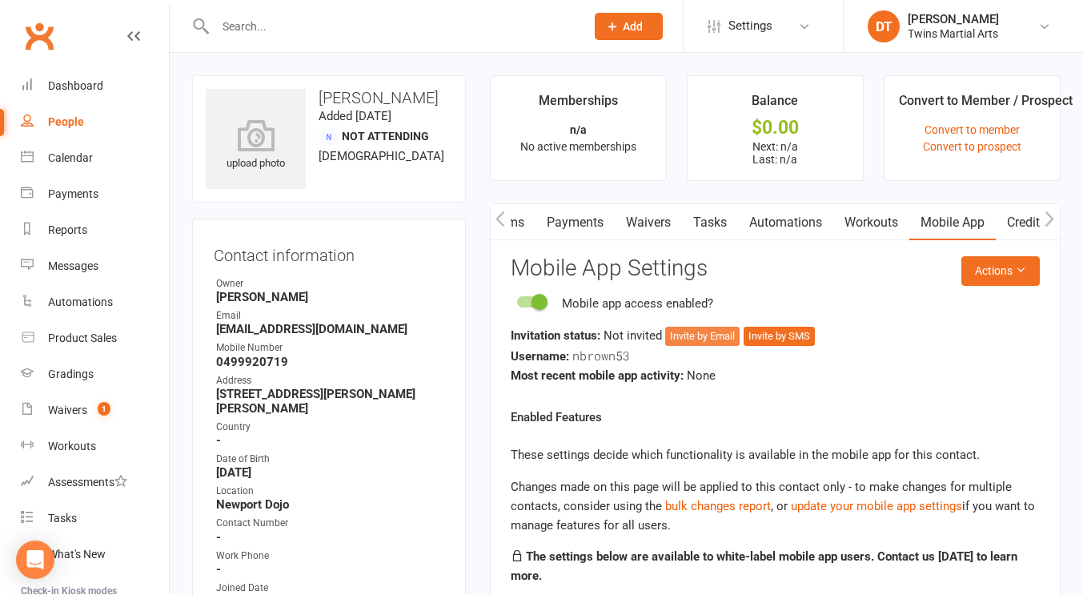
click at [691, 338] on button "Invite by Email" at bounding box center [702, 336] width 74 height 19
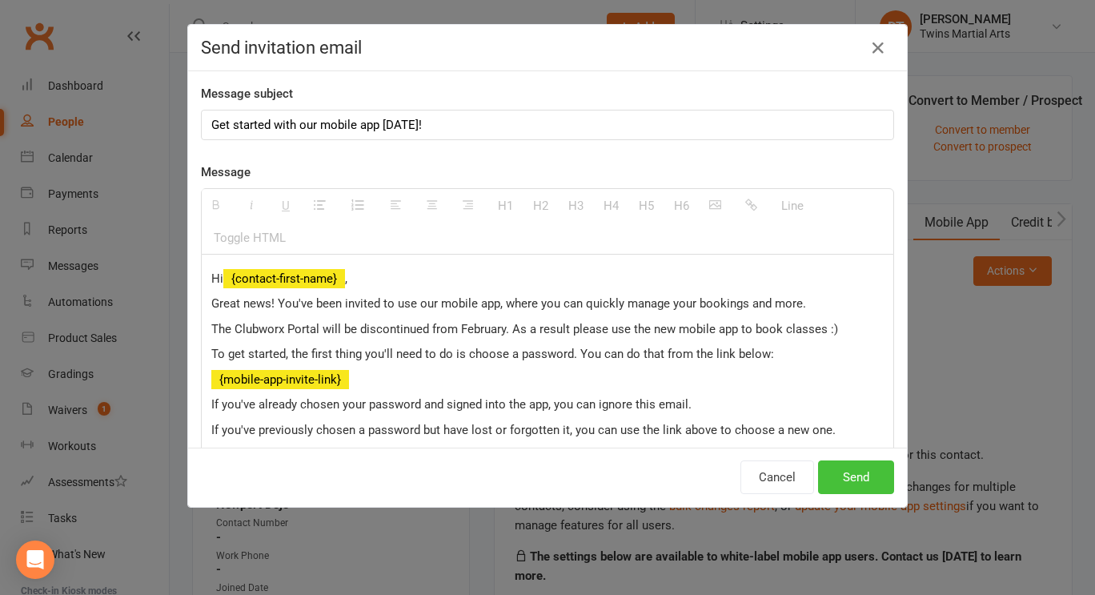
click at [853, 476] on button "Send" at bounding box center [856, 477] width 76 height 34
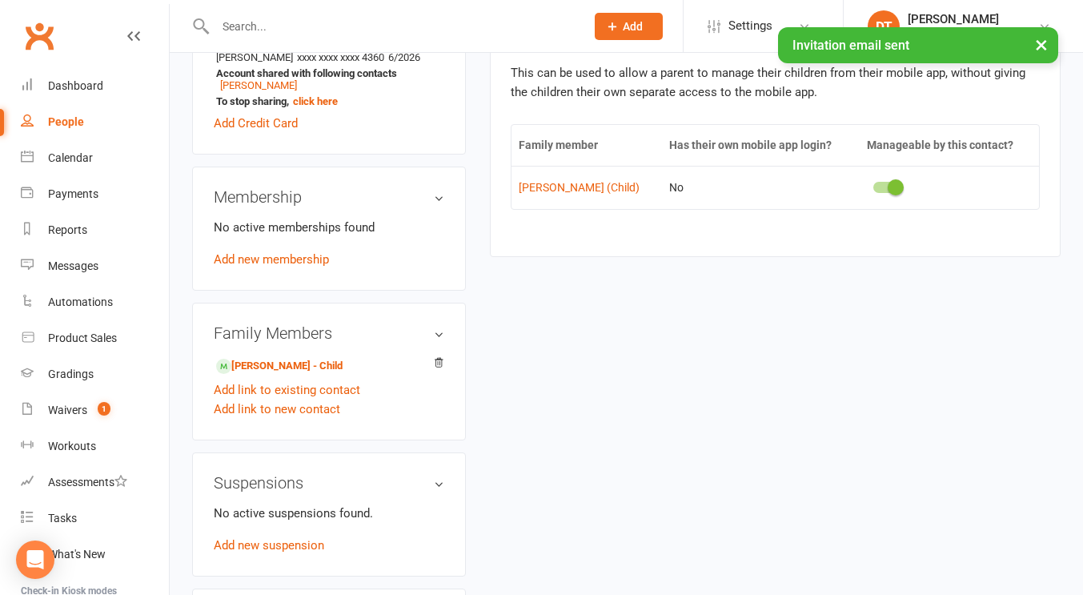
scroll to position [870, 0]
click at [242, 359] on link "Liliana Konieczny - Child" at bounding box center [279, 365] width 126 height 17
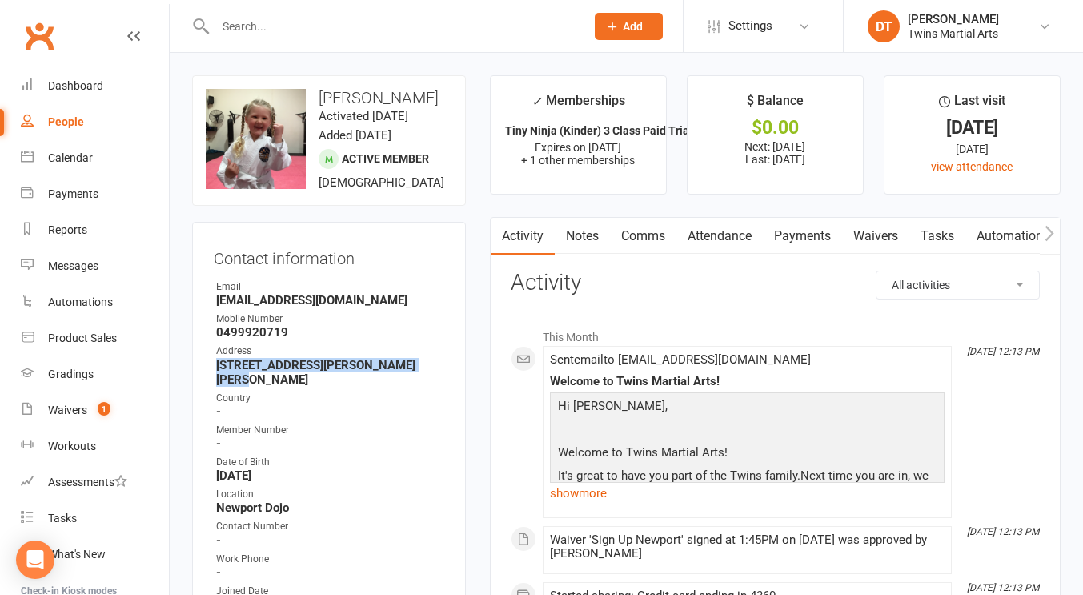
drag, startPoint x: 426, startPoint y: 365, endPoint x: 205, endPoint y: 365, distance: 221.0
click at [205, 365] on div "Contact information Owner Email ninabrown85@gmail.com Mobile Number 0499920719 …" at bounding box center [329, 534] width 274 height 624
copy strong "29 Hamilton Street Seddon VIC 3011"
drag, startPoint x: 453, startPoint y: 95, endPoint x: 315, endPoint y: 97, distance: 137.7
click at [315, 97] on div "upload photo change photo Liliana Konieczny Activated 5 July, 2025 Added 25 Jun…" at bounding box center [329, 140] width 274 height 130
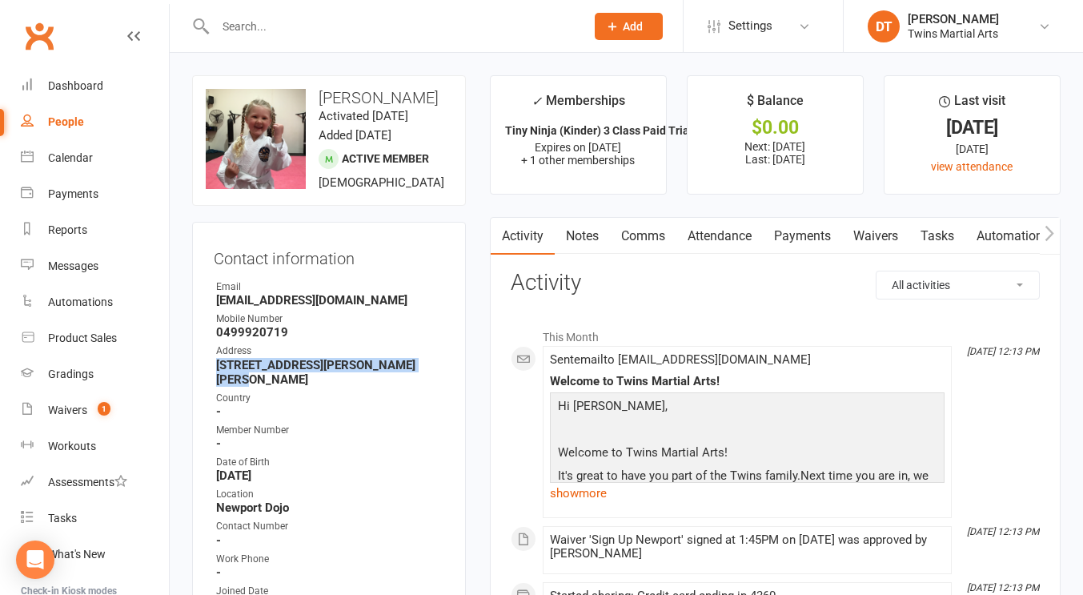
copy h3 "Liliana Konieczny"
click at [675, 233] on link "Comms" at bounding box center [643, 236] width 66 height 37
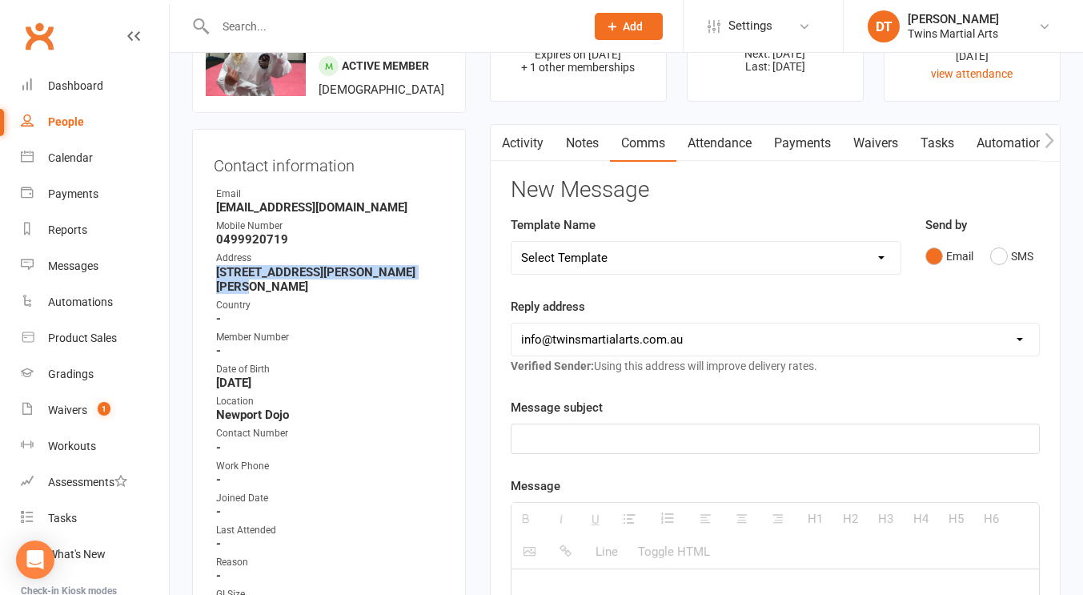
click at [521, 139] on link "Activity" at bounding box center [523, 143] width 64 height 37
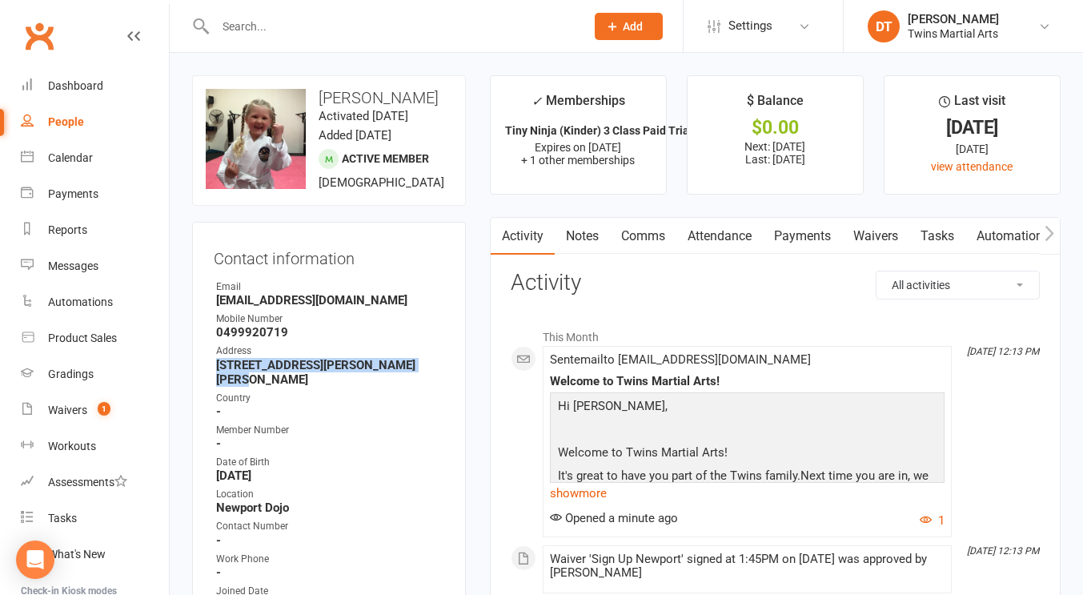
click at [659, 235] on link "Comms" at bounding box center [643, 236] width 66 height 37
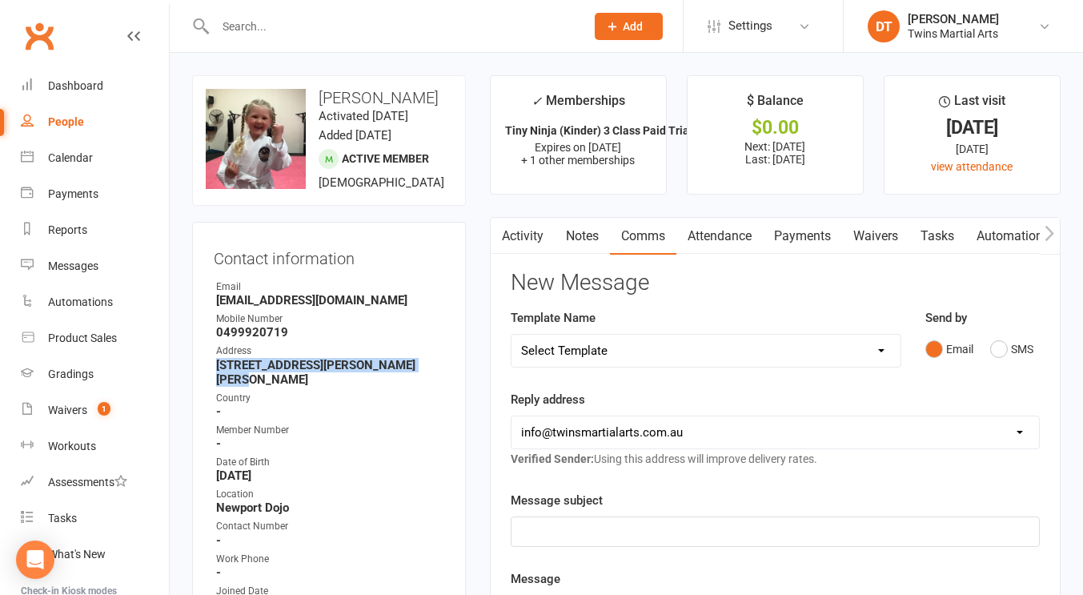
click at [714, 238] on link "Attendance" at bounding box center [720, 236] width 86 height 37
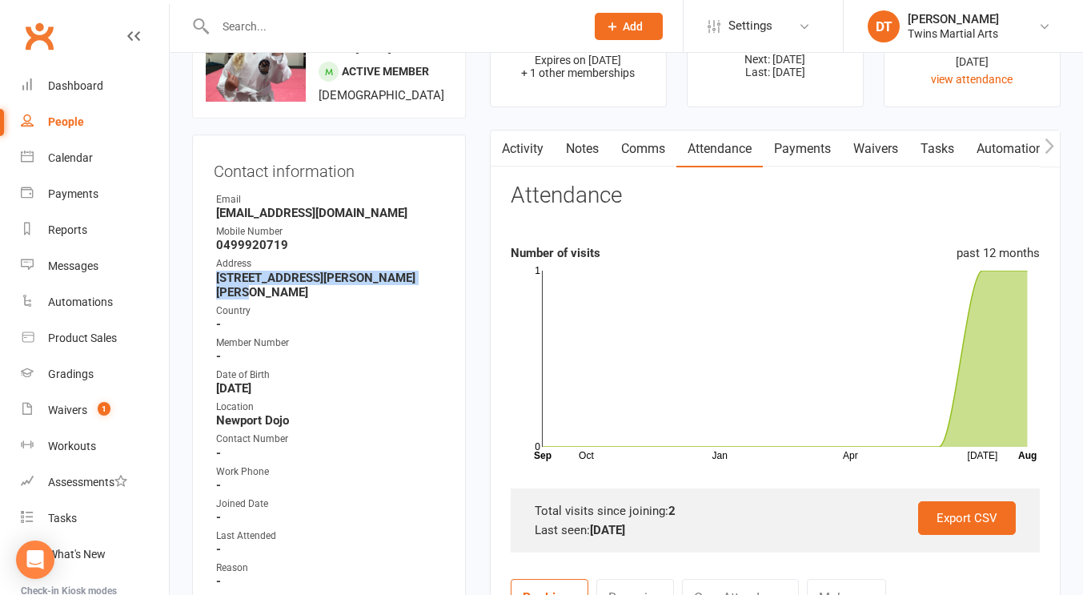
scroll to position [88, 0]
click at [95, 395] on link "Waivers 1" at bounding box center [95, 410] width 148 height 36
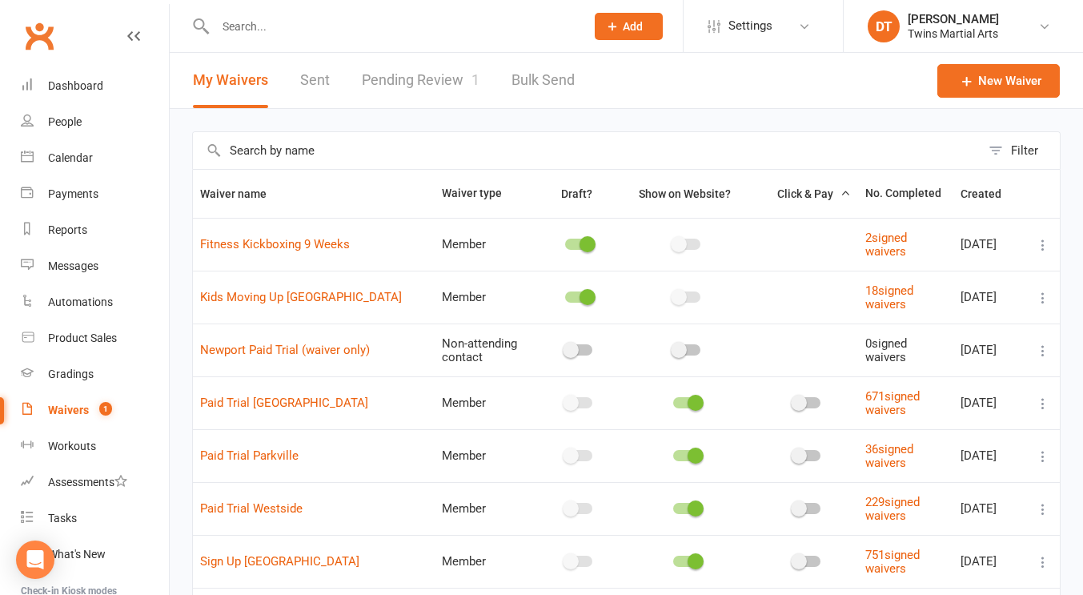
click at [430, 97] on link "Pending Review 1" at bounding box center [421, 80] width 118 height 55
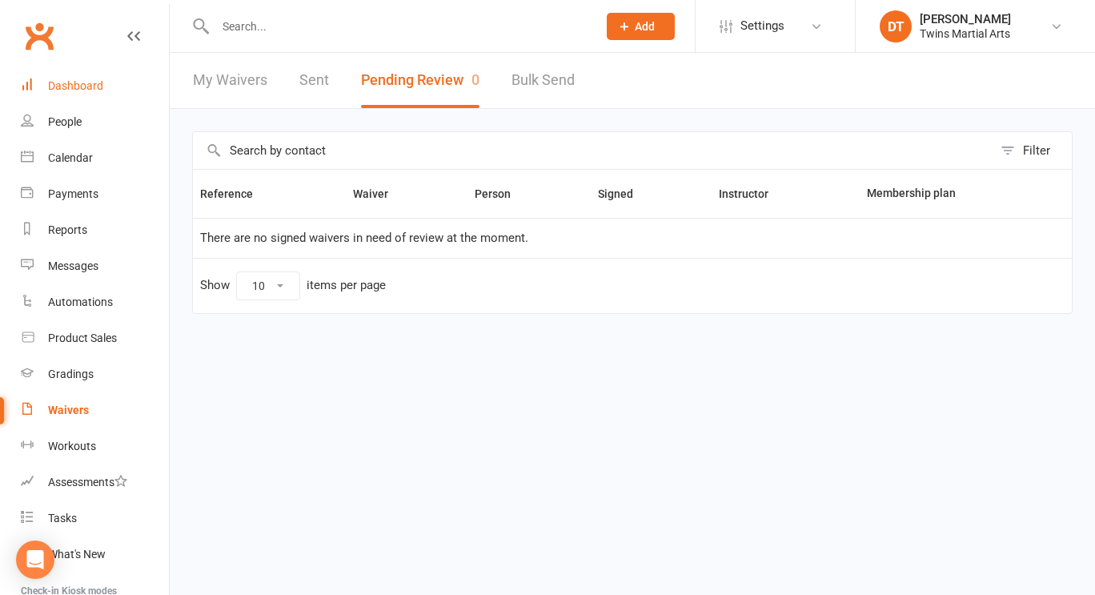
click at [125, 77] on link "Dashboard" at bounding box center [95, 86] width 148 height 36
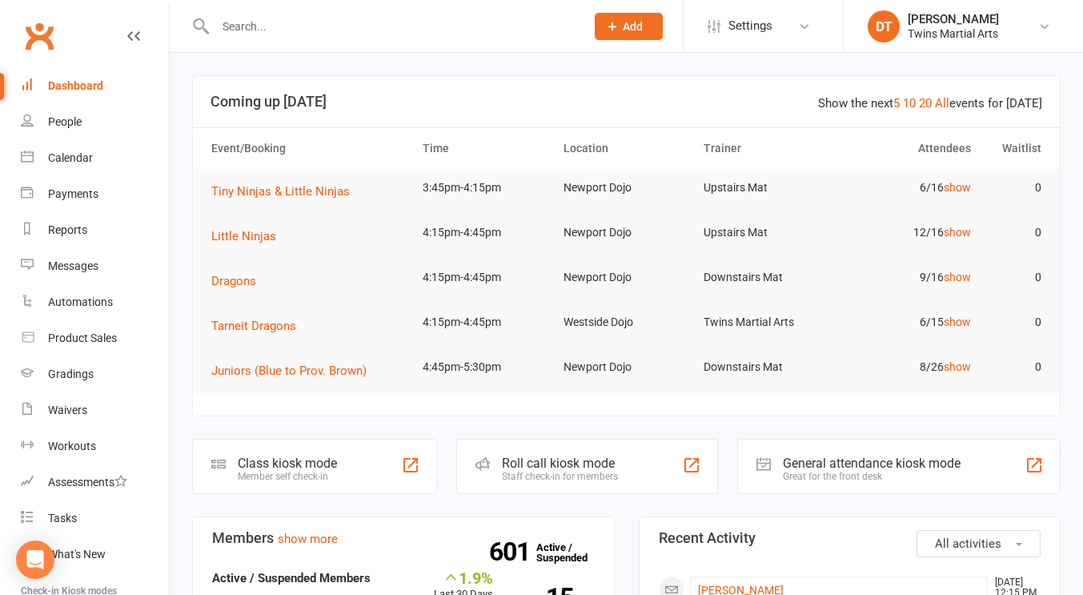
click at [514, 27] on input "text" at bounding box center [392, 26] width 363 height 22
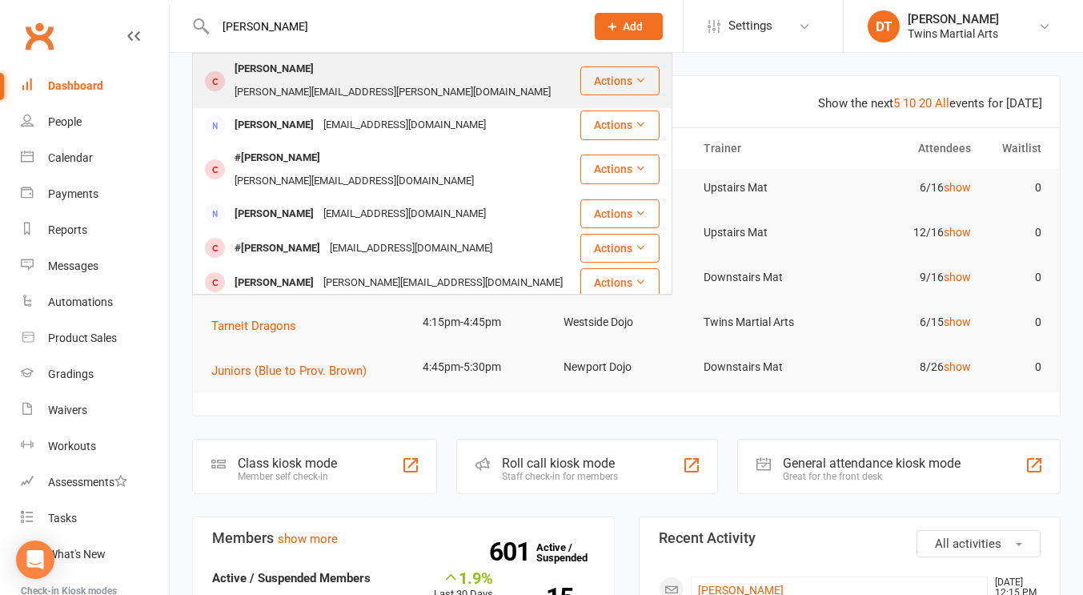
type input "jeremy colemnma"
click at [425, 81] on div "maneesha.manglick@gmail.com" at bounding box center [393, 92] width 326 height 23
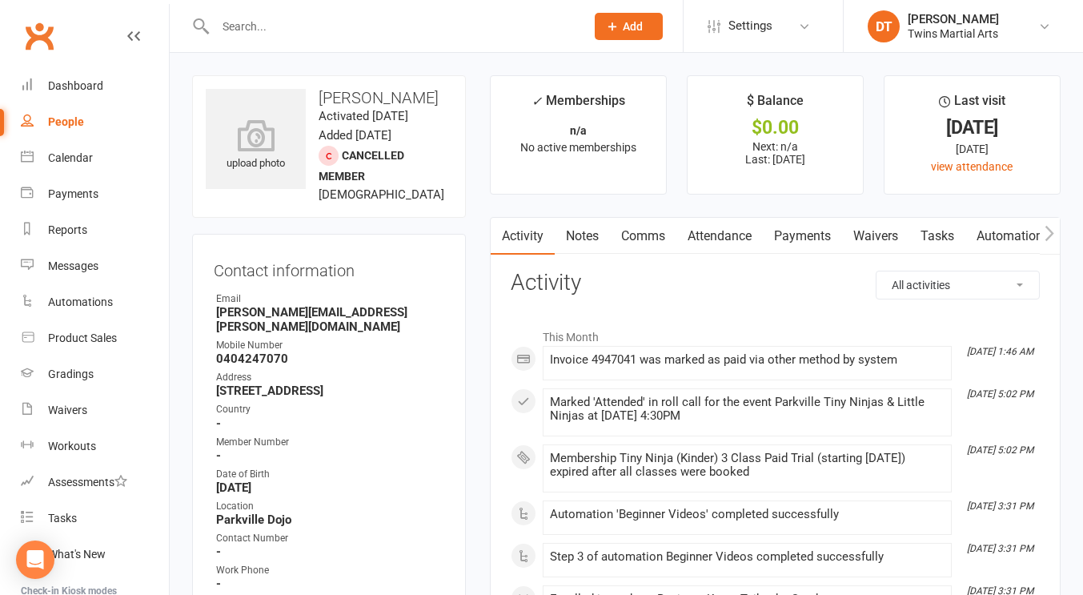
click at [742, 243] on link "Attendance" at bounding box center [720, 236] width 86 height 37
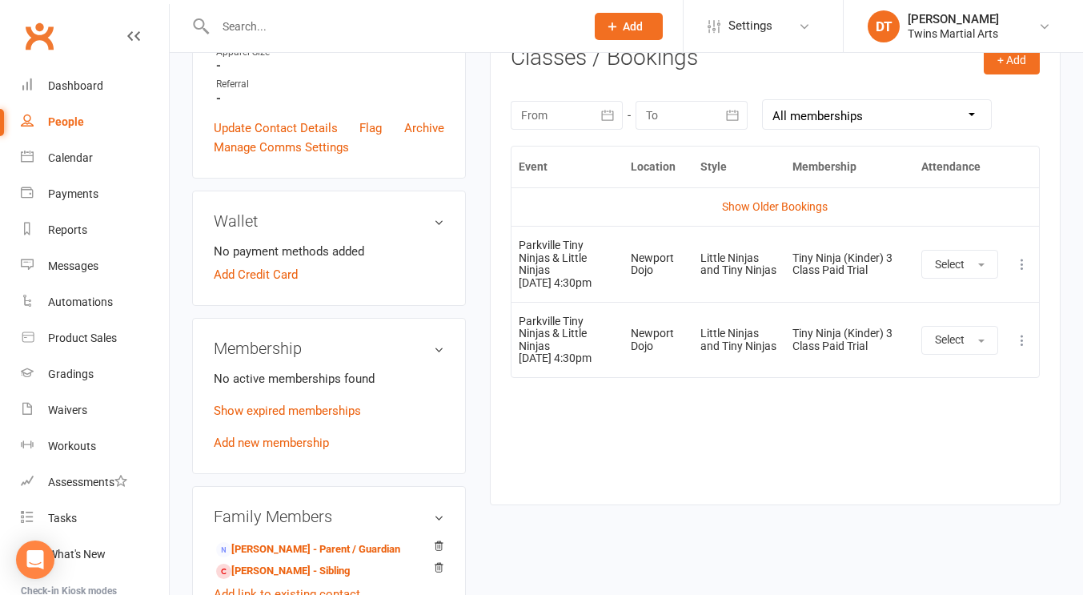
scroll to position [678, 0]
click at [1021, 271] on icon at bounding box center [1022, 265] width 16 height 16
click at [962, 368] on link "Remove booking" at bounding box center [952, 360] width 159 height 32
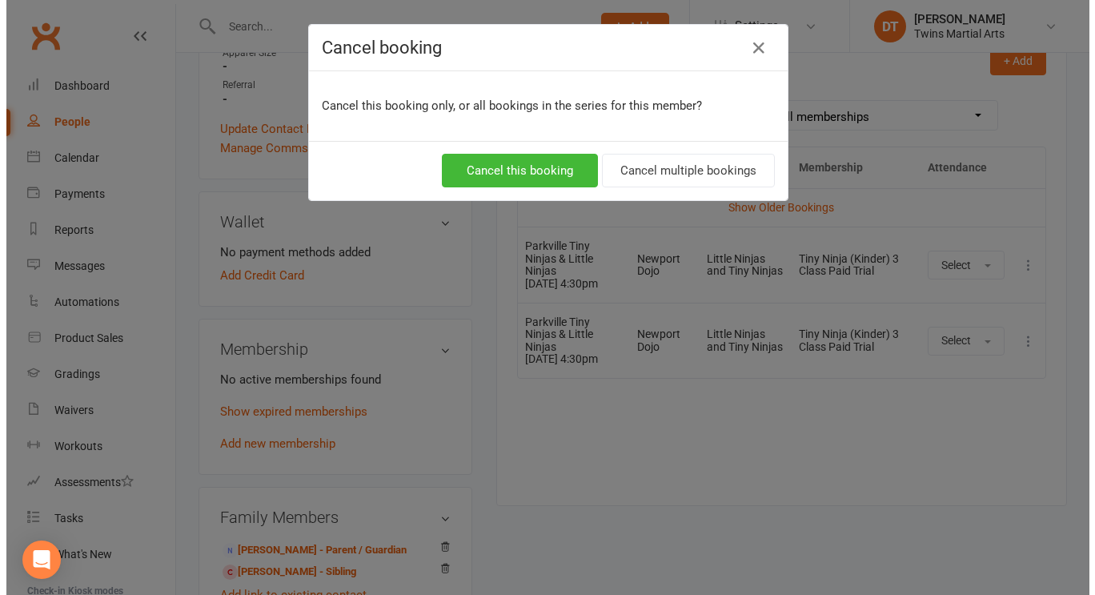
scroll to position [643, 0]
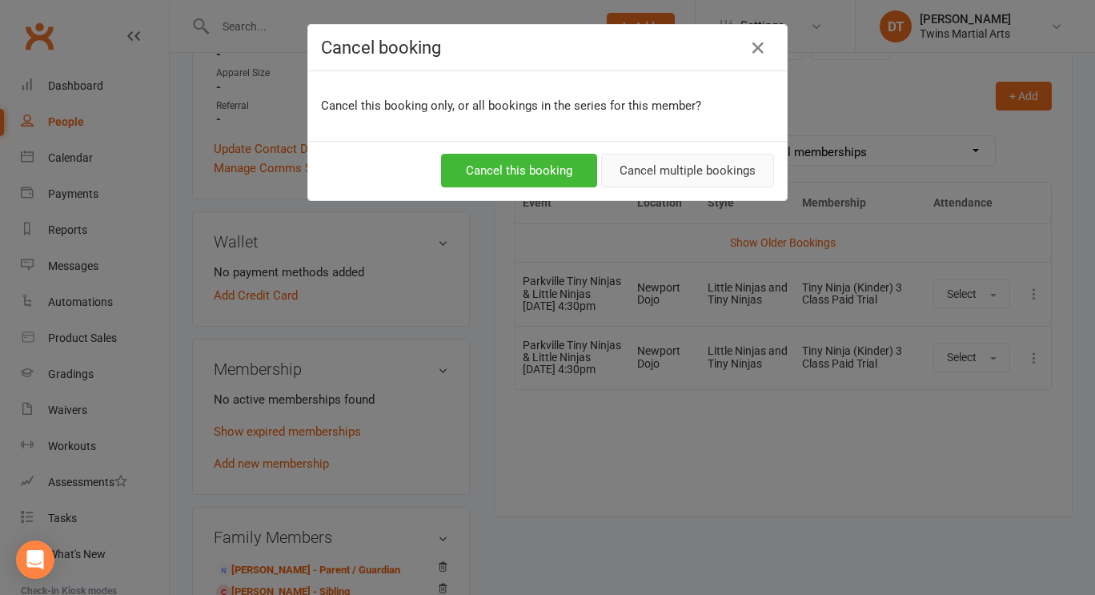
click at [687, 163] on button "Cancel multiple bookings" at bounding box center [687, 171] width 173 height 34
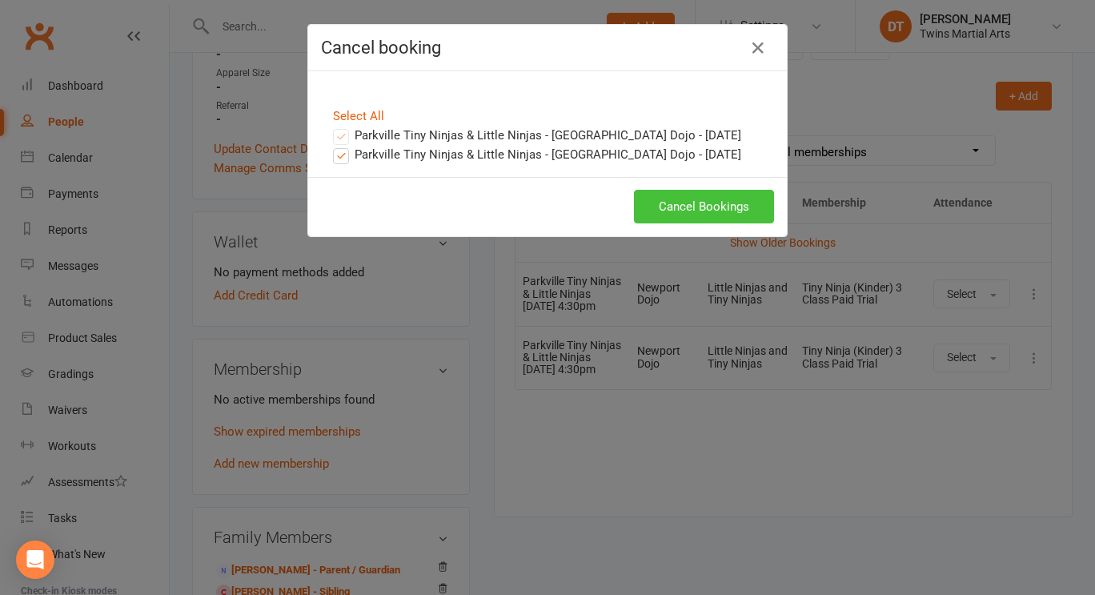
click at [677, 207] on button "Cancel Bookings" at bounding box center [704, 207] width 140 height 34
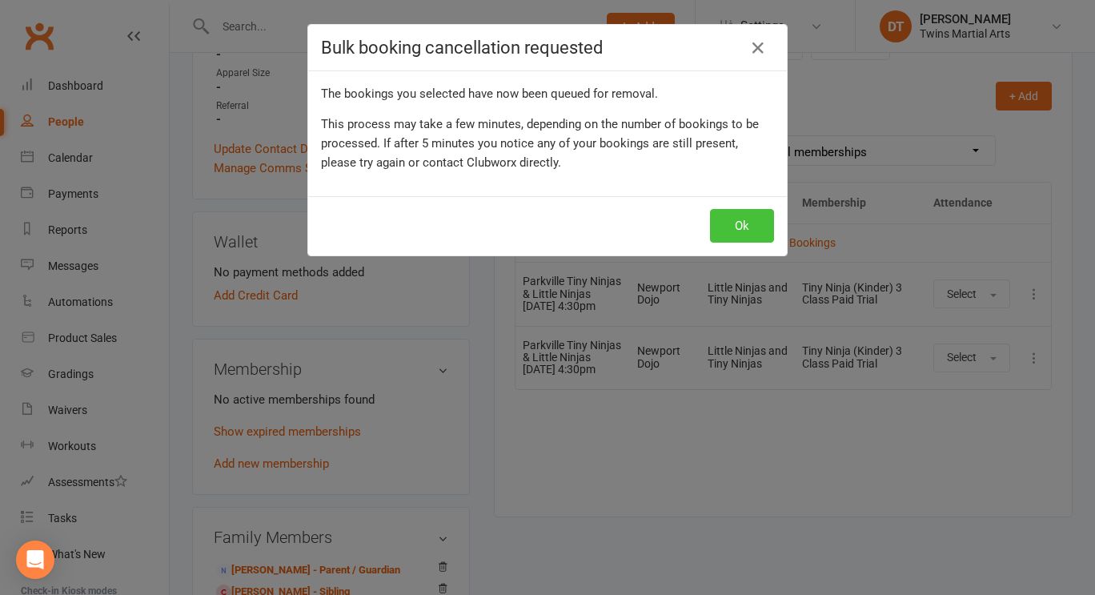
click at [727, 219] on button "Ok" at bounding box center [742, 226] width 64 height 34
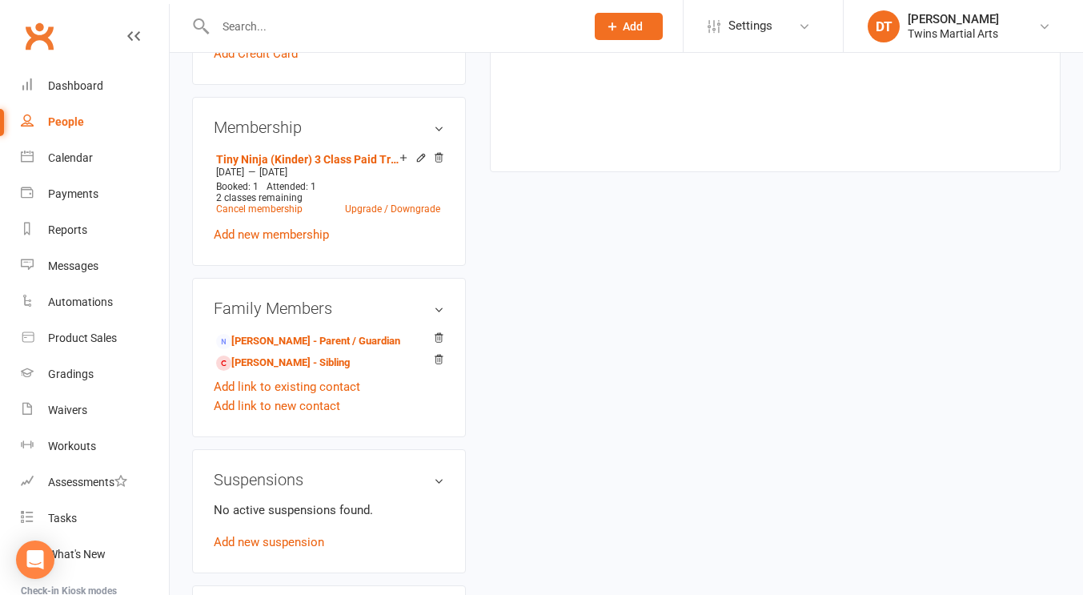
scroll to position [899, 0]
click at [420, 163] on icon at bounding box center [421, 158] width 11 height 11
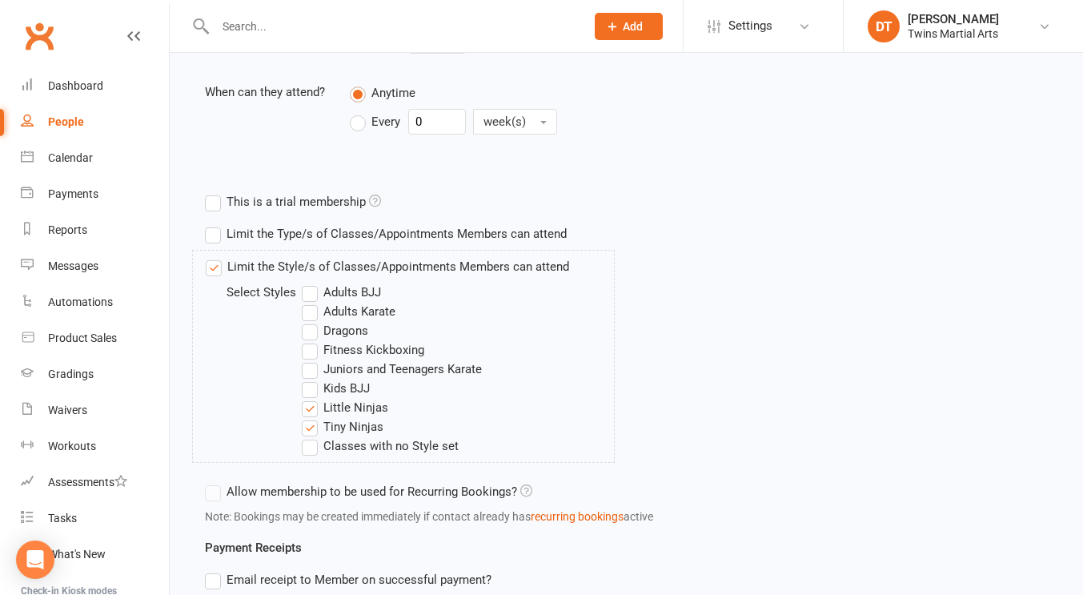
scroll to position [500, 0]
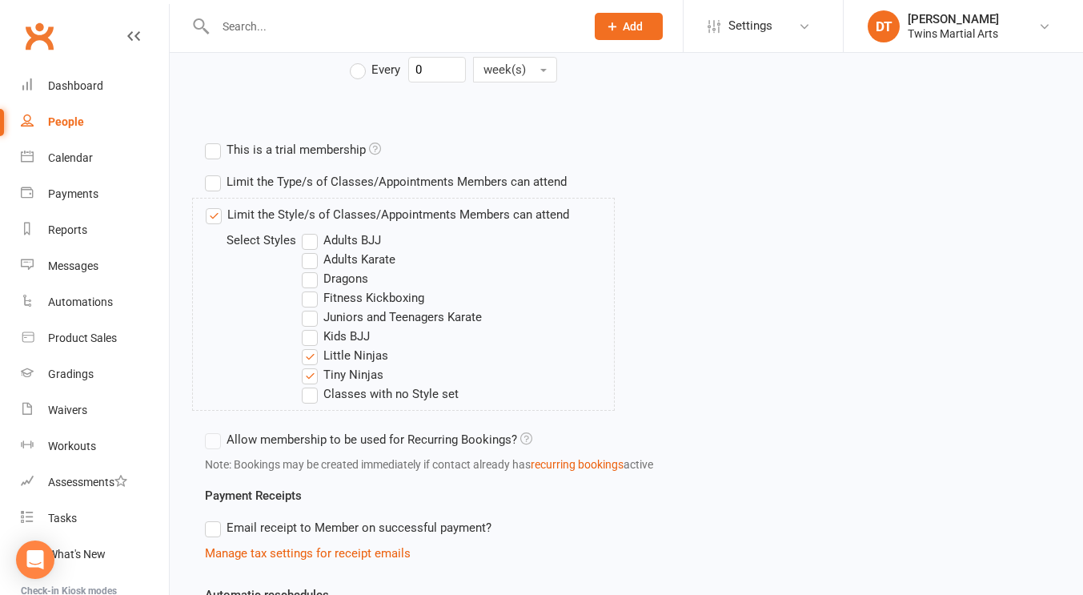
click at [351, 276] on label "Dragons" at bounding box center [335, 278] width 66 height 19
click at [312, 269] on input "Dragons" at bounding box center [307, 269] width 10 height 0
click at [356, 310] on label "Juniors and Teenagers Karate" at bounding box center [392, 316] width 180 height 19
click at [312, 307] on input "Juniors and Teenagers Karate" at bounding box center [307, 307] width 10 height 0
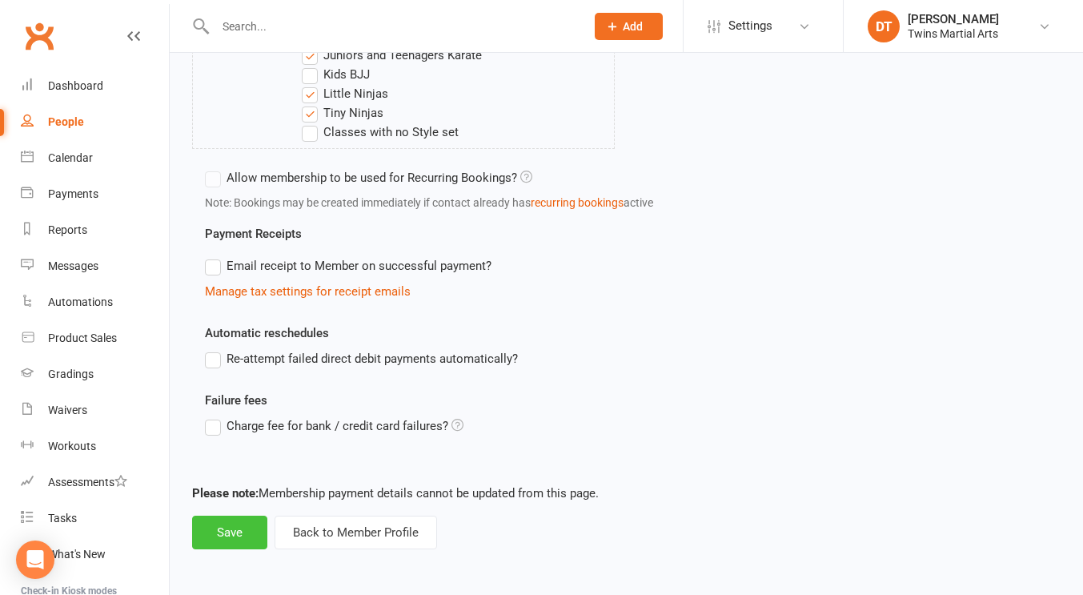
click at [231, 524] on button "Save" at bounding box center [229, 533] width 75 height 34
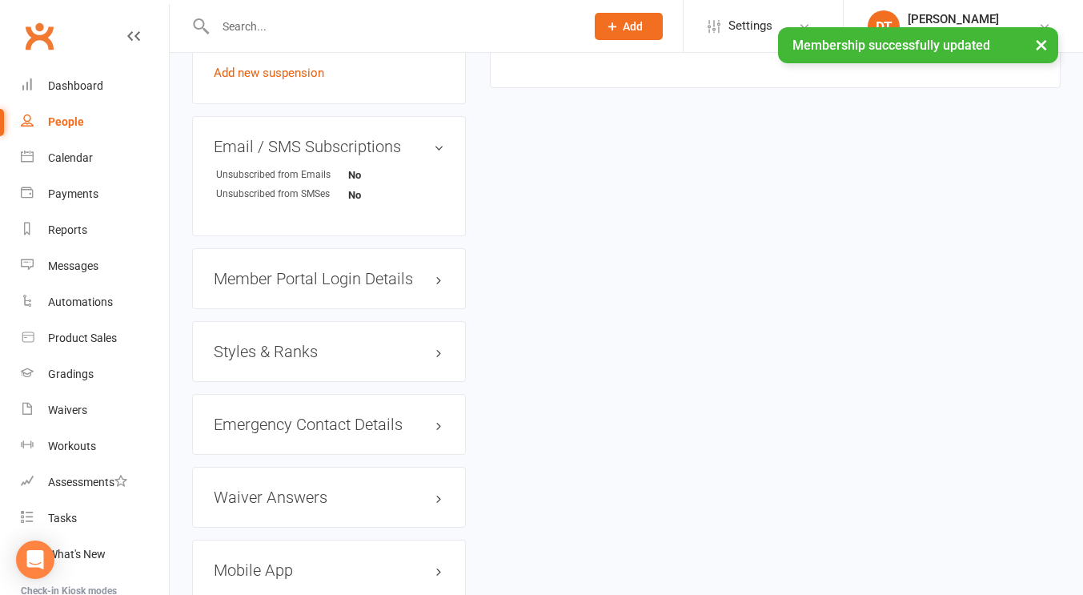
scroll to position [1359, 0]
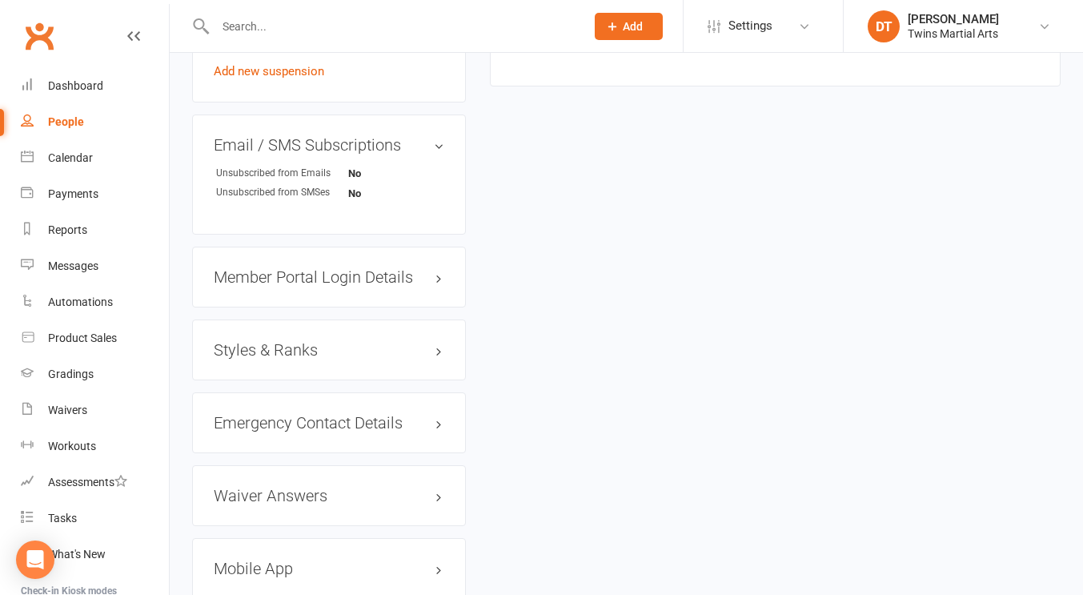
click at [329, 354] on h3 "Styles & Ranks" at bounding box center [329, 350] width 231 height 18
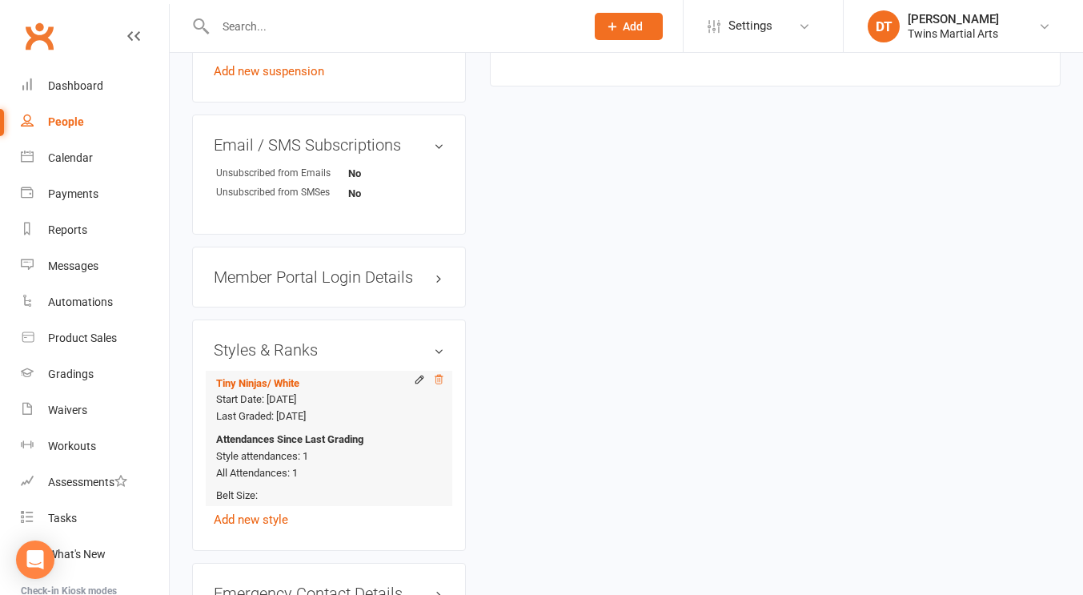
click at [436, 384] on icon at bounding box center [439, 379] width 8 height 9
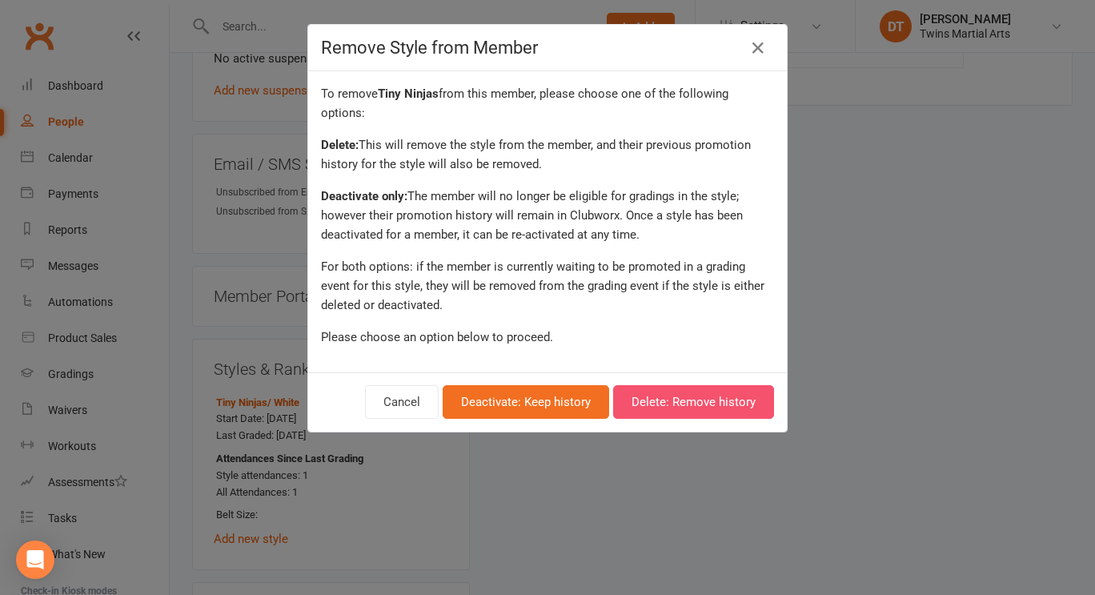
click at [681, 385] on button "Delete: Remove history" at bounding box center [693, 402] width 161 height 34
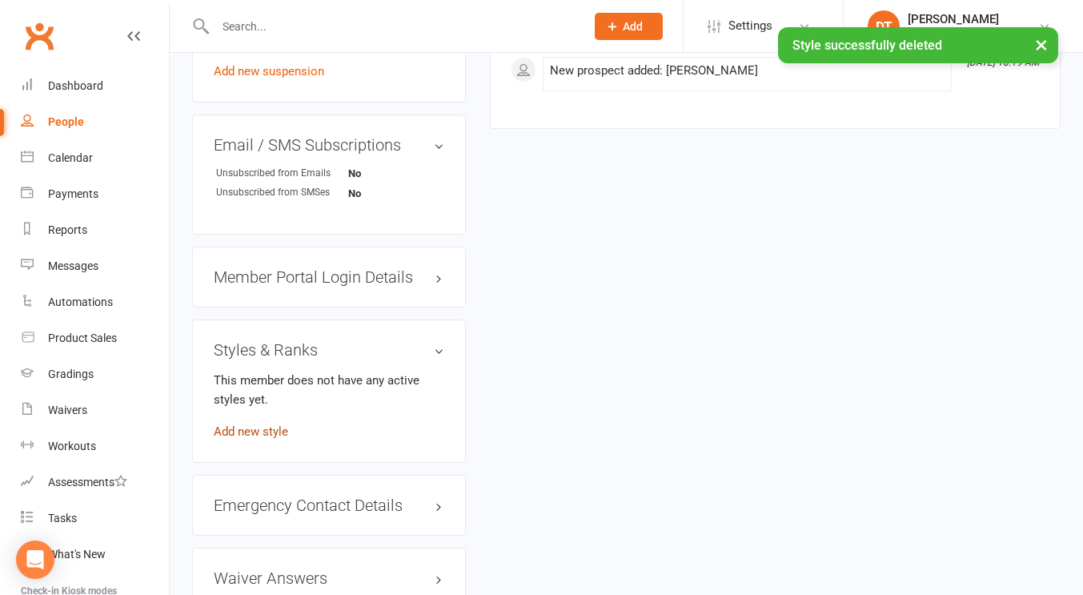
click at [271, 436] on link "Add new style" at bounding box center [251, 431] width 74 height 14
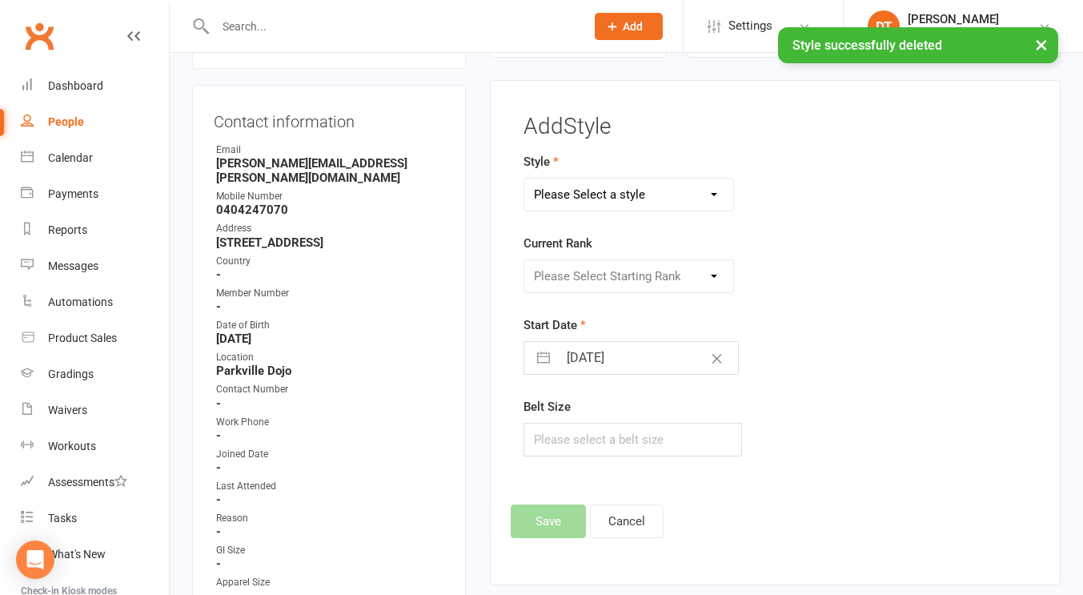
click at [652, 171] on div "Style Please Select a style Adults BJJ Adults Karate Dragons Fitness Kickboxing…" at bounding box center [688, 181] width 328 height 59
click at [636, 180] on select "Please Select a style Adults BJJ Adults Karate Dragons Fitness Kickboxing Junio…" at bounding box center [628, 195] width 209 height 32
select select "1736"
click at [524, 179] on select "Please Select a style Adults BJJ Adults Karate Dragons Fitness Kickboxing Junio…" at bounding box center [628, 195] width 209 height 32
click at [600, 276] on select "Please Select Starting Rank White Red and Black Yellow and Black Green and Blac…" at bounding box center [628, 276] width 209 height 32
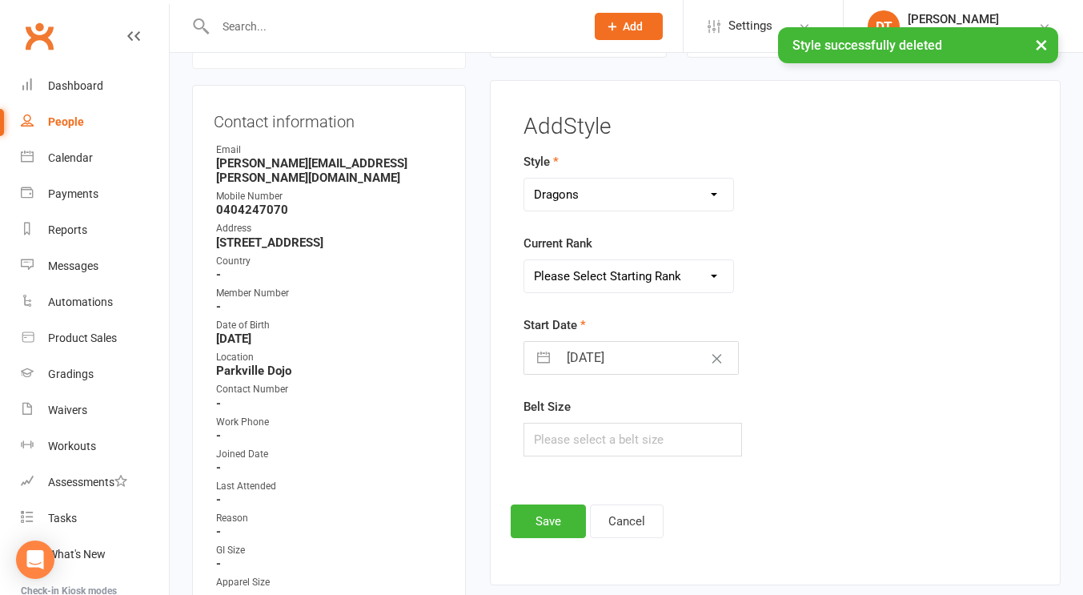
select select "17110"
click at [524, 260] on select "Please Select Starting Rank White Red and Black Yellow and Black Green and Blac…" at bounding box center [628, 276] width 209 height 32
click at [585, 359] on input "14 Aug 2025" at bounding box center [648, 358] width 180 height 32
select select "6"
select select "2025"
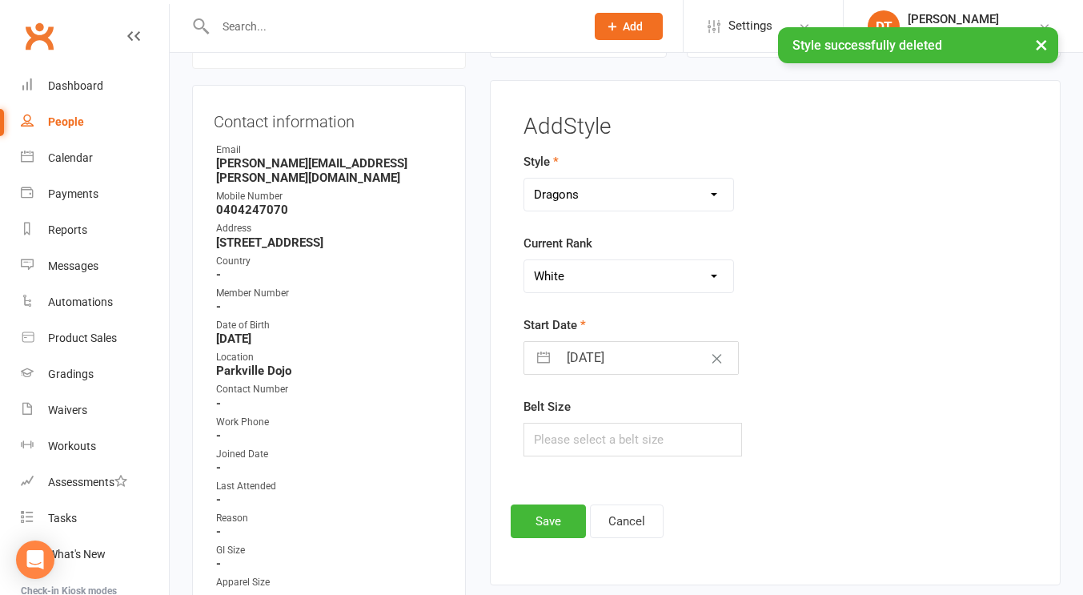
select select "7"
select select "2025"
select select "8"
select select "2025"
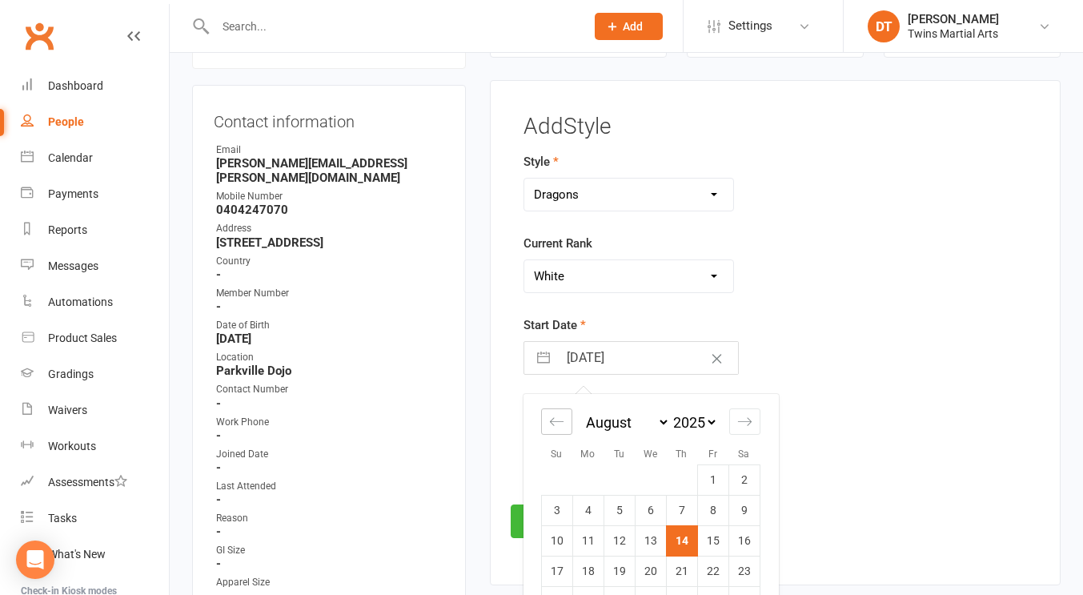
click at [564, 421] on icon "Move backward to switch to the previous month." at bounding box center [556, 421] width 15 height 15
select select "5"
select select "2025"
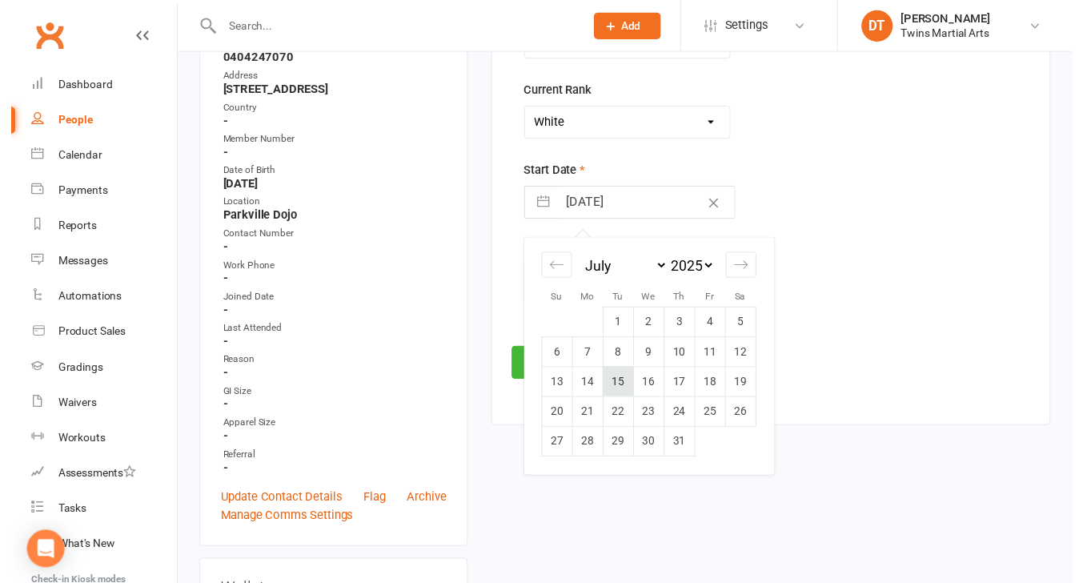
scroll to position [291, 0]
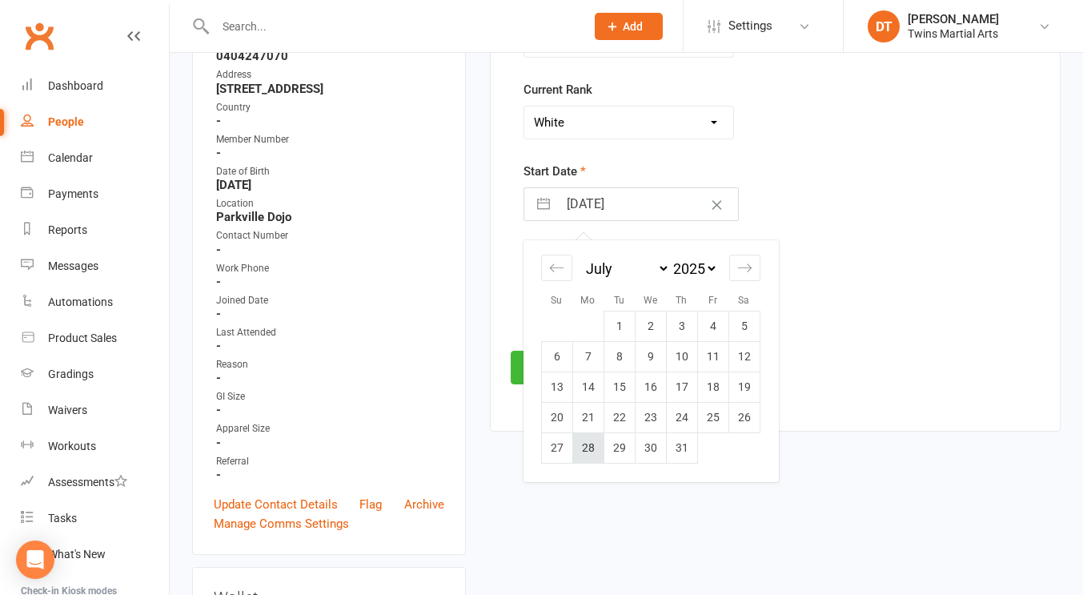
click at [596, 460] on td "28" at bounding box center [587, 447] width 31 height 30
type input "28 Jul 2025"
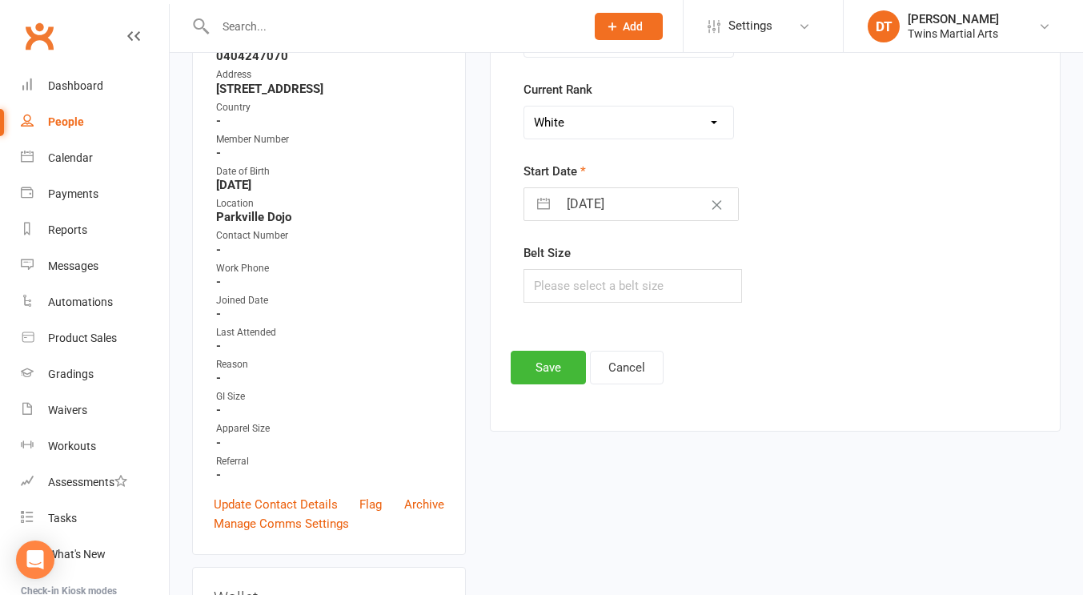
click at [544, 343] on div "Add Style Style Adults BJJ Adults Karate Dragons Fitness Kickboxing Juniors and…" at bounding box center [775, 173] width 529 height 424
click at [541, 349] on div "Add Style Style Adults BJJ Adults Karate Dragons Fitness Kickboxing Juniors and…" at bounding box center [775, 173] width 529 height 424
click at [539, 352] on button "Save" at bounding box center [548, 368] width 75 height 34
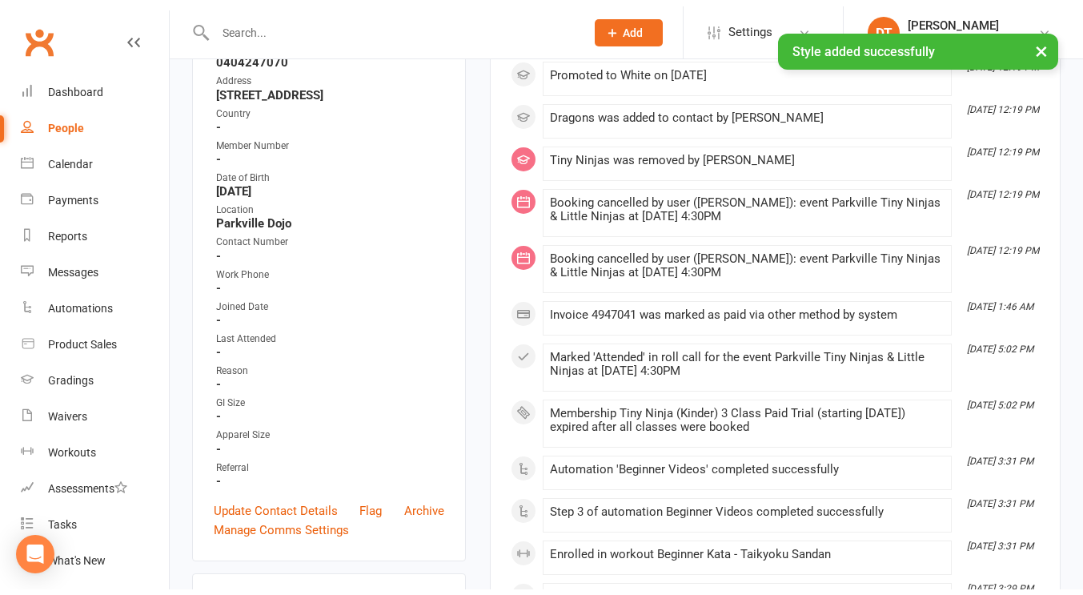
scroll to position [0, 0]
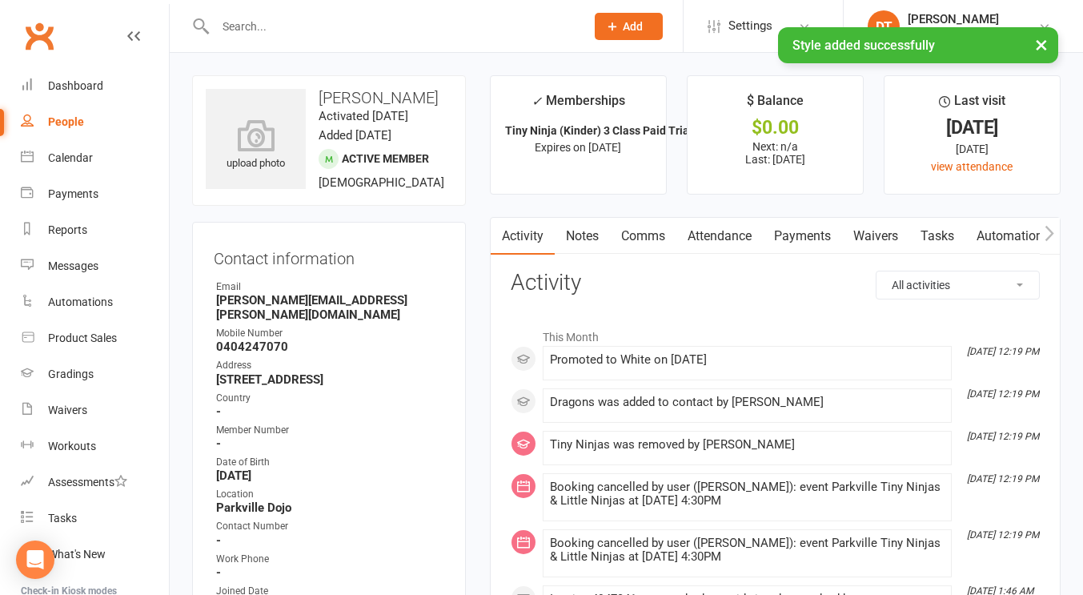
click at [712, 224] on link "Attendance" at bounding box center [720, 236] width 86 height 37
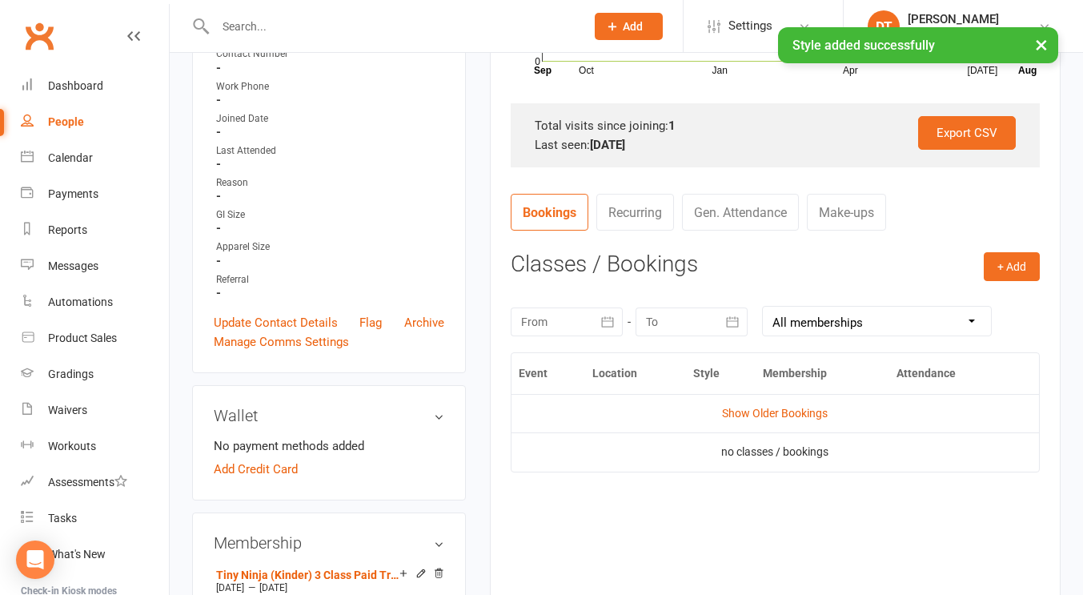
scroll to position [482, 0]
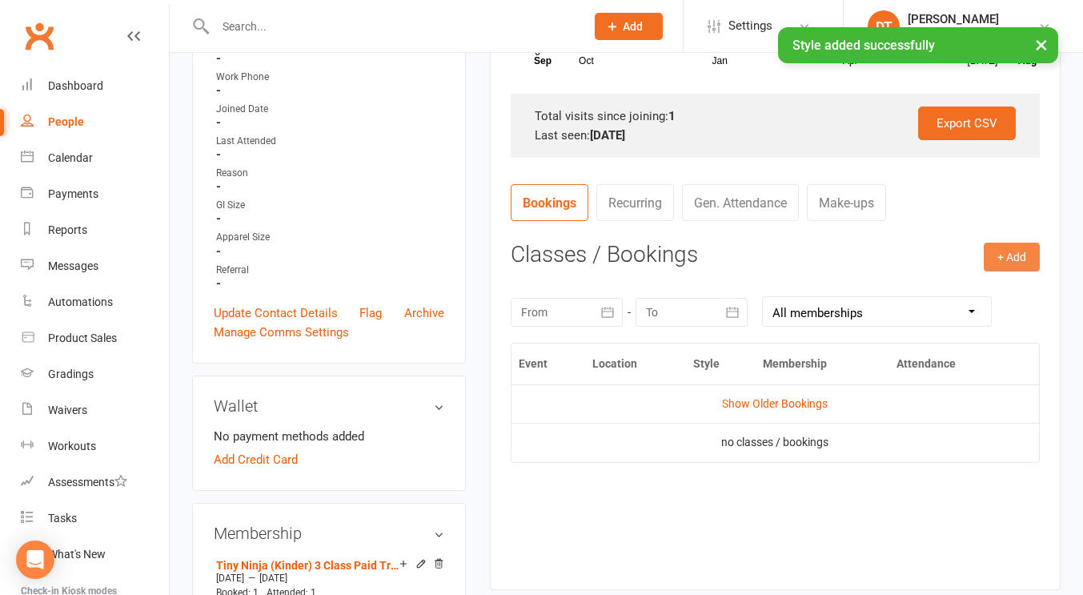
click at [1021, 255] on button "+ Add" at bounding box center [1012, 257] width 56 height 29
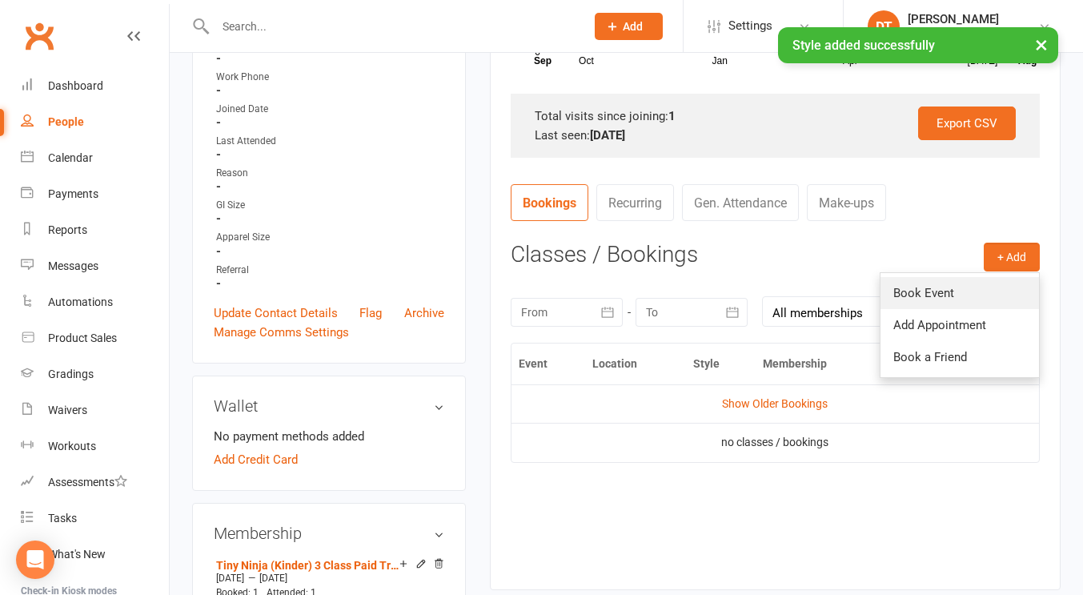
click at [966, 291] on link "Book Event" at bounding box center [960, 293] width 159 height 32
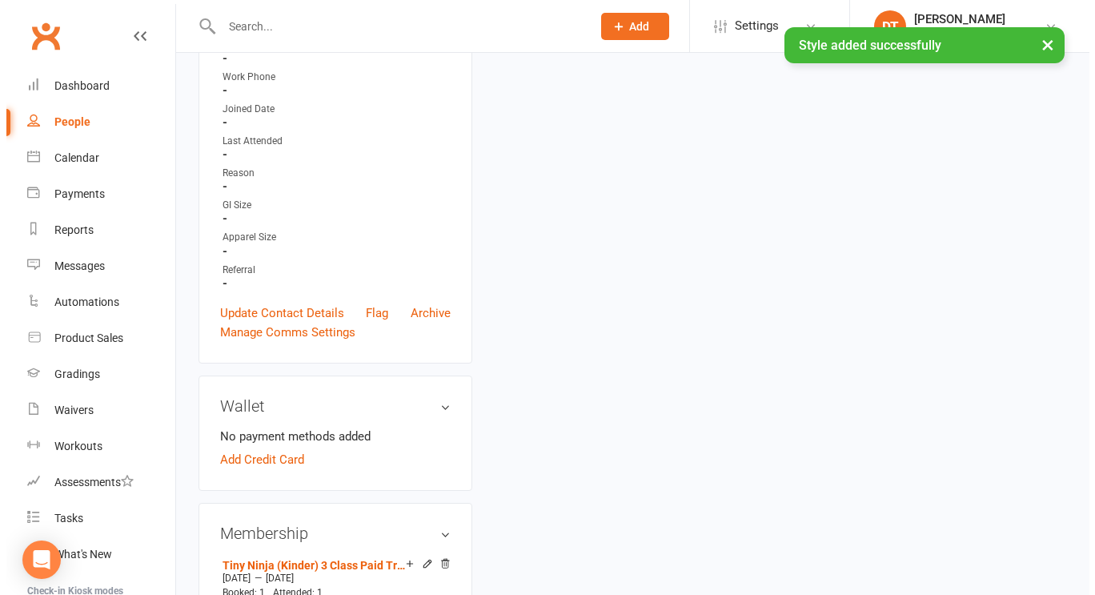
scroll to position [137, 0]
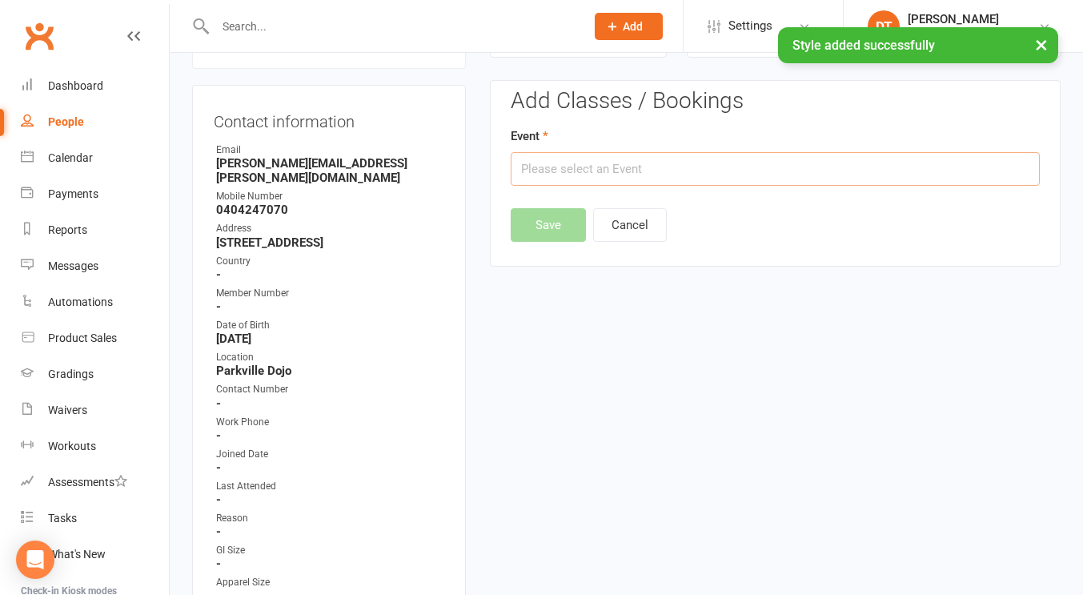
click at [753, 177] on input "text" at bounding box center [775, 169] width 529 height 34
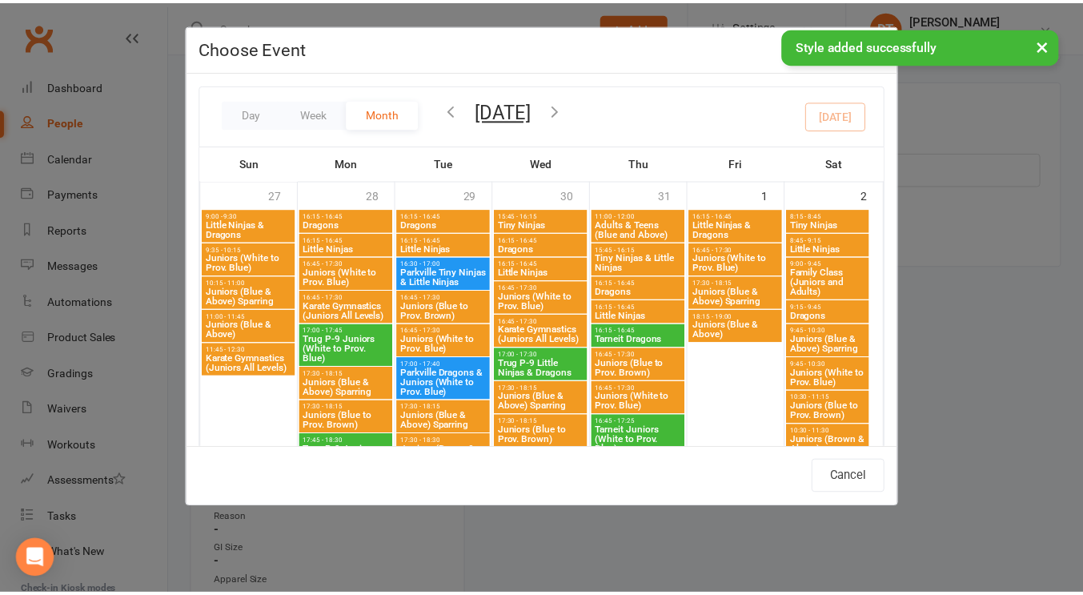
scroll to position [1795, 0]
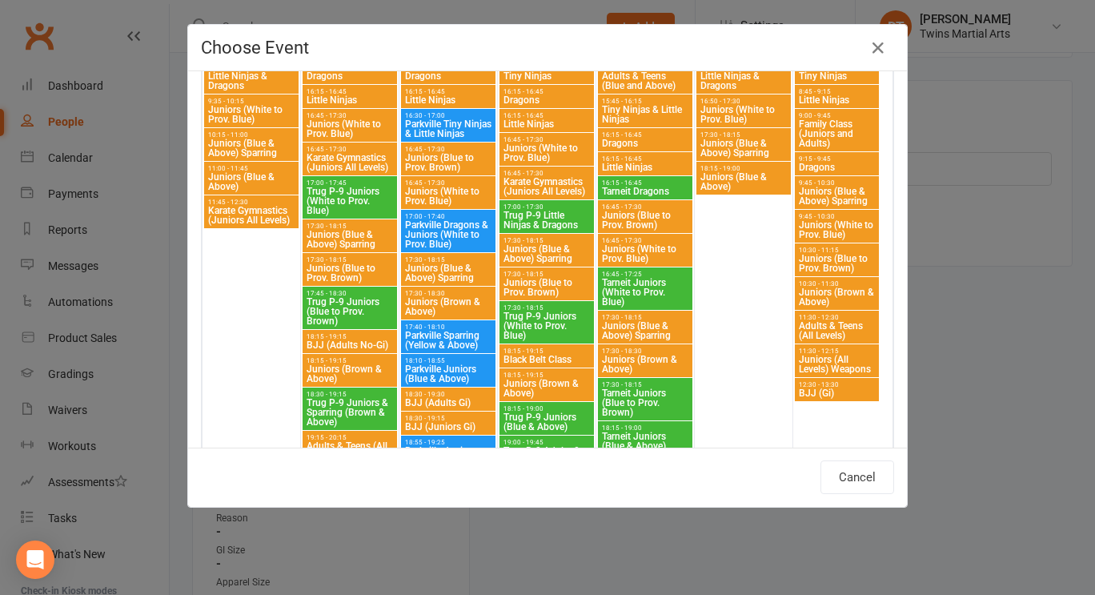
click at [459, 223] on span "Parkville Dragons & Juniors (White to Prov. Blue)" at bounding box center [448, 234] width 88 height 29
type input "Parkville Dragons & Juniors (White to Prov. Blue) - Aug 19, 2025 5:00:00 PM"
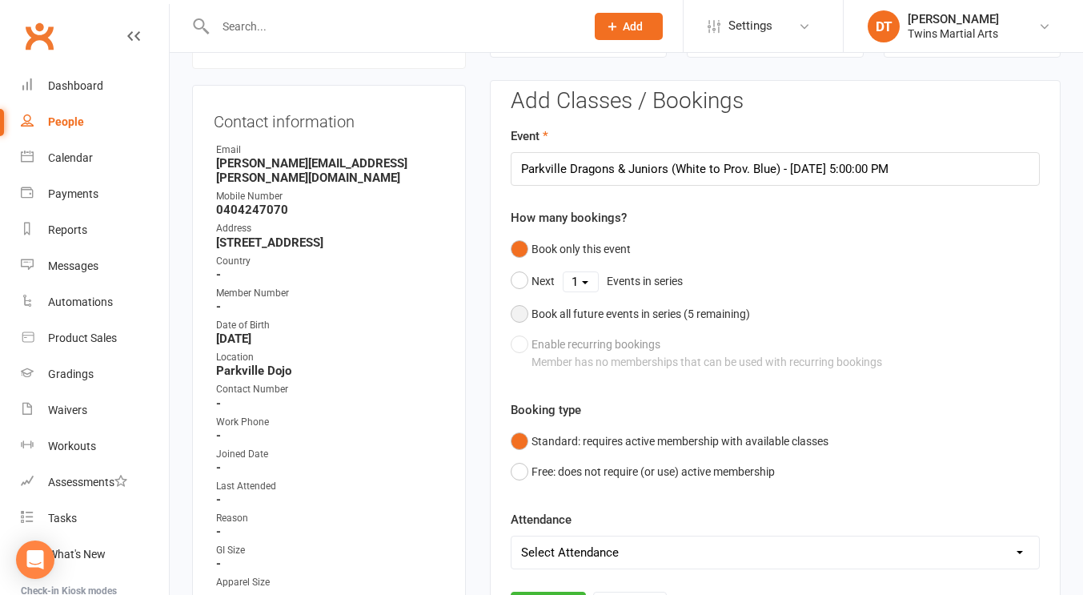
click at [637, 307] on div "Book all future events in series ( 5 remaining)" at bounding box center [641, 314] width 219 height 18
click at [544, 520] on button "Save" at bounding box center [548, 527] width 75 height 34
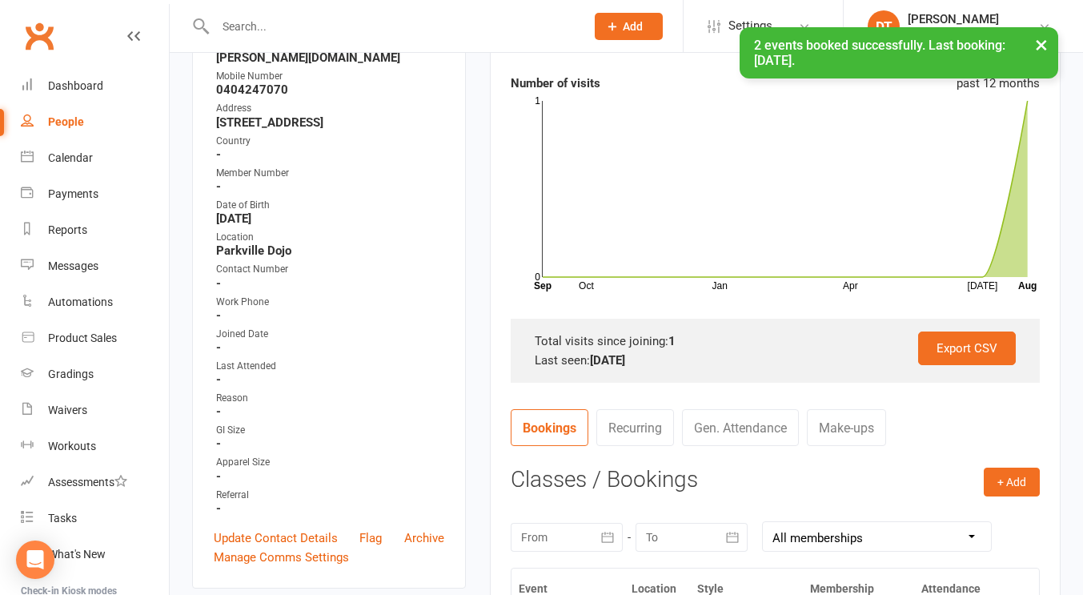
scroll to position [0, 0]
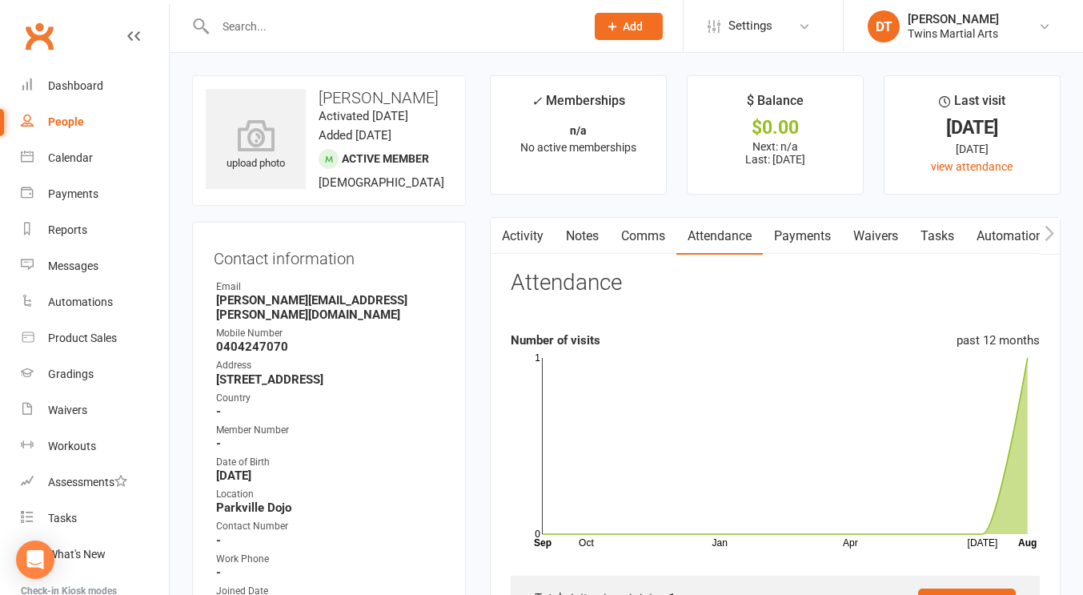
click at [472, 19] on input "text" at bounding box center [392, 26] width 363 height 22
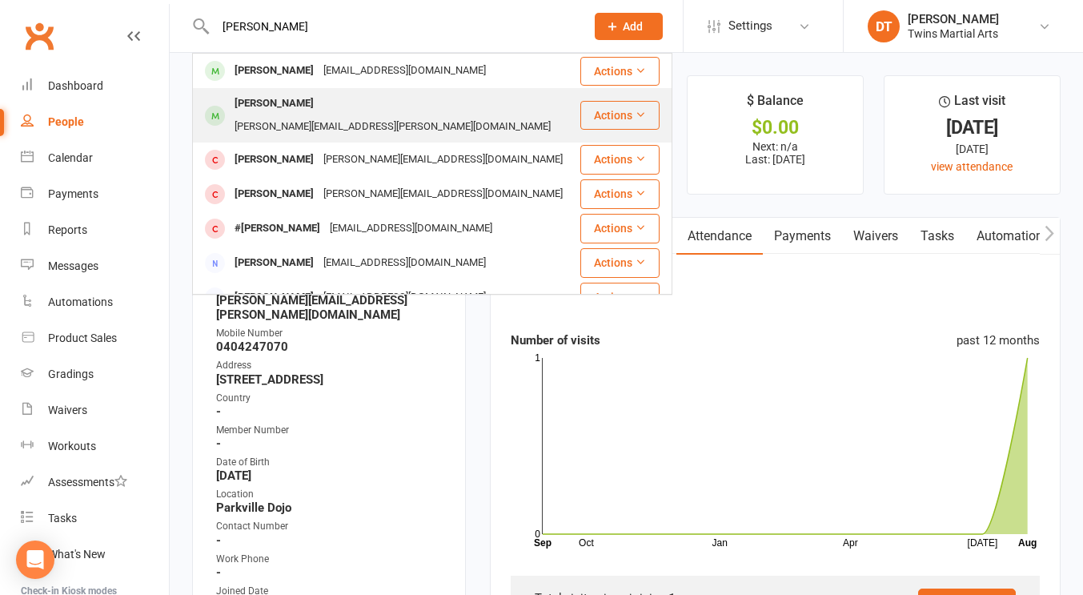
type input "mika mc"
click at [446, 90] on div "Mika Mcanulty Heidi.samantha@hotmail.com" at bounding box center [386, 115] width 385 height 53
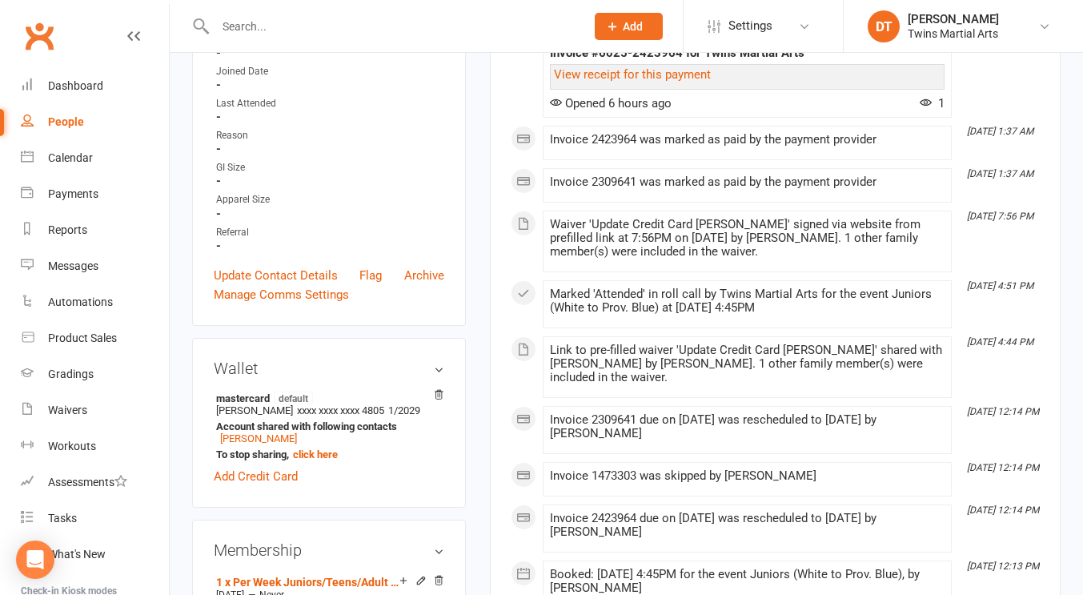
scroll to position [631, 0]
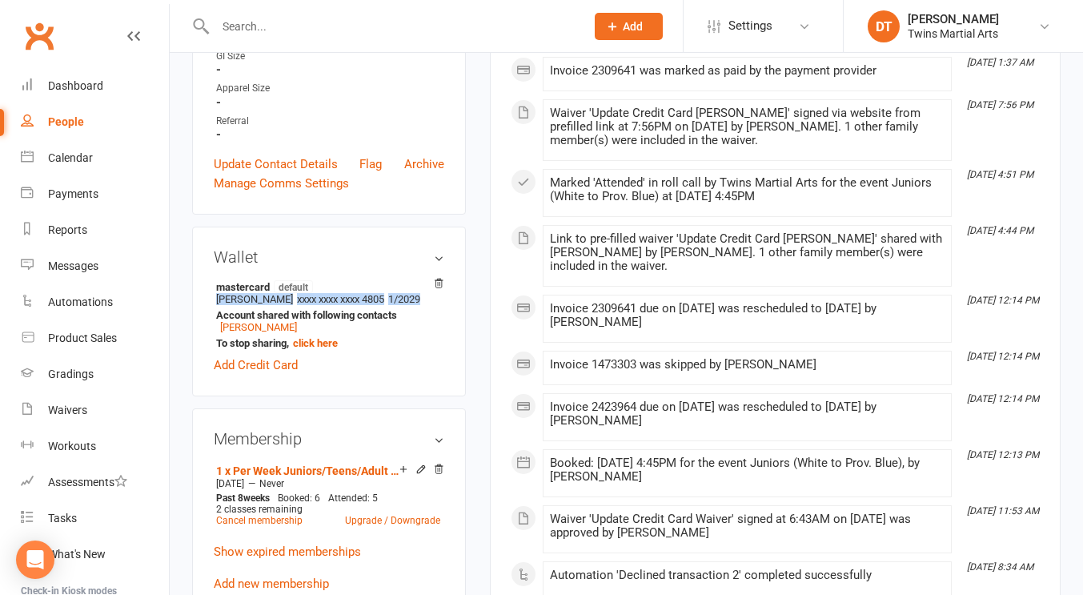
drag, startPoint x: 428, startPoint y: 315, endPoint x: 211, endPoint y: 316, distance: 217.0
click at [211, 316] on div "Wallet mastercard default Heidi McAnulty xxxx xxxx xxxx 4805 1/2029 Account sha…" at bounding box center [329, 312] width 274 height 170
copy li "Heidi McAnulty xxxx xxxx xxxx 4805 1/2029"
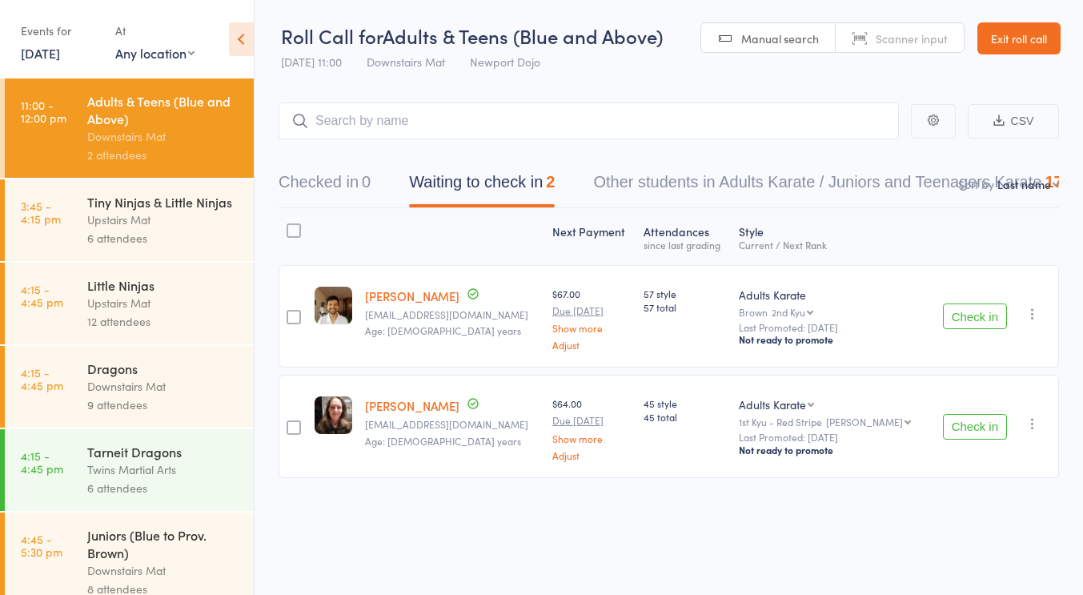
click at [292, 231] on div at bounding box center [294, 230] width 14 height 14
click at [290, 226] on input "checkbox" at bounding box center [290, 226] width 0 height 0
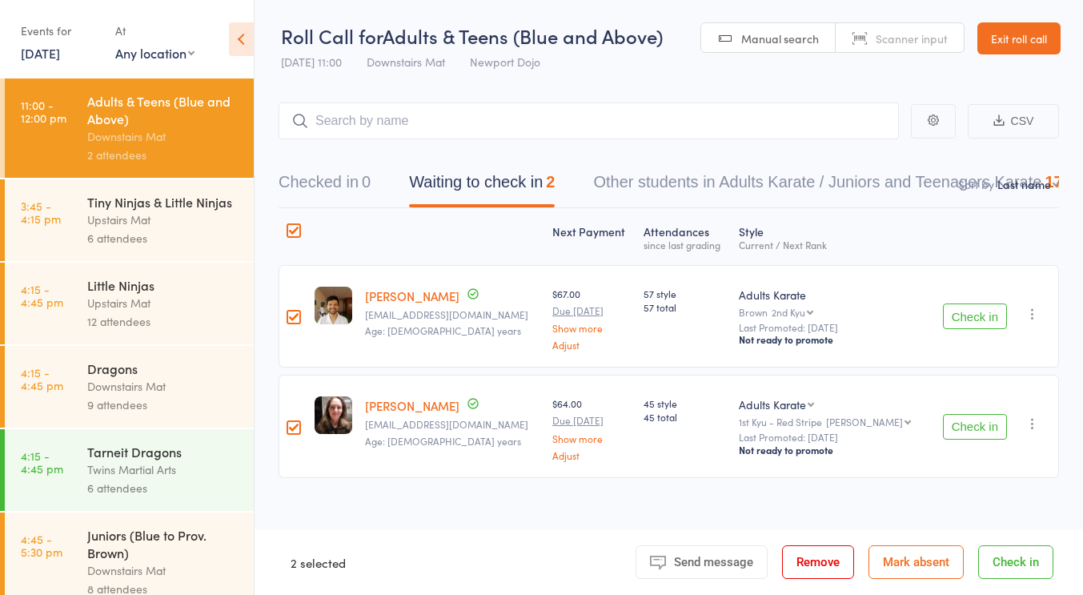
click at [1011, 551] on button "Check in" at bounding box center [1015, 562] width 75 height 34
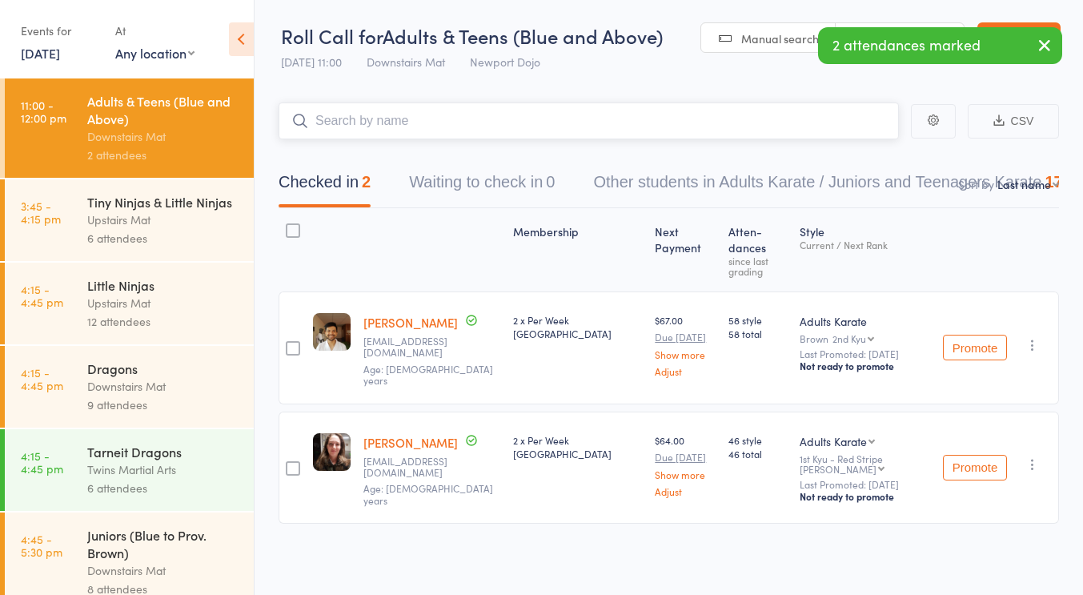
click at [617, 123] on input "search" at bounding box center [589, 120] width 620 height 37
type input "aidan lough"
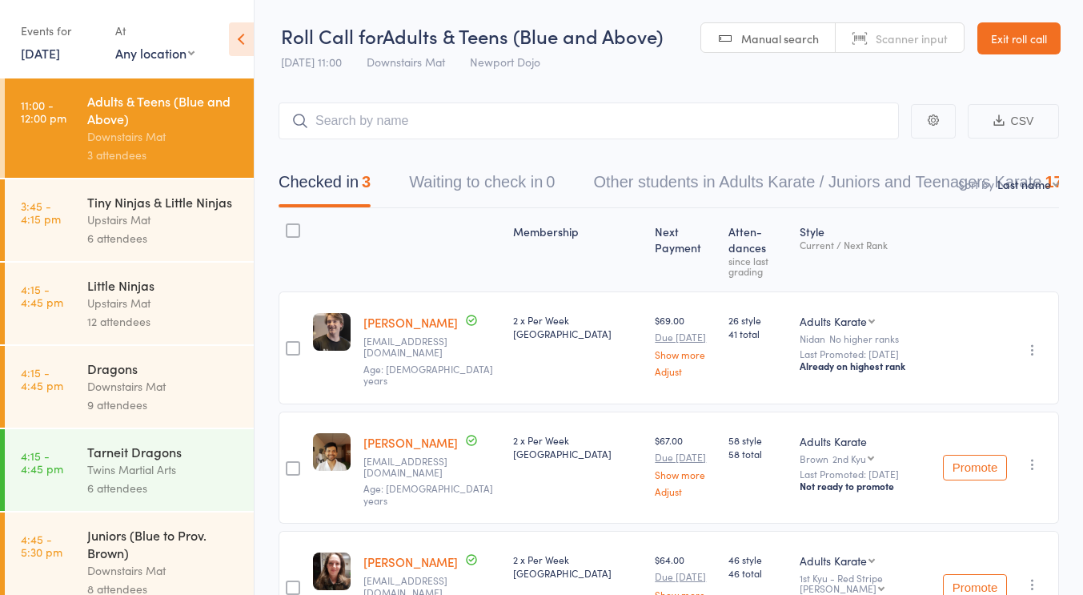
click at [556, 245] on div "Membership" at bounding box center [578, 249] width 142 height 69
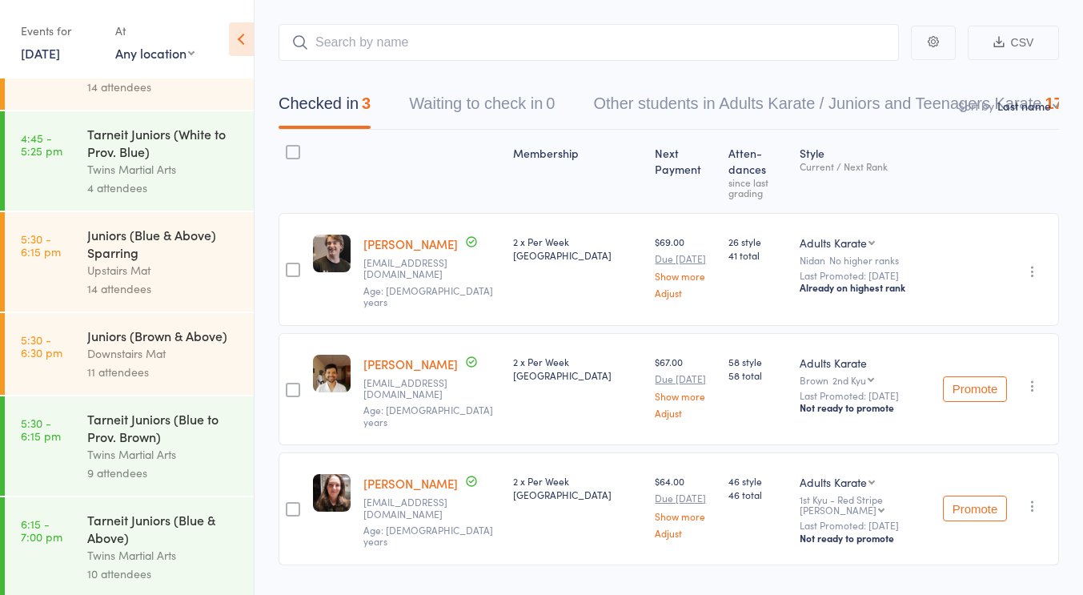
scroll to position [604, 0]
click at [149, 178] on div "Twins Martial Arts" at bounding box center [163, 168] width 153 height 18
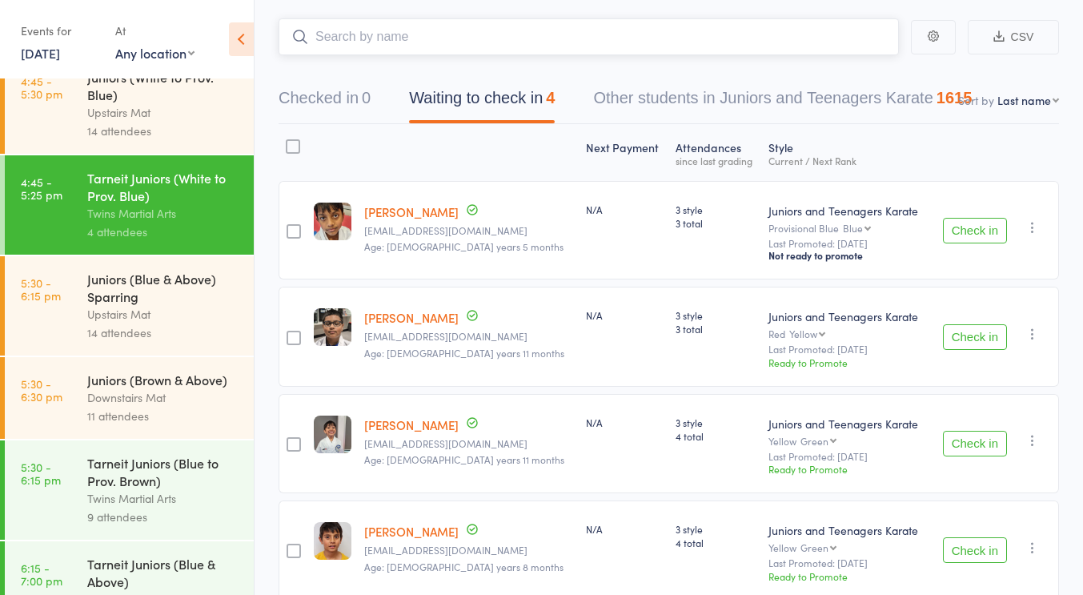
scroll to position [699, 0]
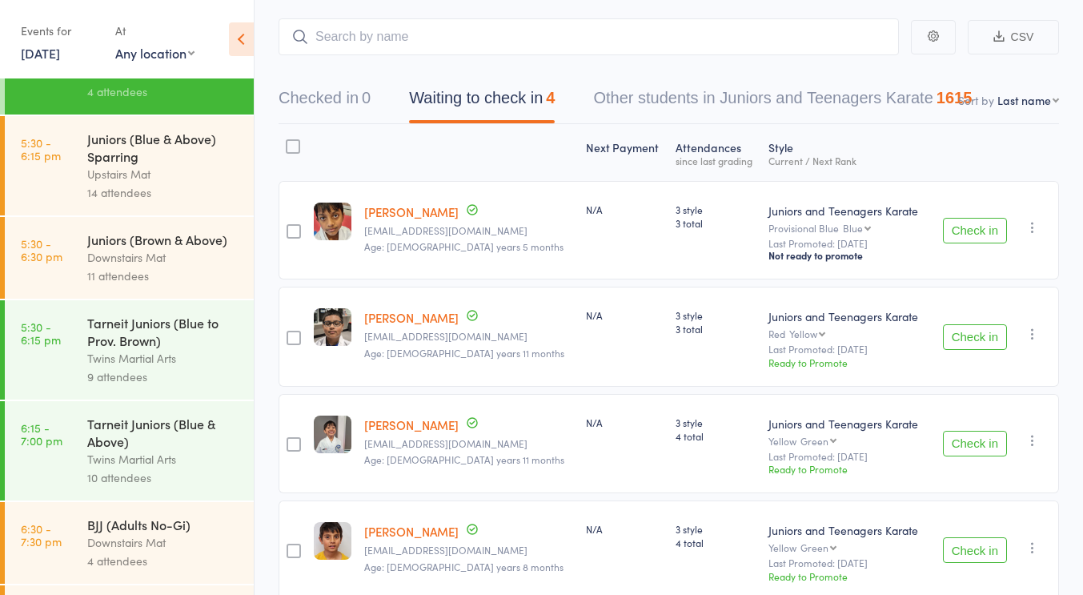
click at [145, 367] on div "Twins Martial Arts" at bounding box center [163, 358] width 153 height 18
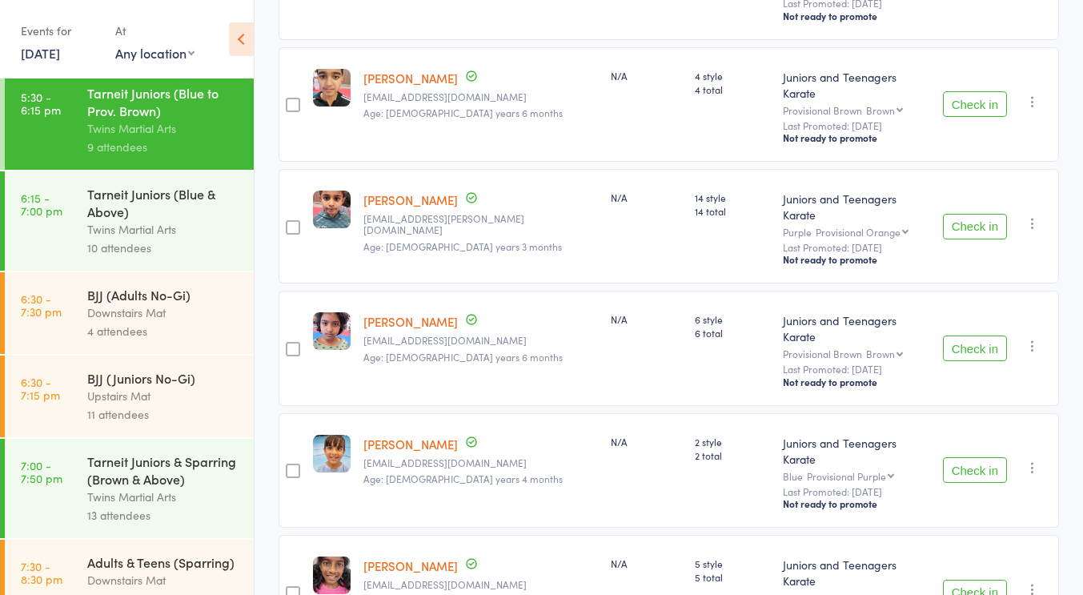
scroll to position [929, 0]
click at [148, 219] on div "Tarneit Juniors (Blue & Above)" at bounding box center [163, 201] width 153 height 35
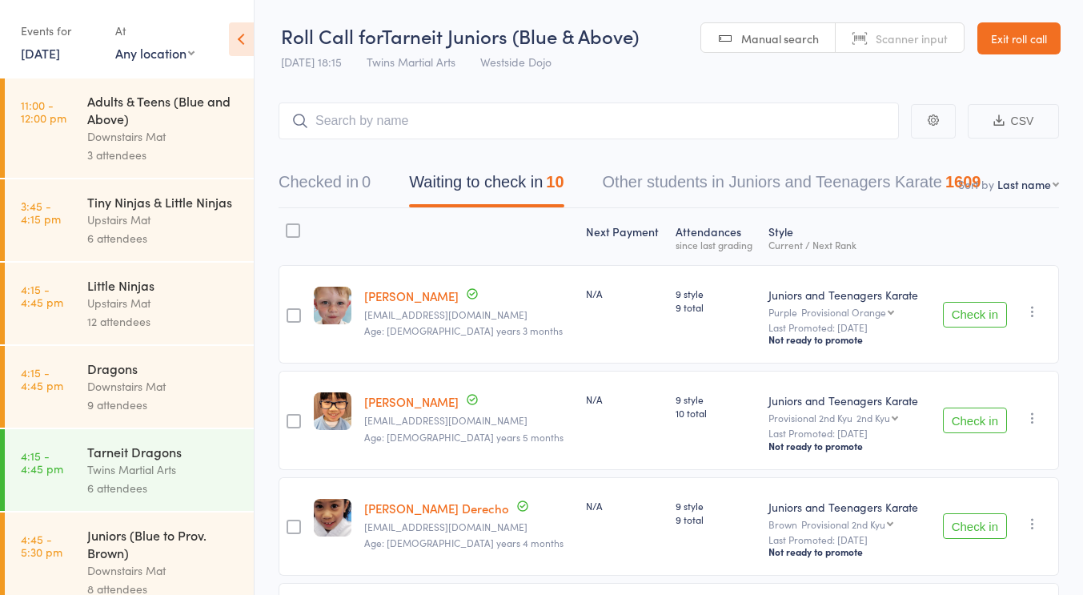
click at [677, 61] on header "Roll Call for Tarneit Juniors (Blue & Above) 14 Aug 18:15 Twins Martial Arts We…" at bounding box center [669, 39] width 829 height 78
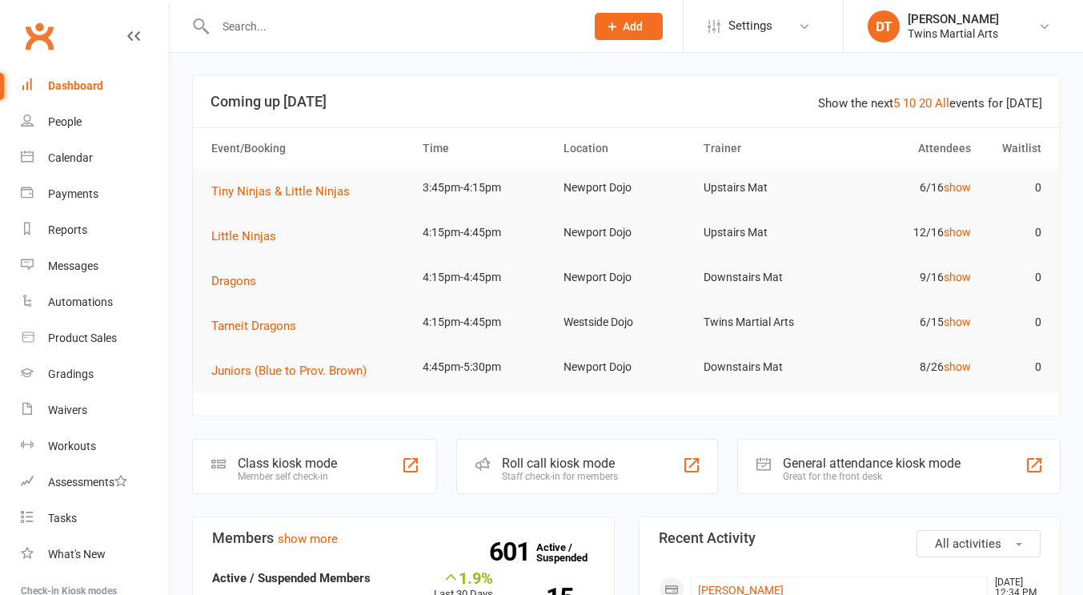
click at [453, 19] on input "text" at bounding box center [392, 26] width 363 height 22
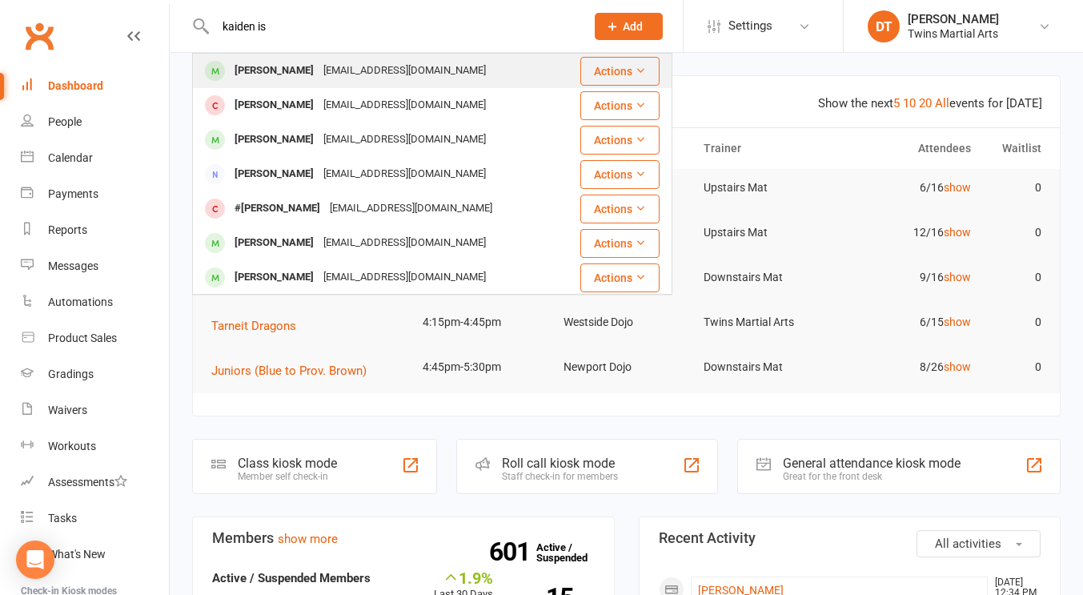
type input "kaiden is"
click at [404, 74] on div "[EMAIL_ADDRESS][DOMAIN_NAME]" at bounding box center [405, 70] width 172 height 23
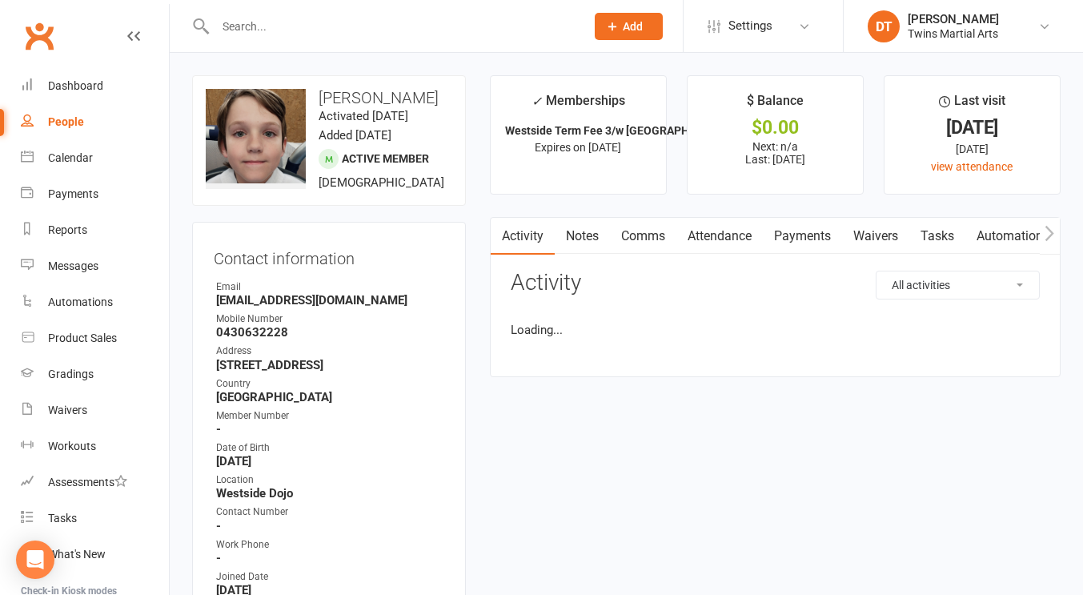
click at [658, 233] on link "Comms" at bounding box center [643, 236] width 66 height 37
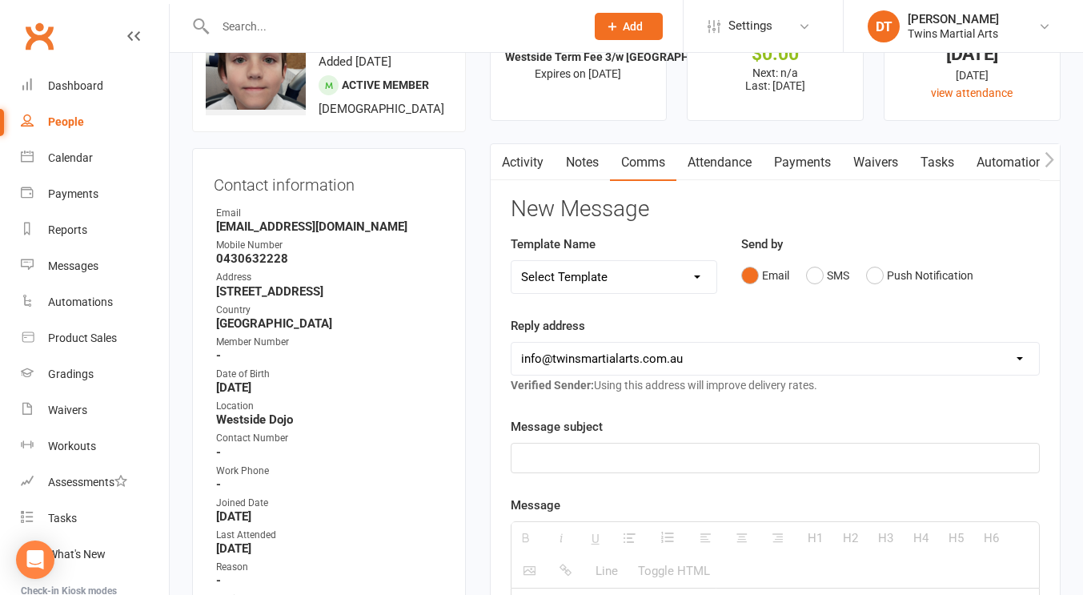
scroll to position [74, 0]
click at [673, 277] on select "Select Template [Email] Bring A Friend [Email] Bring a Friend Referral [Email] …" at bounding box center [614, 276] width 205 height 32
select select "30"
click at [512, 260] on select "Select Template [Email] Bring A Friend [Email] Bring a Friend Referral [Email] …" at bounding box center [614, 276] width 205 height 32
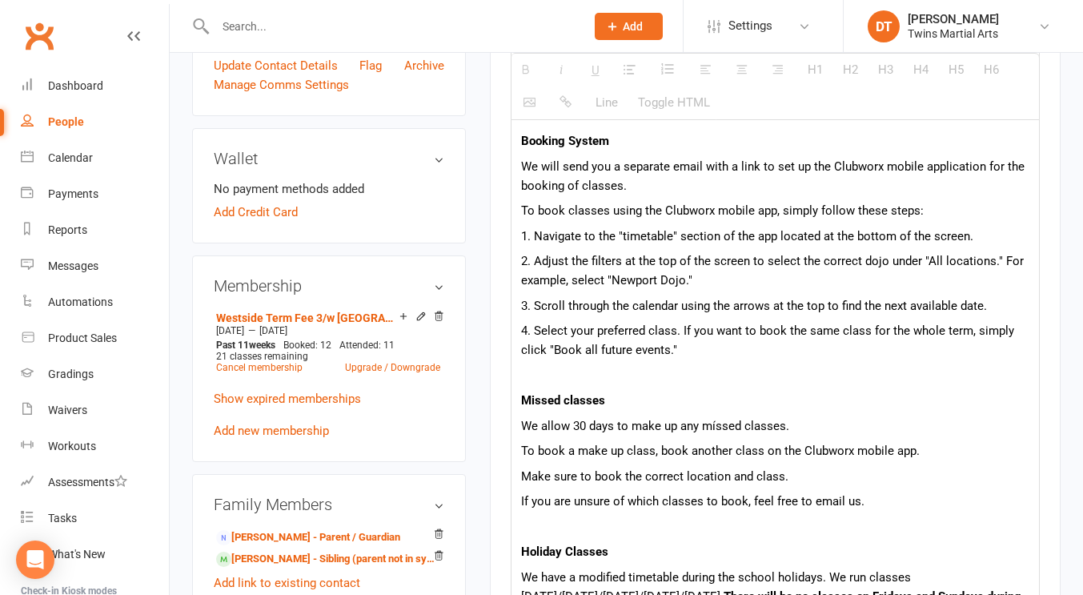
scroll to position [730, 0]
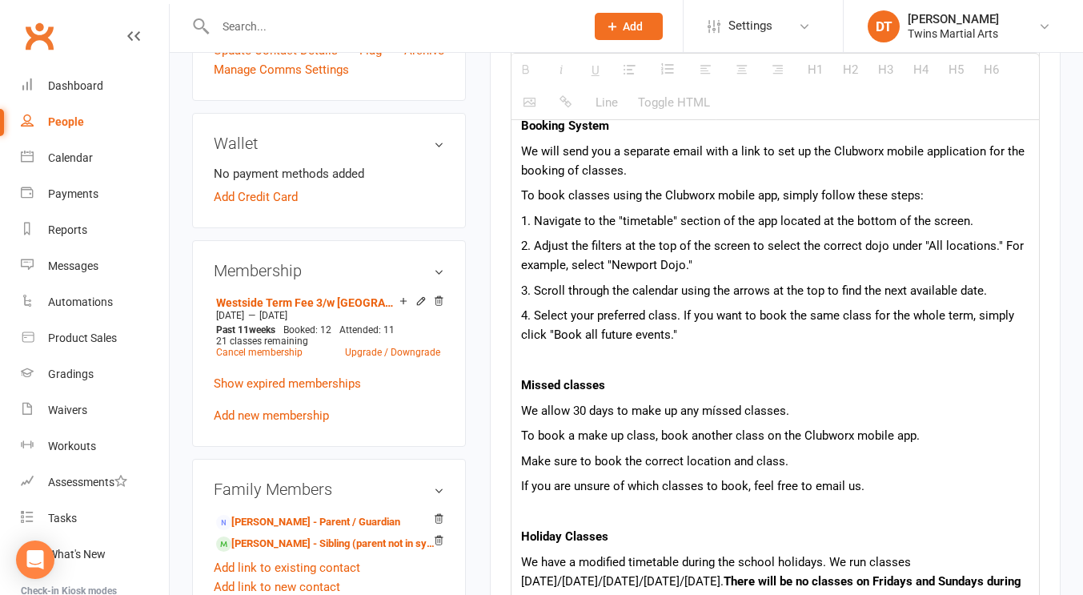
click at [680, 366] on p at bounding box center [775, 360] width 508 height 19
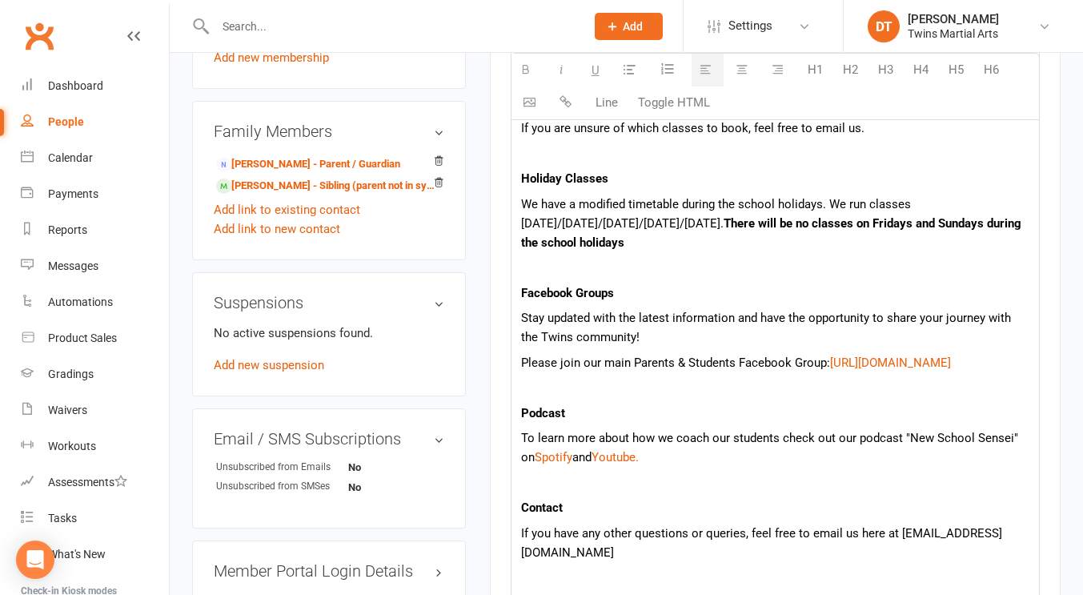
scroll to position [1087, 0]
click at [716, 271] on p at bounding box center [775, 268] width 508 height 19
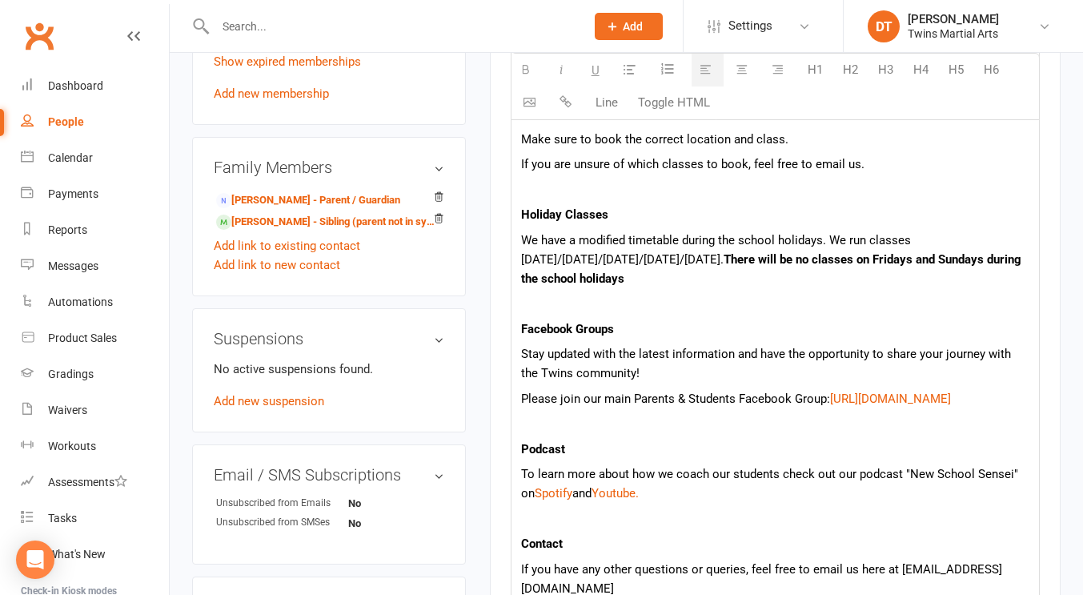
scroll to position [1061, 0]
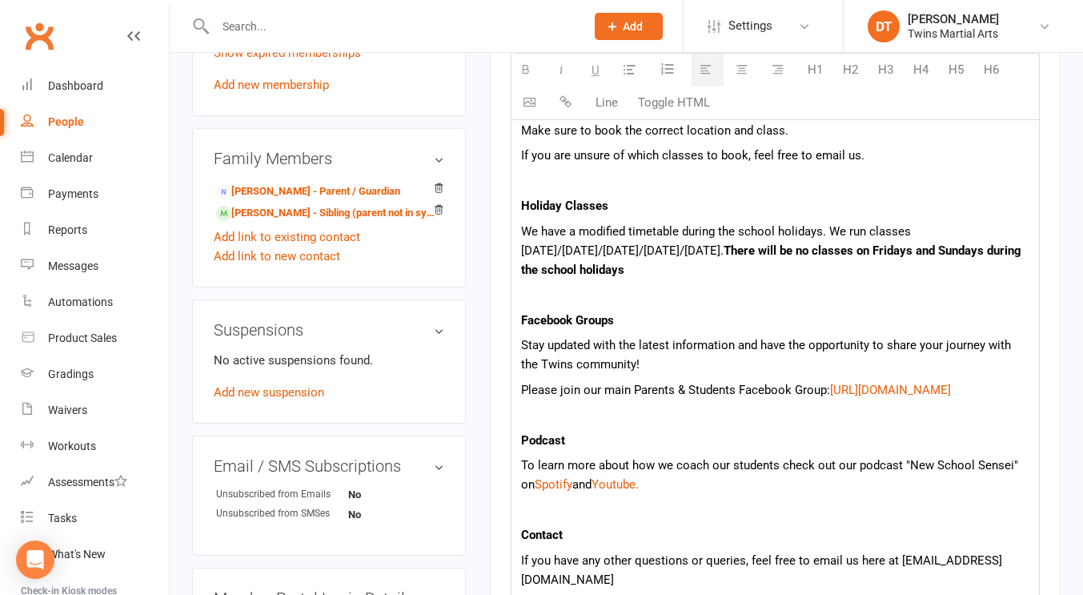
click at [709, 307] on div "Hi, Welcome to Twins Martial Arts! It's great to have you part of the Twins fam…" at bounding box center [776, 151] width 528 height 1100
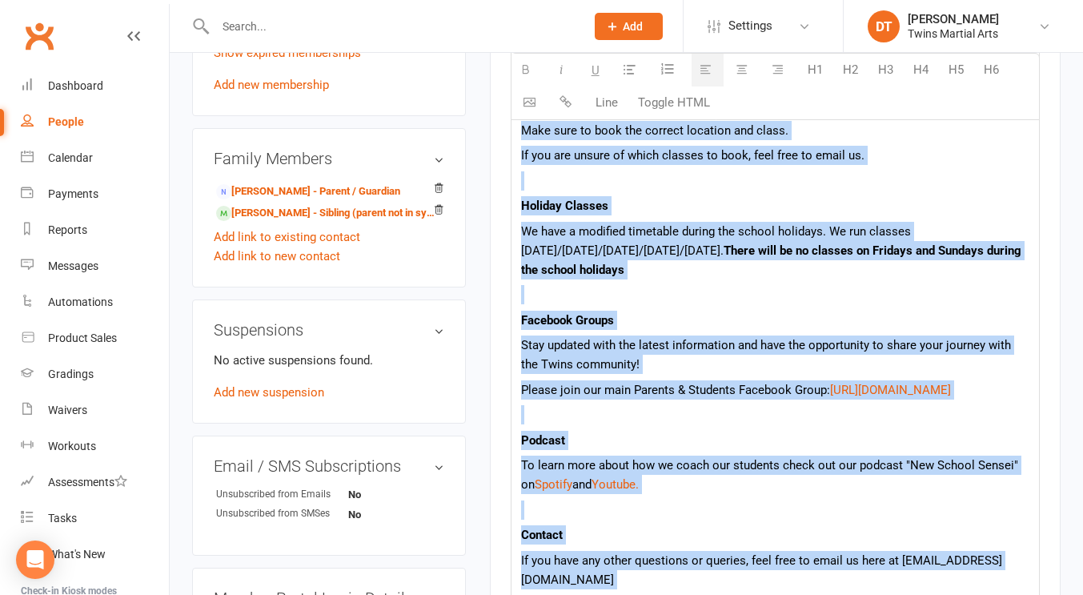
click at [709, 307] on div "Hi, Welcome to Twins Martial Arts! It's great to have you part of the Twins fam…" at bounding box center [776, 151] width 528 height 1100
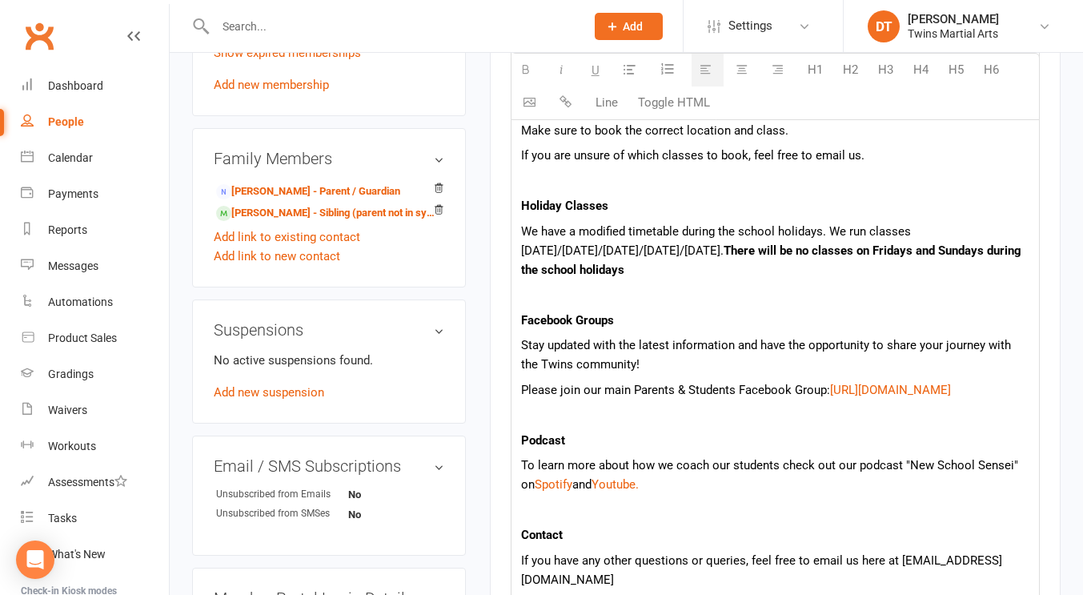
click at [690, 306] on div "Hi, Welcome to Twins Martial Arts! It's great to have you part of the Twins fam…" at bounding box center [776, 151] width 528 height 1100
click at [677, 304] on p at bounding box center [775, 294] width 508 height 19
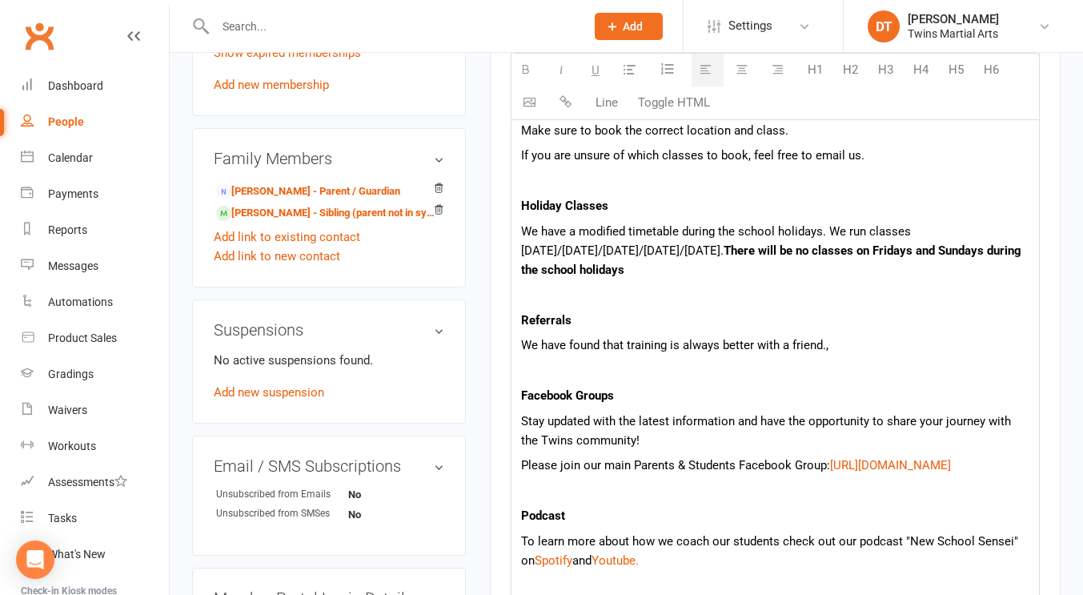
click at [630, 315] on p "Referrals" at bounding box center [775, 320] width 508 height 19
click at [841, 346] on p "We have found that training is always better with a friend.," at bounding box center [775, 344] width 508 height 19
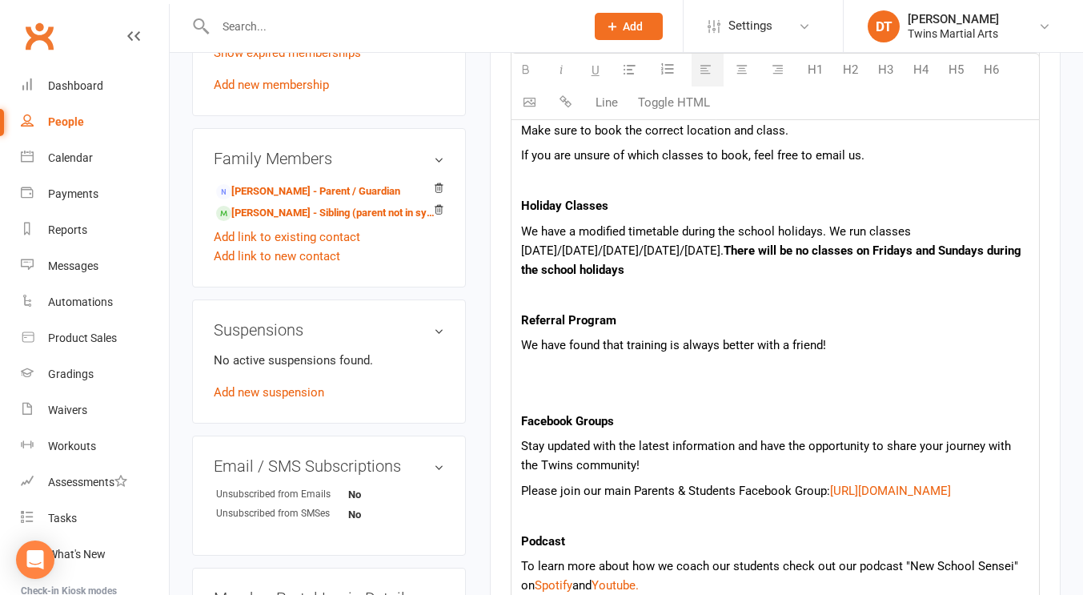
click at [612, 358] on p "We have found that training is always better with a friend!" at bounding box center [775, 357] width 508 height 45
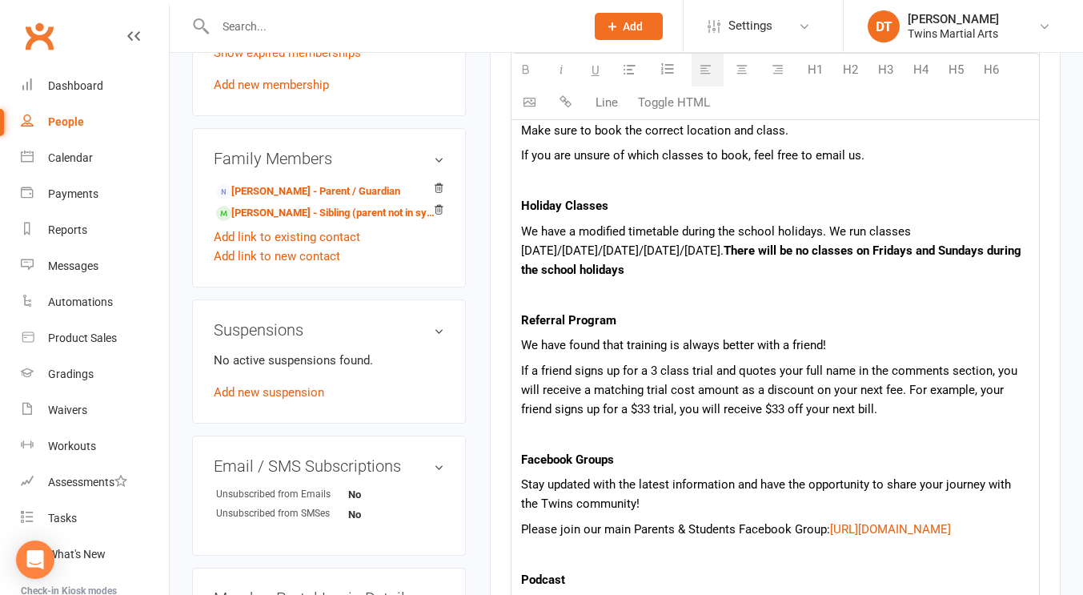
click at [873, 410] on p "If a friend signs up for a 3 class trial and quotes your full name in the comme…" at bounding box center [775, 390] width 508 height 58
click at [809, 383] on p "If a friend signs up for a 3 class trial and quotes your full name in the comme…" at bounding box center [775, 390] width 508 height 58
click at [842, 405] on p "If a friend signs up for a 3 class trial and quotes your full name in the comme…" at bounding box center [775, 390] width 508 height 58
click at [567, 391] on p "If a friend signs up for a 3 class trial and quotes your full name in the comme…" at bounding box center [775, 390] width 508 height 58
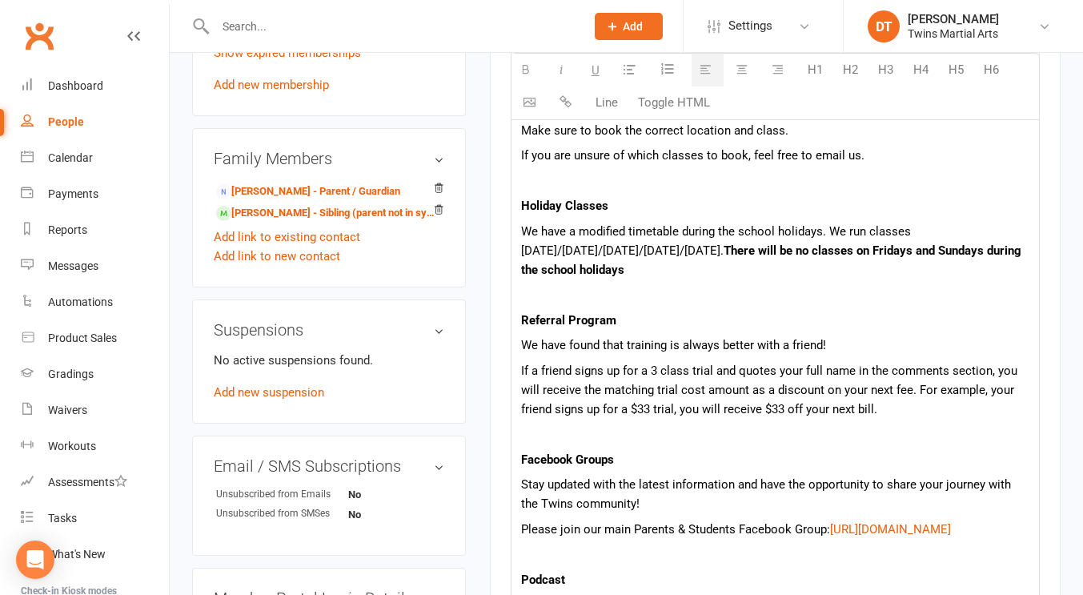
click at [702, 420] on div "Hi, Welcome to Twins Martial Arts! It's great to have you part of the Twins fam…" at bounding box center [776, 220] width 528 height 1239
click at [857, 414] on p "If a friend signs up for a 3 class trial and quotes your full name in the comme…" at bounding box center [775, 390] width 508 height 58
click at [841, 353] on p "We have found that training is always better with a friend!" at bounding box center [775, 344] width 508 height 19
click at [835, 347] on p "We have found that training is always better with a friend!." at bounding box center [775, 344] width 508 height 19
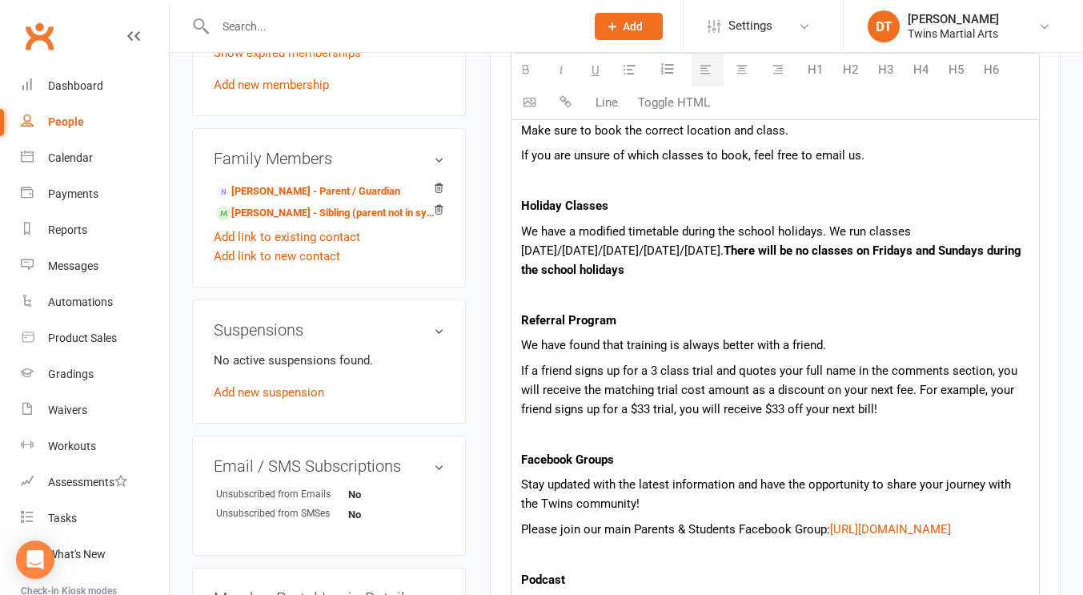
click at [869, 398] on p "If a friend signs up for a 3 class trial and quotes your full name in the comme…" at bounding box center [775, 390] width 508 height 58
click at [862, 408] on p "If a friend signs up for a 3 class trial and quotes your full name in the comme…" at bounding box center [775, 390] width 508 height 58
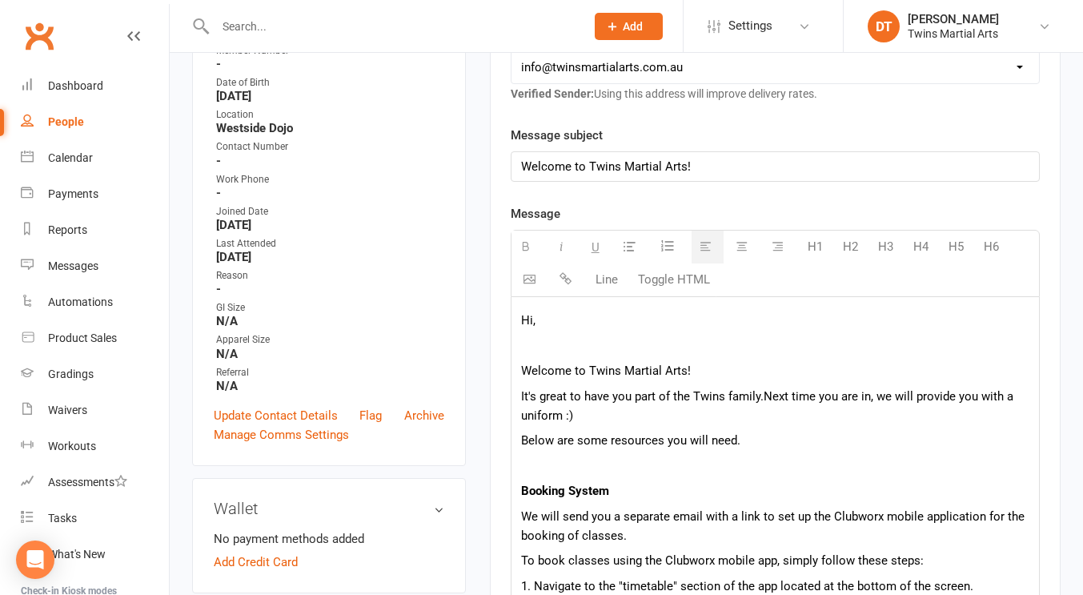
scroll to position [364, 0]
click at [566, 287] on button "button" at bounding box center [568, 280] width 32 height 32
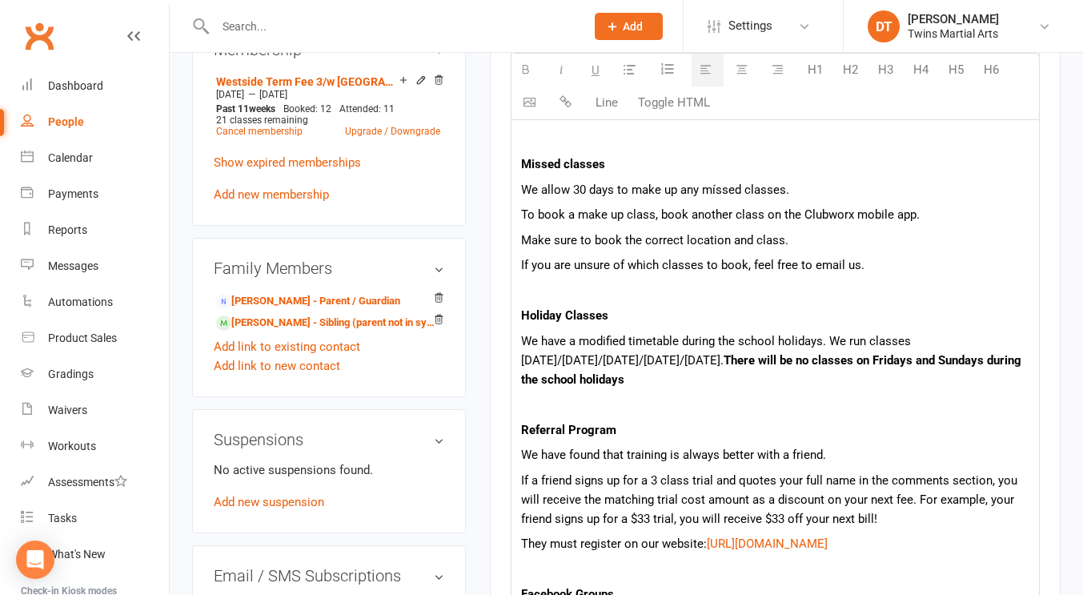
scroll to position [1073, 0]
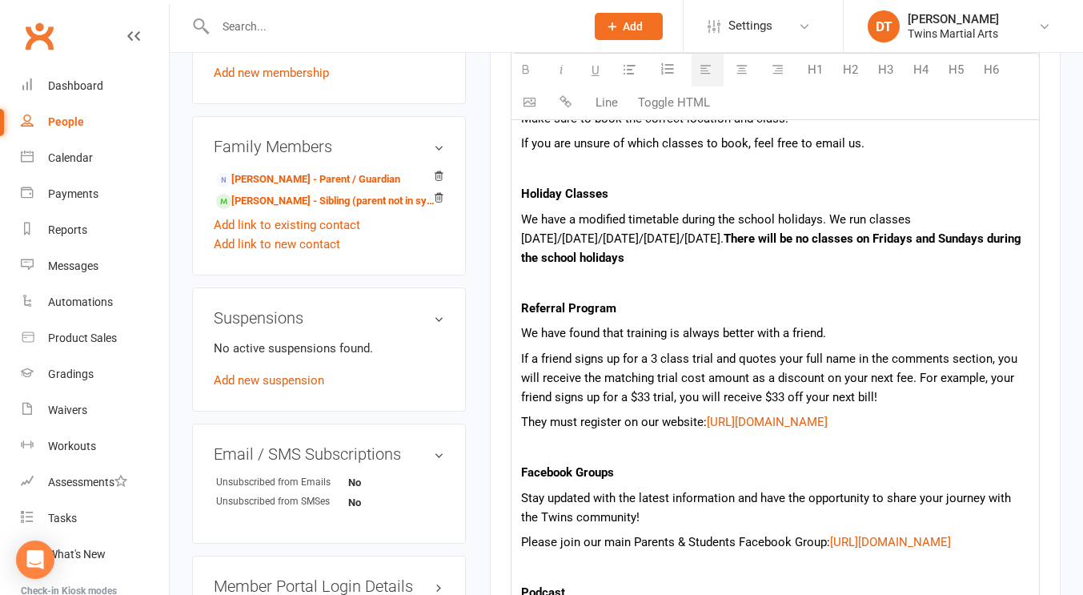
click at [727, 327] on p "We have found that training is always better with a friend." at bounding box center [775, 332] width 508 height 19
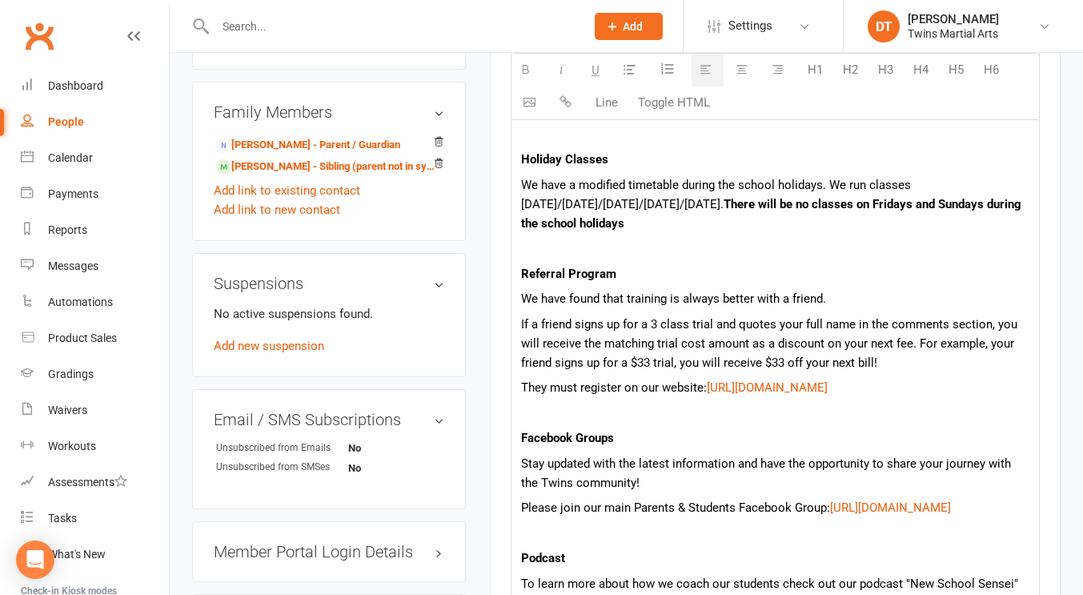
scroll to position [1238, 0]
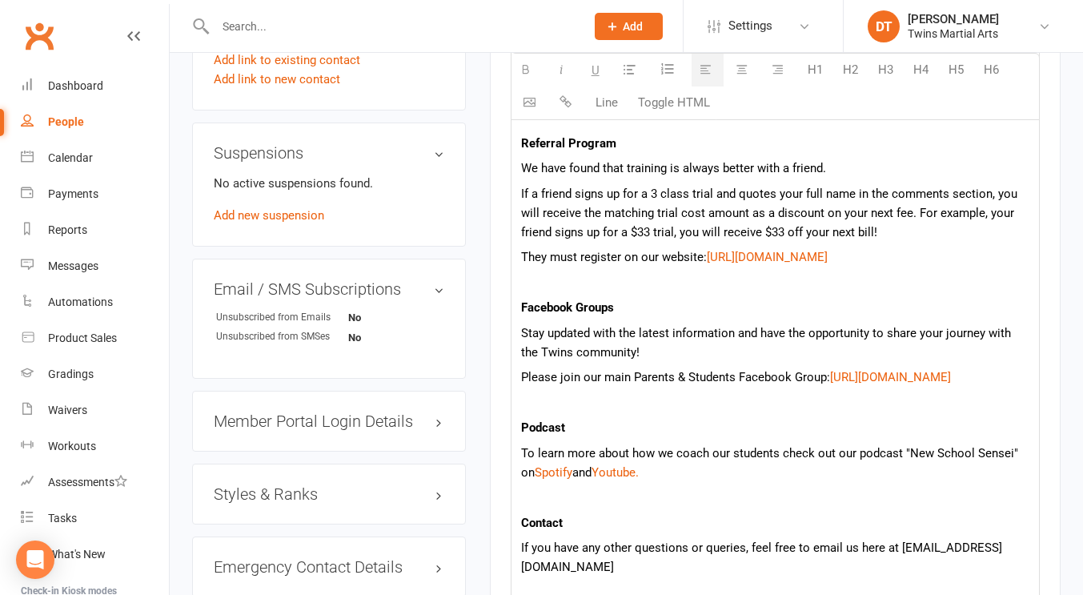
click at [878, 437] on p "Podcast" at bounding box center [775, 427] width 508 height 19
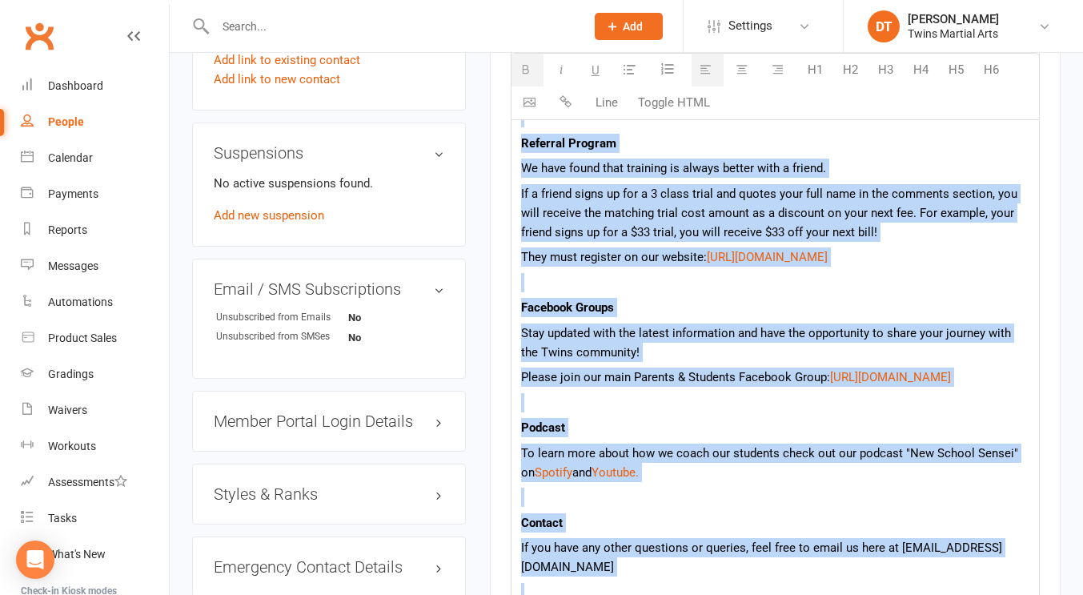
copy div "Lo, Ipsumdo si Ametc Adipisc Elit! Se'd eiusm te inci utl etdo ma ali Enima min…"
click at [547, 24] on input "text" at bounding box center [392, 26] width 363 height 22
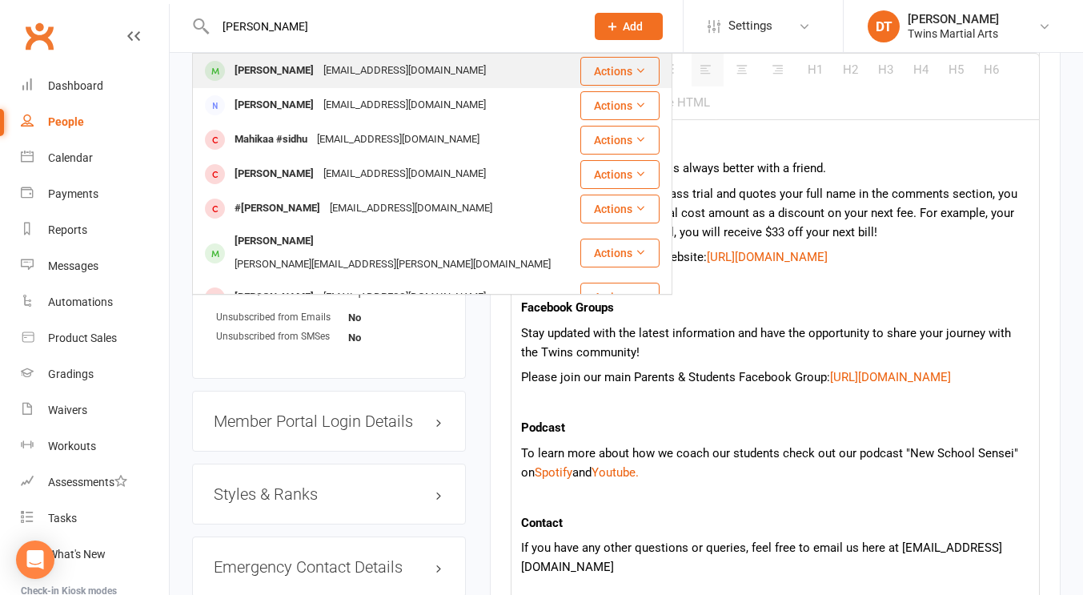
type input "[PERSON_NAME]"
click at [425, 80] on div "[EMAIL_ADDRESS][DOMAIN_NAME]" at bounding box center [405, 70] width 172 height 23
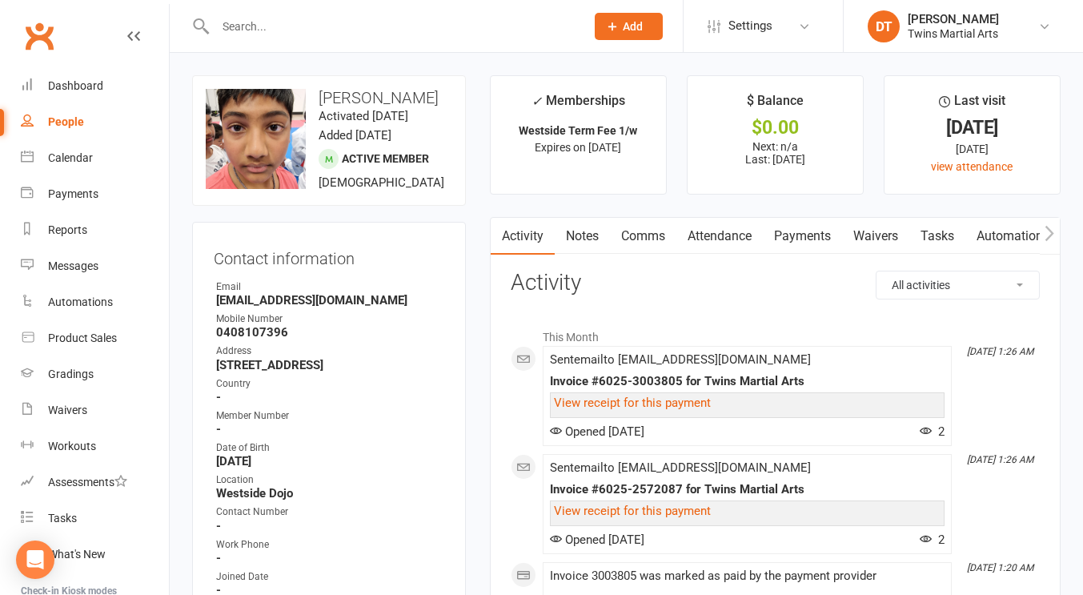
click at [417, 28] on input "text" at bounding box center [392, 26] width 363 height 22
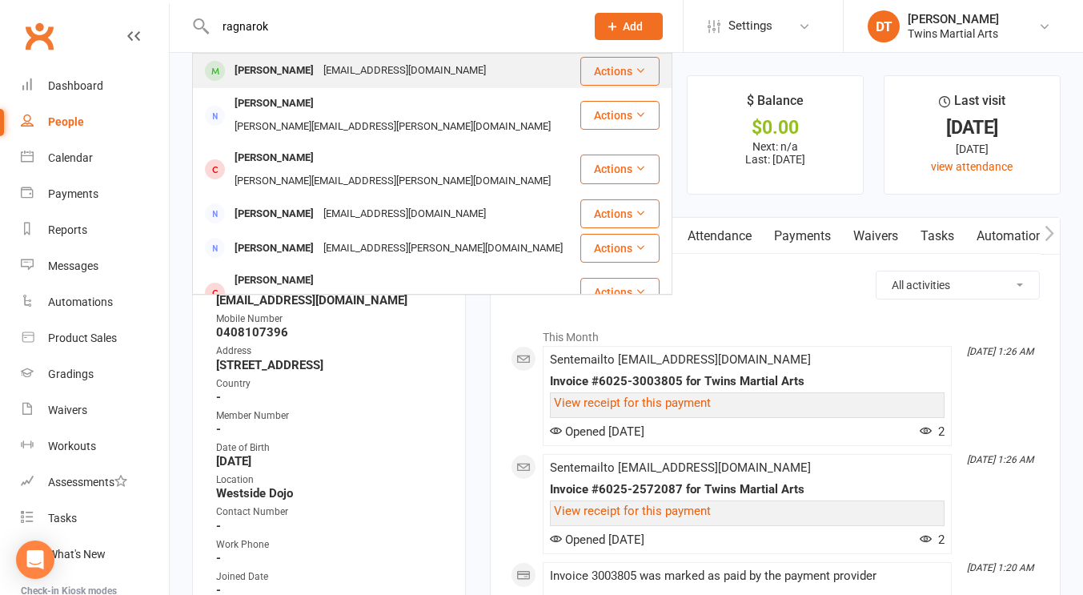
type input "ragnarok"
click at [395, 73] on div "[EMAIL_ADDRESS][DOMAIN_NAME]" at bounding box center [405, 70] width 172 height 23
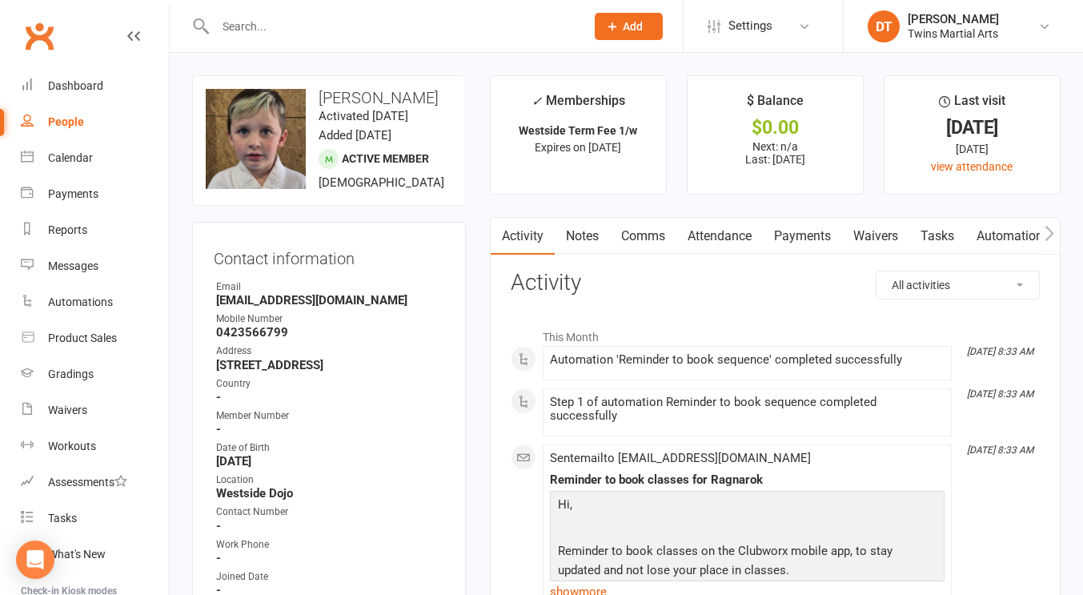
click at [705, 237] on link "Attendance" at bounding box center [720, 236] width 86 height 37
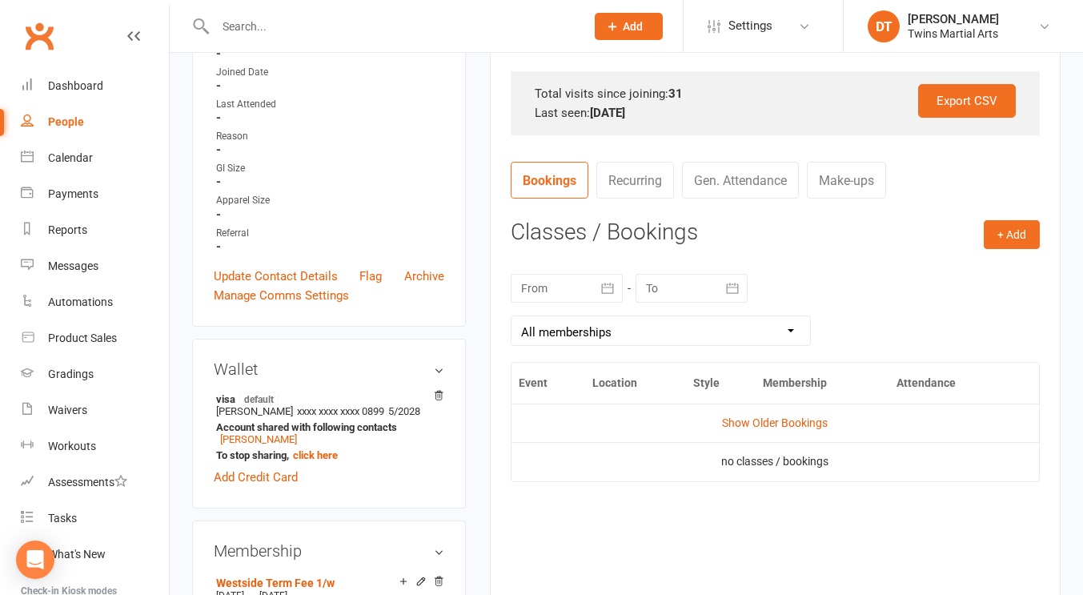
scroll to position [508, 0]
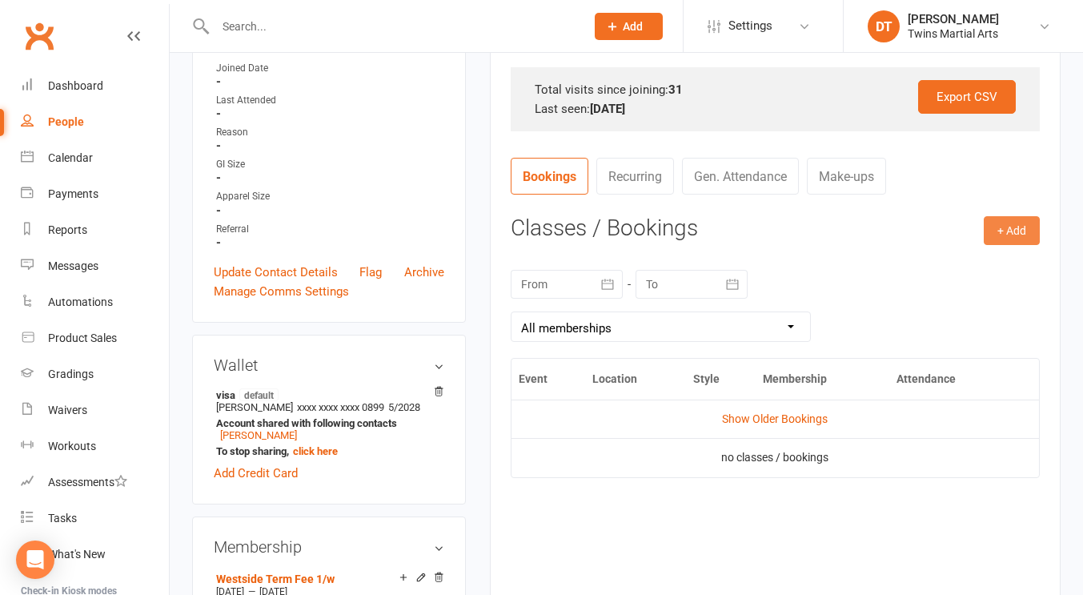
click at [1032, 227] on button "+ Add" at bounding box center [1012, 230] width 56 height 29
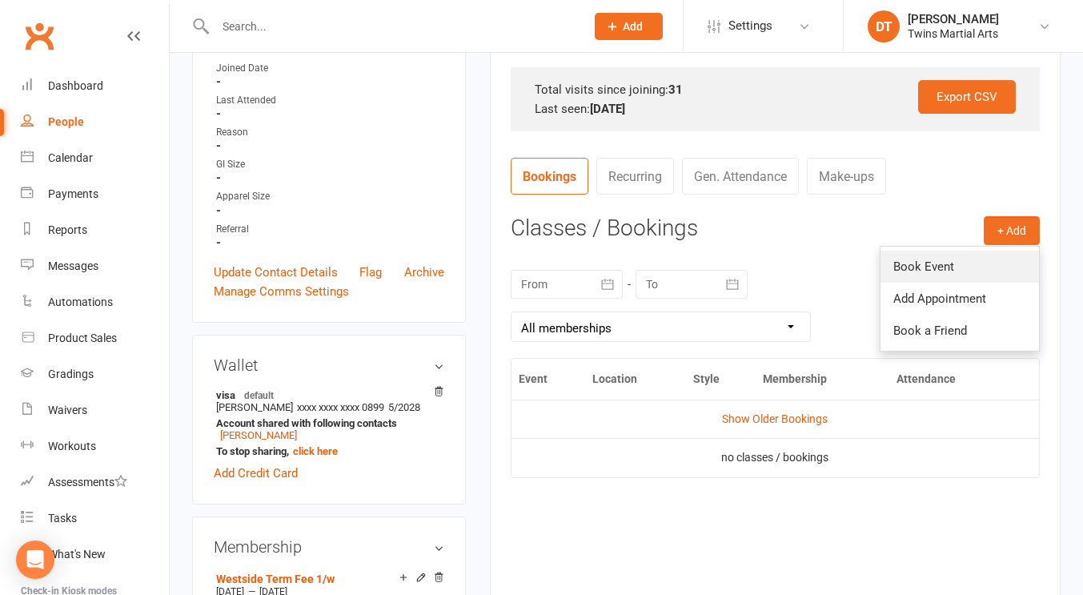
click at [986, 259] on link "Book Event" at bounding box center [960, 267] width 159 height 32
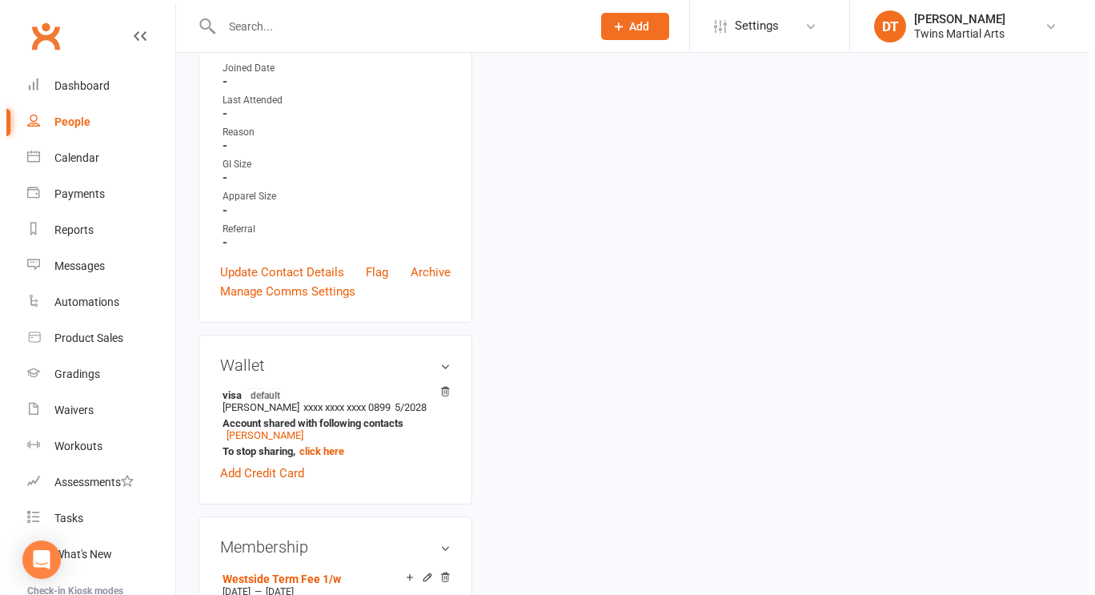
scroll to position [137, 0]
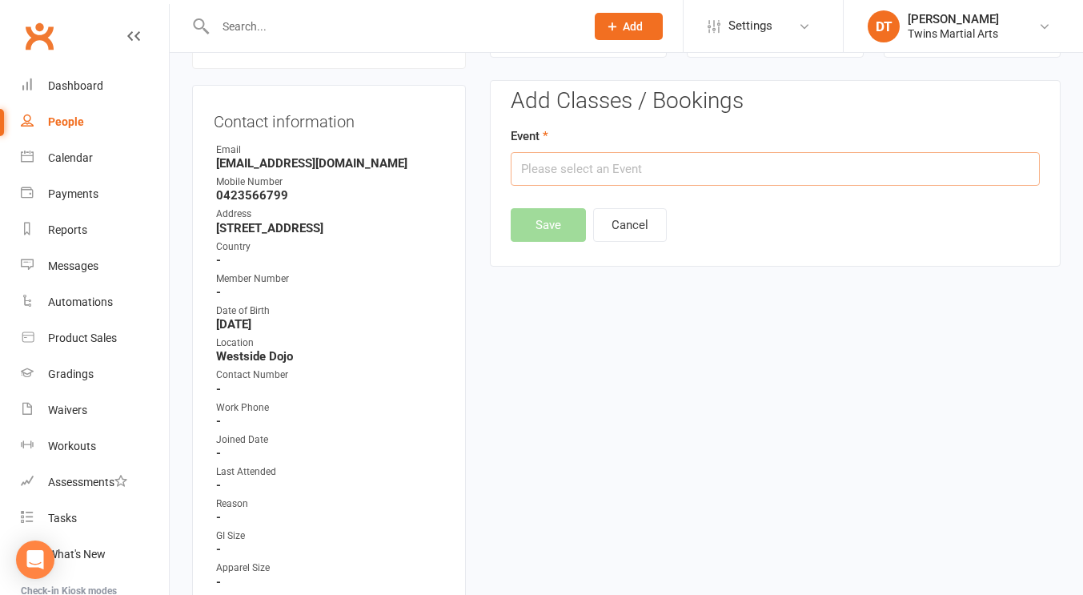
click at [802, 183] on input "text" at bounding box center [775, 169] width 529 height 34
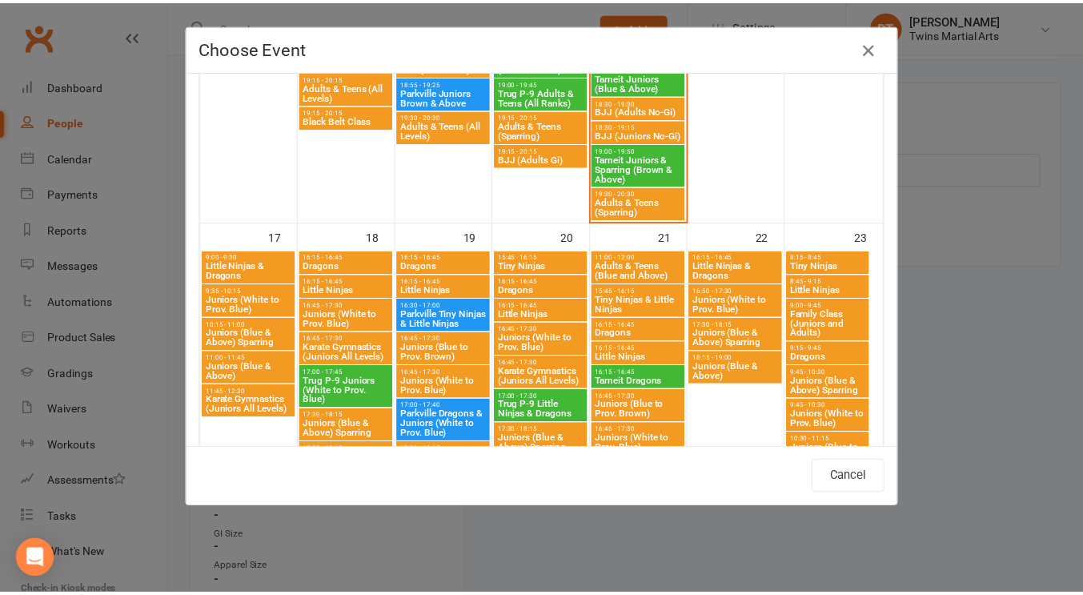
scroll to position [1715, 0]
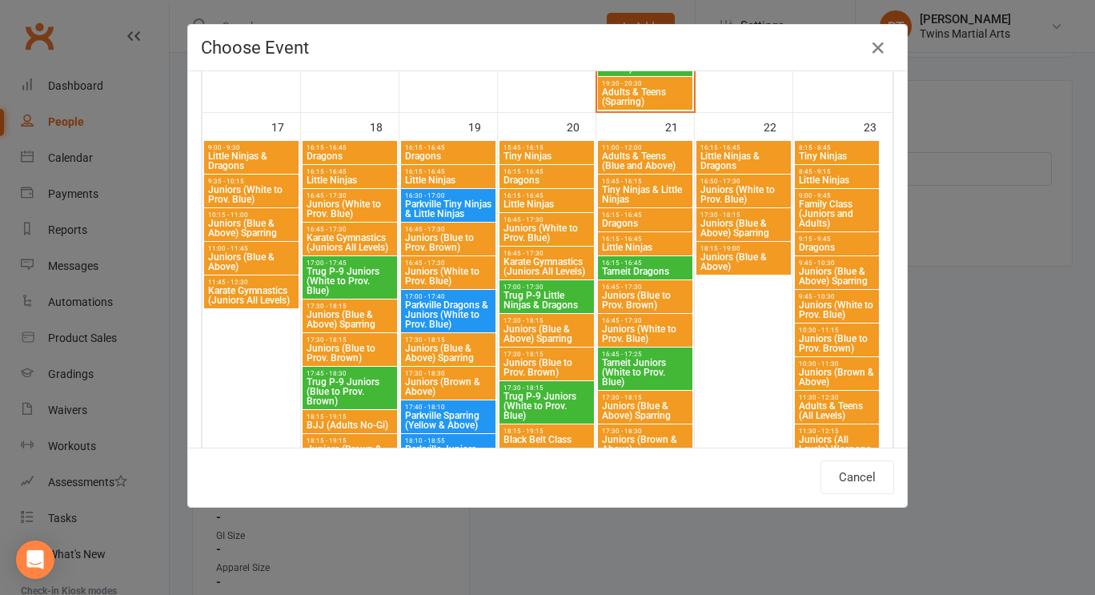
click at [556, 299] on span "Trug P-9 Little Ninjas & Dragons" at bounding box center [547, 300] width 88 height 19
type input "Trug P-9 Little Ninjas & Dragons - [DATE] 5:00:00 PM"
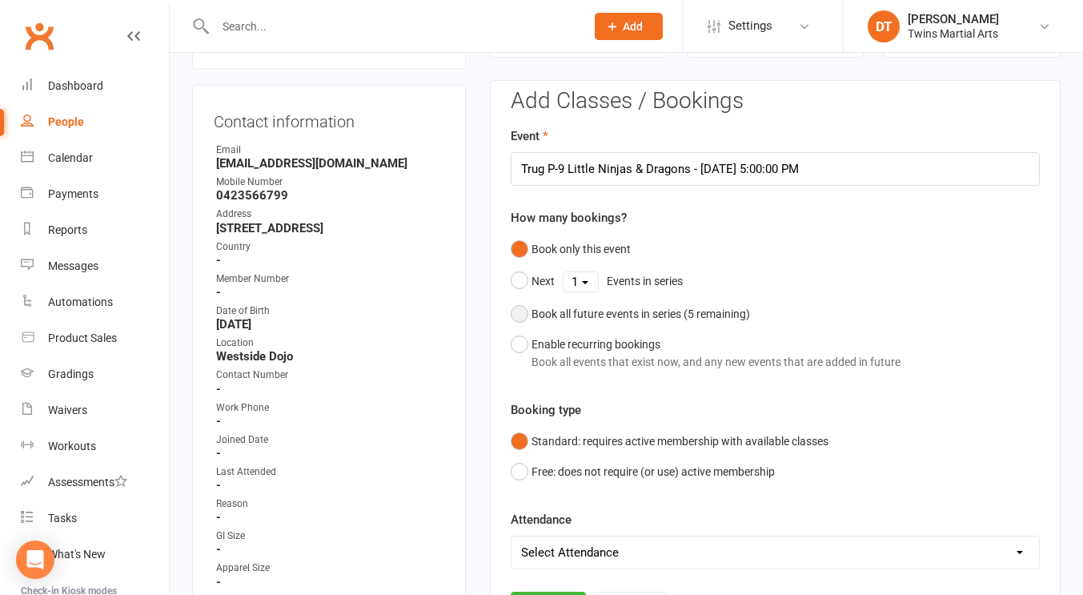
click at [648, 307] on div "Book all future events in series ( 5 remaining)" at bounding box center [641, 314] width 219 height 18
click at [551, 528] on button "Save" at bounding box center [548, 527] width 75 height 34
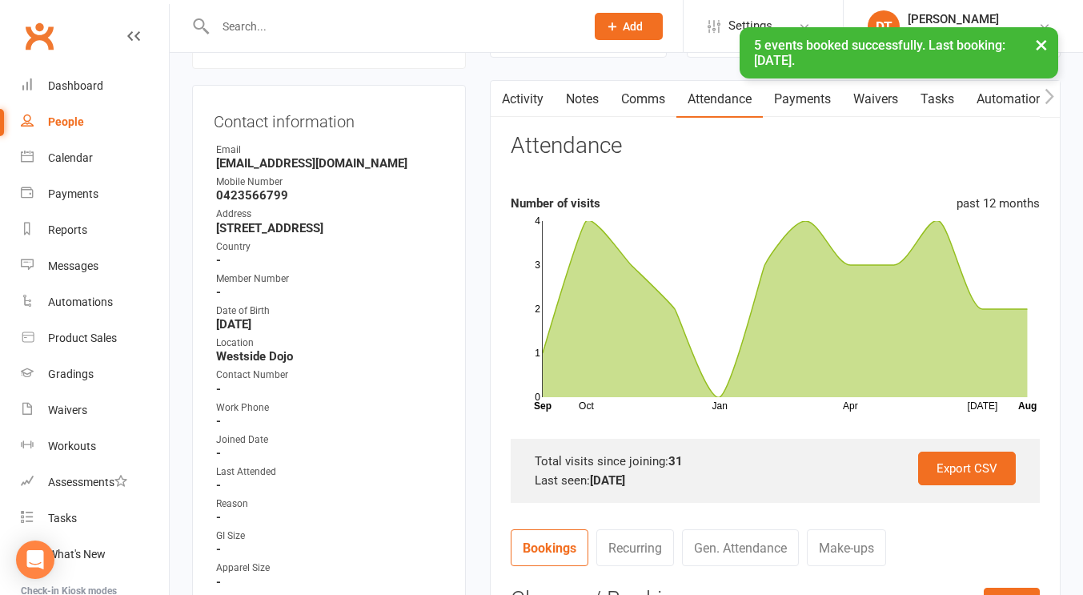
scroll to position [0, 0]
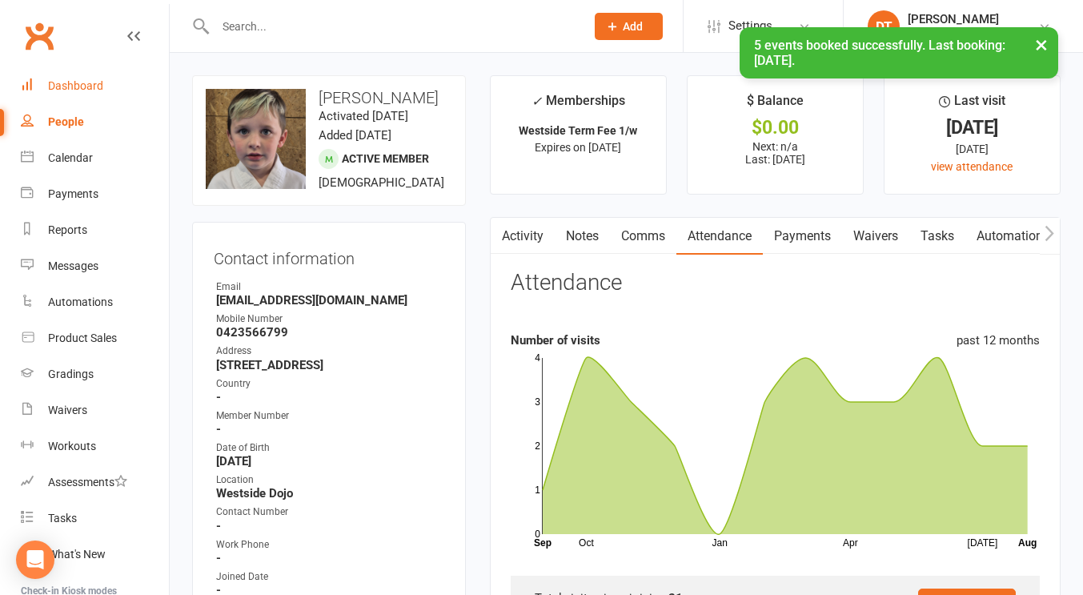
click at [96, 88] on div "Dashboard" at bounding box center [75, 85] width 55 height 13
